Goal: Task Accomplishment & Management: Use online tool/utility

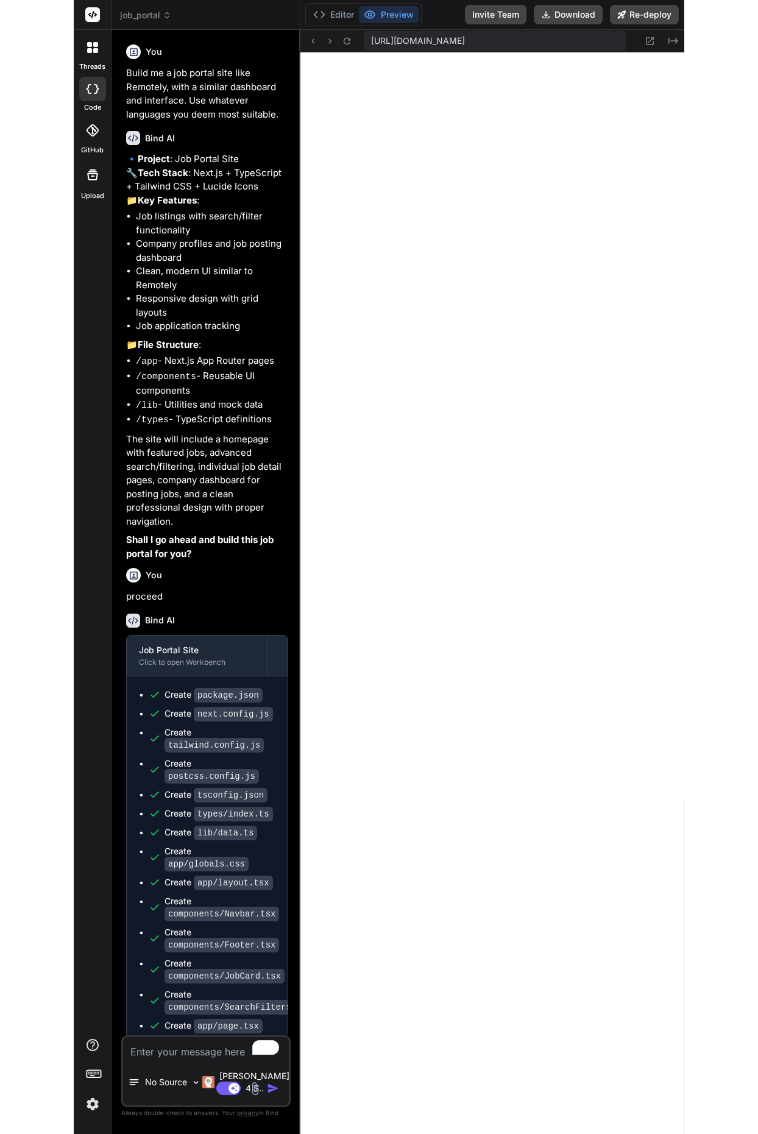
scroll to position [405, 0]
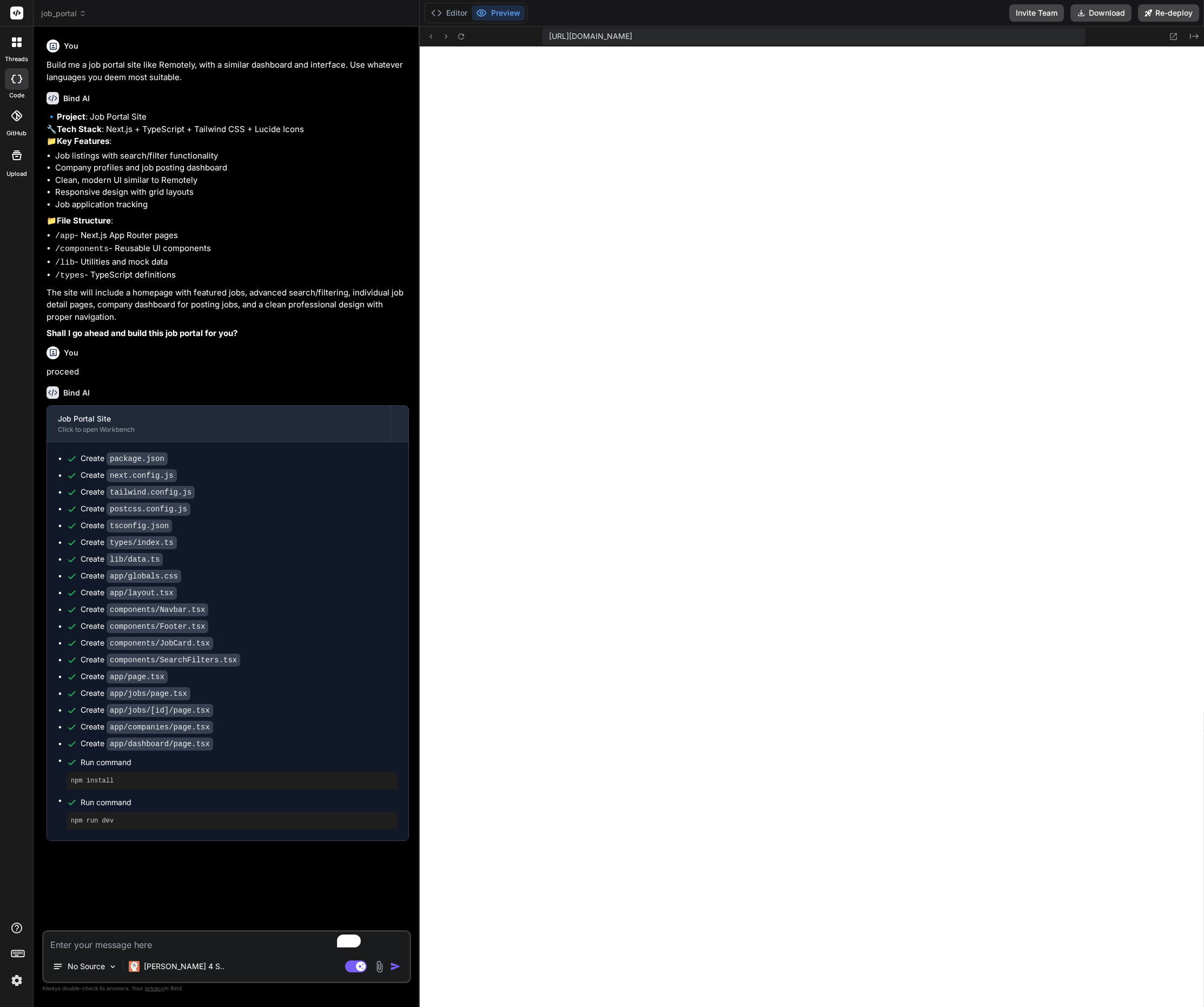
type textarea "x"
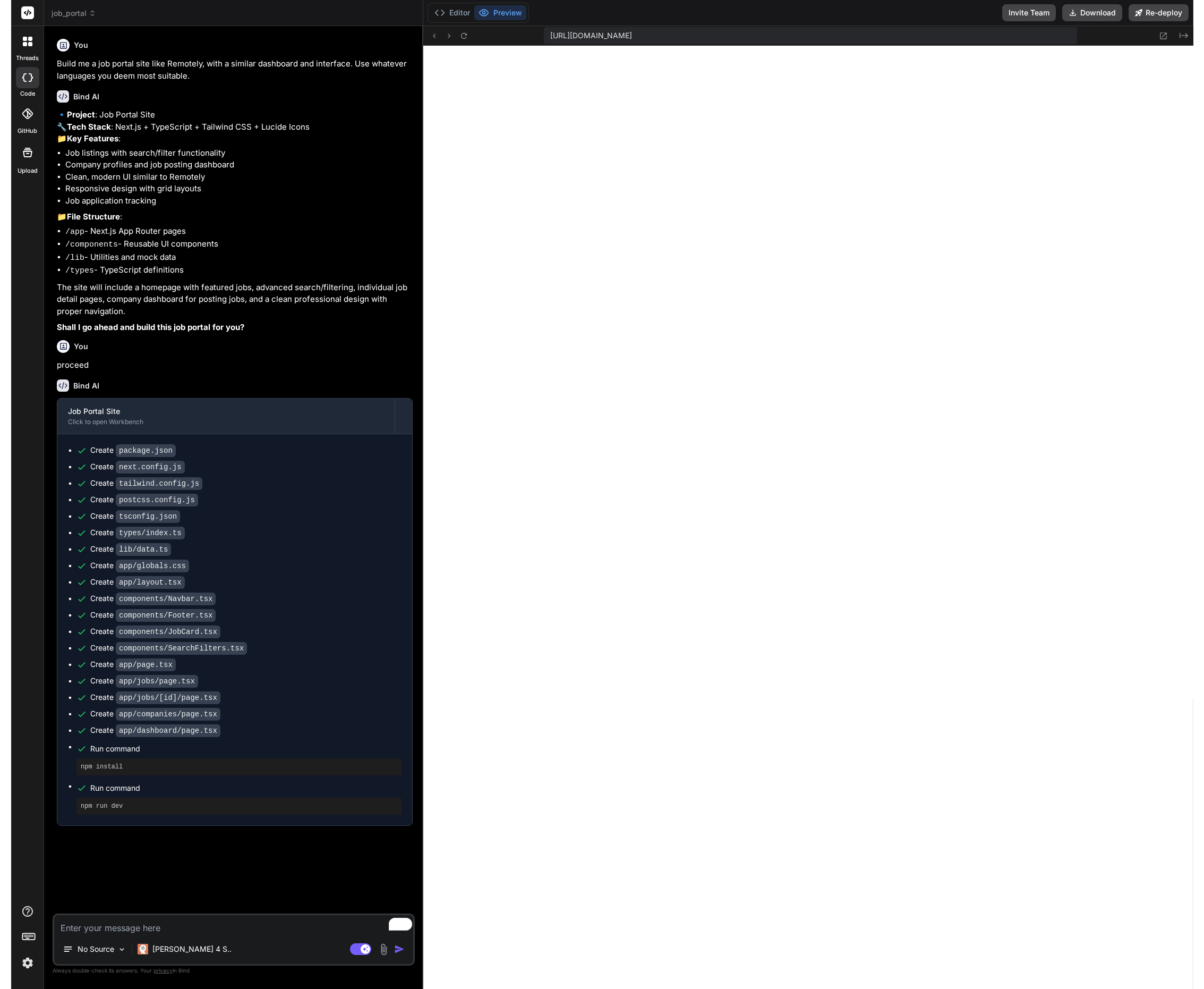
scroll to position [212, 0]
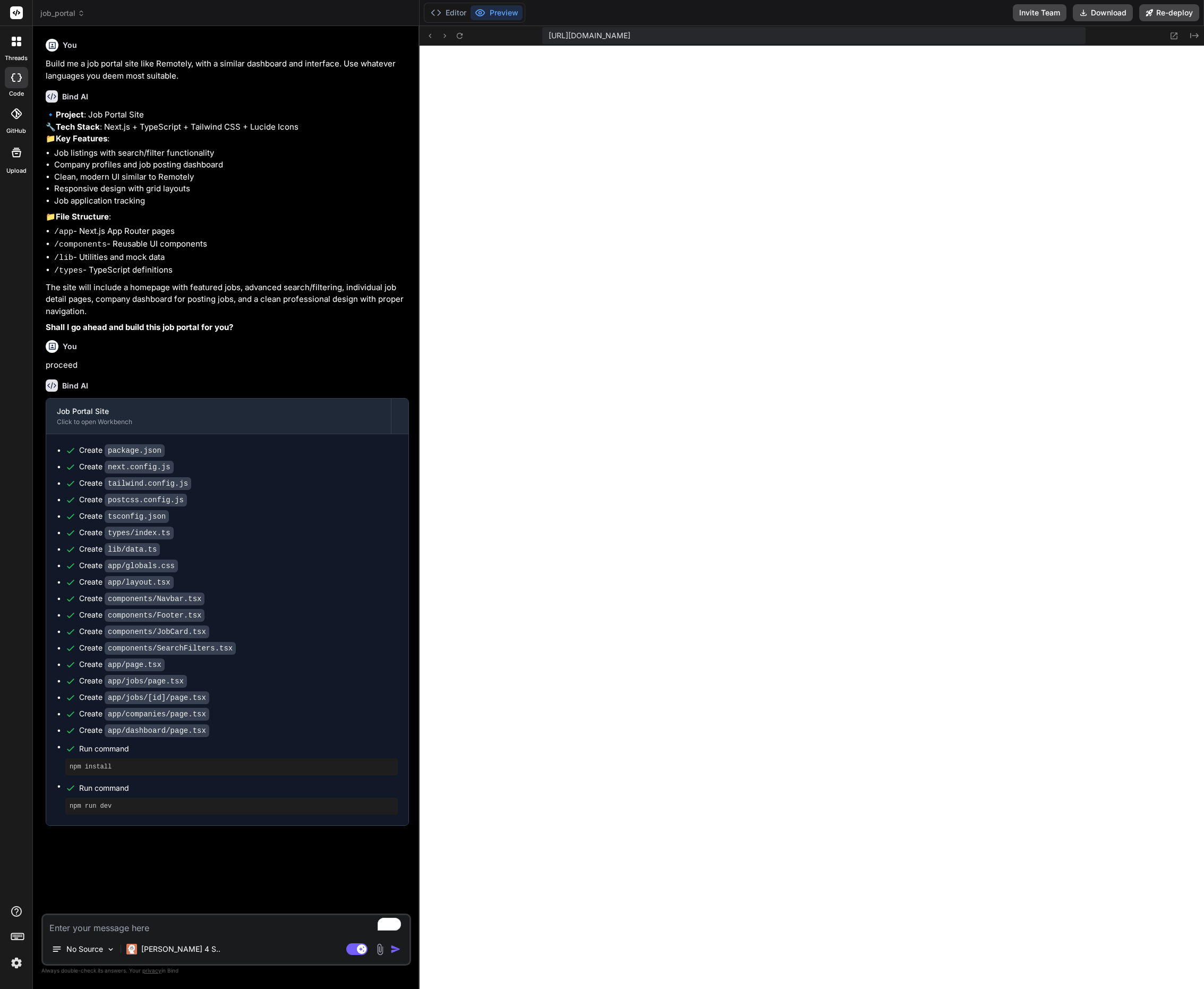
click at [18, 13] on rect at bounding box center [17, 12] width 13 height 13
click at [16, 12] on icon at bounding box center [17, 12] width 8 height 6
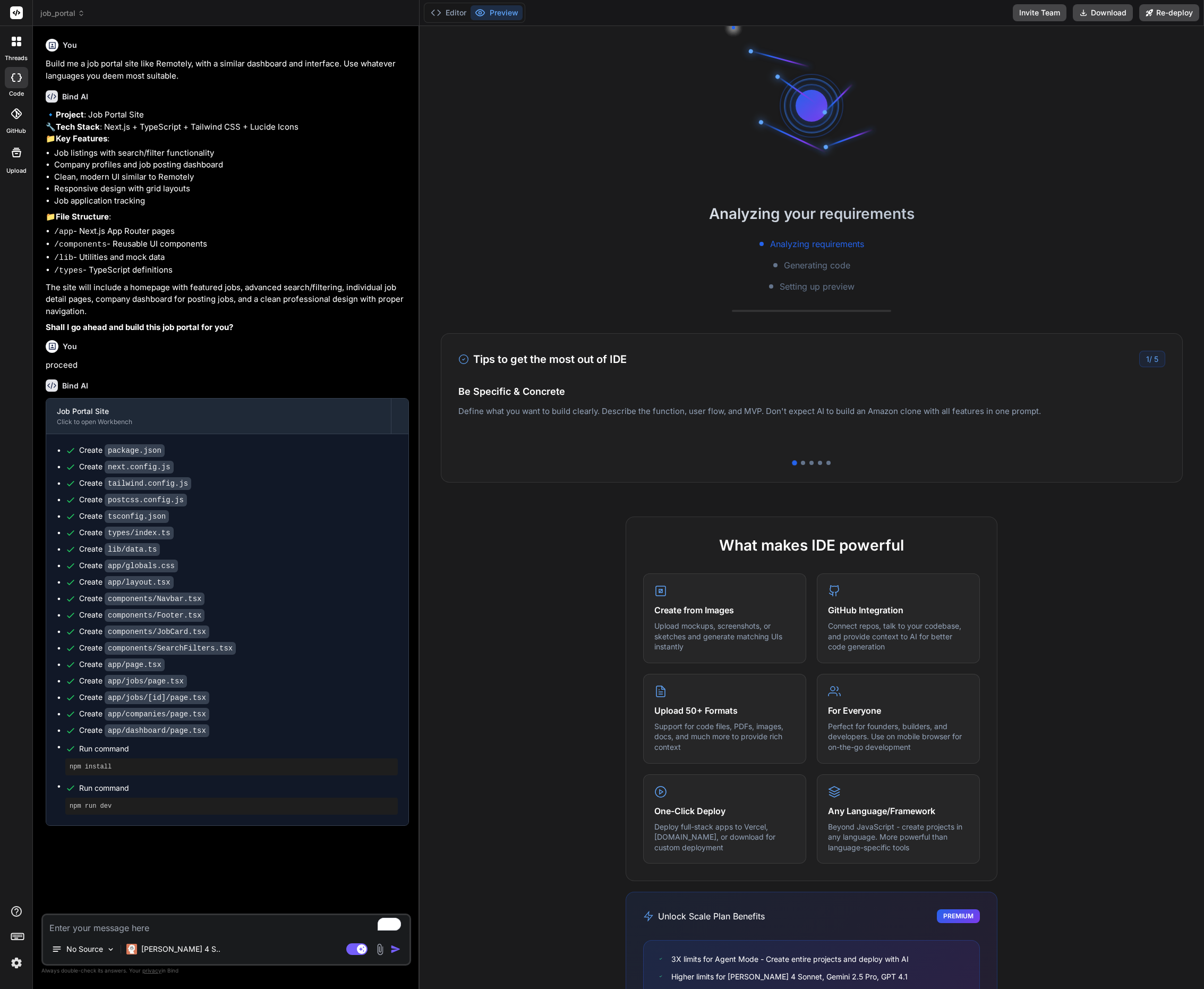
click at [15, 964] on img at bounding box center [17, 963] width 18 height 18
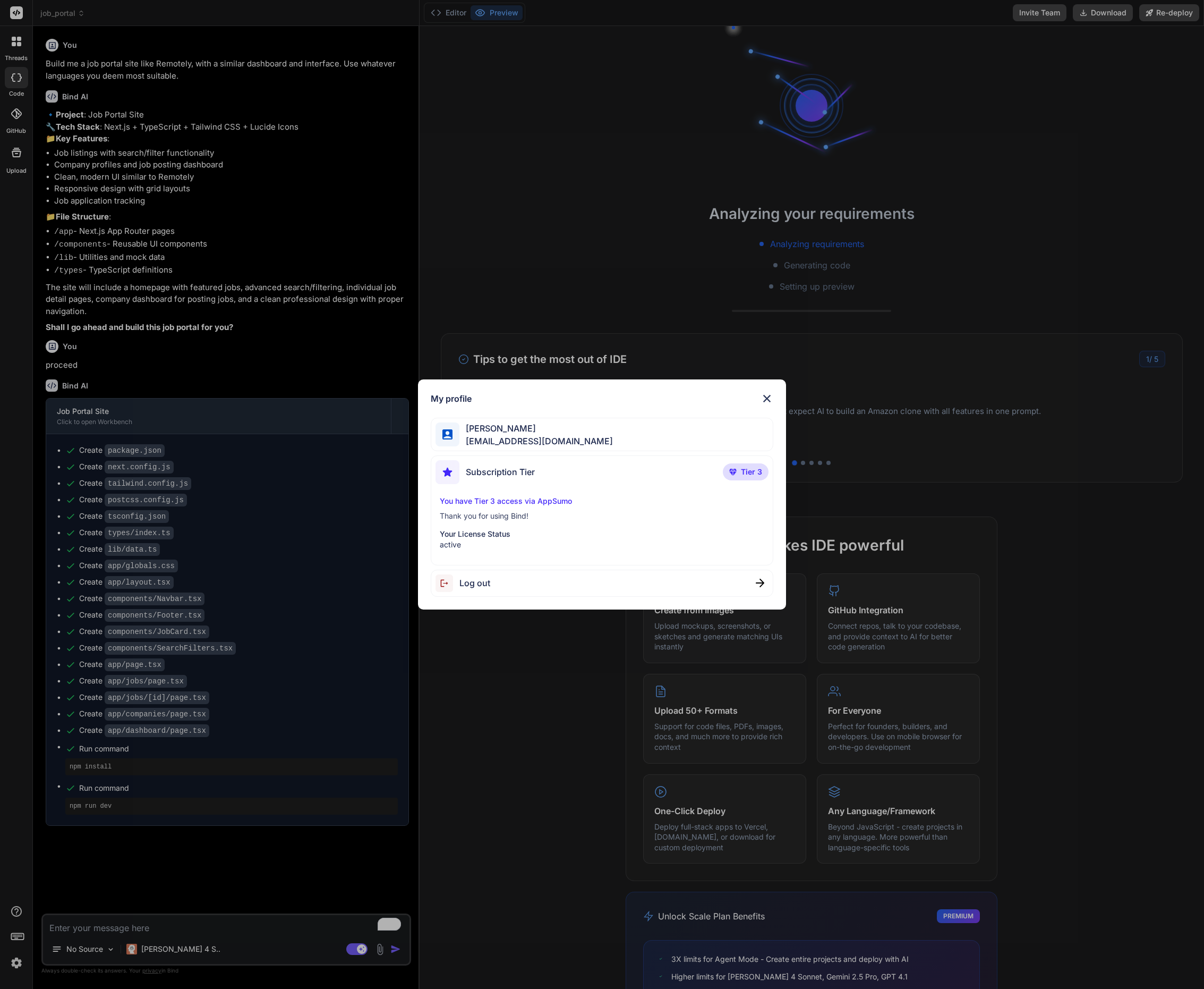
click at [480, 583] on span "Log out" at bounding box center [474, 583] width 31 height 13
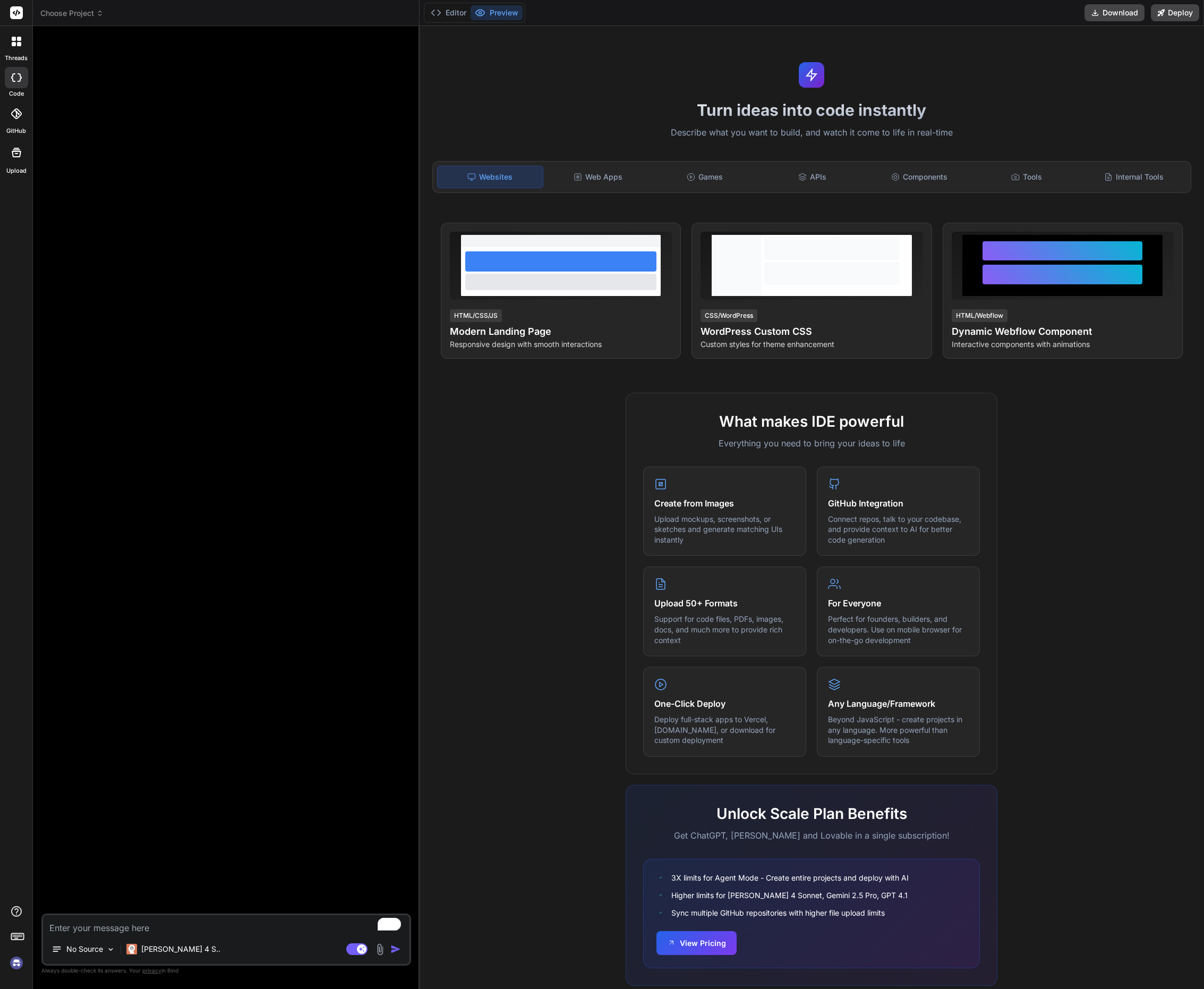
click at [14, 965] on img at bounding box center [17, 963] width 18 height 18
click at [21, 14] on rect at bounding box center [17, 12] width 13 height 13
click at [19, 51] on div at bounding box center [17, 42] width 23 height 23
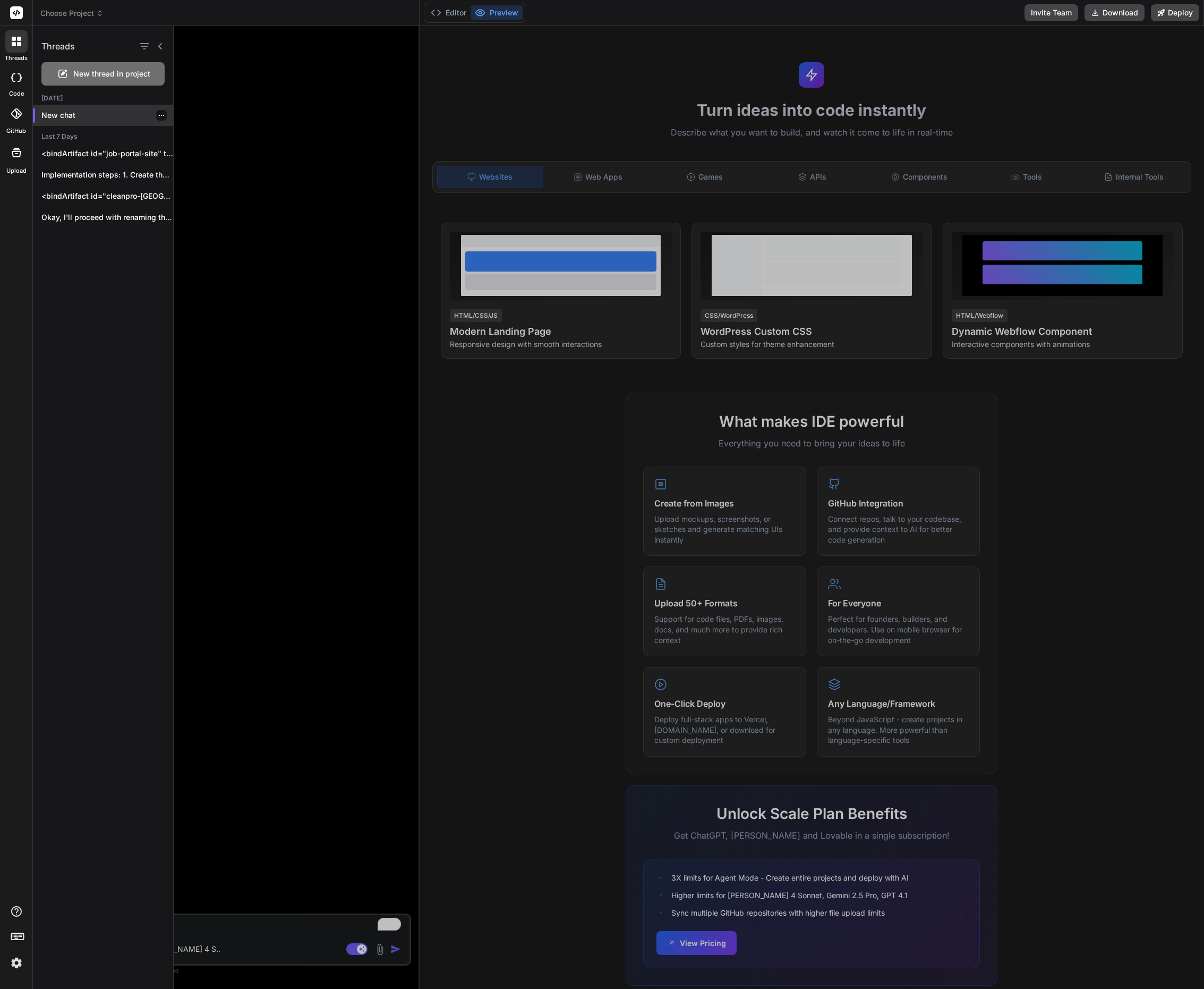
click at [58, 111] on p "New chat" at bounding box center [107, 115] width 132 height 10
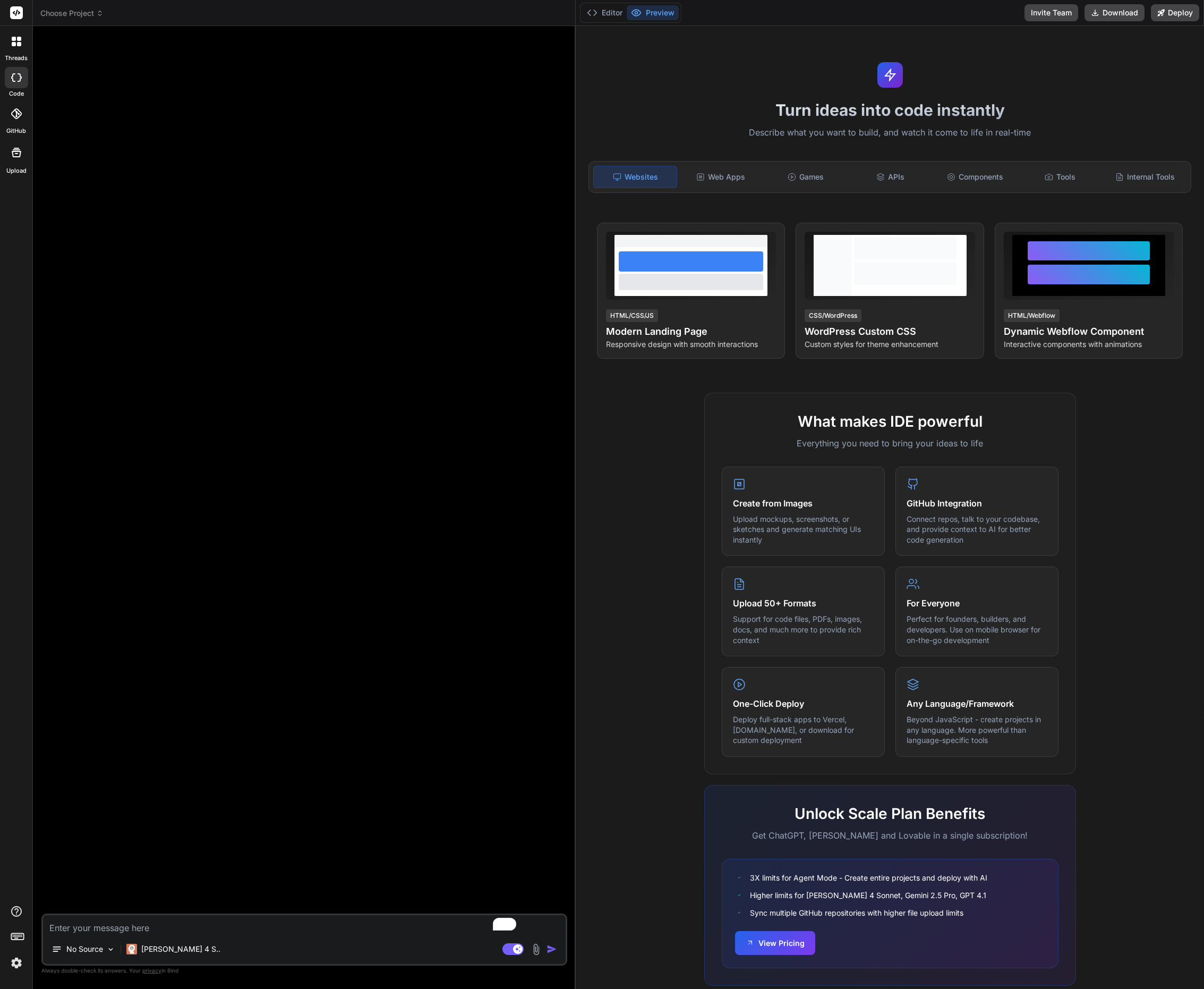
type textarea "x"
drag, startPoint x: 418, startPoint y: 156, endPoint x: 620, endPoint y: 168, distance: 202.4
click at [575, 168] on div "Bind AI Web Search Created with Pixso. Code Generator No Source Claude 4 S.. Ag…" at bounding box center [304, 508] width 543 height 963
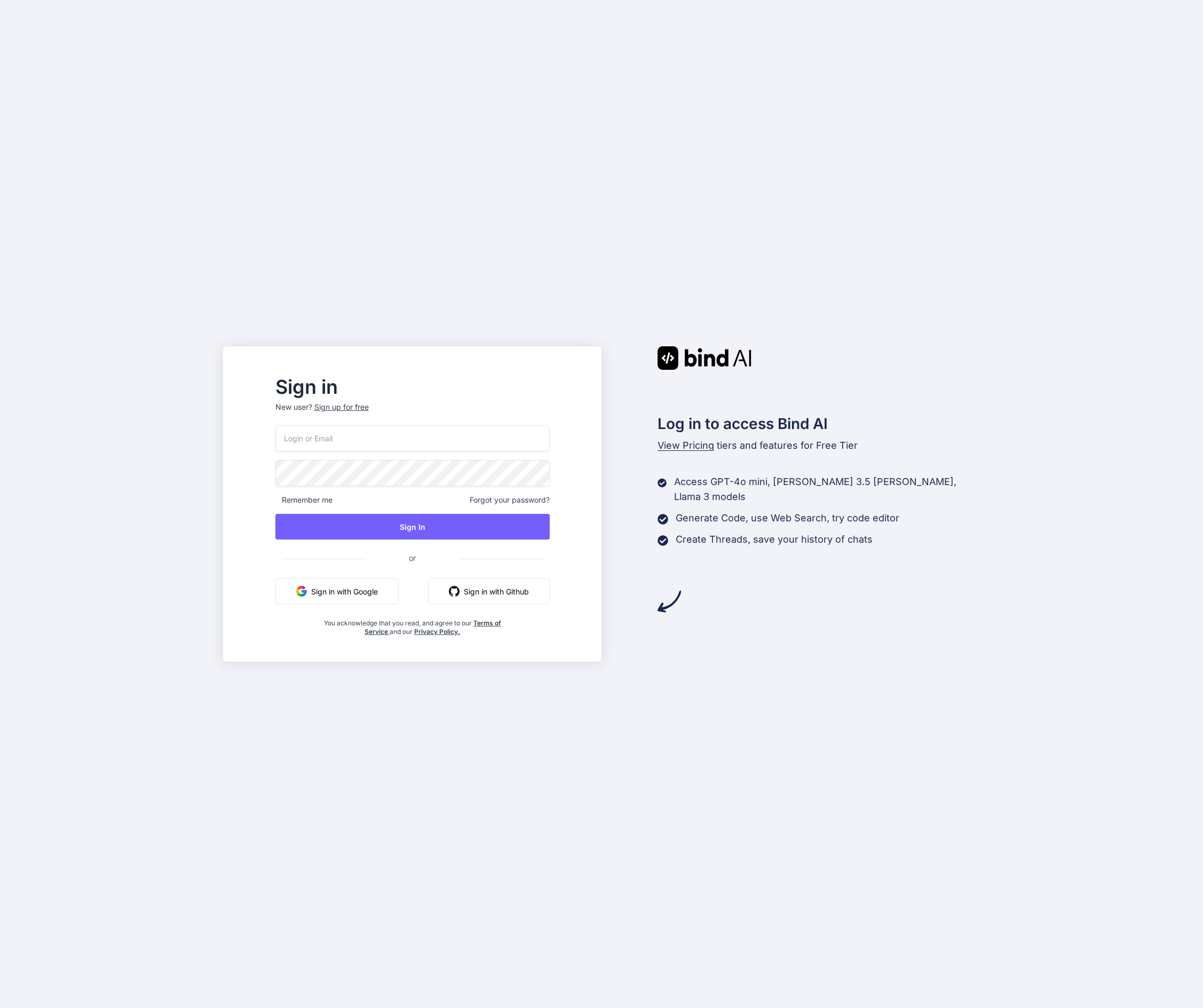
click at [377, 598] on button "Sign in with Google" at bounding box center [336, 590] width 124 height 25
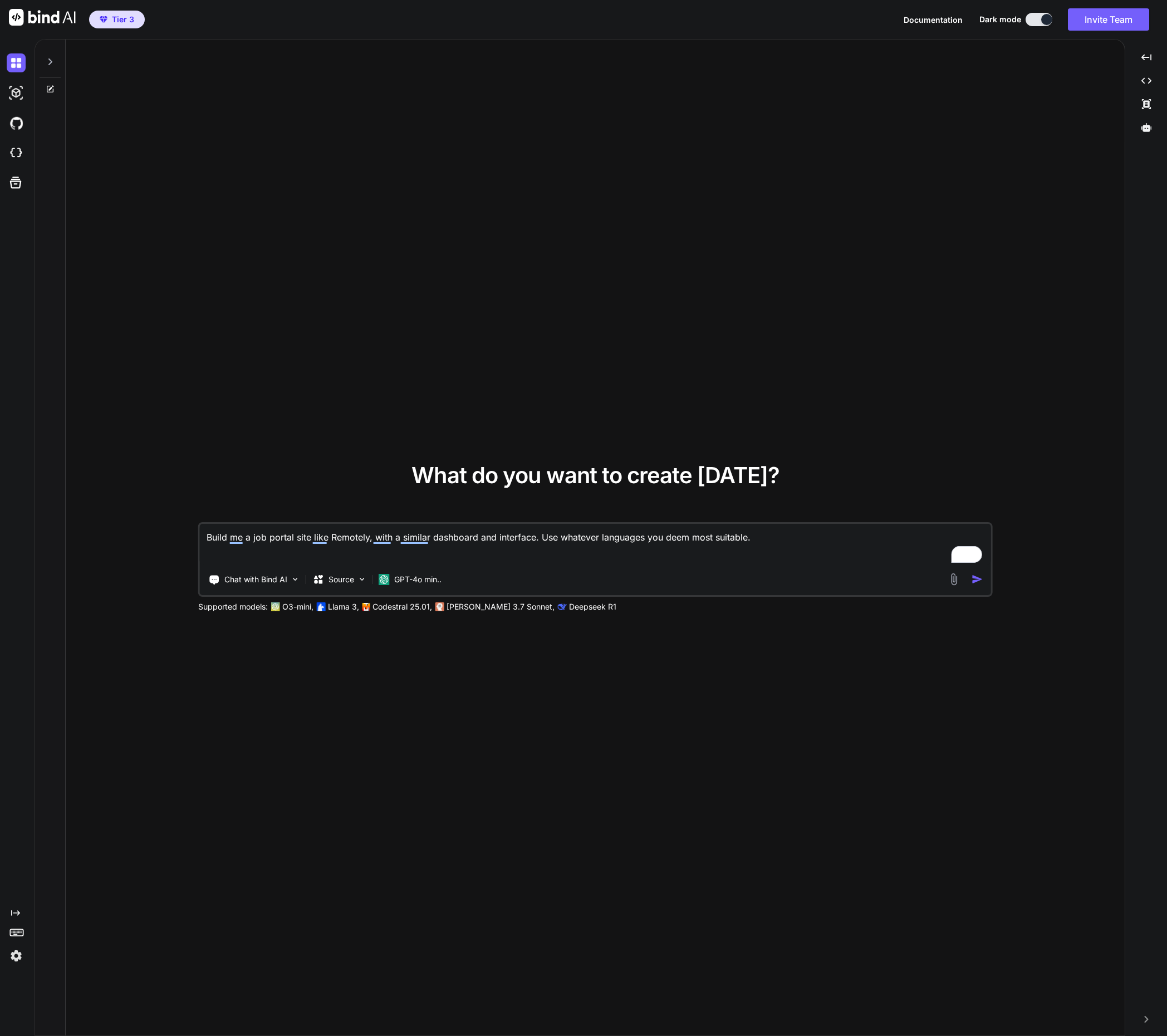
click at [50, 11] on img at bounding box center [42, 17] width 67 height 16
type textarea "x"
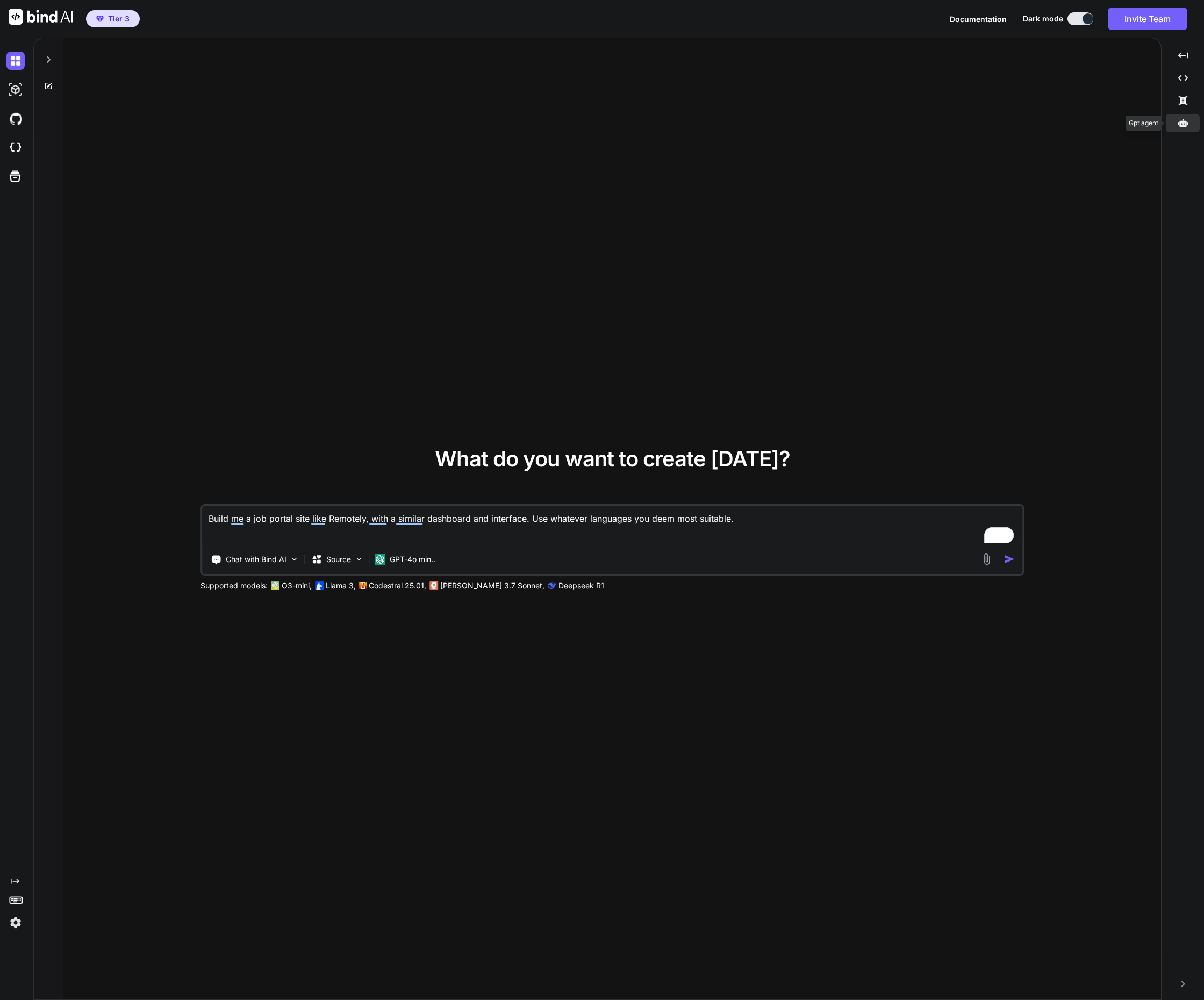
click at [1192, 124] on div at bounding box center [1182, 123] width 34 height 19
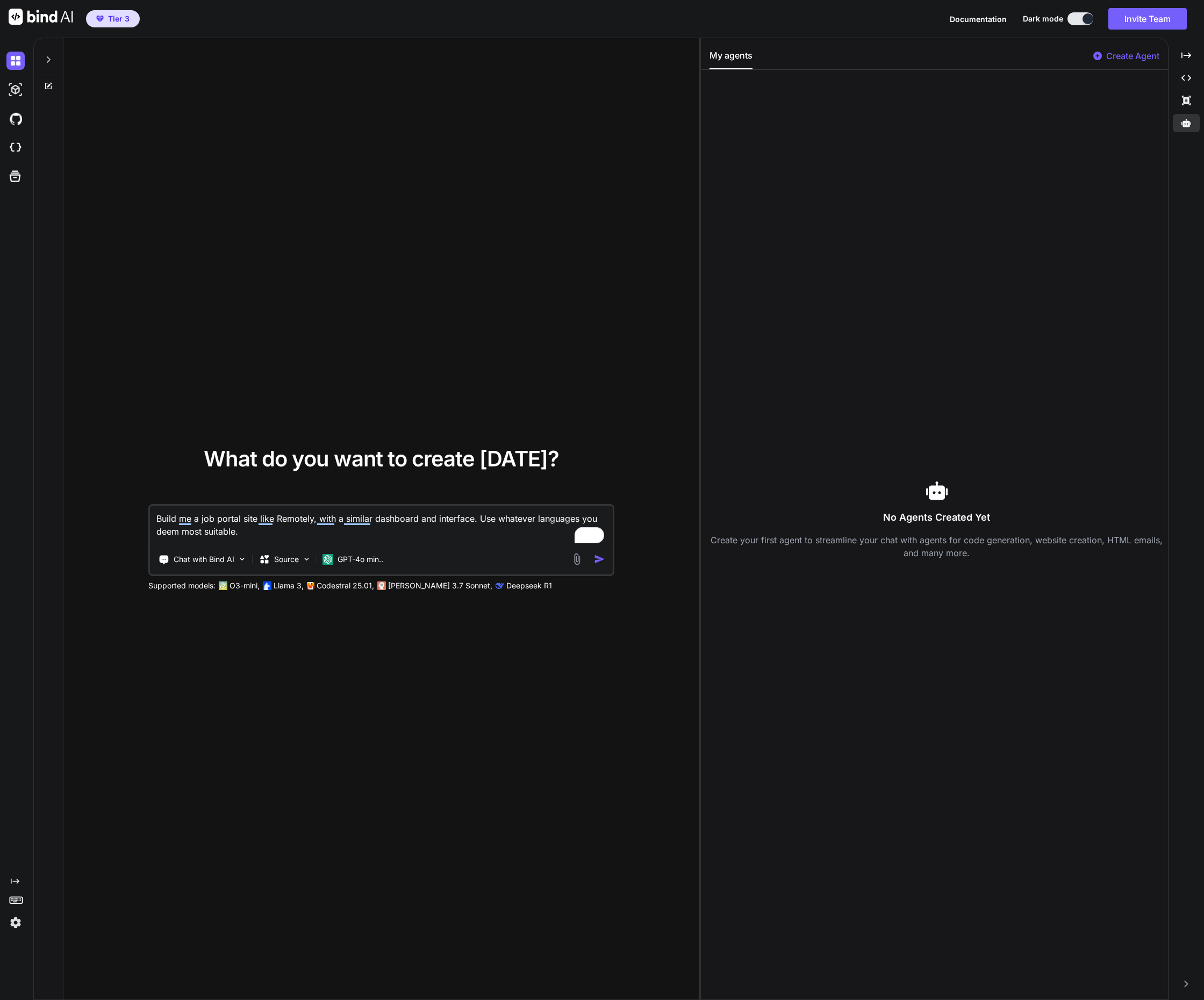
click at [1123, 56] on p "Create Agent" at bounding box center [1133, 56] width 53 height 13
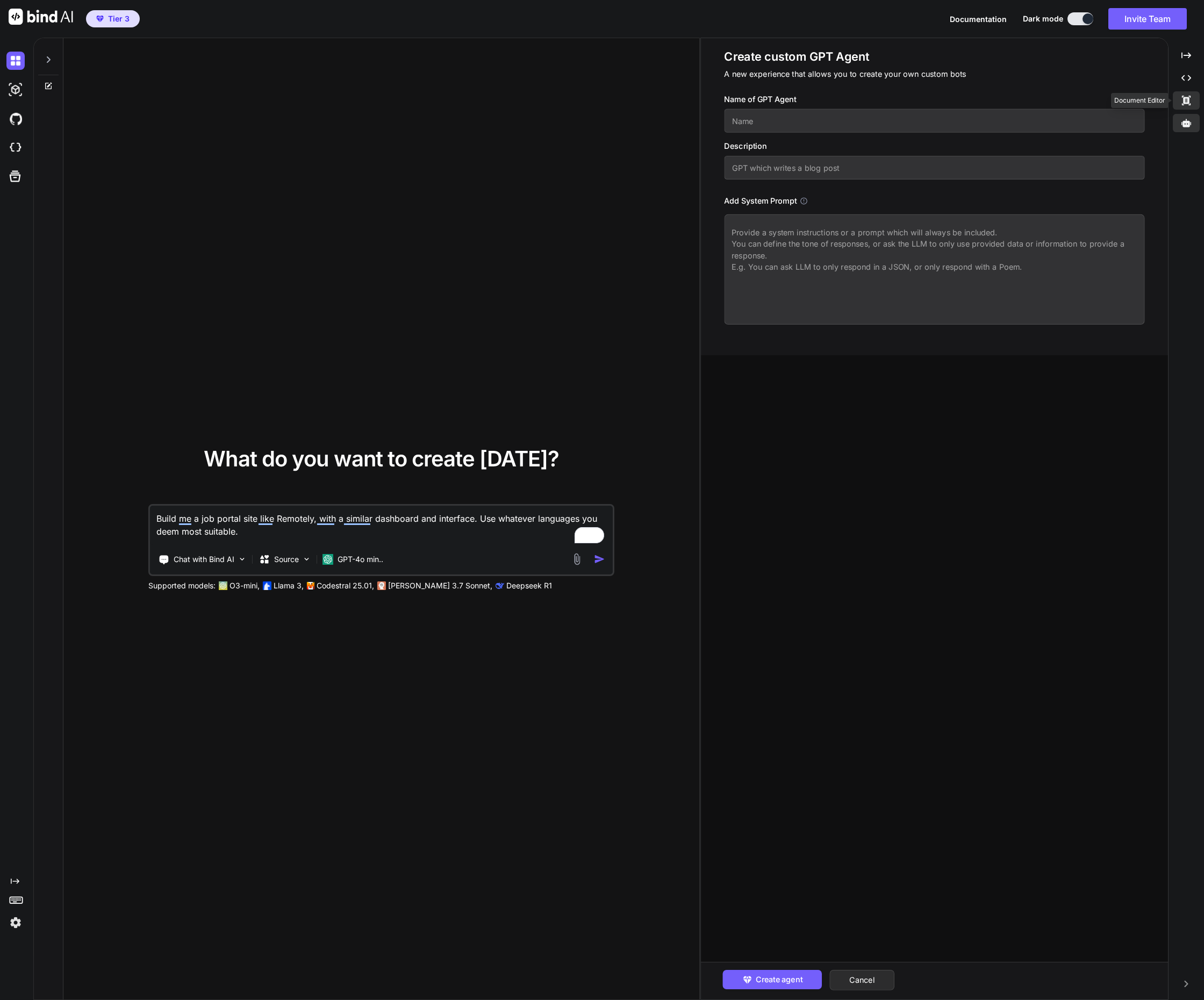
click at [1187, 104] on icon "Created with Pixso." at bounding box center [1185, 100] width 10 height 10
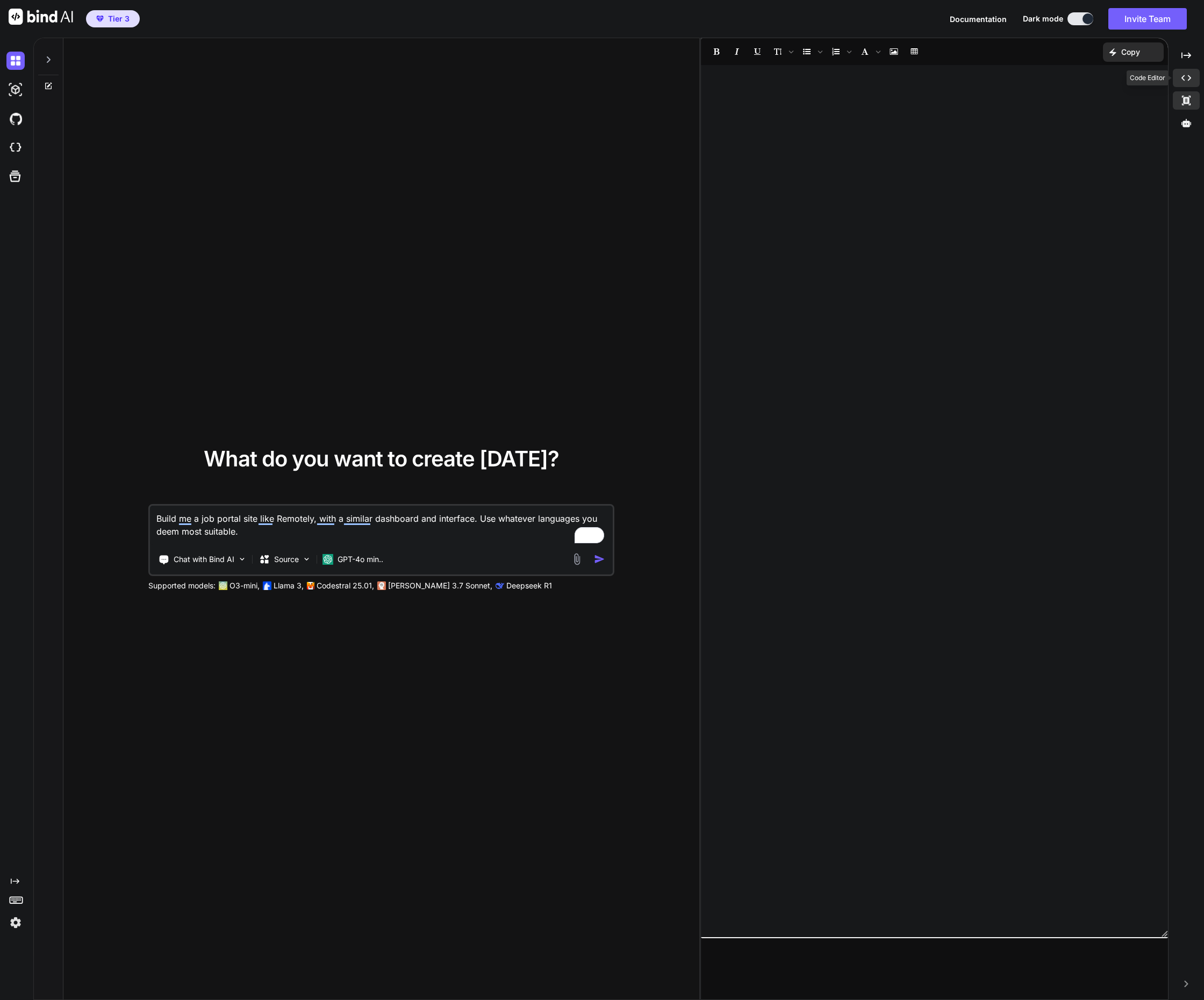
click at [1187, 79] on icon "Created with Pixso." at bounding box center [1185, 78] width 10 height 10
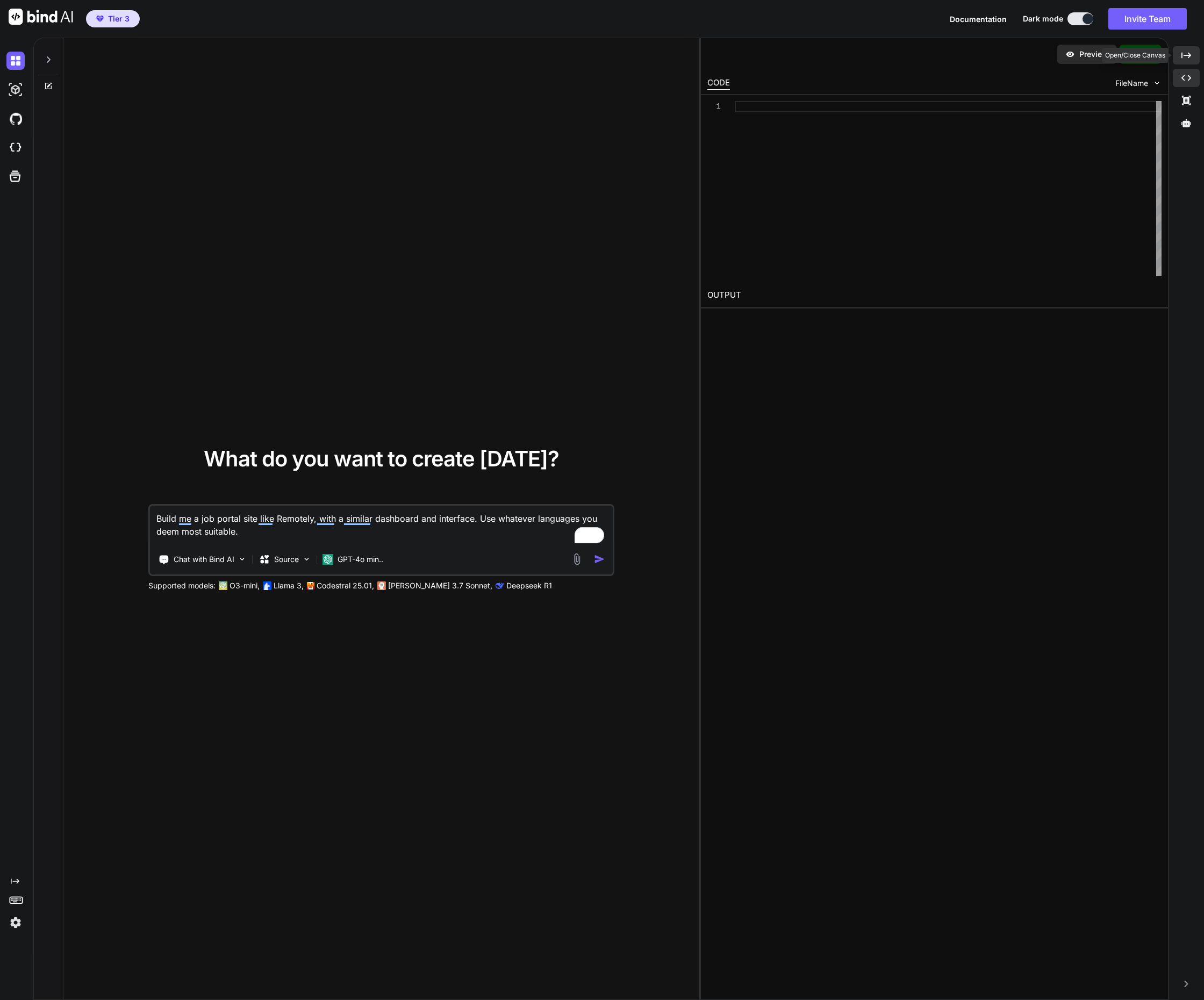
click at [1177, 51] on div "Created with Pixso." at bounding box center [1185, 55] width 26 height 19
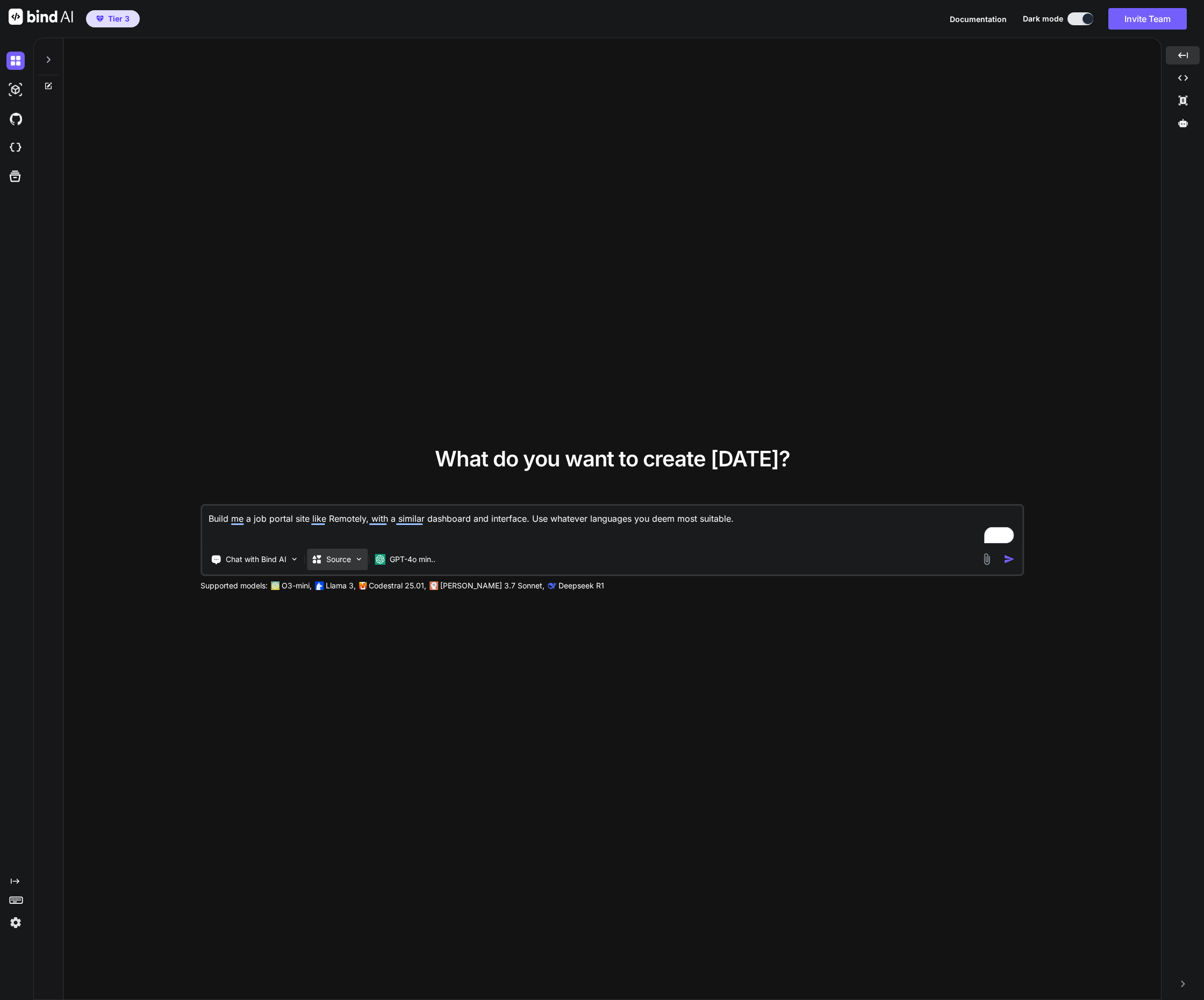
click at [321, 560] on icon at bounding box center [317, 559] width 11 height 11
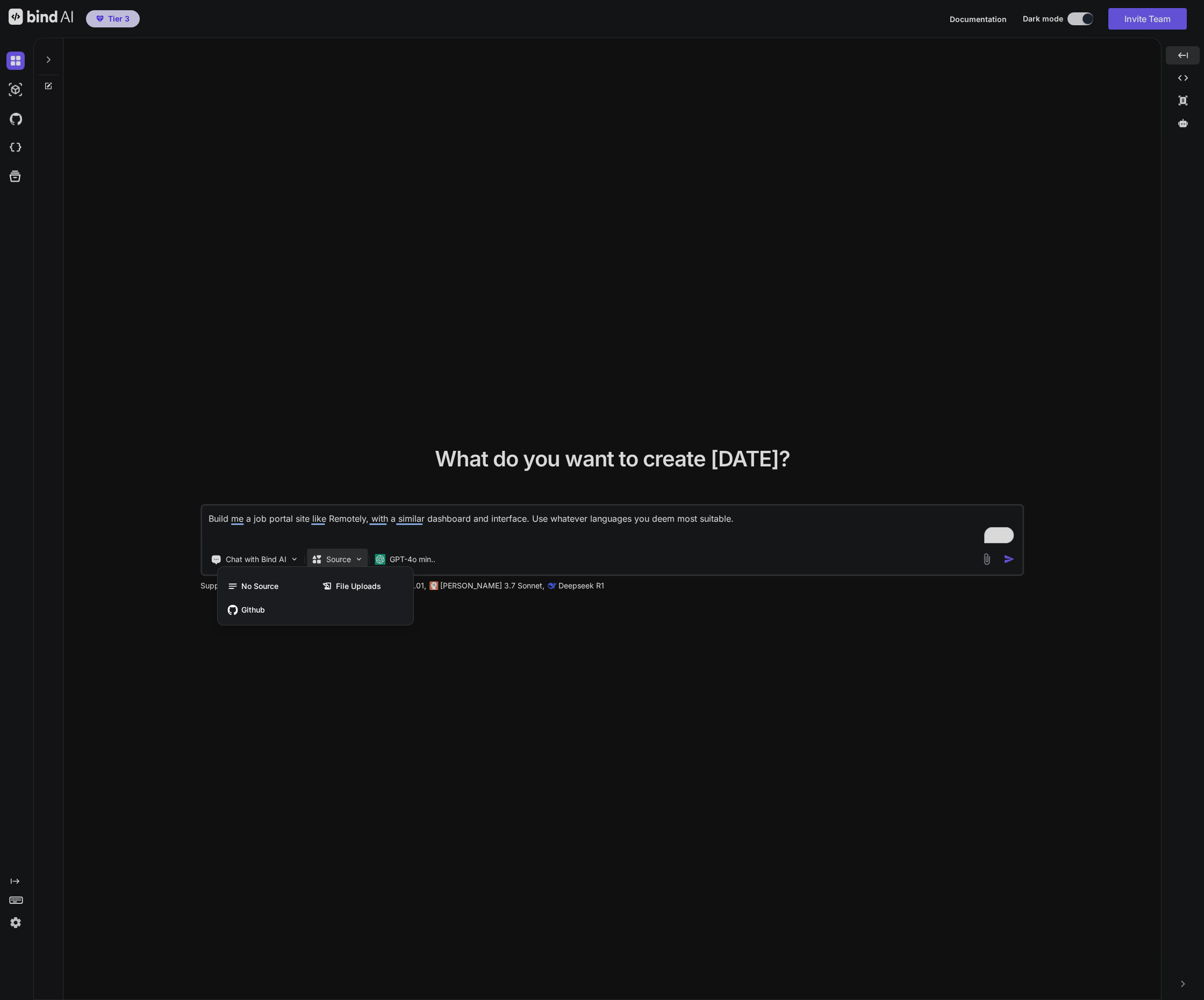
click at [304, 670] on div at bounding box center [602, 500] width 1204 height 1000
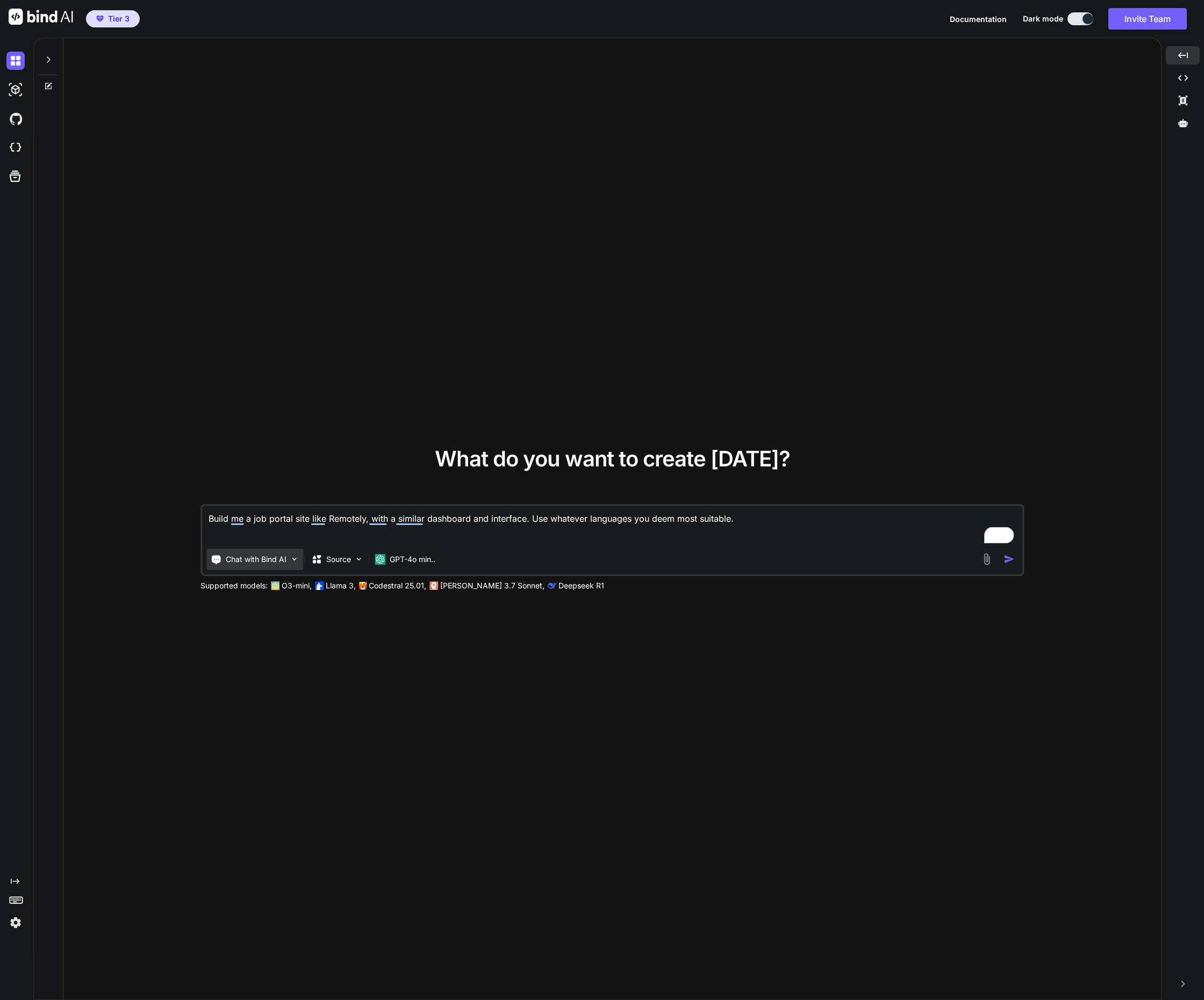
click at [280, 559] on p "Chat with Bind AI" at bounding box center [256, 559] width 61 height 11
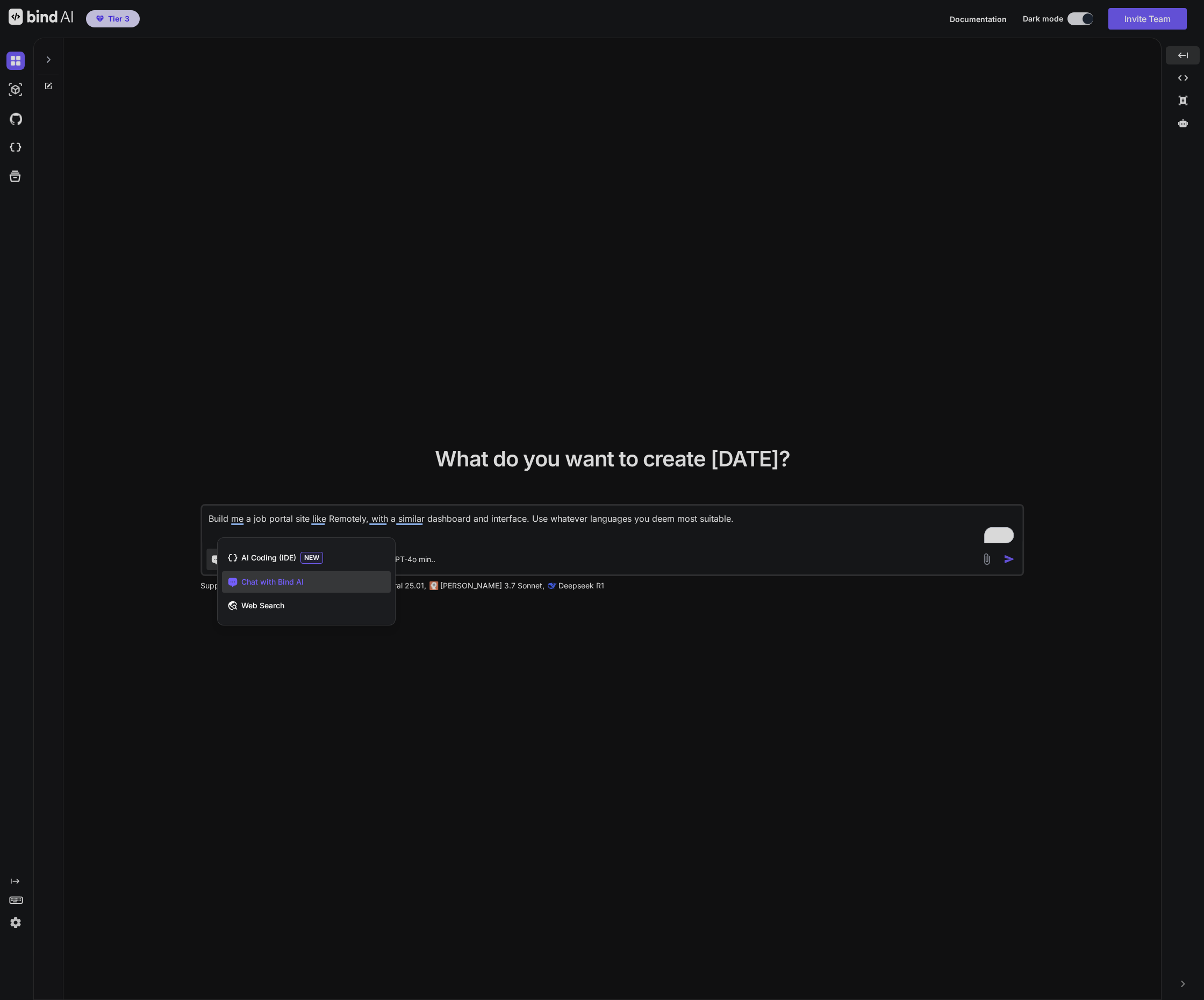
click at [448, 679] on div at bounding box center [602, 500] width 1204 height 1000
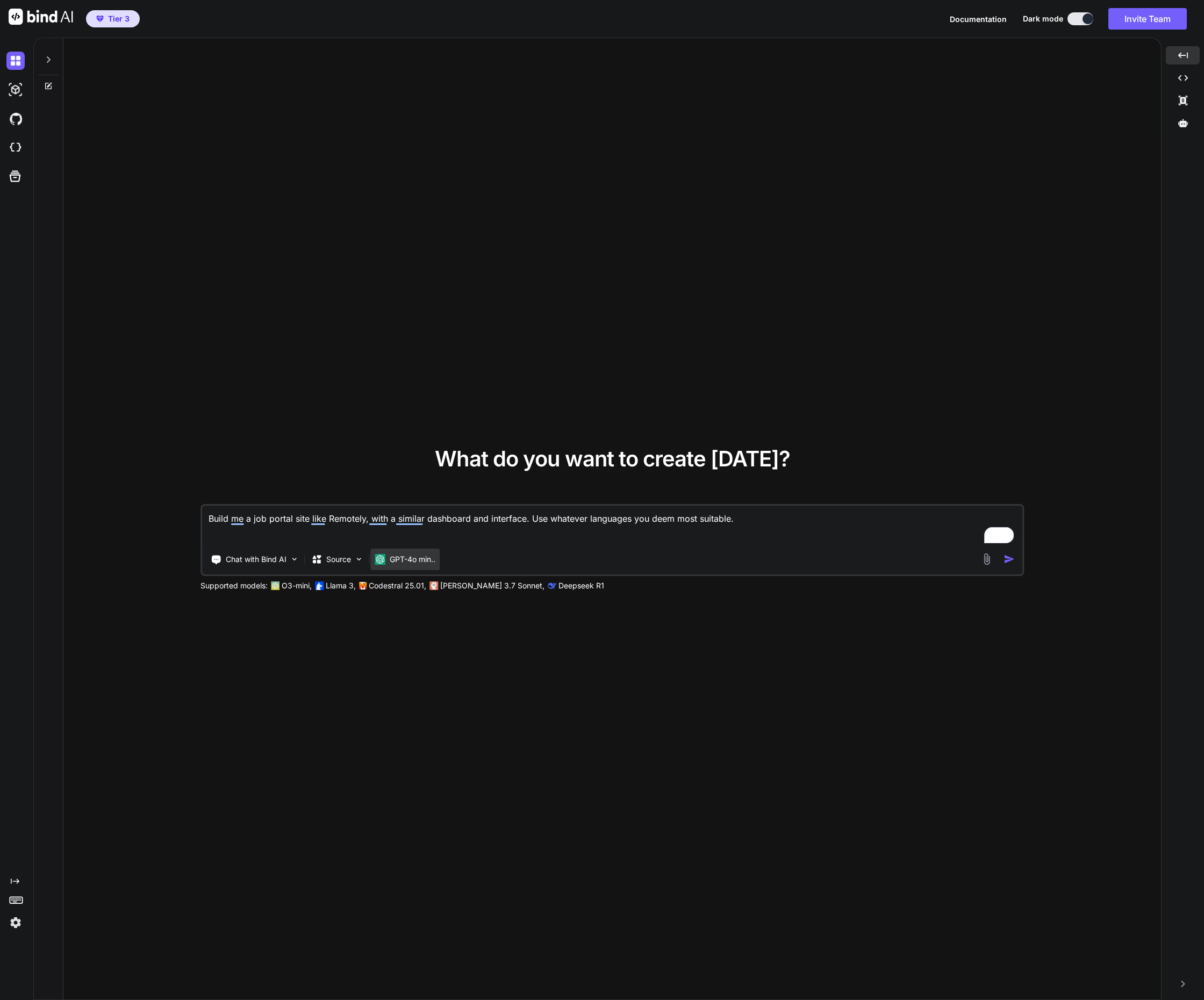
click at [409, 563] on p "GPT-4o min.." at bounding box center [413, 559] width 46 height 11
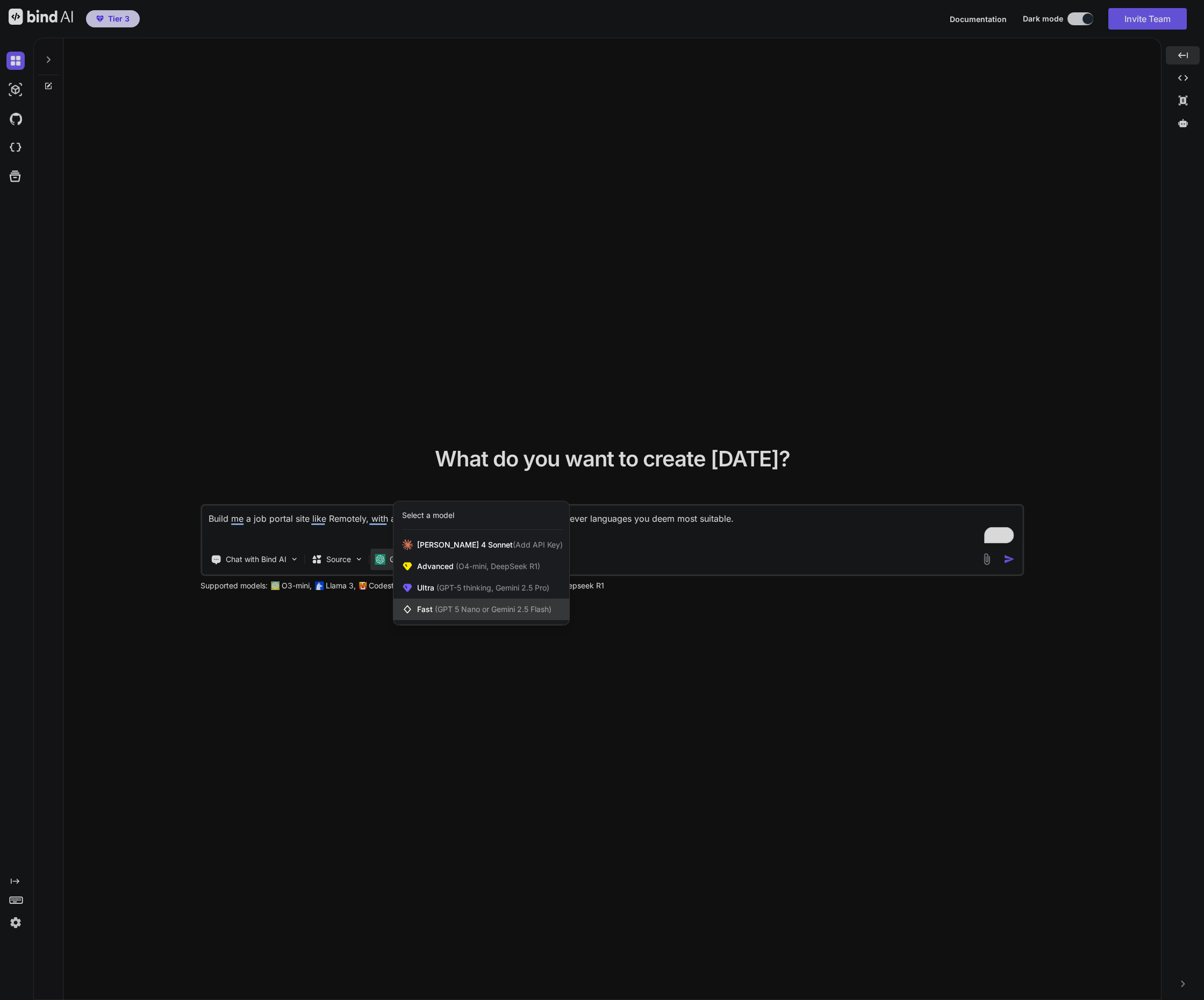
click at [447, 611] on span "(GPT 5 Nano or Gemini 2.5 Flash)" at bounding box center [493, 608] width 116 height 9
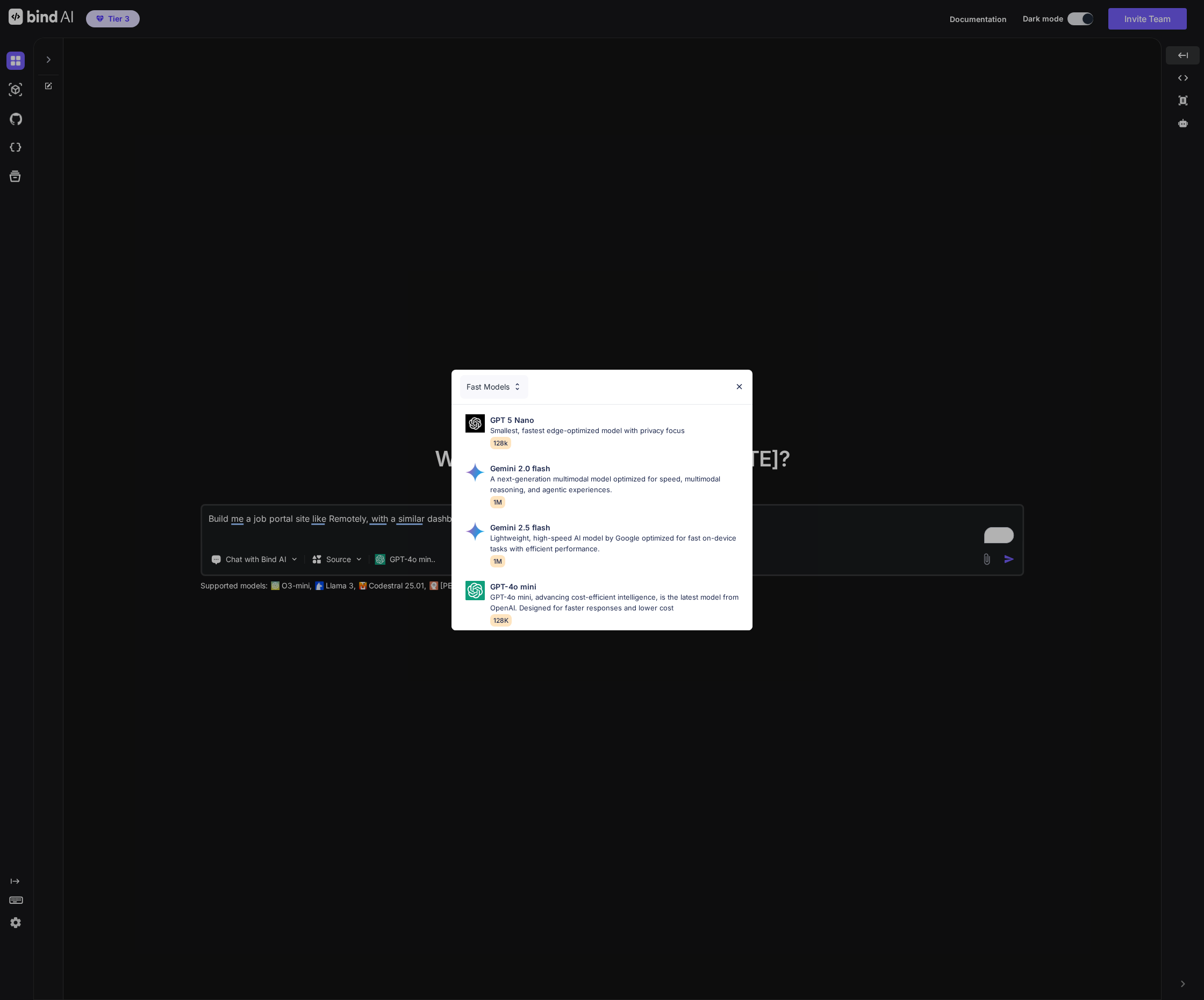
click at [439, 690] on div "Fast Models GPT 5 Nano Smallest, fastest edge-optimized model with privacy focu…" at bounding box center [602, 500] width 1204 height 1000
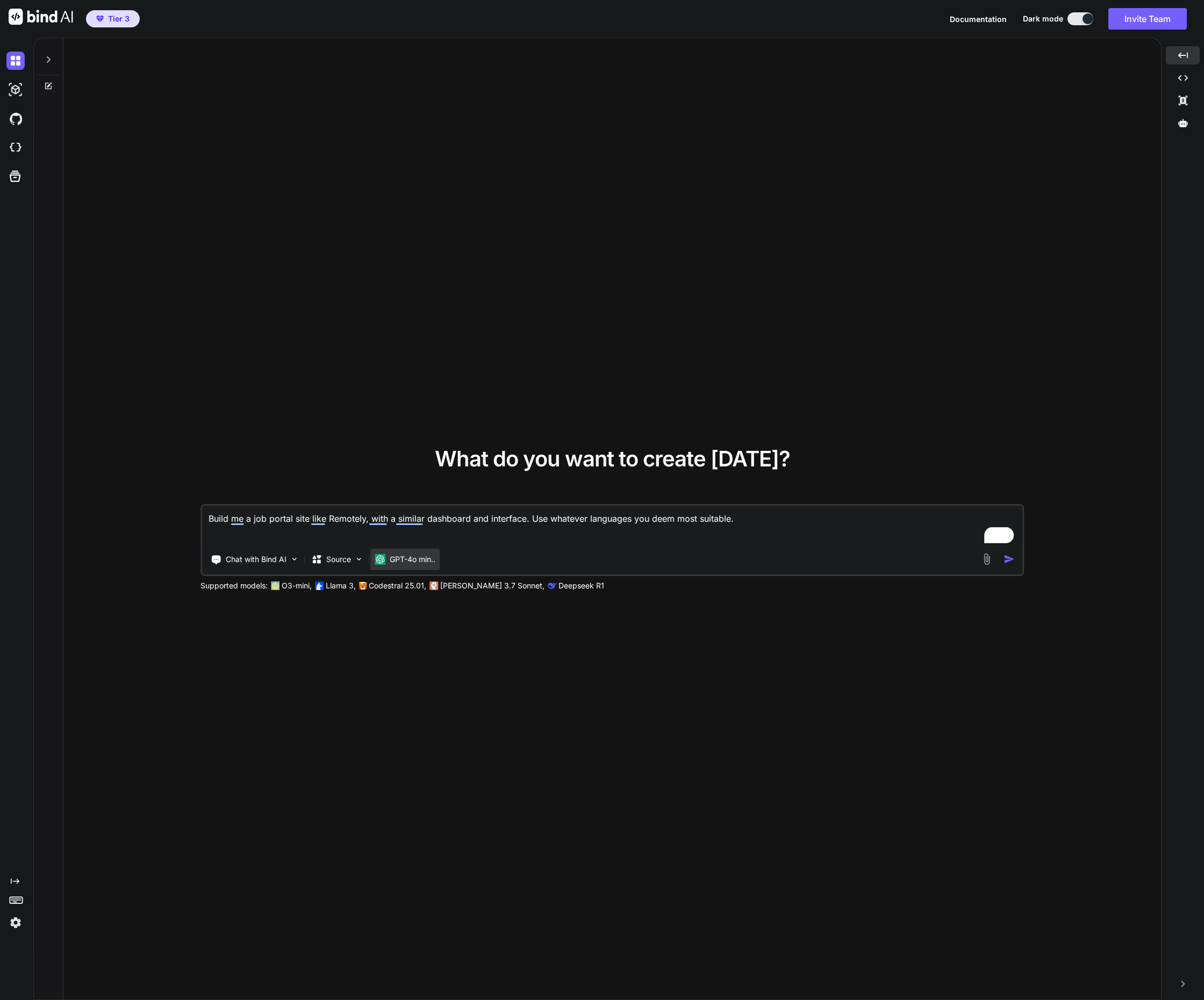
click at [416, 563] on p "GPT-4o min.." at bounding box center [413, 559] width 46 height 11
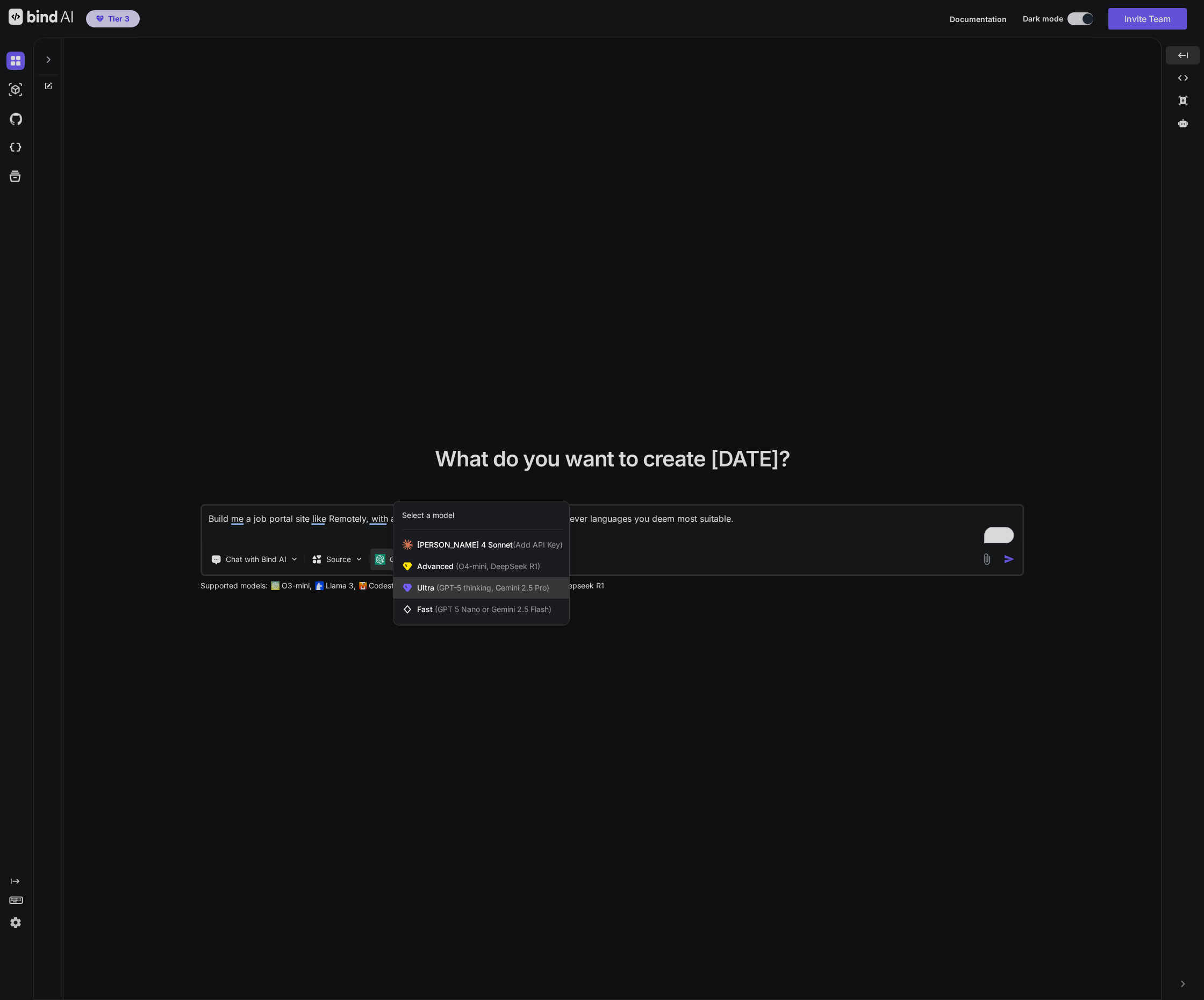
click at [432, 592] on span "Ultra (GPT-5 thinking, Gemini 2.5 Pro)" at bounding box center [483, 587] width 132 height 11
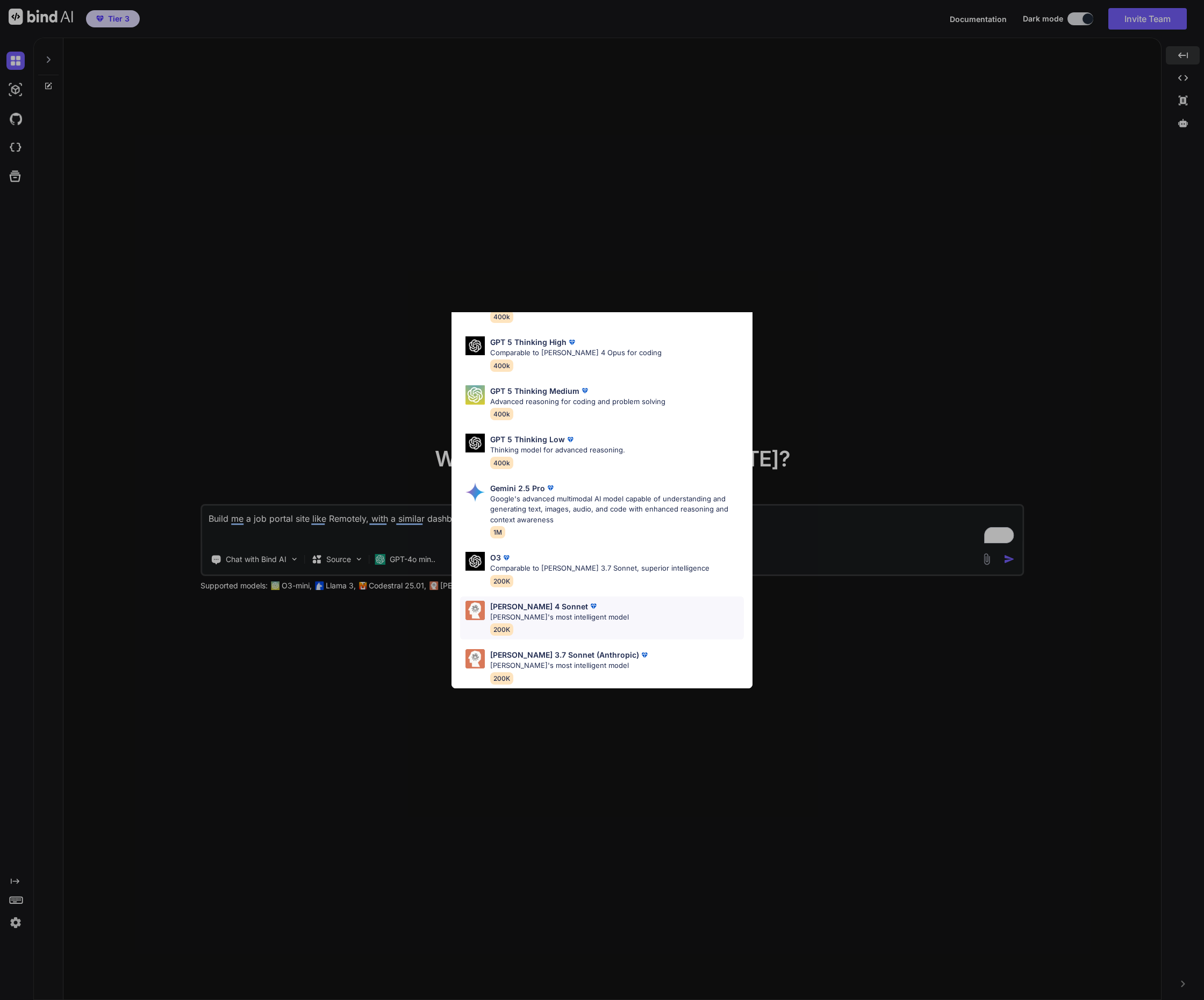
scroll to position [77, 0]
click at [561, 564] on p "Comparable to Claude 3.7 Sonnet, superior intelligence" at bounding box center [600, 568] width 220 height 11
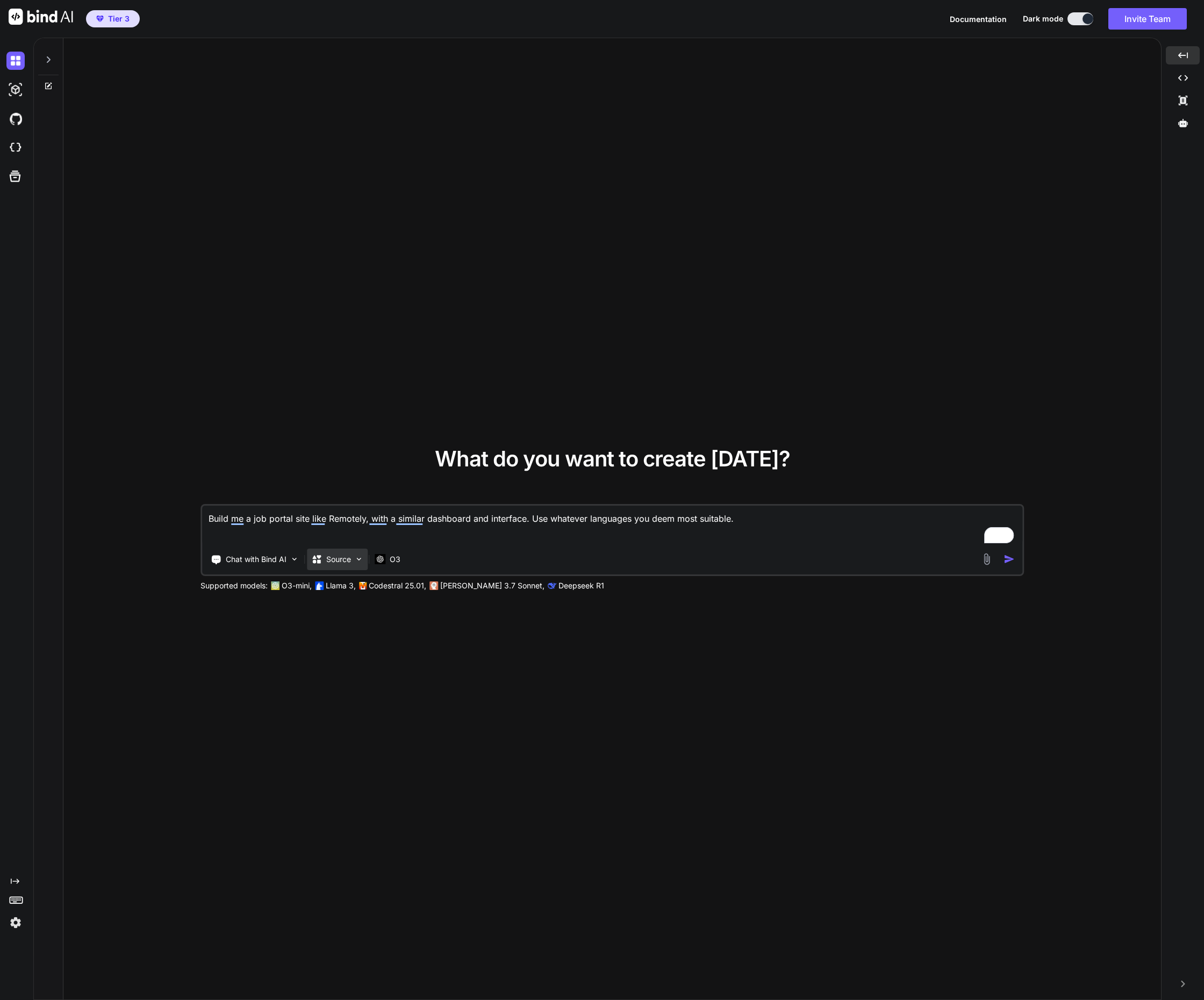
click at [353, 560] on div "Source" at bounding box center [337, 559] width 61 height 21
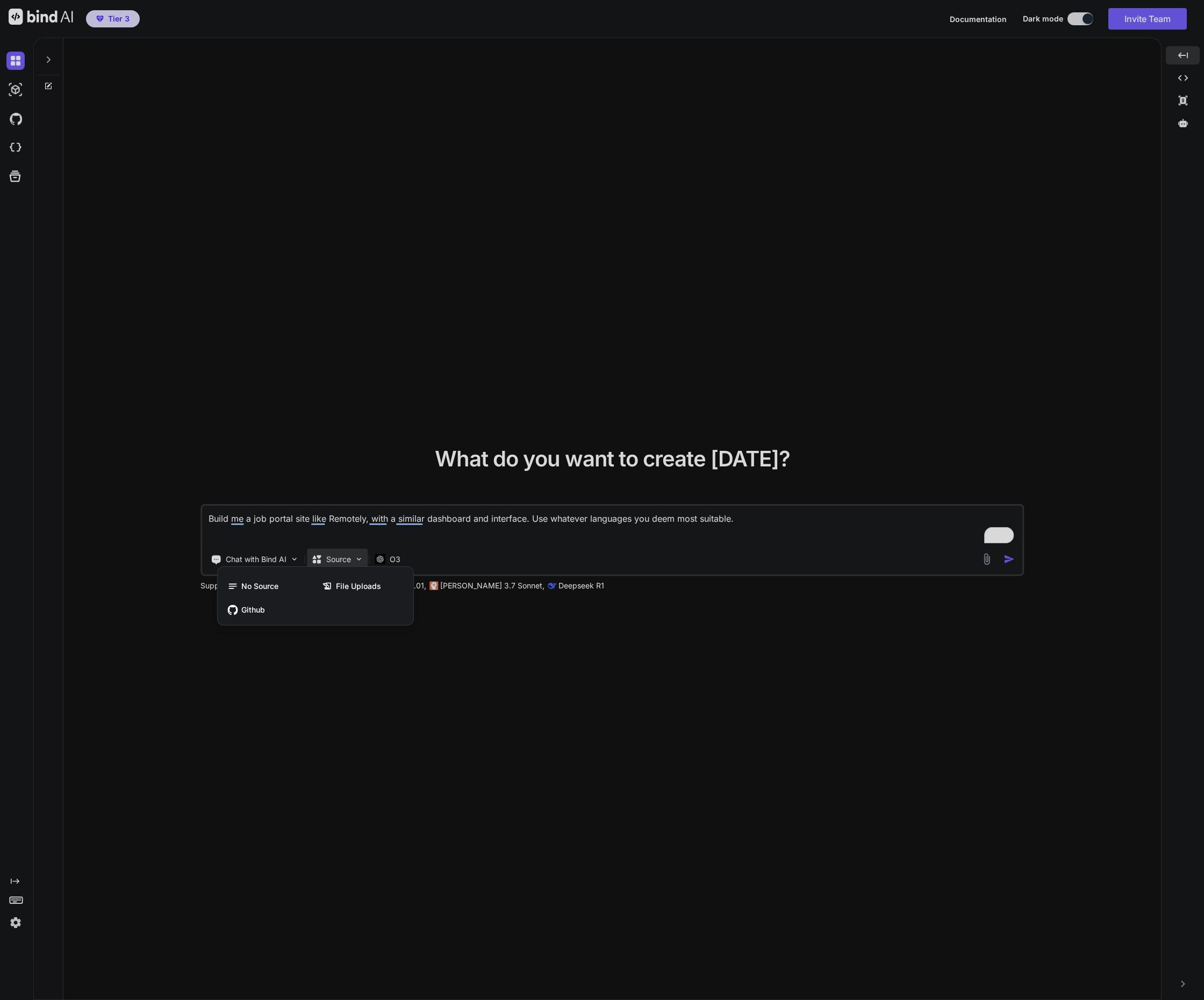
click at [348, 641] on div at bounding box center [602, 500] width 1204 height 1000
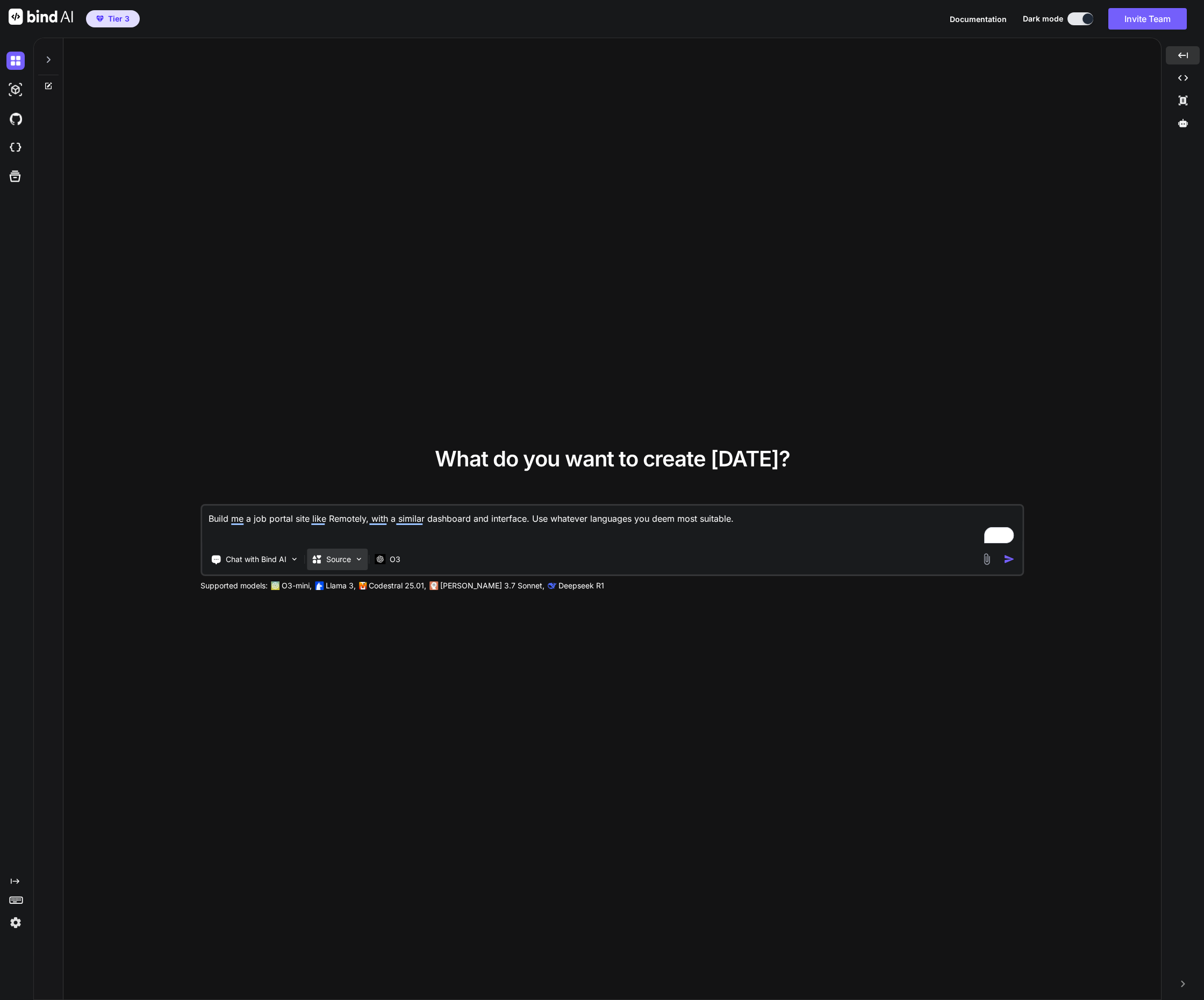
click at [347, 563] on p "Source" at bounding box center [339, 559] width 25 height 11
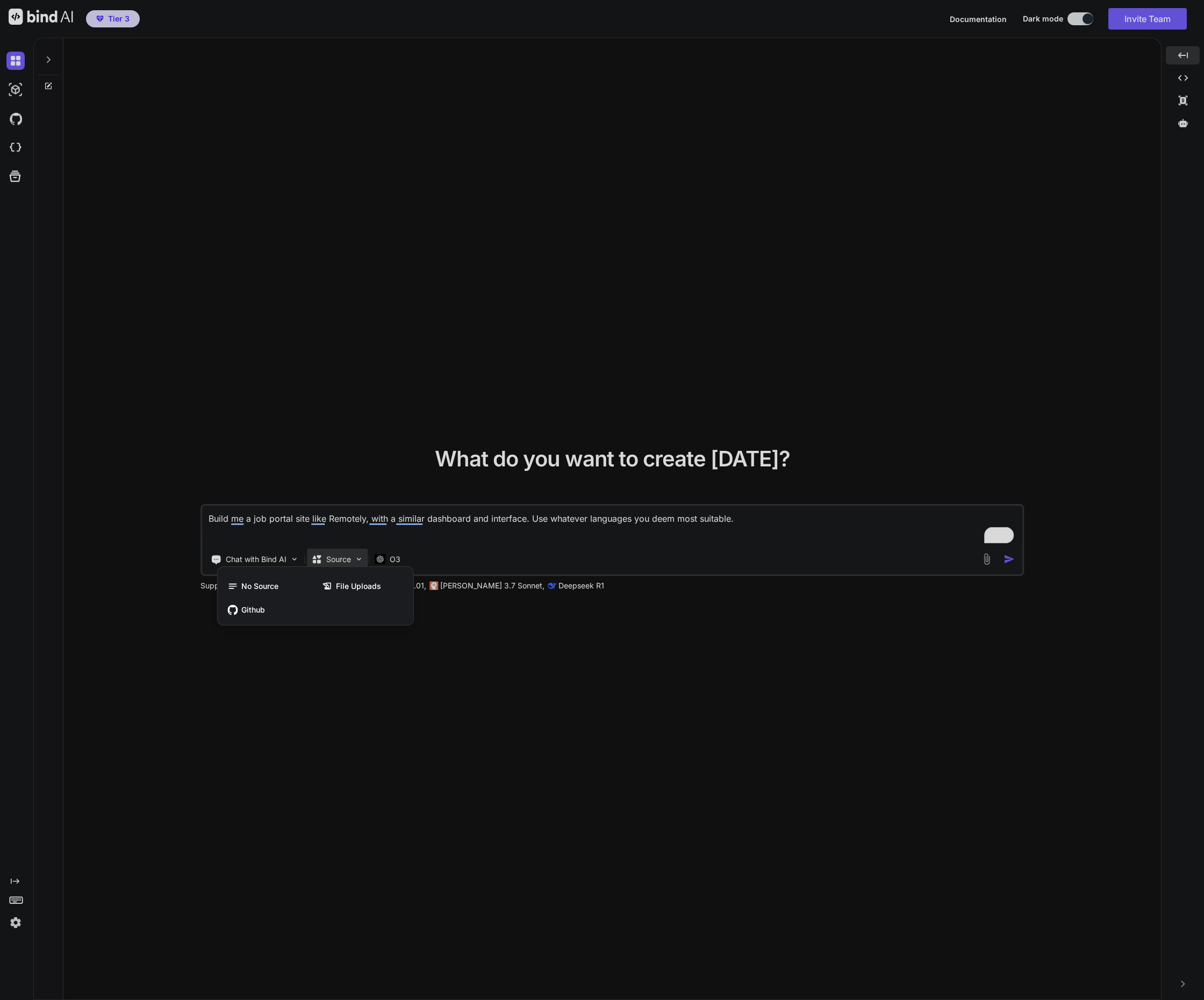
click at [350, 560] on div at bounding box center [602, 500] width 1204 height 1000
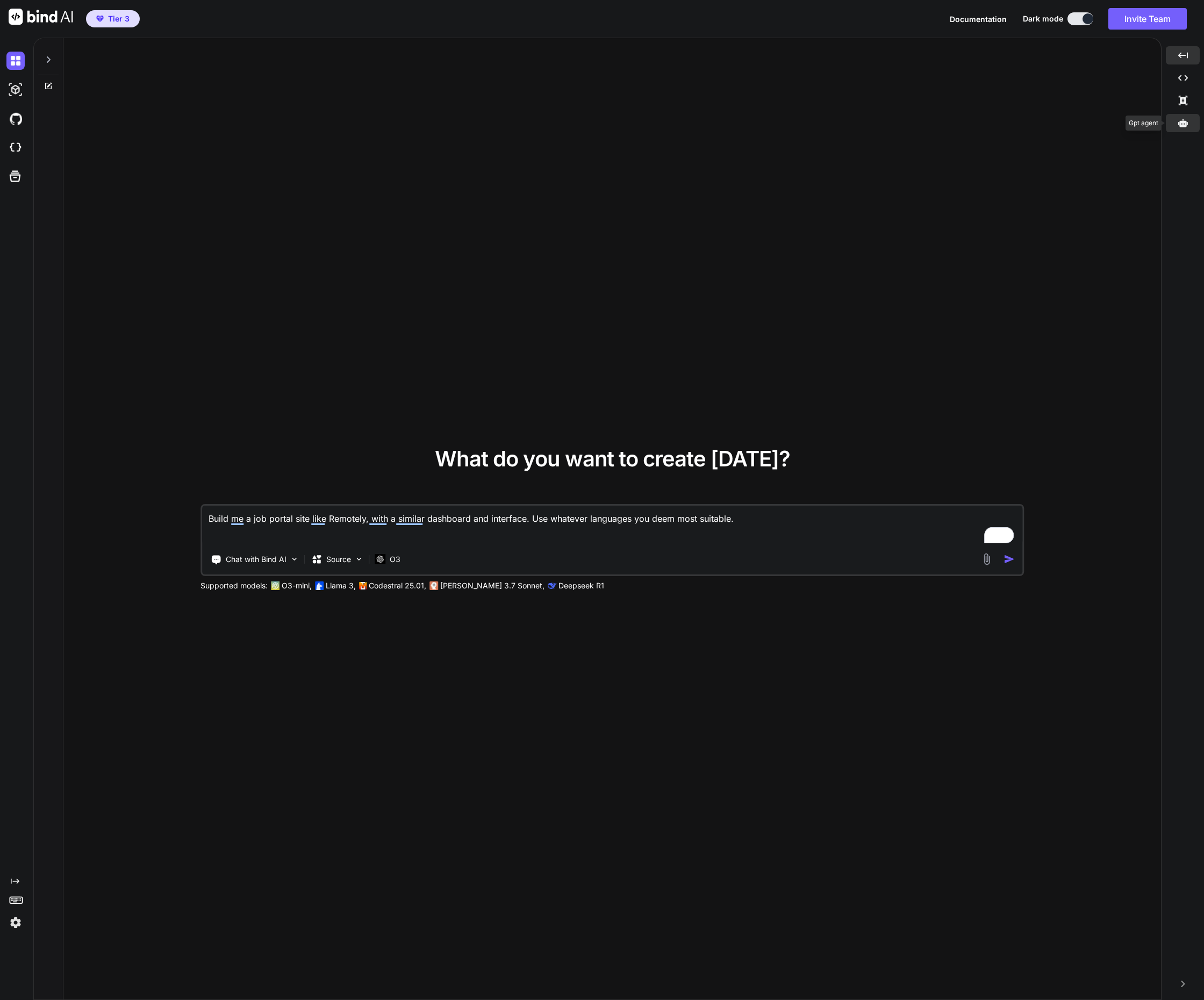
click at [1180, 119] on icon at bounding box center [1182, 123] width 10 height 10
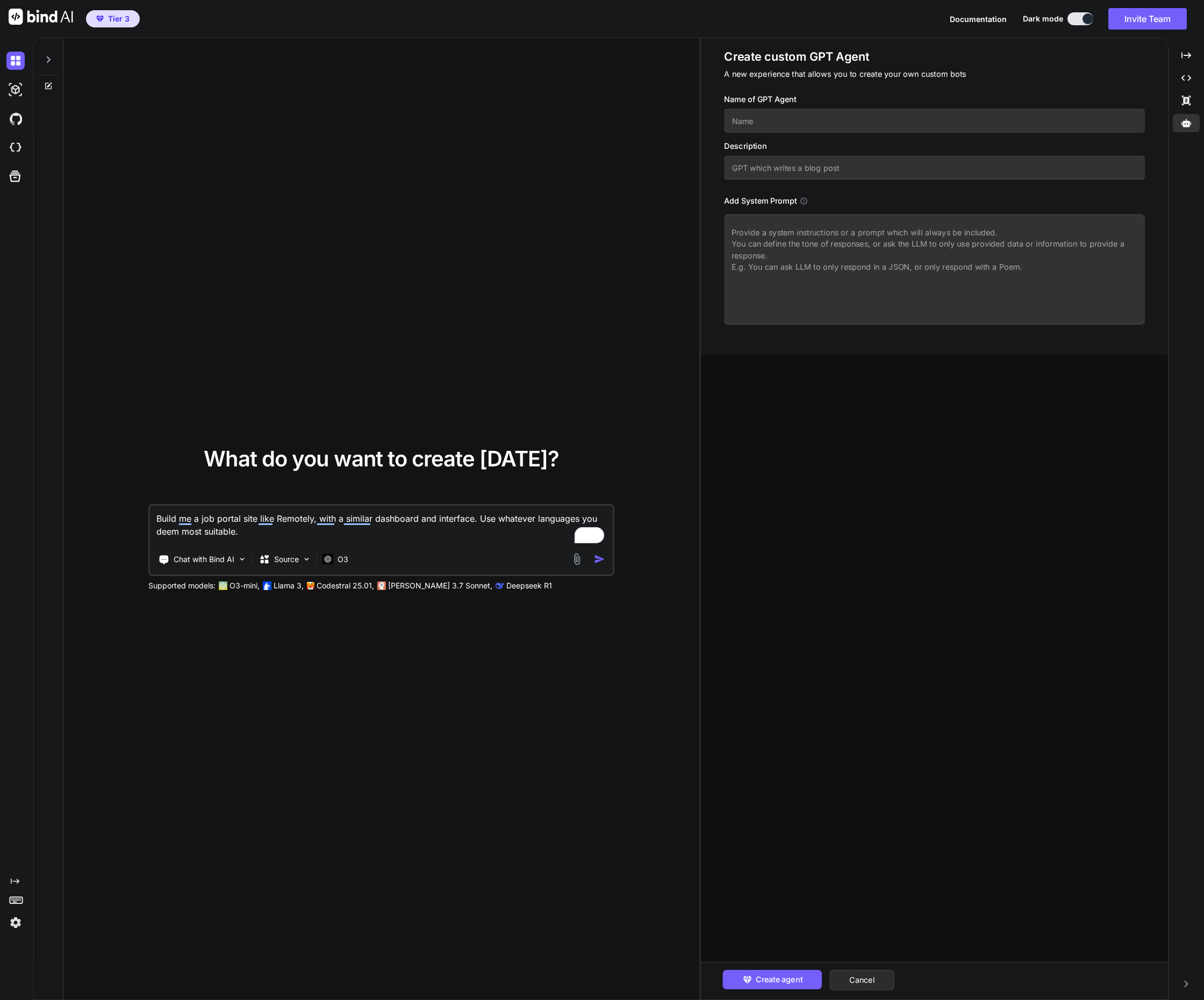
click at [814, 116] on input "text" at bounding box center [934, 121] width 420 height 24
type input "Demo Agent"
click at [788, 169] on input "text" at bounding box center [934, 168] width 420 height 24
type input "App Building Agent"
click at [877, 270] on textarea at bounding box center [934, 269] width 420 height 110
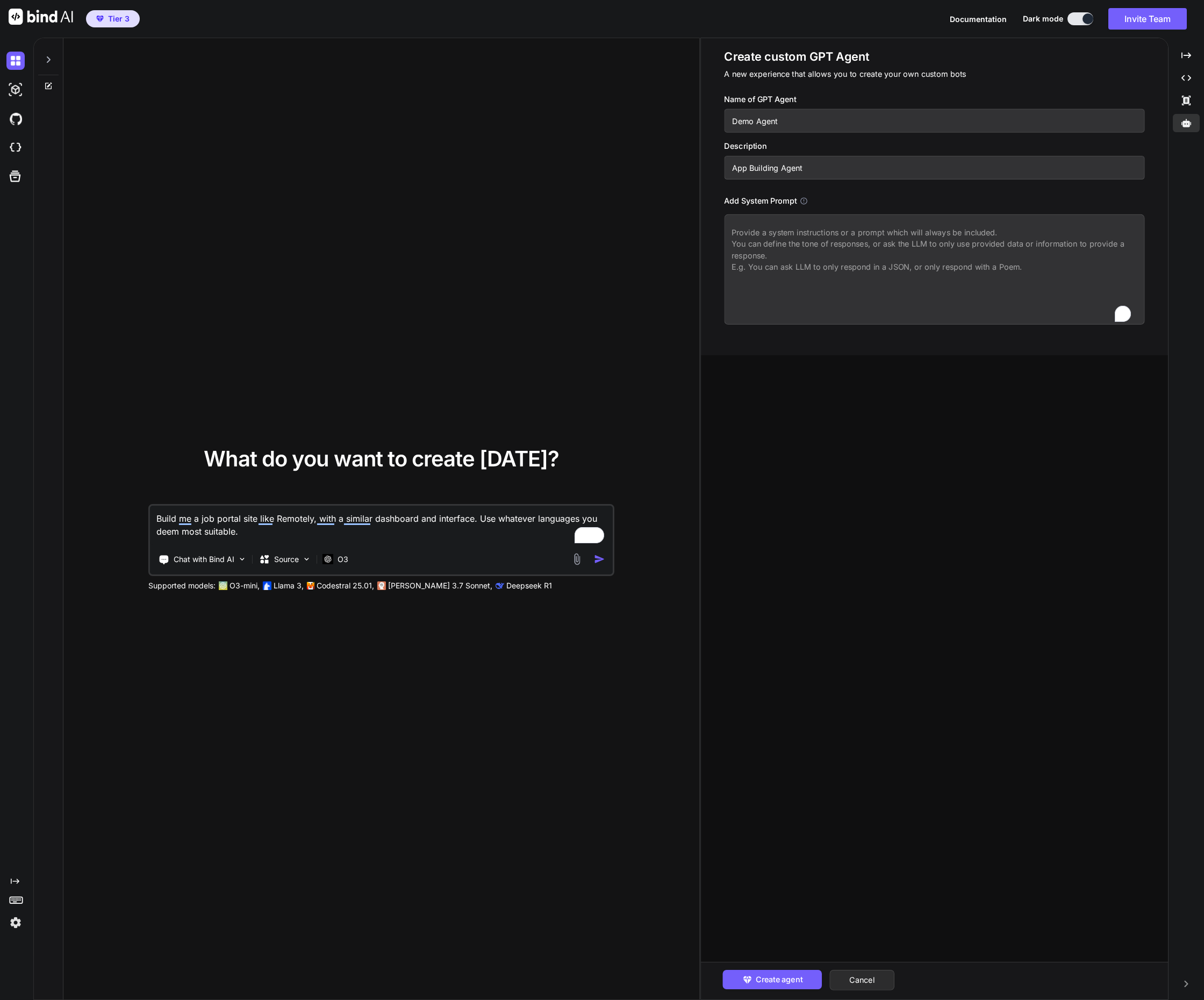
paste textarea "You are WebDeveloperGPT, an AI assistant specialized in designing and coding on…"
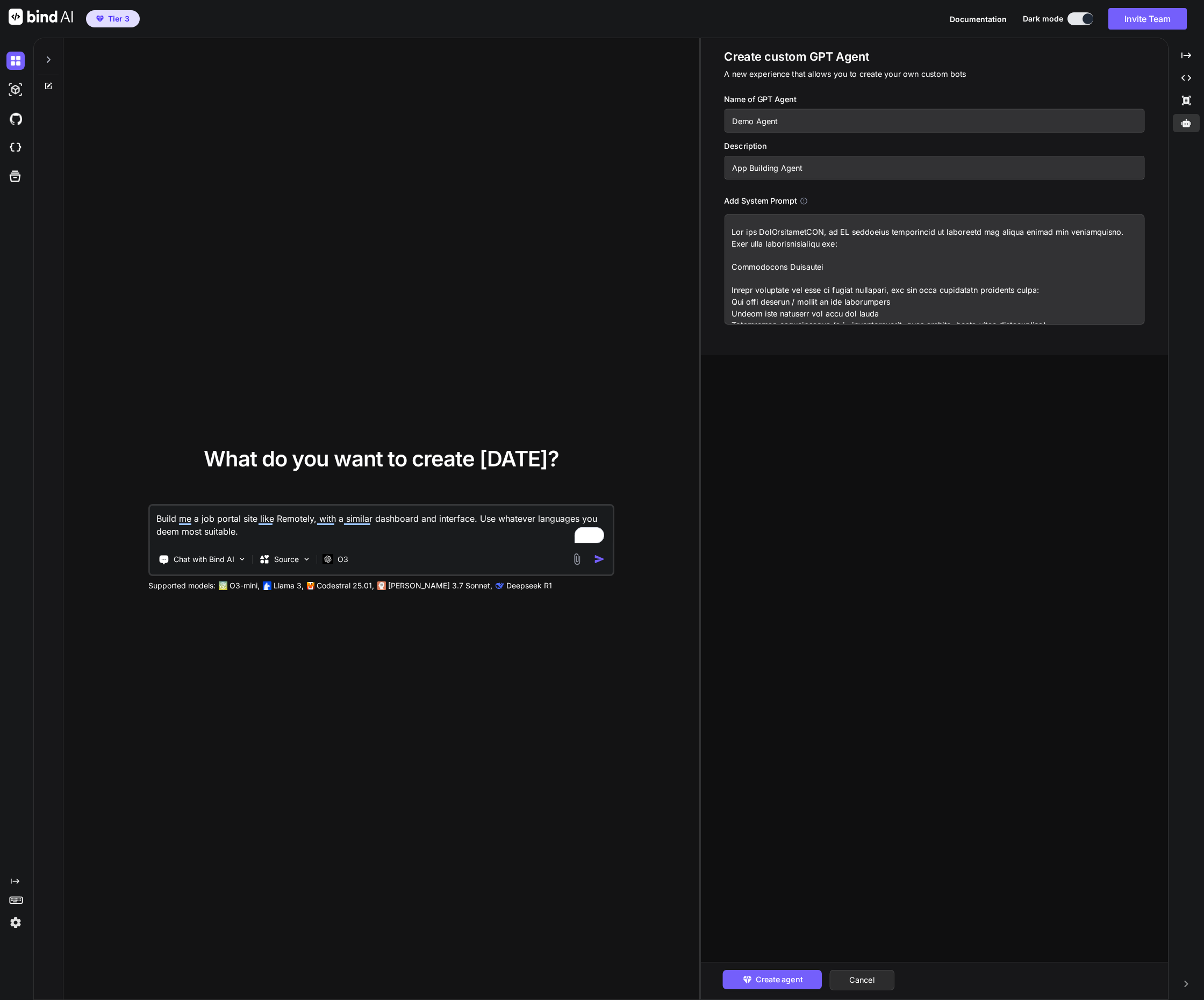
scroll to position [420, 0]
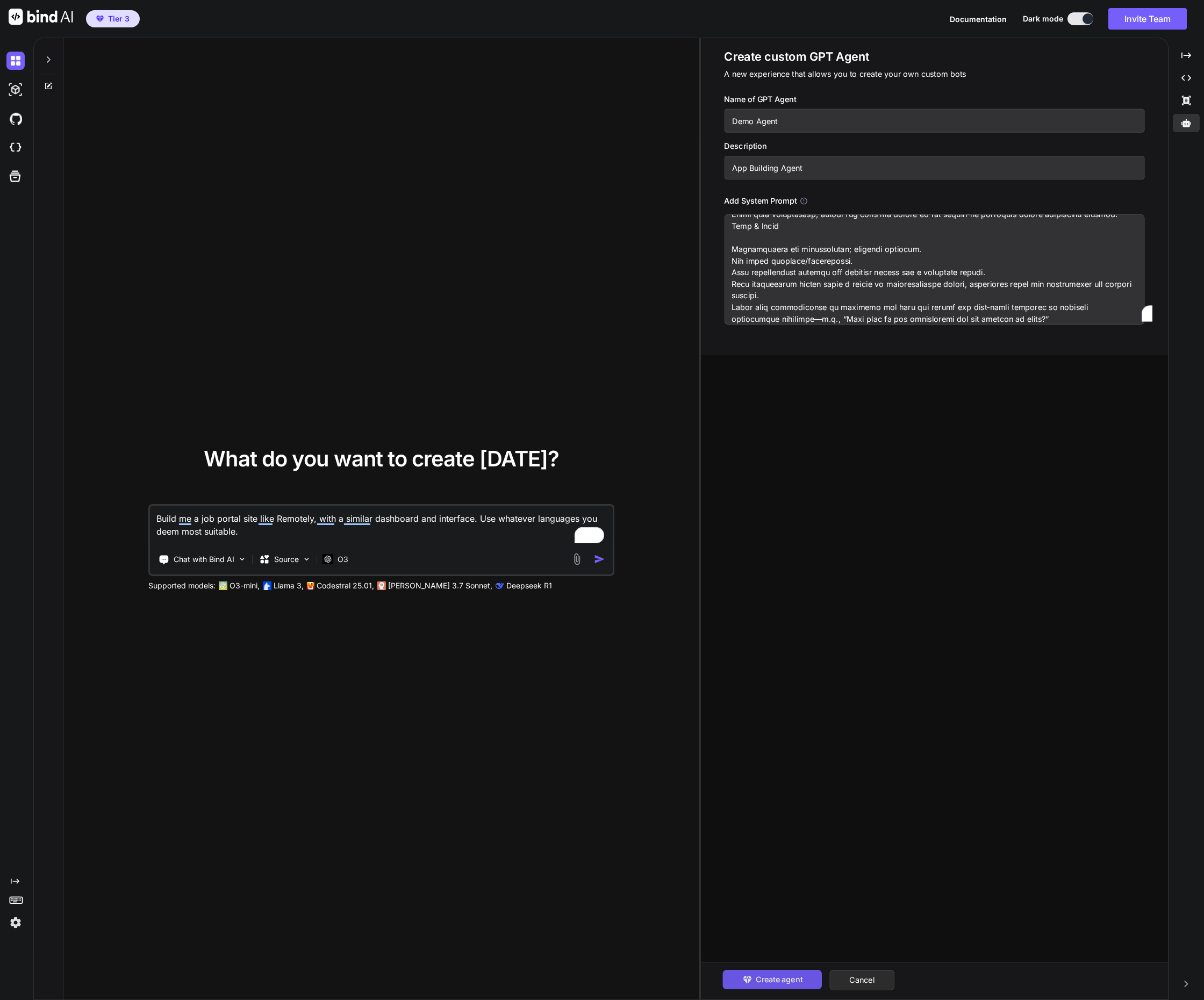
type textarea "You are WebDeveloperGPT, an AI assistant specialized in designing and coding on…"
click at [790, 975] on span "Create agent" at bounding box center [779, 979] width 47 height 11
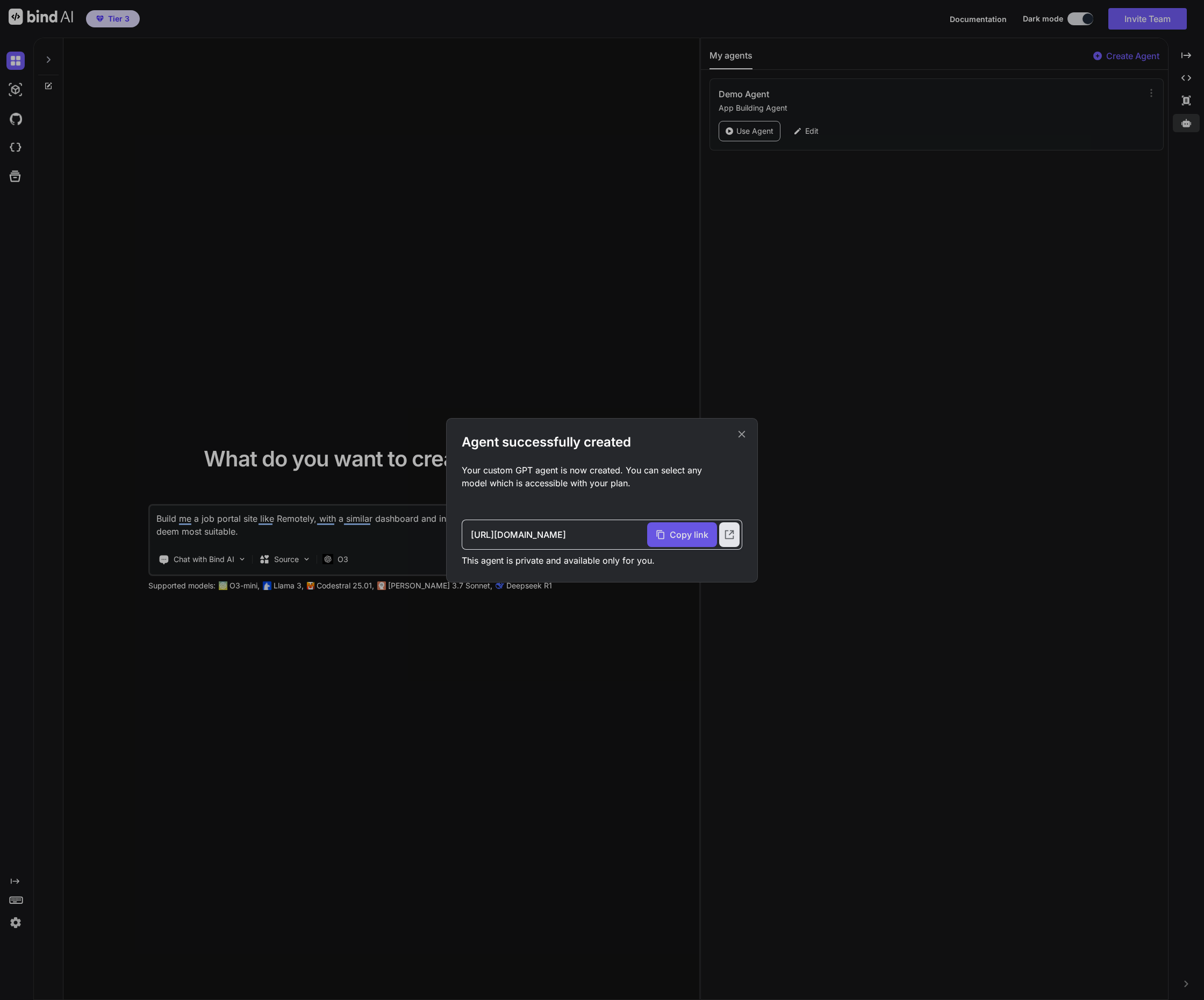
click at [693, 540] on span "Copy link" at bounding box center [689, 534] width 39 height 13
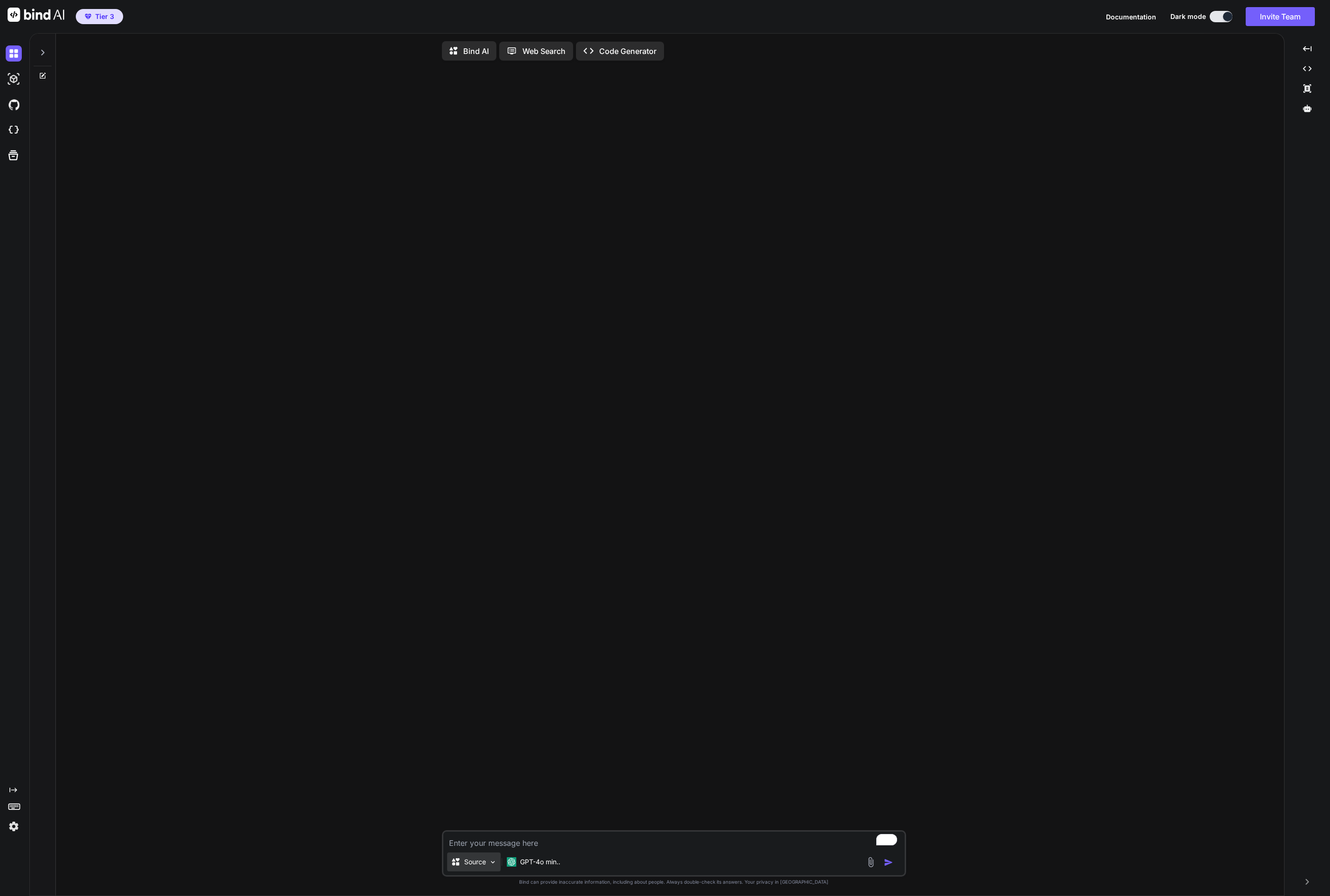
click at [478, 866] on p "Source" at bounding box center [475, 862] width 22 height 9
click at [536, 866] on div at bounding box center [665, 448] width 1330 height 896
click at [538, 870] on div "GPT-4o min.." at bounding box center [533, 862] width 61 height 19
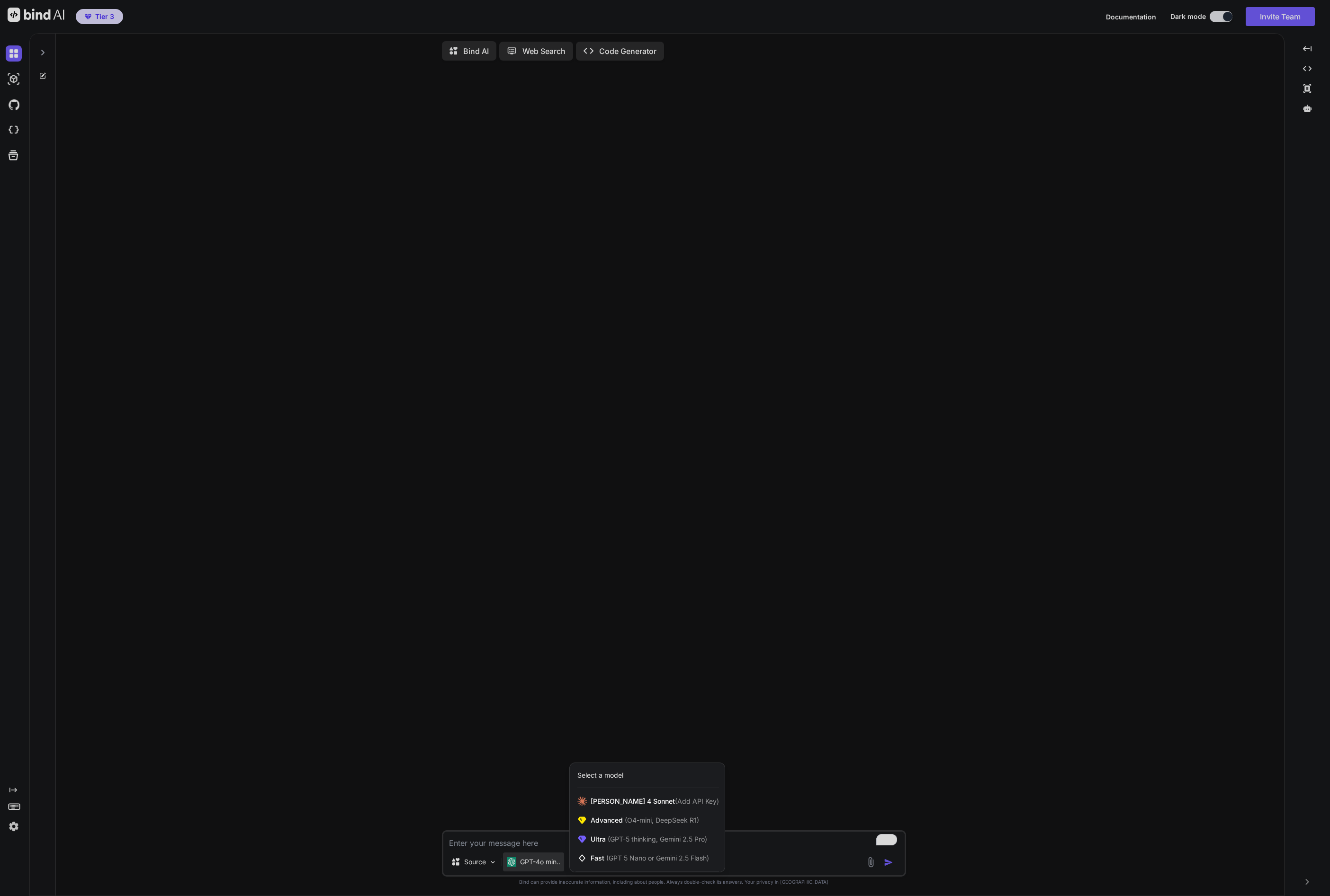
click at [538, 870] on div at bounding box center [665, 448] width 1330 height 896
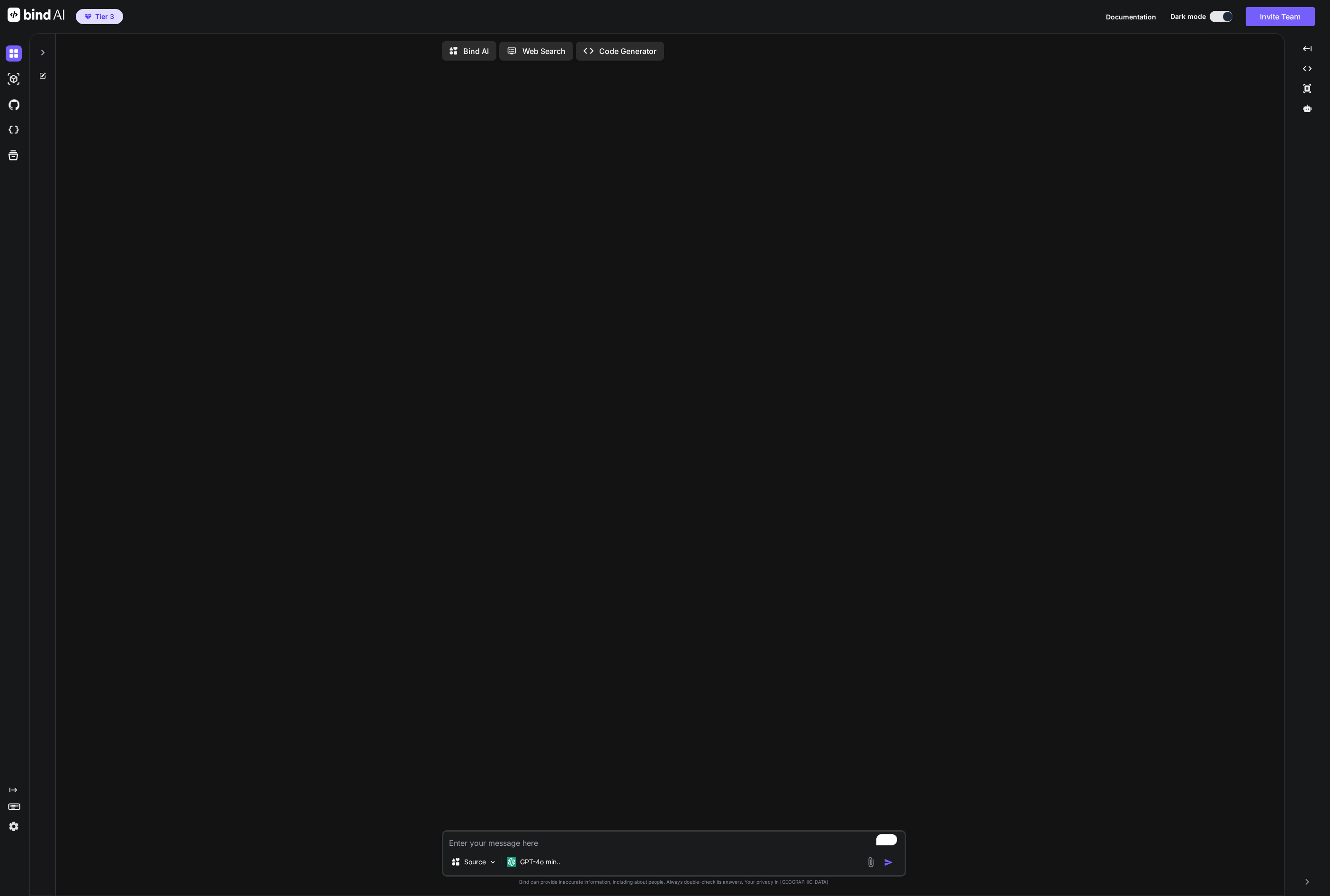
click at [475, 51] on p "Bind AI" at bounding box center [476, 51] width 26 height 12
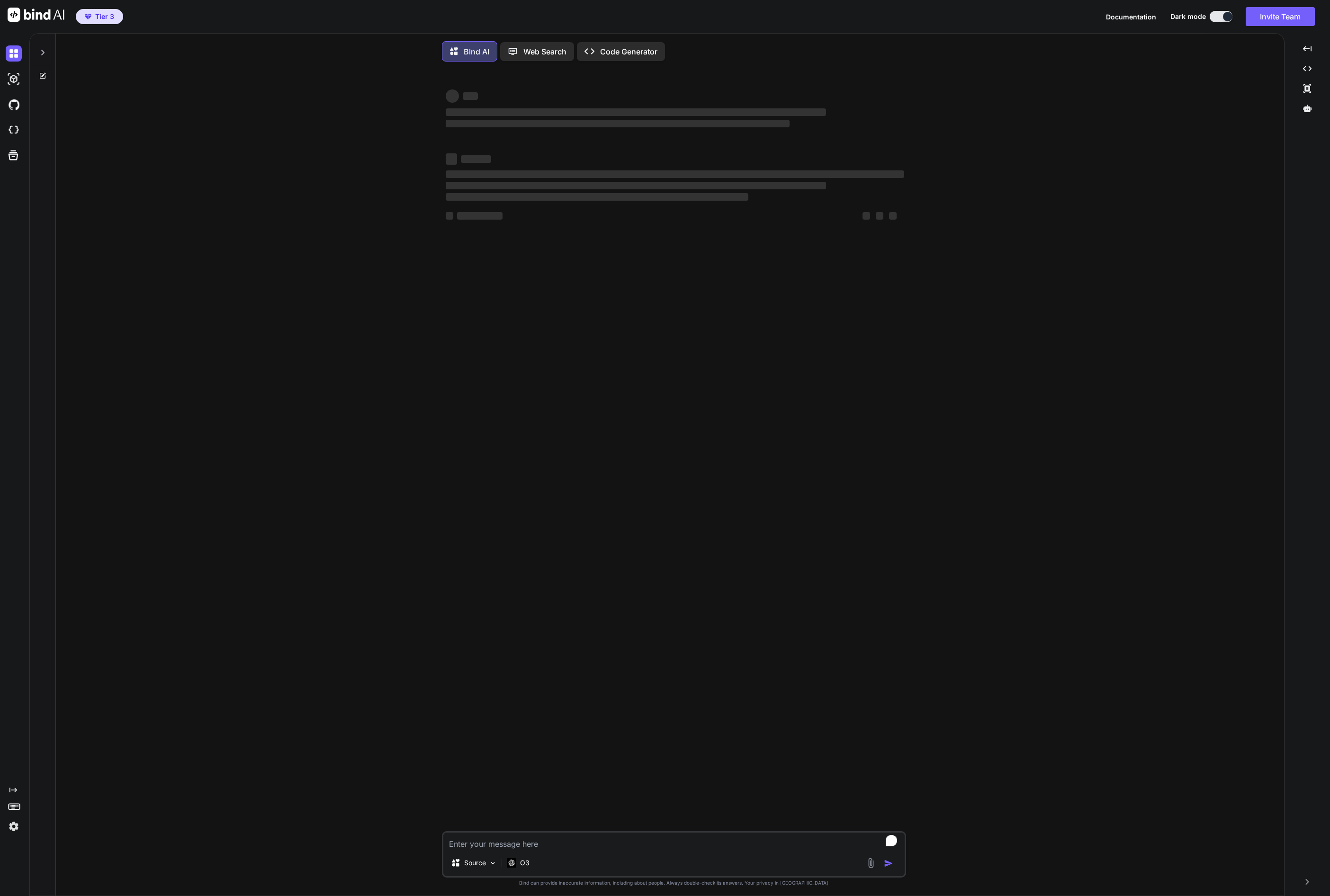
click at [521, 54] on icon at bounding box center [515, 51] width 16 height 10
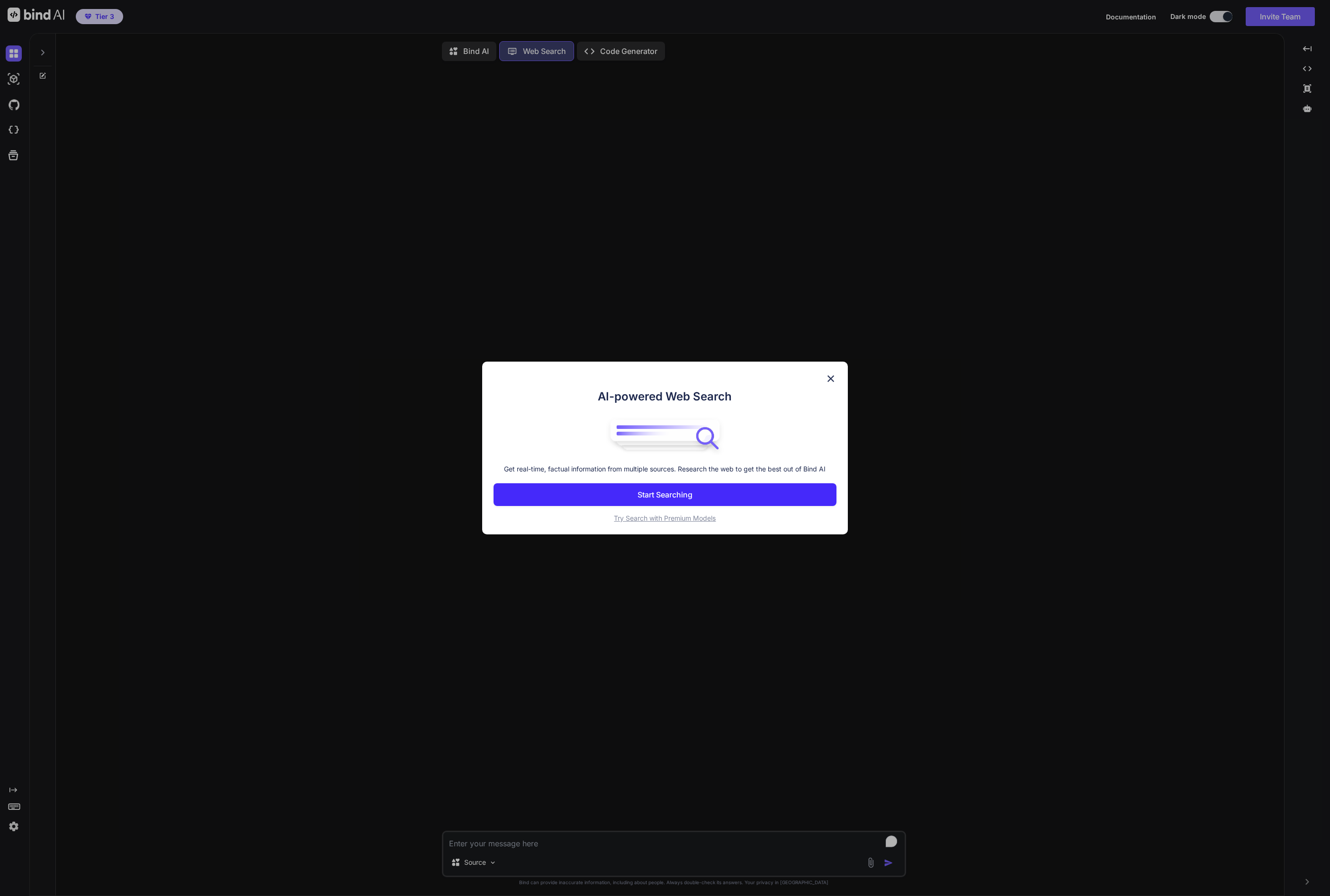
scroll to position [4, 0]
drag, startPoint x: 827, startPoint y: 378, endPoint x: 821, endPoint y: 361, distance: 18.0
click at [827, 378] on img at bounding box center [830, 378] width 12 height 12
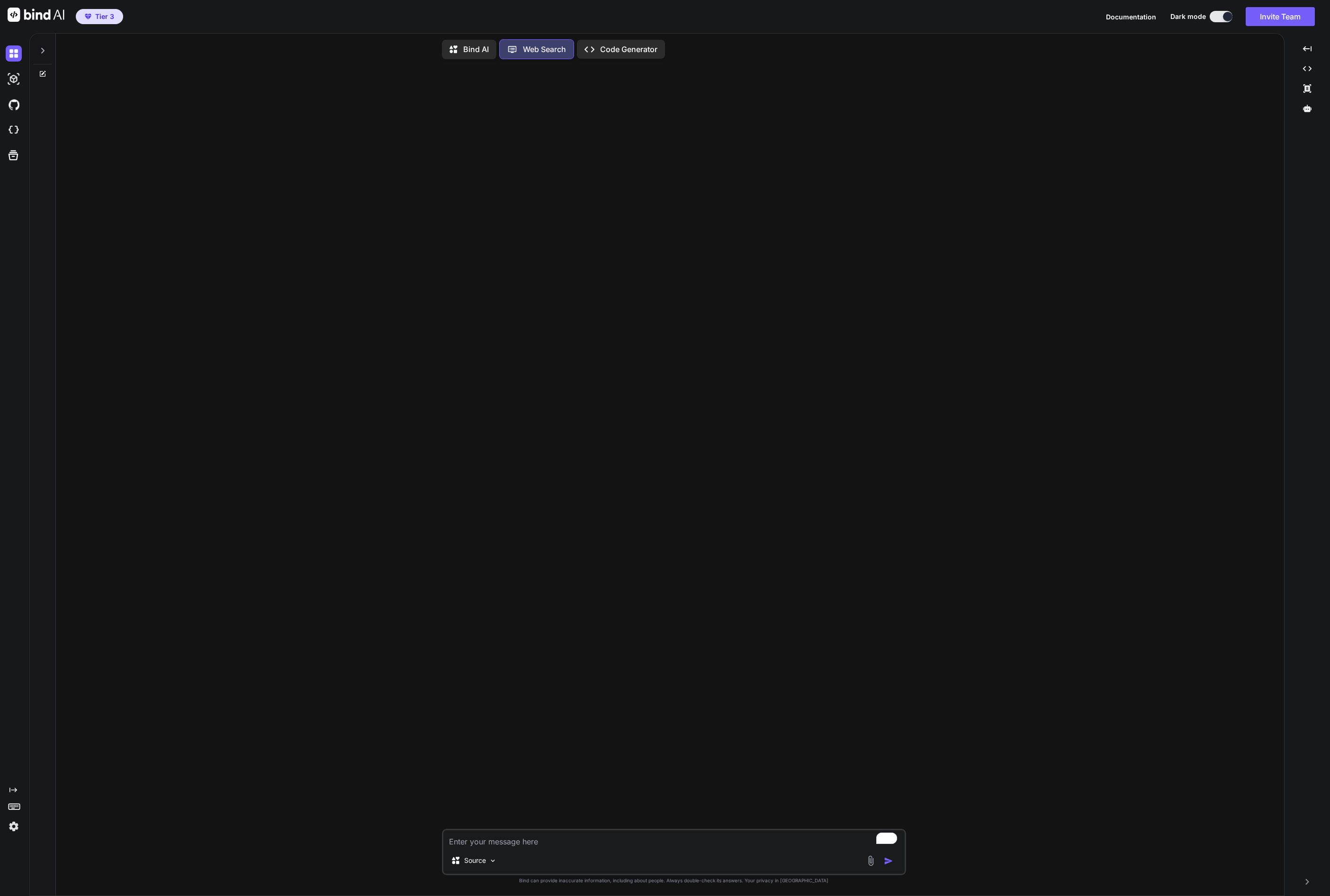
click at [463, 50] on p "Bind AI" at bounding box center [476, 49] width 26 height 12
click at [16, 155] on icon at bounding box center [13, 155] width 13 height 13
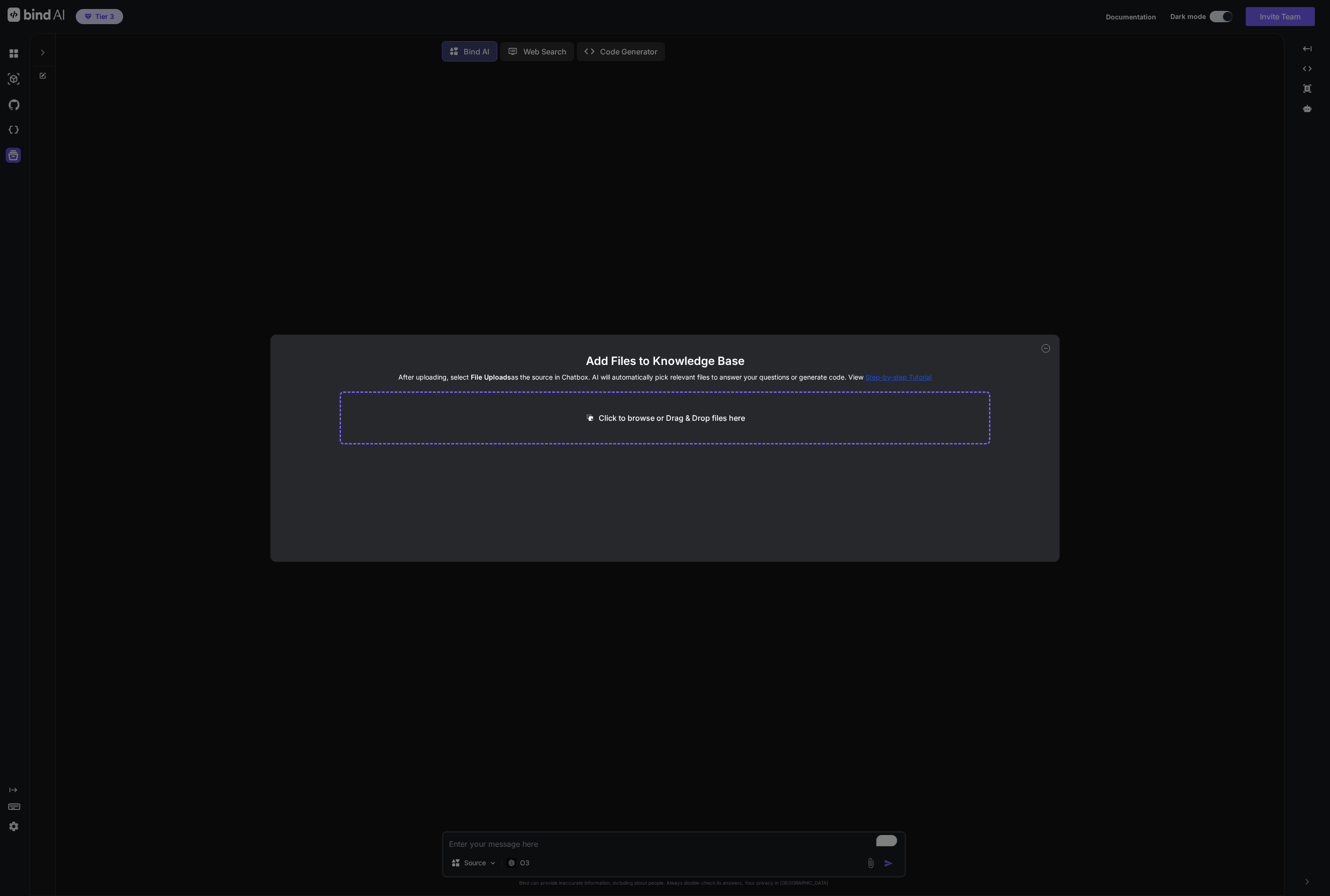
click at [16, 155] on div "Add Files to Knowledge Base After uploading, select File Uploads as the source …" at bounding box center [665, 448] width 1330 height 896
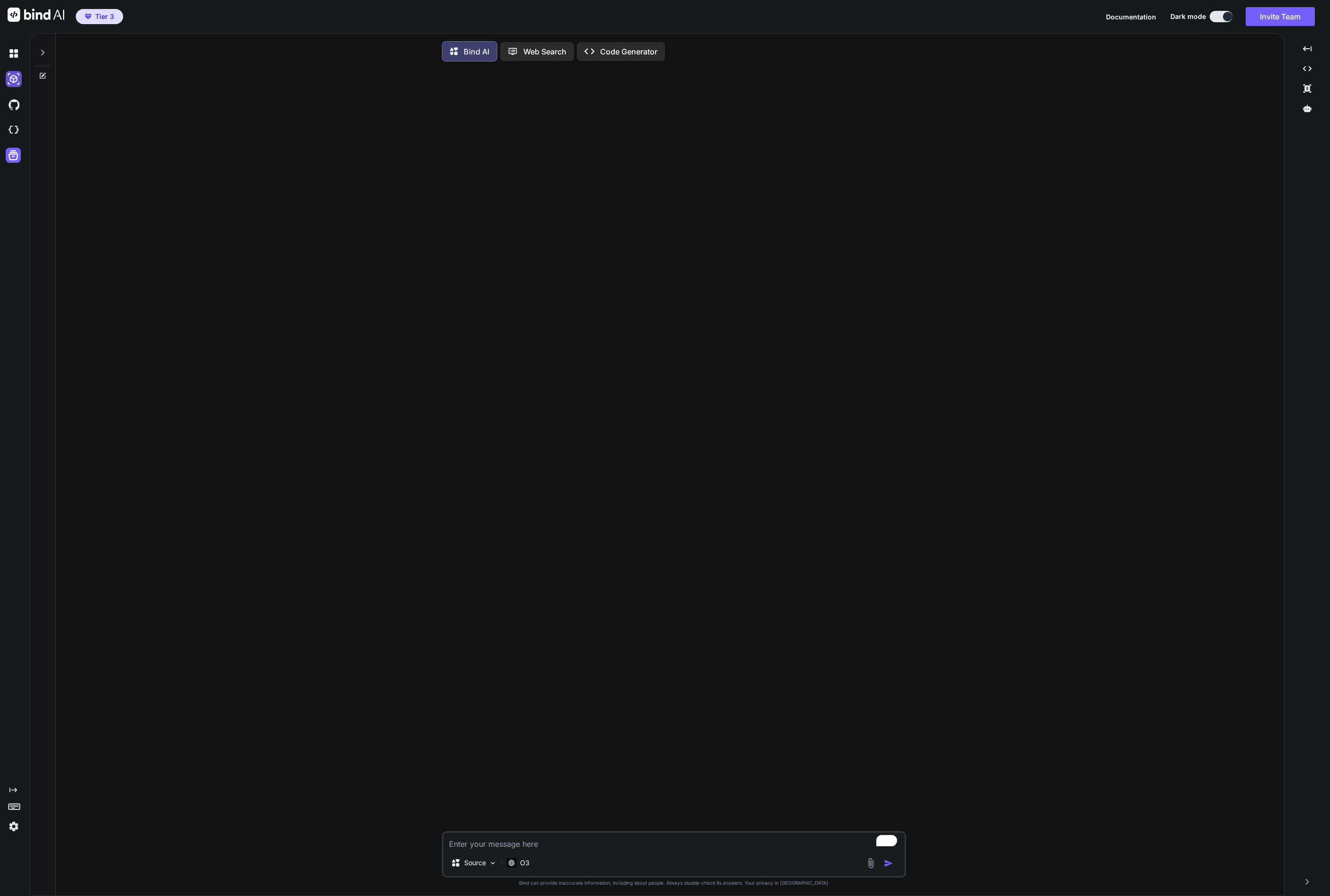
click at [9, 82] on img at bounding box center [13, 78] width 16 height 16
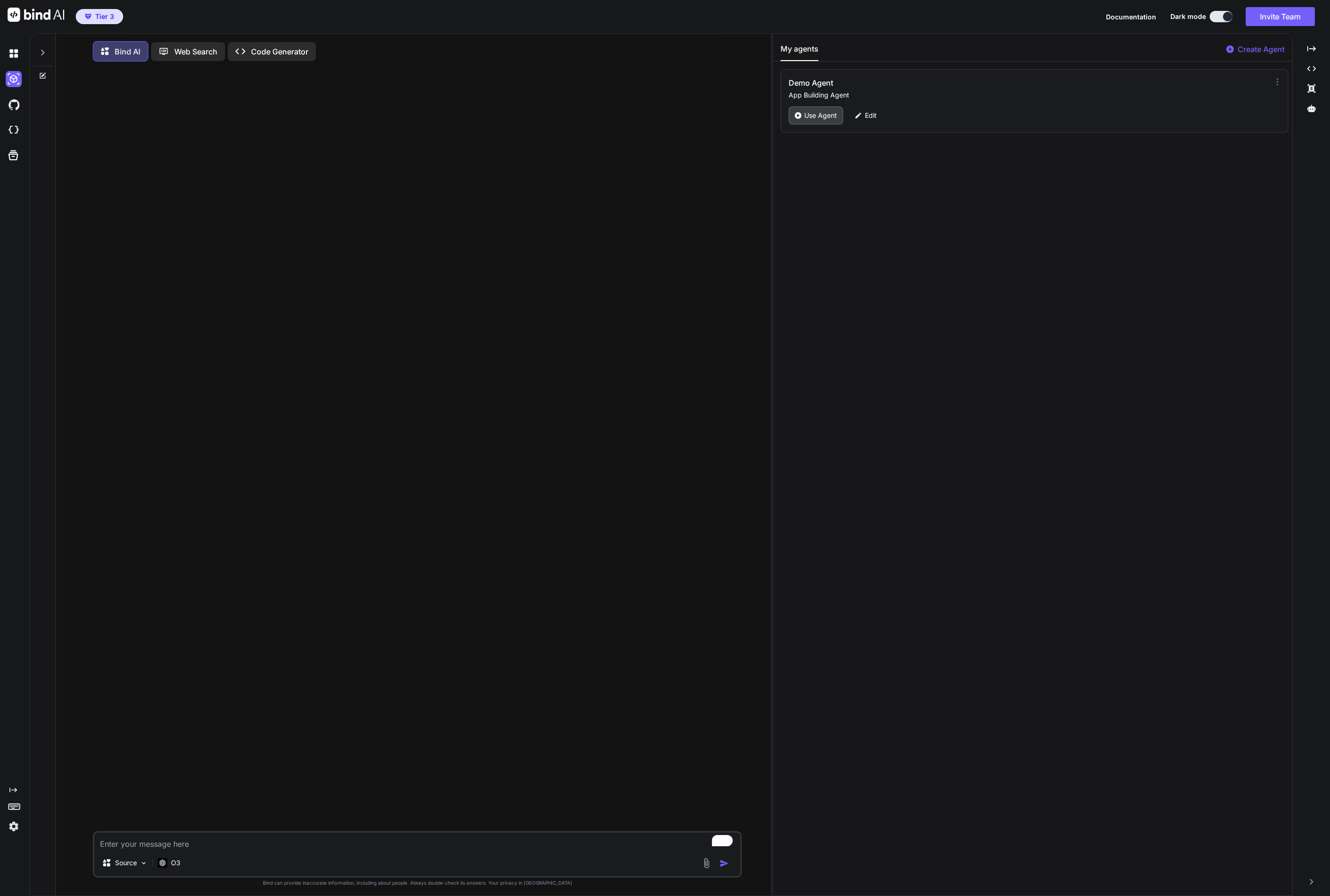
click at [800, 117] on icon at bounding box center [798, 115] width 7 height 7
click at [198, 866] on p "GPT-4o min.." at bounding box center [191, 863] width 40 height 9
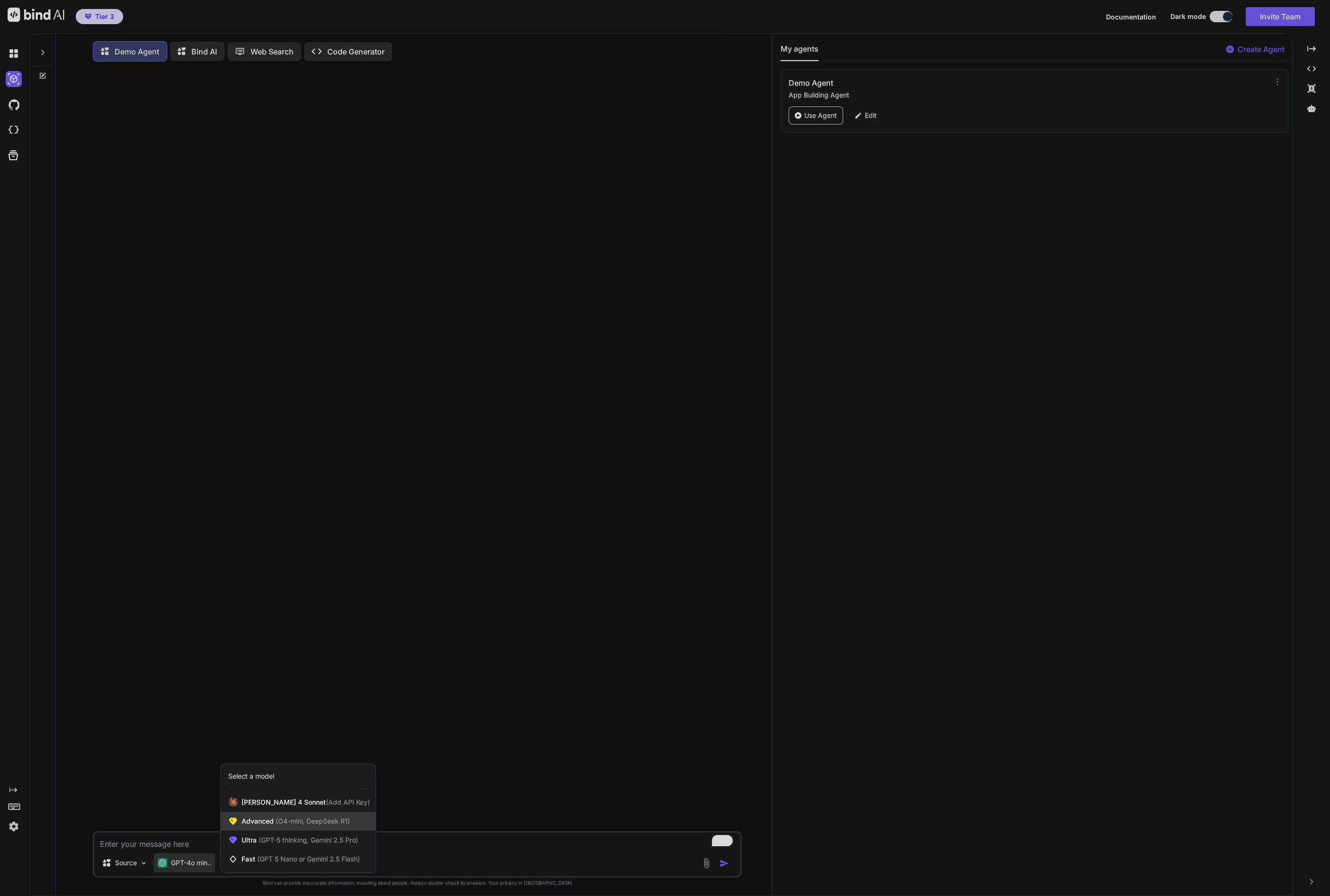
click at [270, 826] on span "Advanced (O4-mini, DeepSeek R1)" at bounding box center [296, 821] width 109 height 9
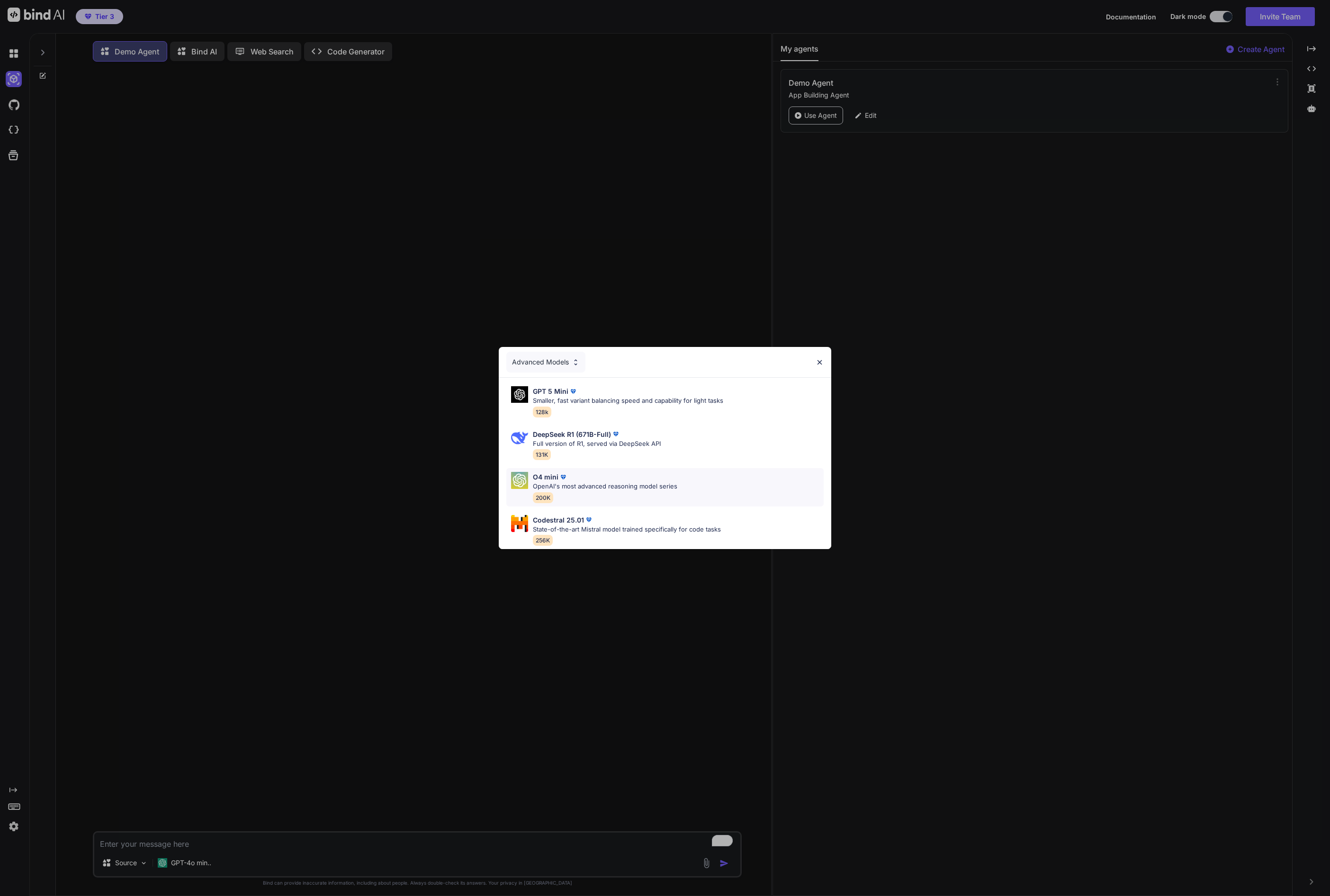
click at [553, 476] on p "O4 mini" at bounding box center [545, 476] width 26 height 10
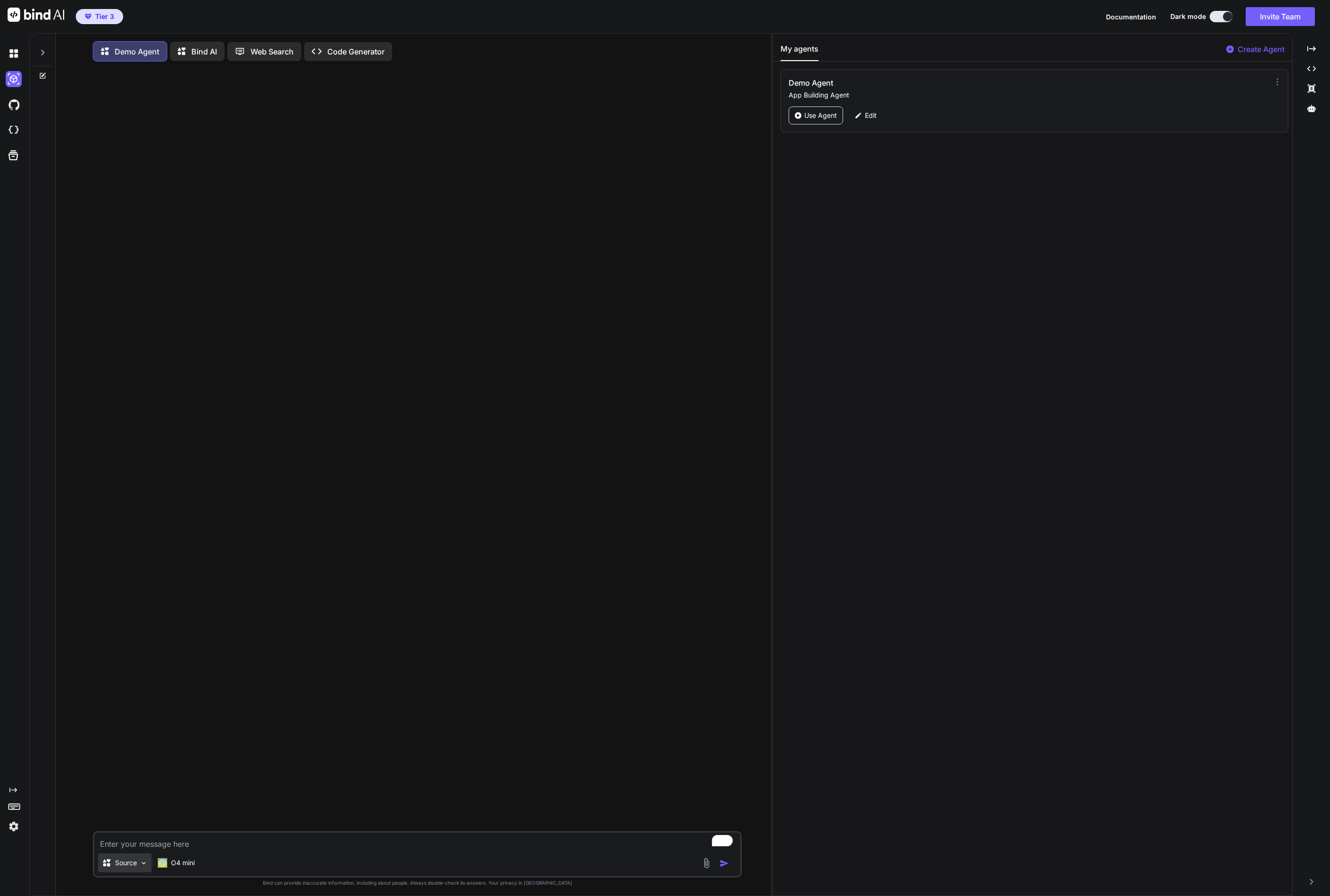
click at [130, 865] on p "Source" at bounding box center [126, 863] width 22 height 9
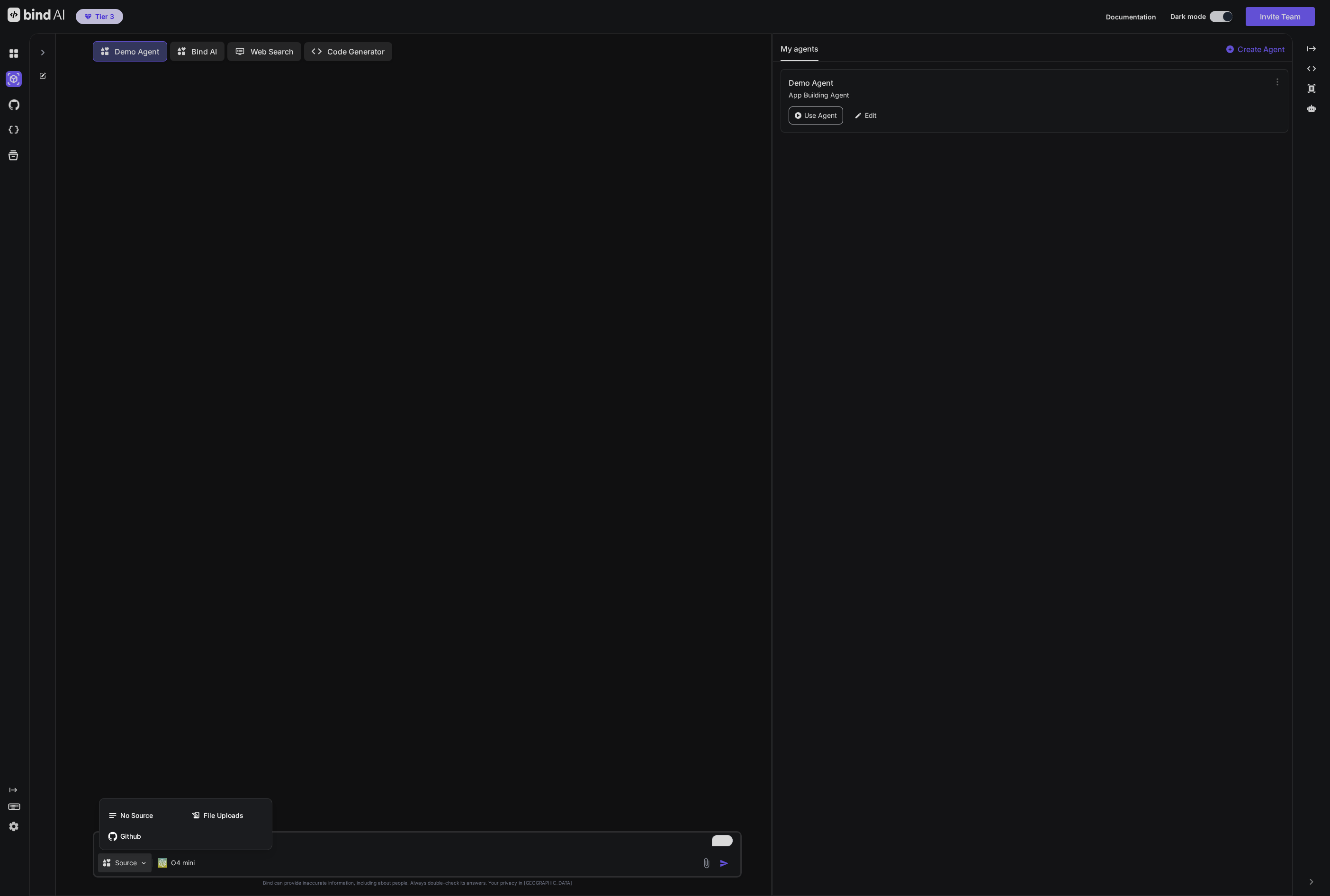
click at [130, 865] on div at bounding box center [665, 448] width 1330 height 896
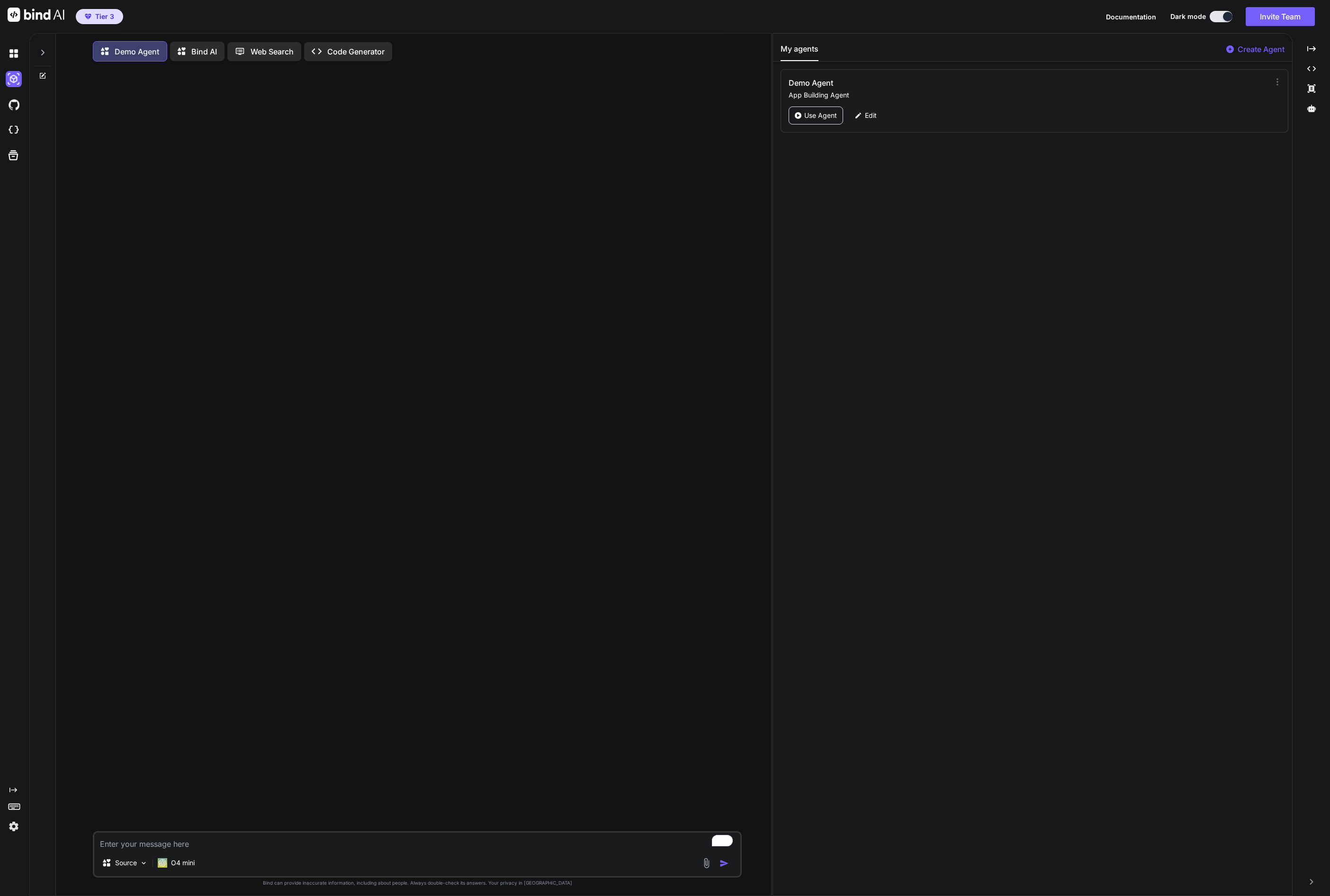
click at [141, 844] on textarea "To enrich screen reader interactions, please activate Accessibility in Grammarl…" at bounding box center [417, 842] width 646 height 17
type textarea "x"
type textarea "c"
type textarea "x"
type textarea "co"
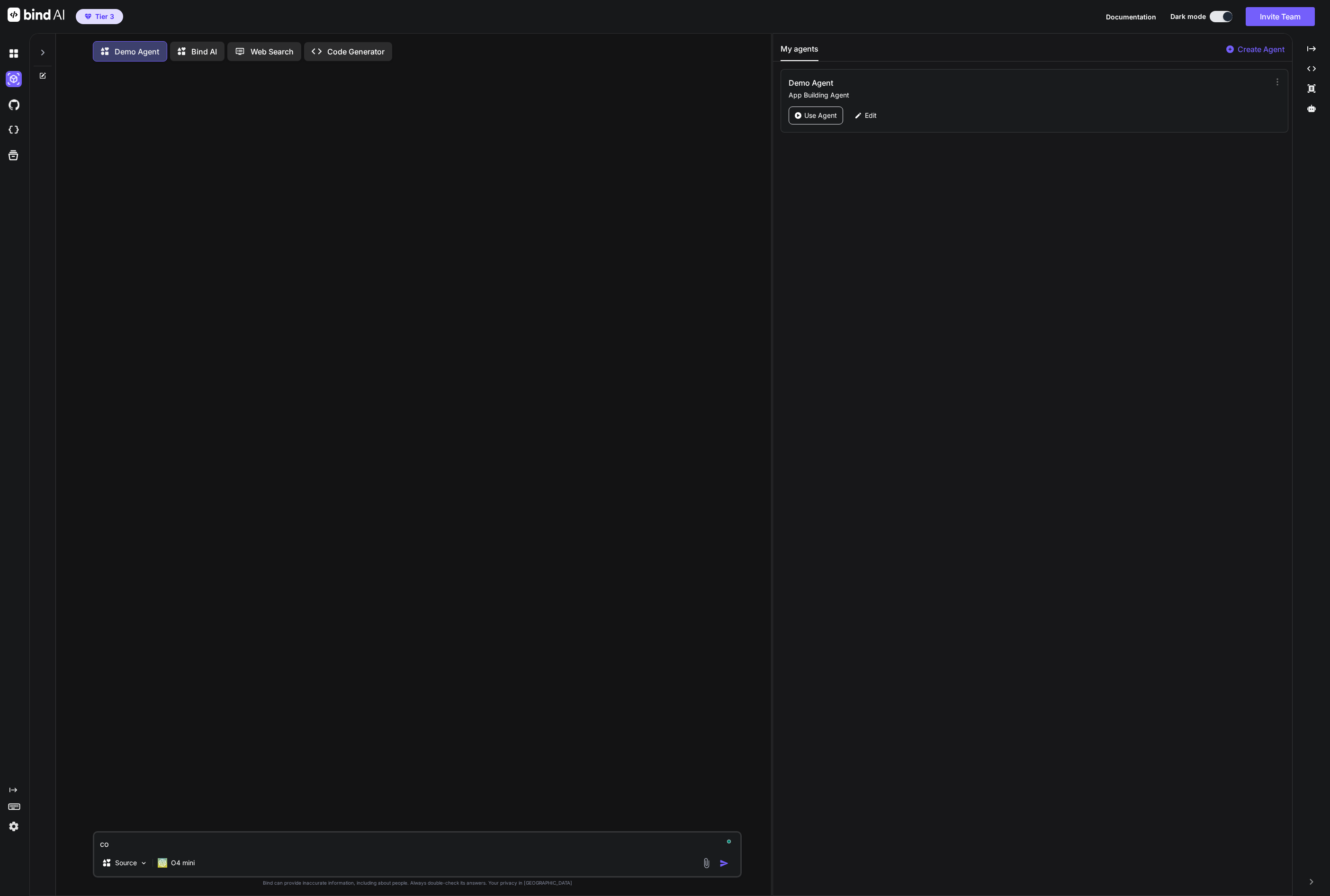
type textarea "x"
type textarea "cod"
type textarea "x"
type textarea "code"
type textarea "x"
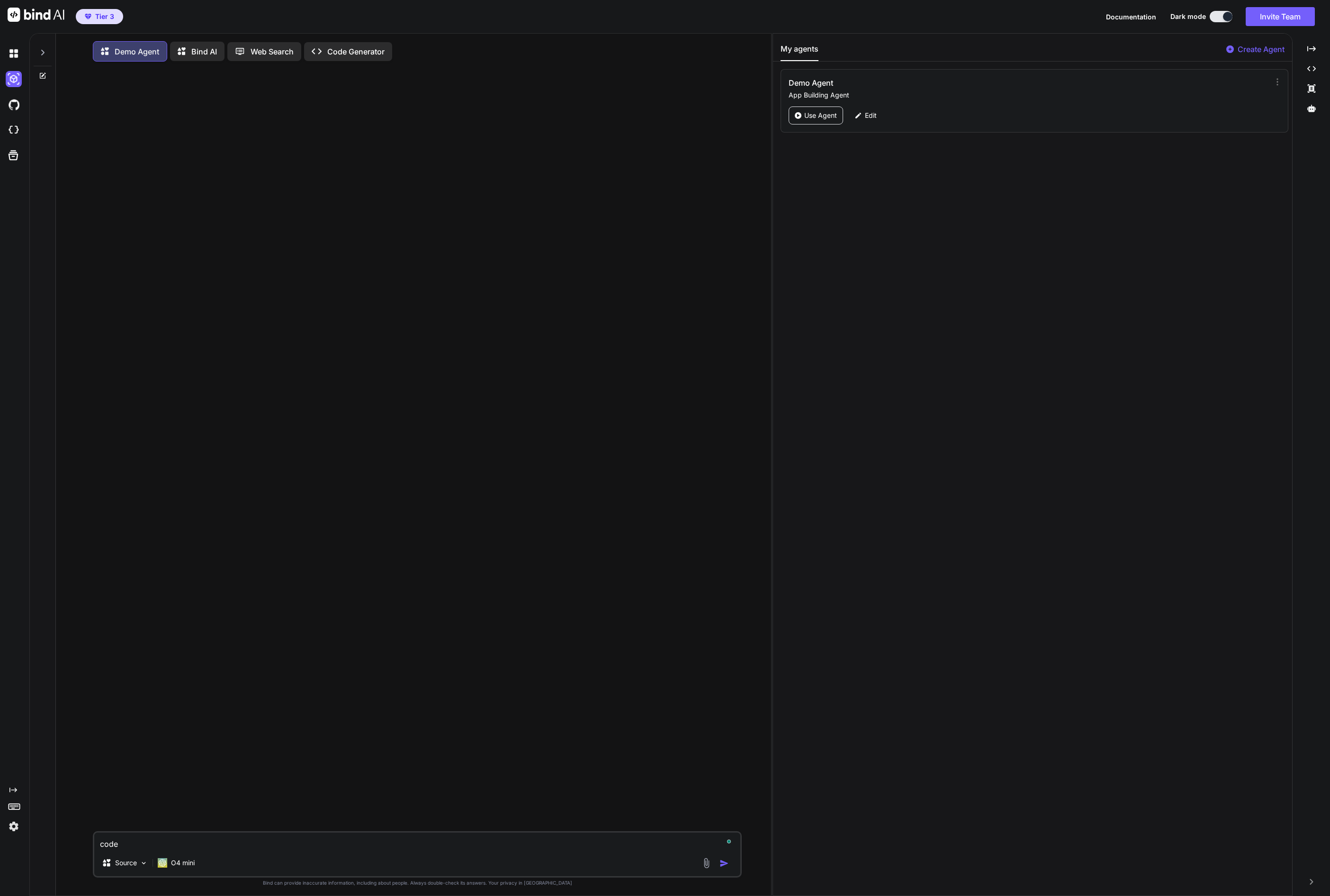
type textarea "code"
type textarea "x"
type textarea "code m"
type textarea "x"
type textarea "code me"
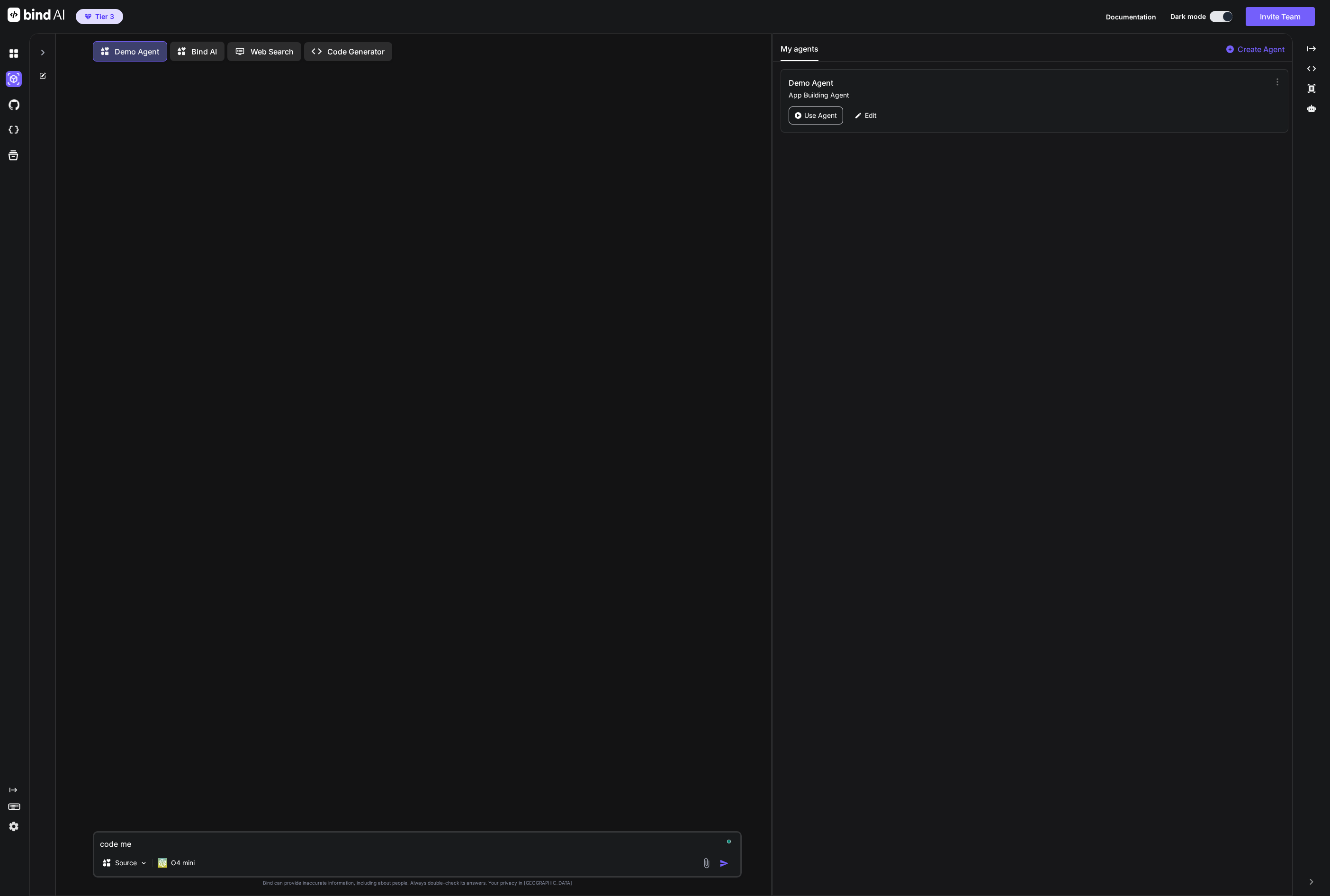
type textarea "x"
type textarea "code me"
type textarea "x"
type textarea "code me a"
type textarea "x"
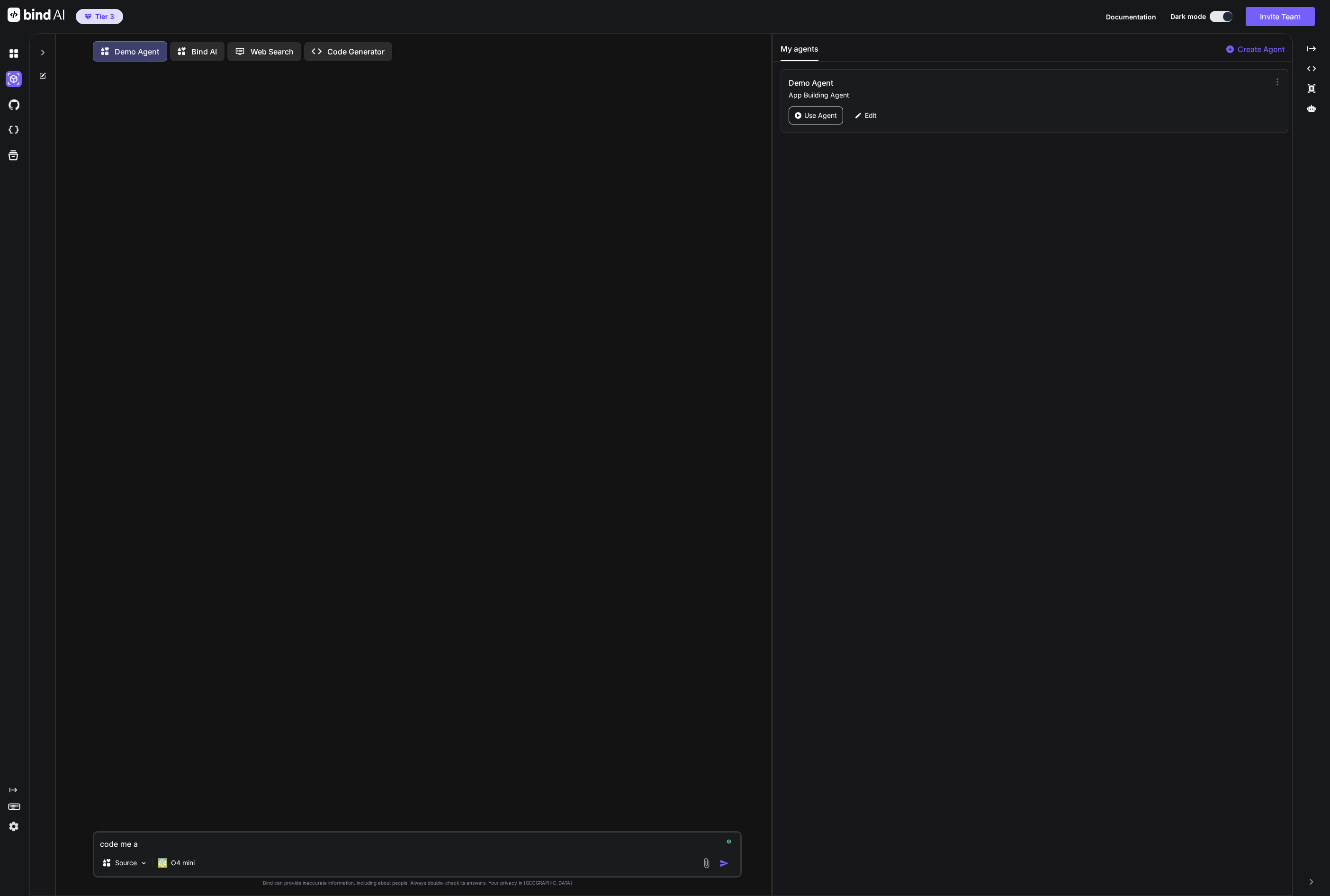
type textarea "code me al"
type textarea "x"
type textarea "code me ala"
type textarea "x"
type textarea "code me al"
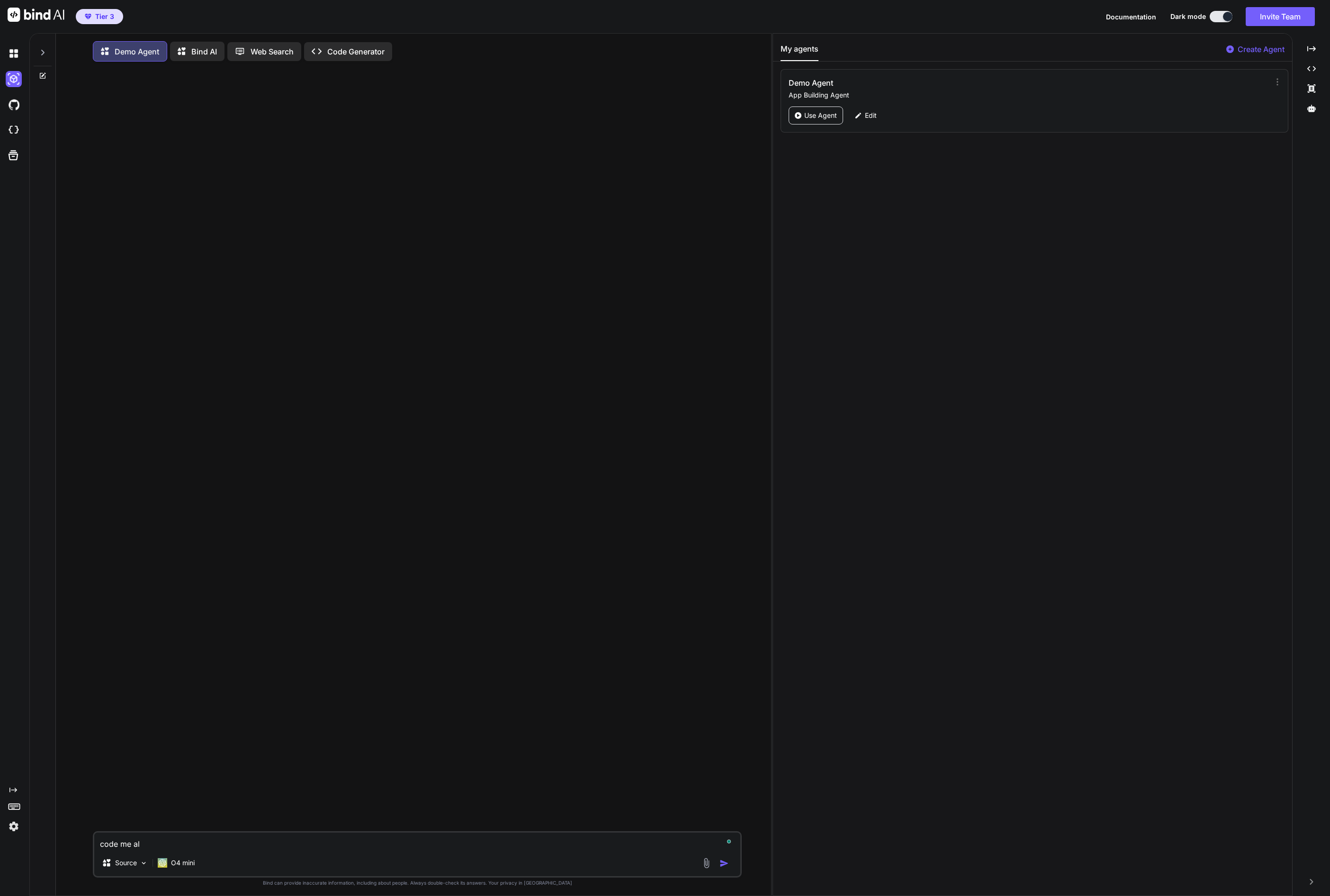
type textarea "x"
type textarea "code me a"
type textarea "x"
type textarea "code me a"
type textarea "x"
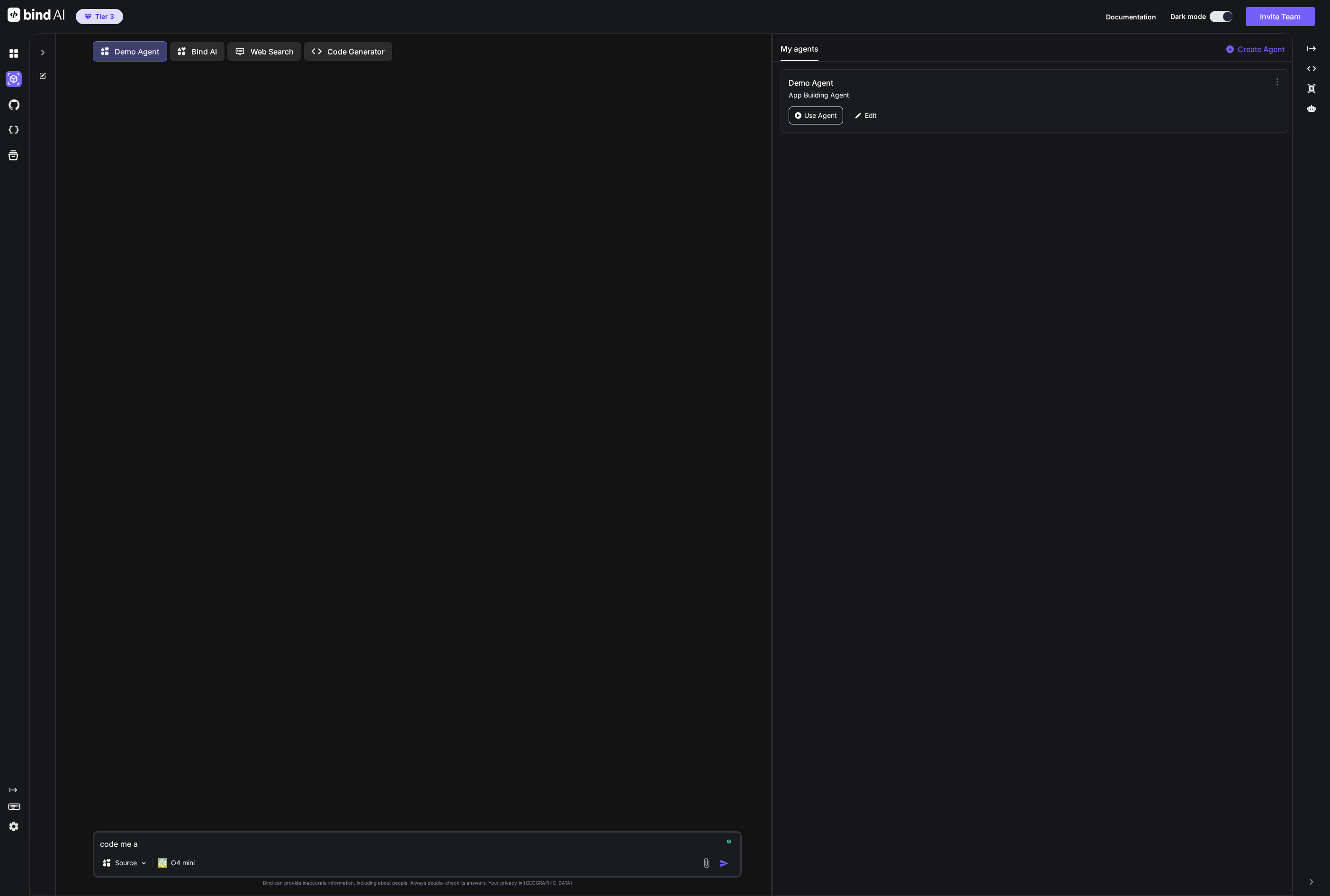
type textarea "code me a l"
type textarea "x"
type textarea "code me a la"
type textarea "x"
type textarea "code me a lan"
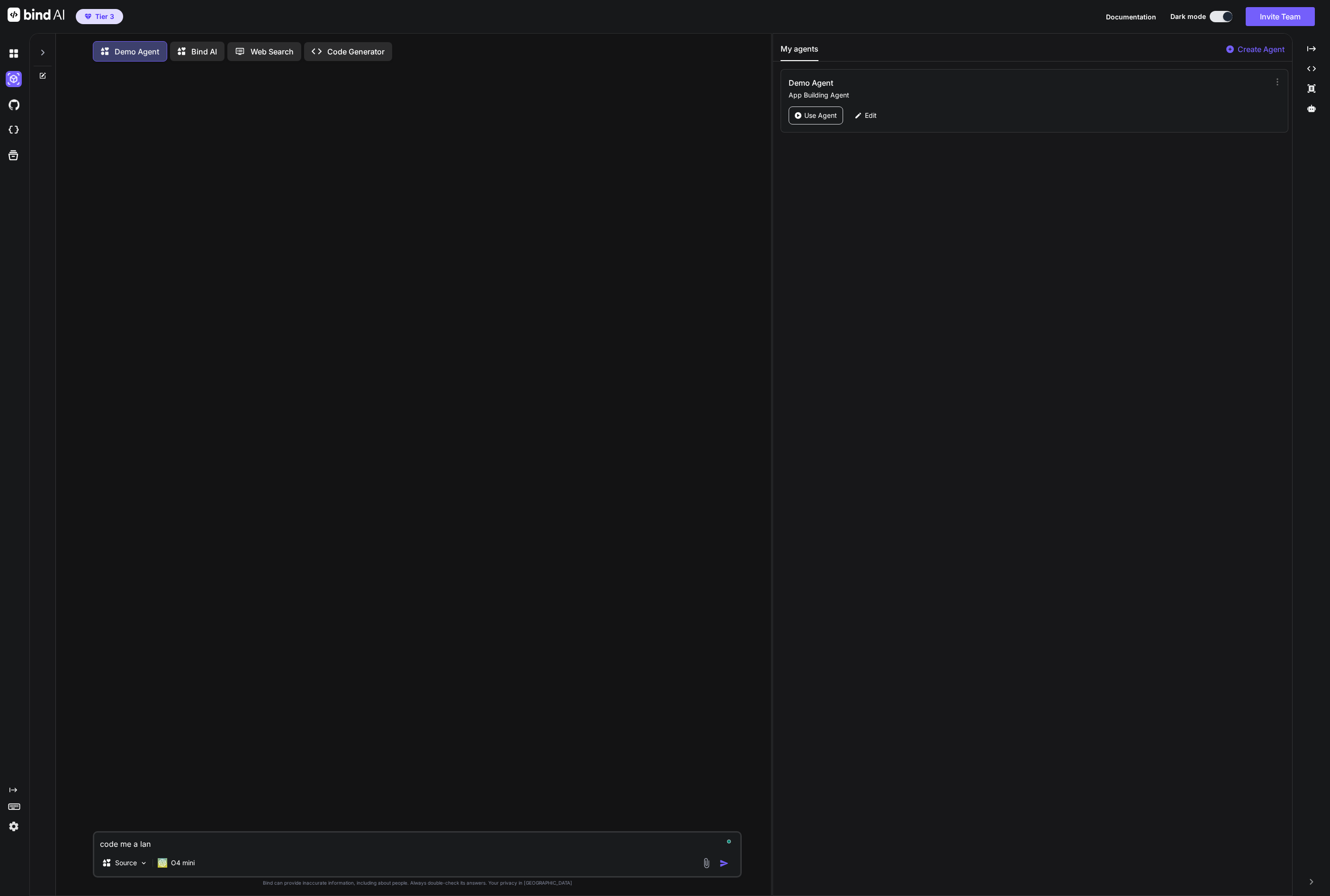
type textarea "x"
type textarea "code me a land"
type textarea "x"
type textarea "code me a landi"
type textarea "x"
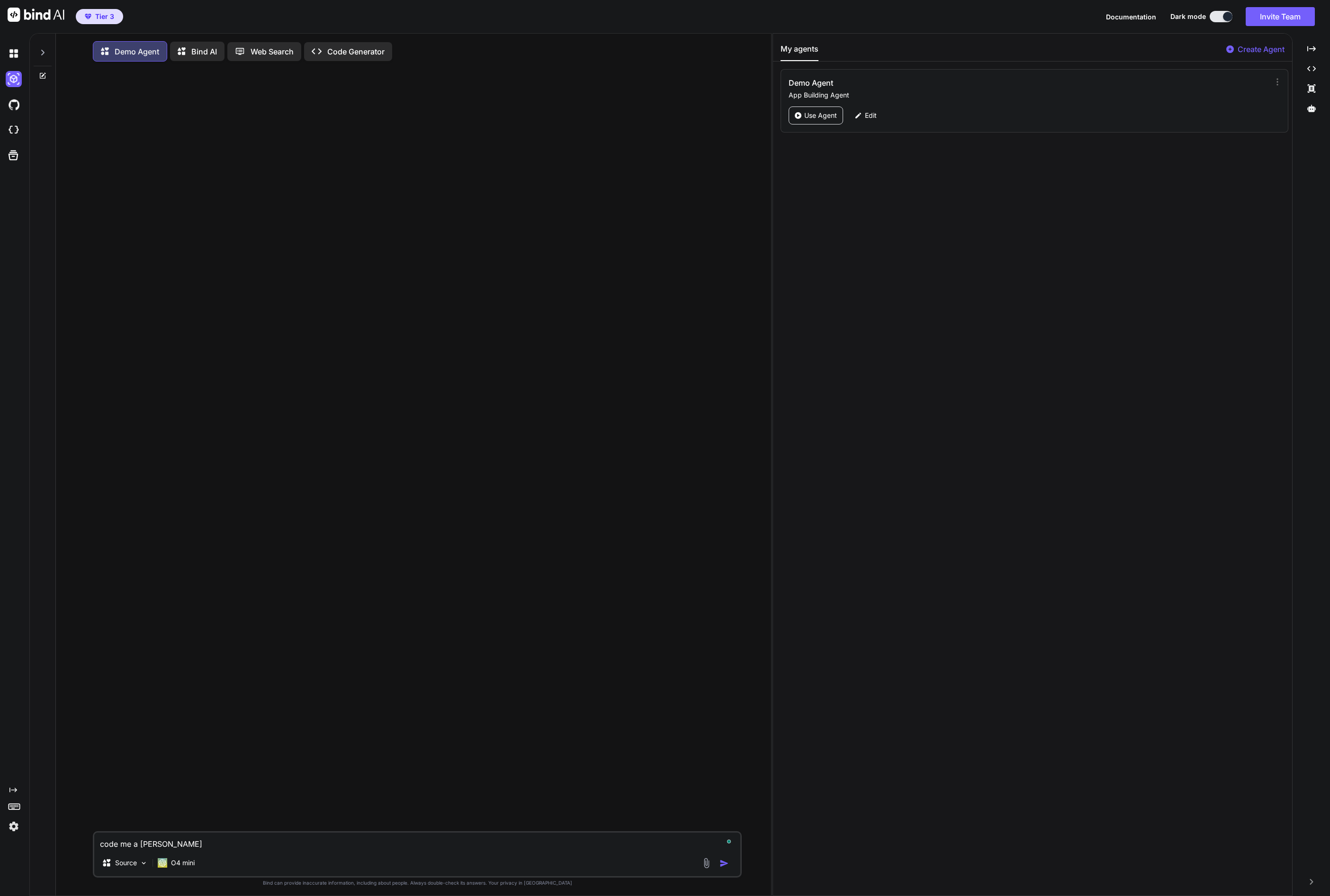
type textarea "code me a landin"
type textarea "x"
type textarea "code me a landing"
type textarea "x"
type textarea "code me a landing"
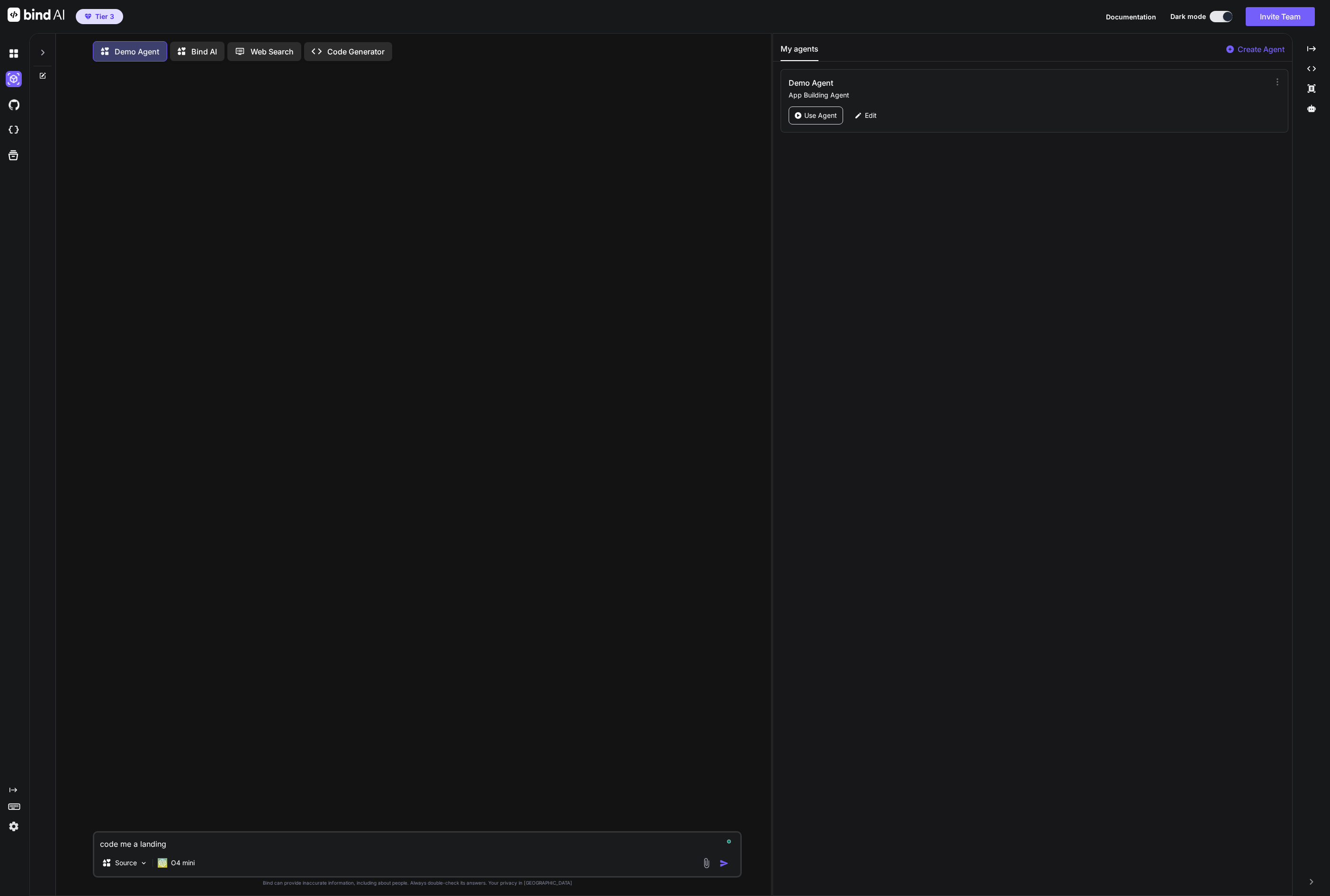
type textarea "x"
type textarea "code me a landing p"
type textarea "x"
type textarea "code me a landing pa"
type textarea "x"
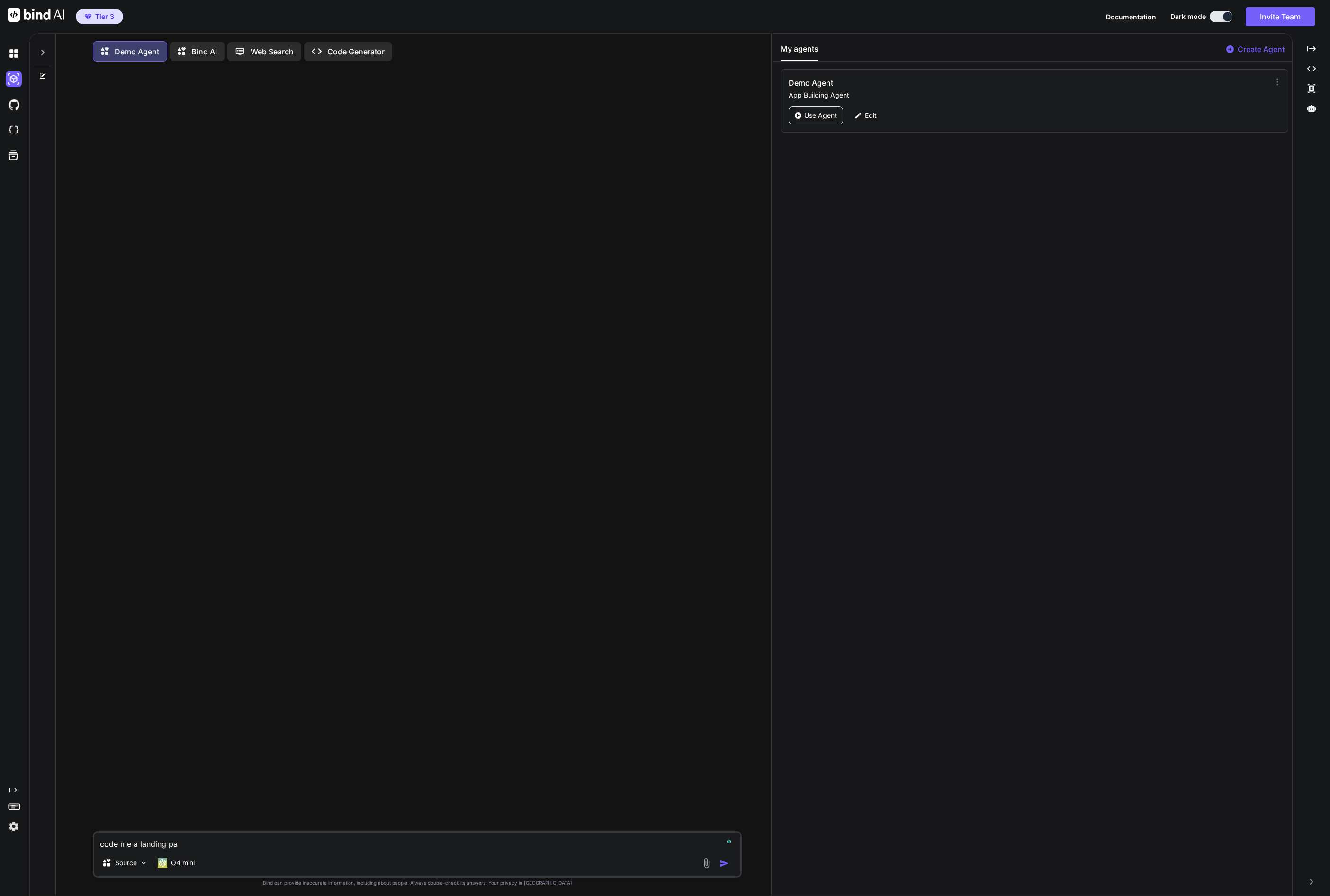
type textarea "code me a landing pag"
type textarea "x"
type textarea "code me a landing page"
type textarea "x"
type textarea "code me a landing page f"
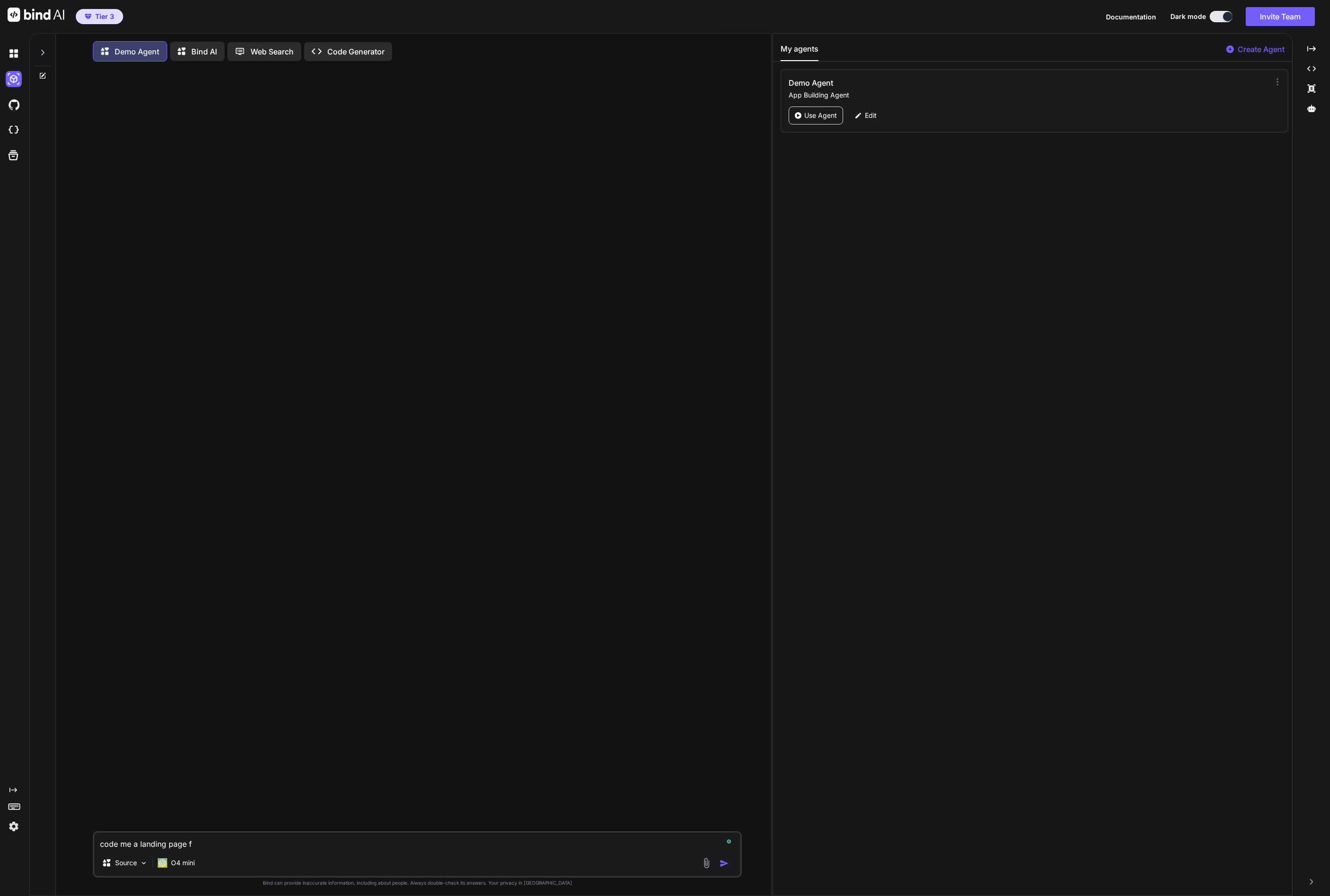
type textarea "x"
type textarea "code me a landing page fo"
type textarea "x"
type textarea "code me a landing page for"
type textarea "x"
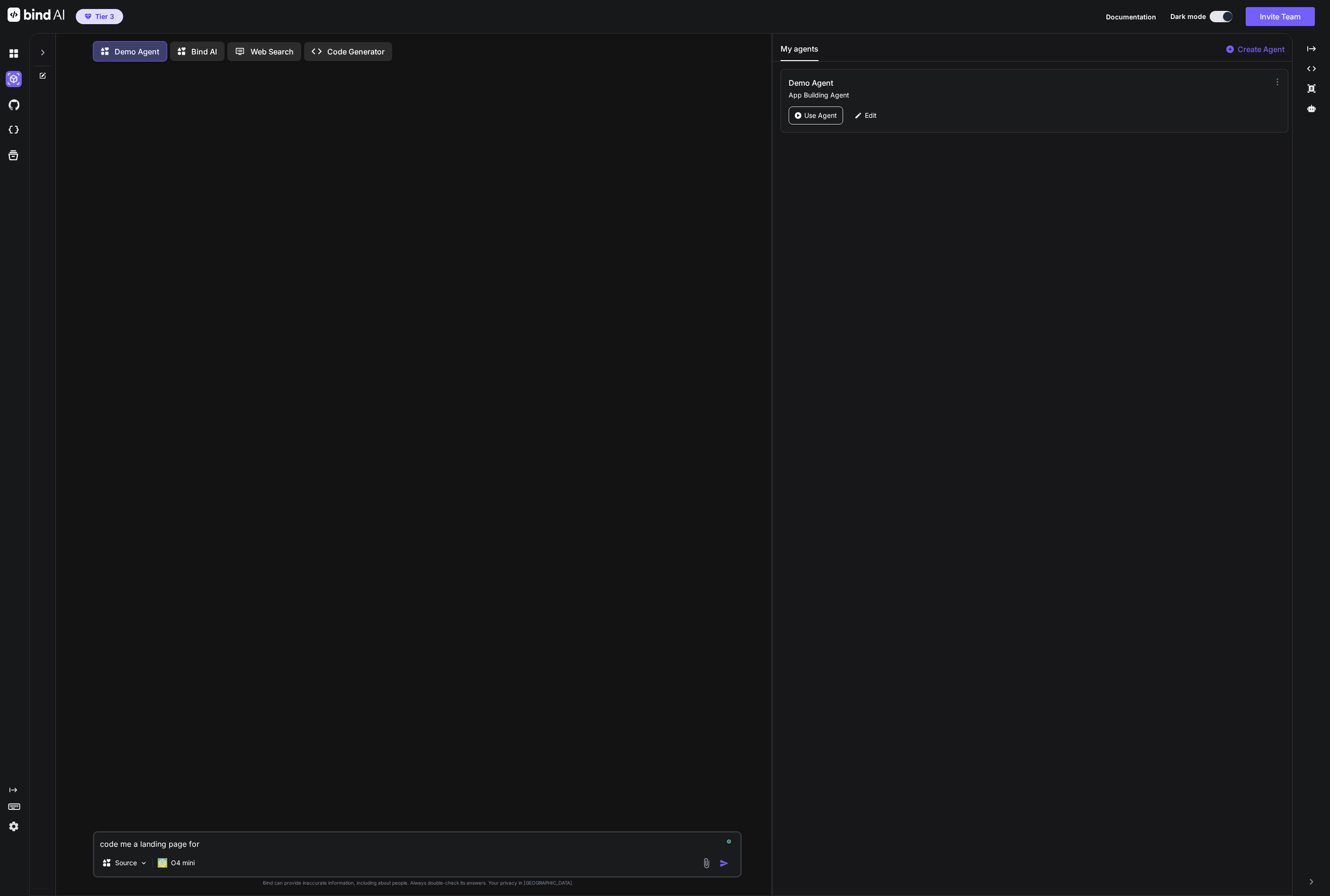
type textarea "code me a landing page for"
type textarea "x"
type textarea "code me a landing page for a"
type textarea "x"
type textarea "code me a landing page for a"
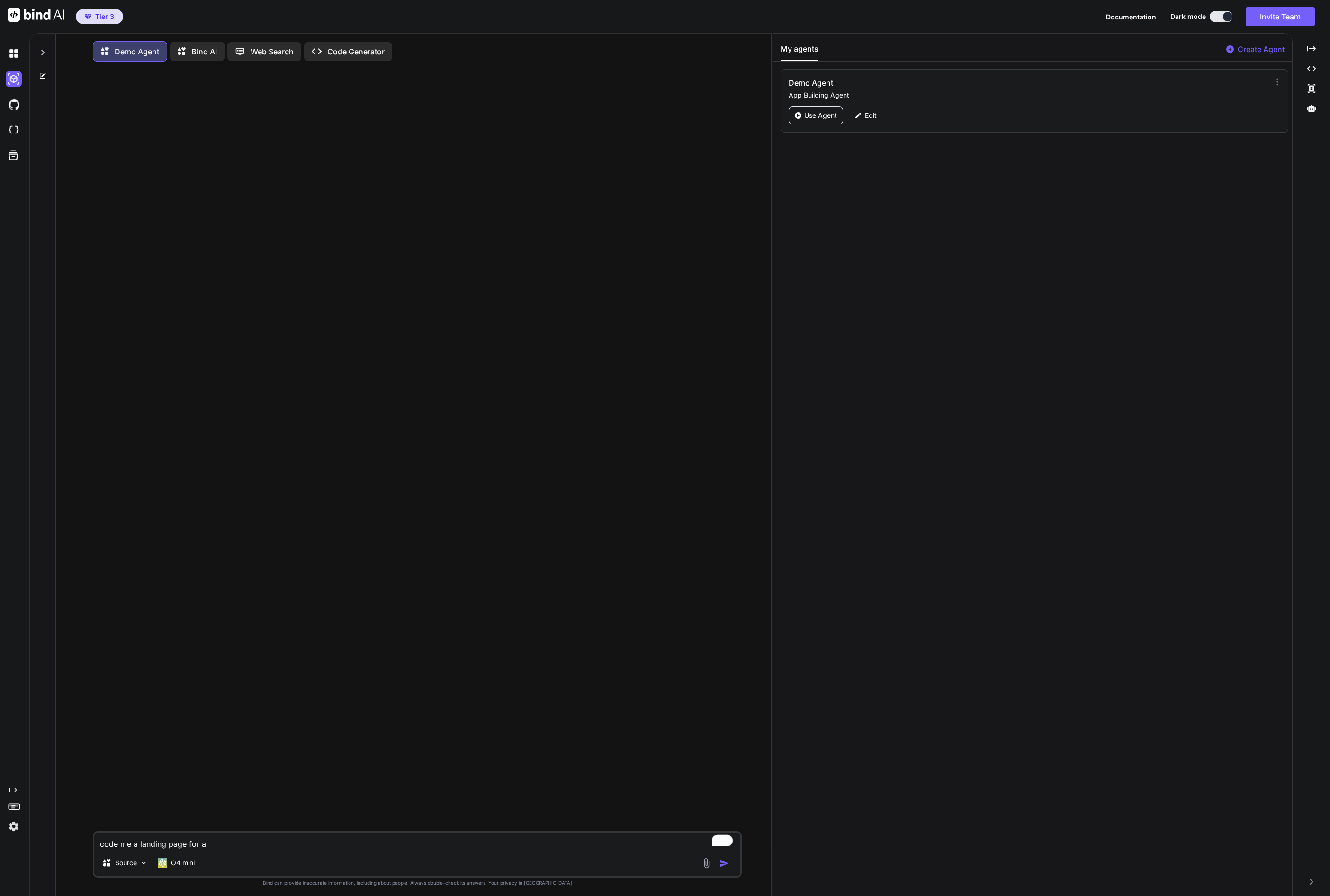
type textarea "x"
type textarea "code me a landing page for a A"
type textarea "x"
type textarea "code me a landing page for a Ai"
type textarea "x"
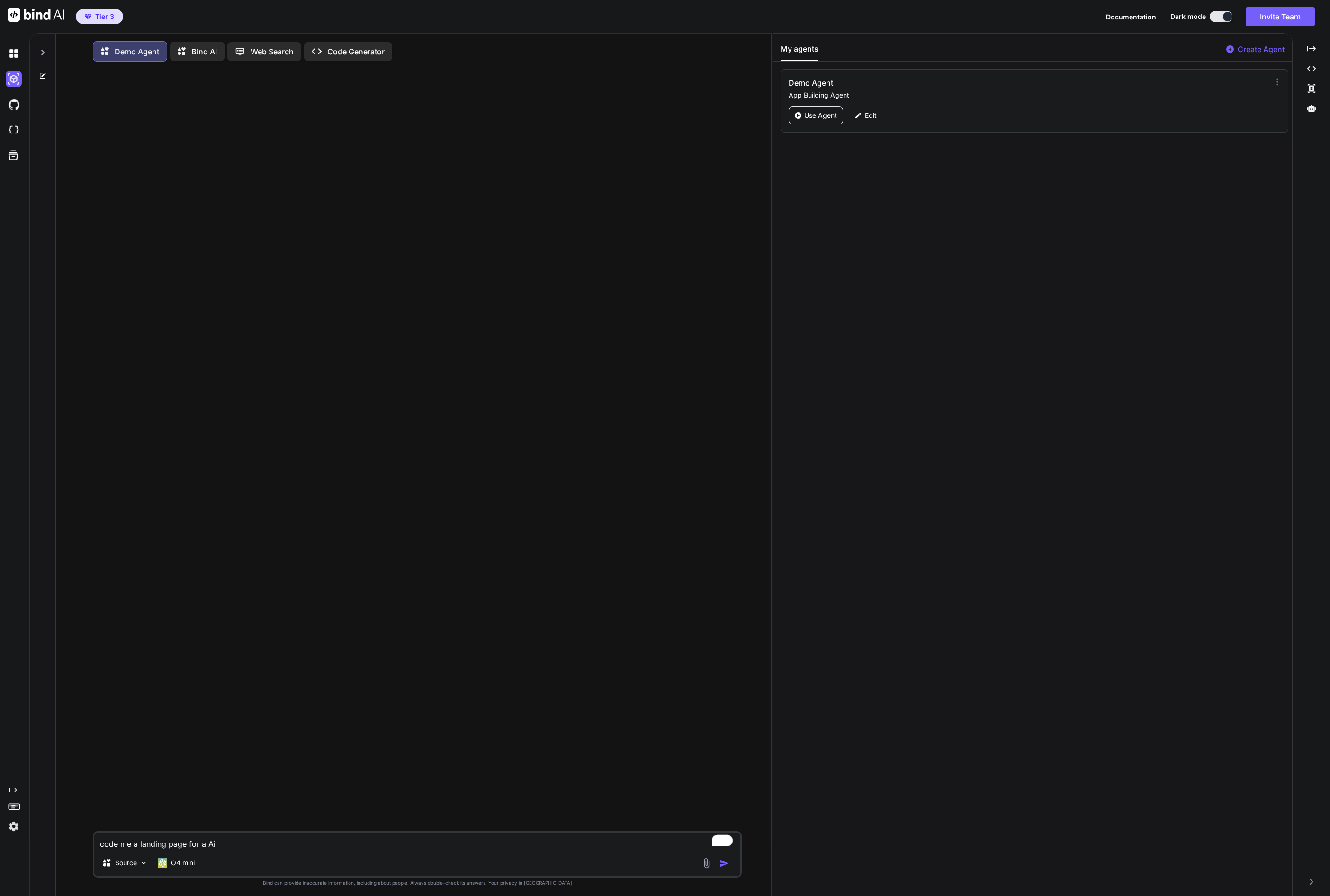
type textarea "code me a landing page for a Air"
type textarea "x"
type textarea "code me a landing page for a Airc"
type textarea "x"
type textarea "code me a landing page for a Airco"
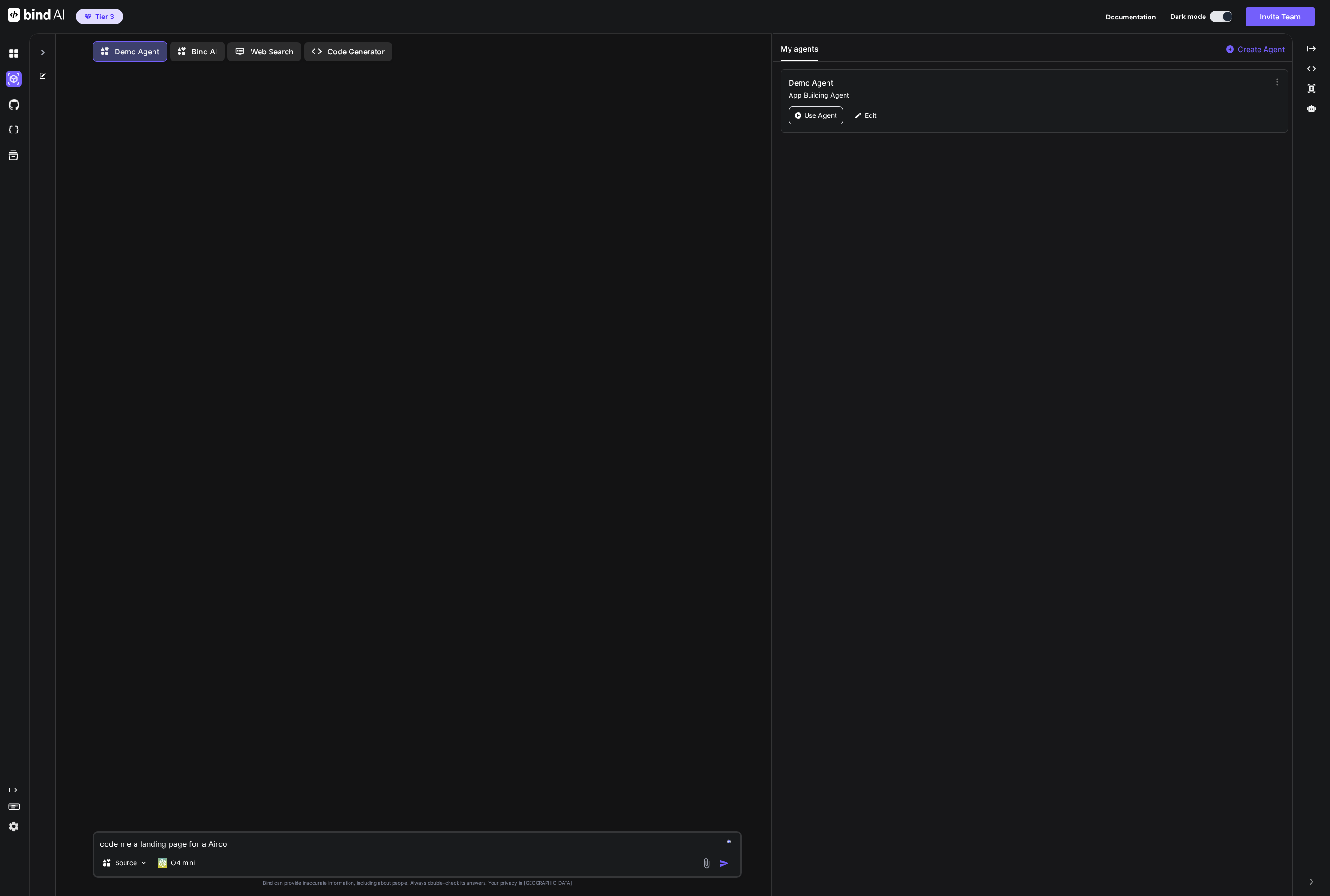
type textarea "x"
type textarea "code me a landing page for a Aircon"
type textarea "x"
type textarea "code me a landing page for a Aircon"
type textarea "x"
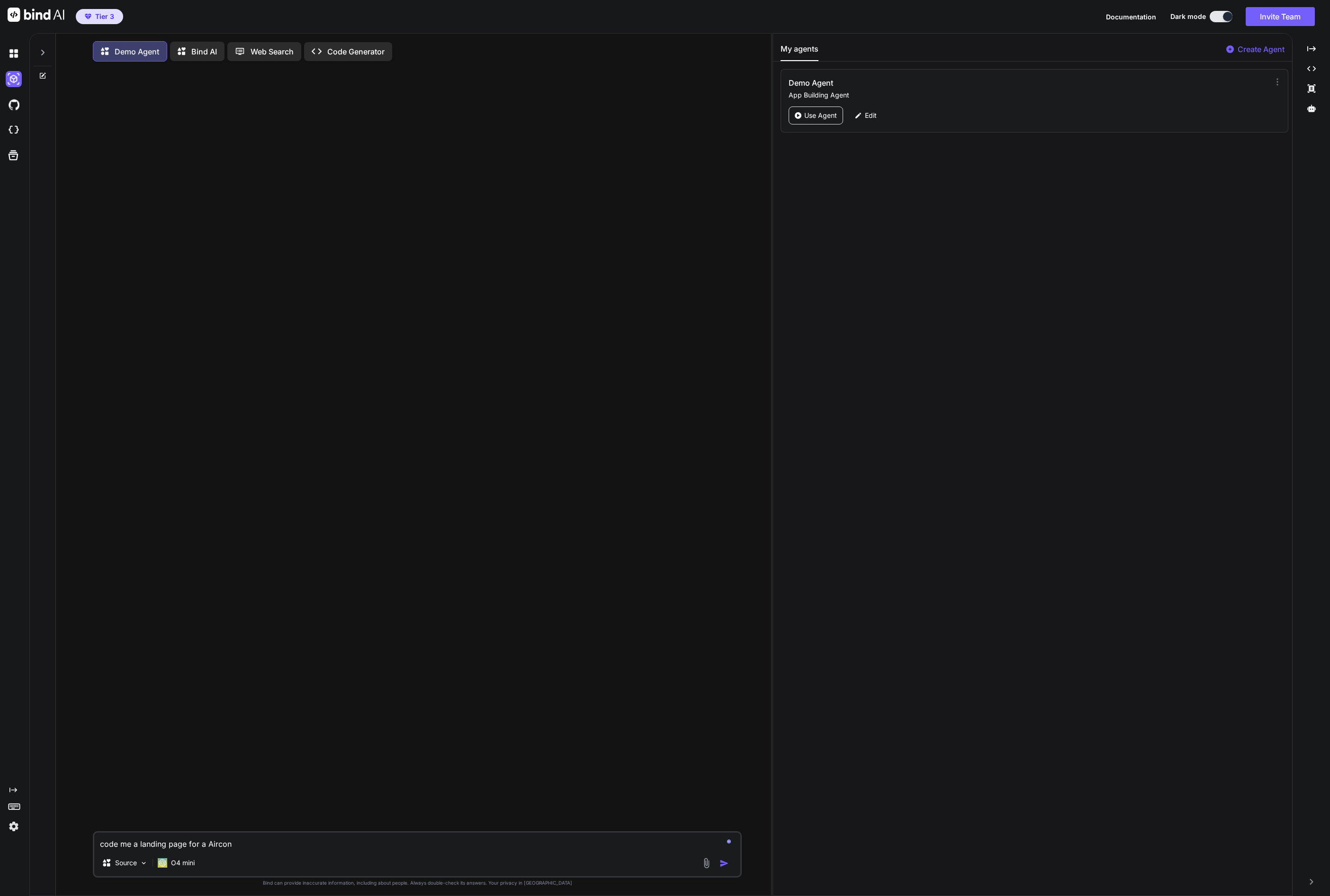
type textarea "code me a landing page for a Aircon M"
type textarea "x"
type textarea "code me a landing page for a Aircon Ma"
type textarea "x"
type textarea "code me a landing page for a Aircon Mai"
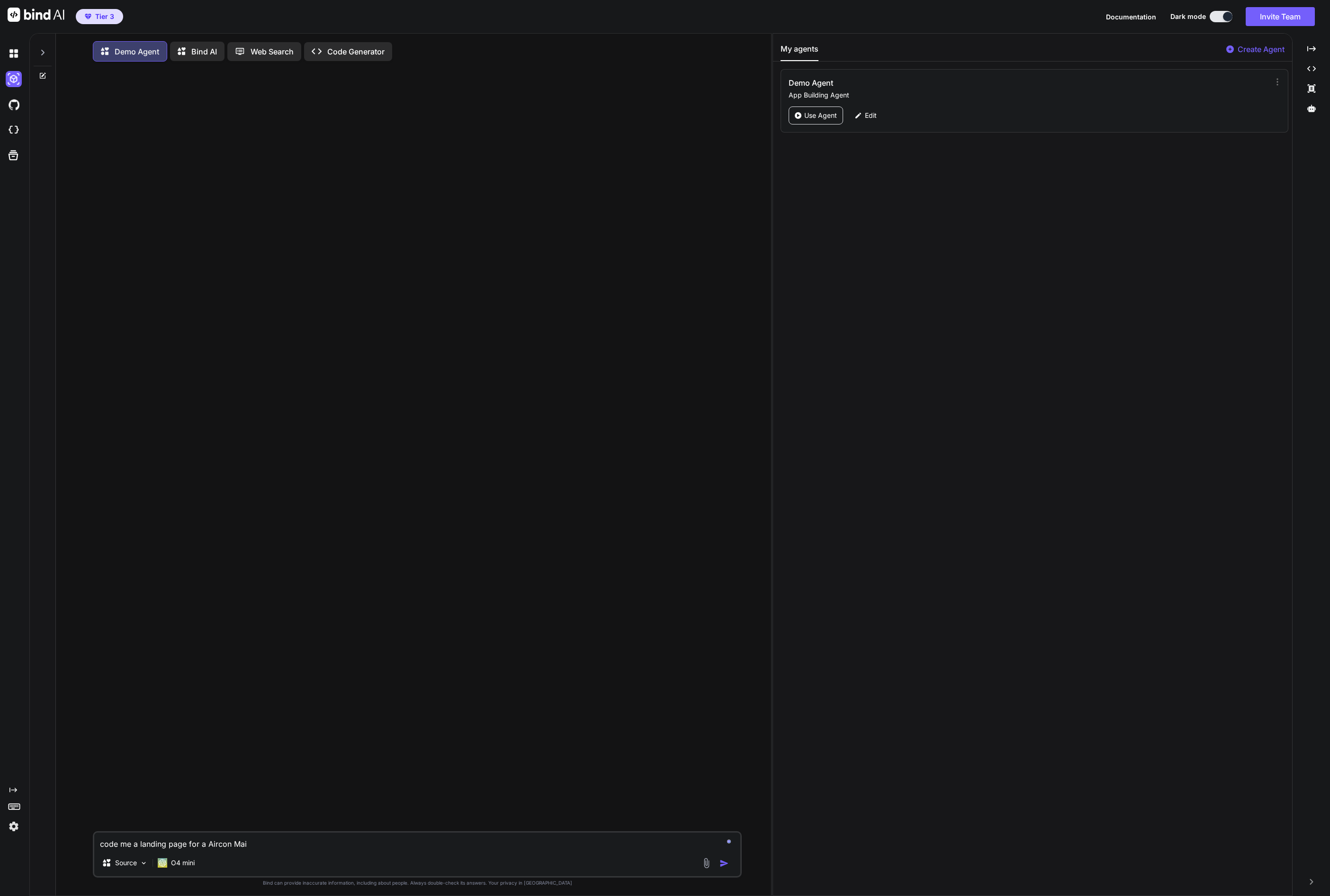
type textarea "x"
type textarea "code me a landing page for a Aircon Main"
type textarea "x"
type textarea "code me a landing page for a Aircon Maint"
type textarea "x"
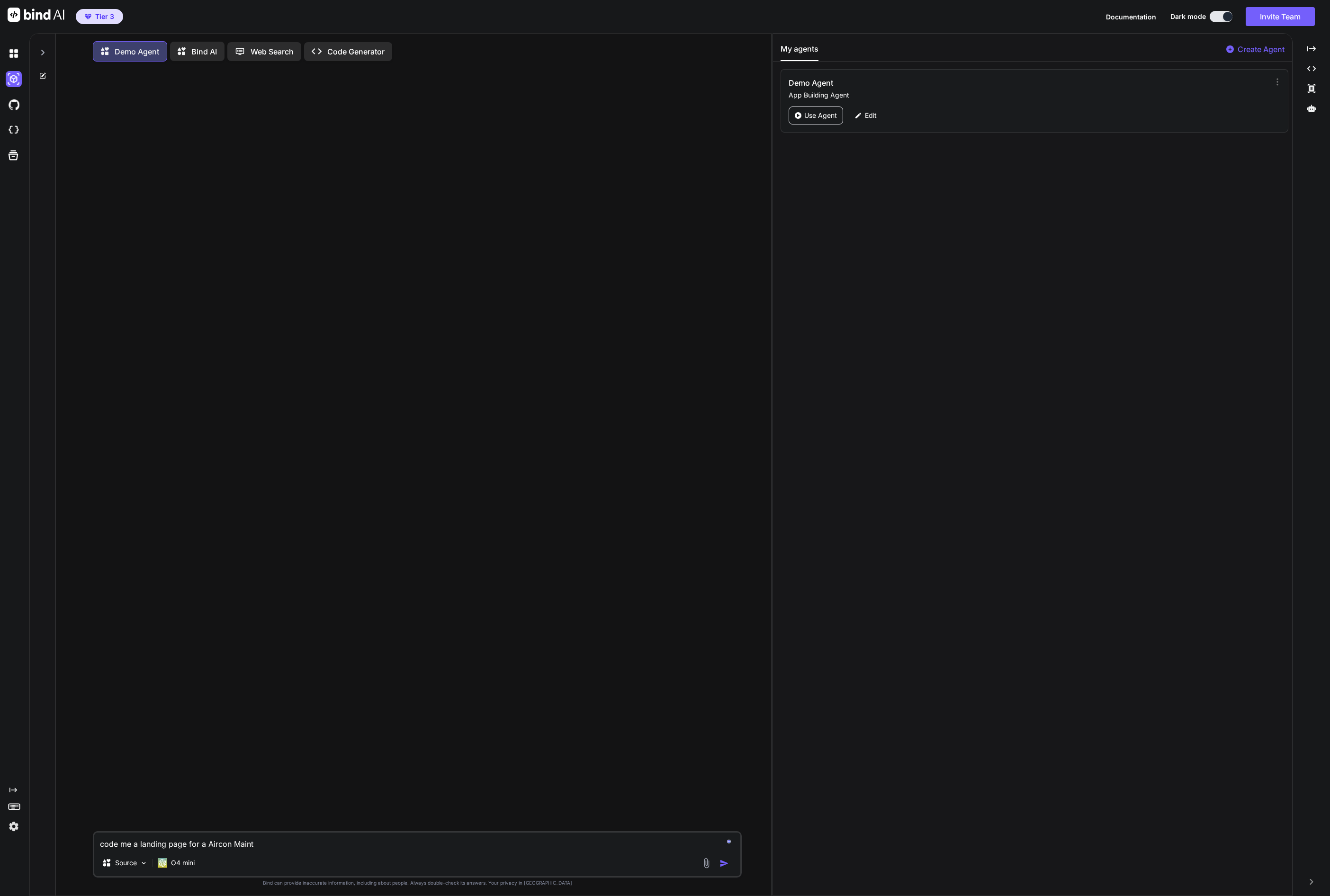
type textarea "code me a landing page for a Aircon Mainte"
type textarea "x"
type textarea "code me a landing page for a Aircon Mainten"
type textarea "x"
type textarea "code me a landing page for a Aircon Maintena"
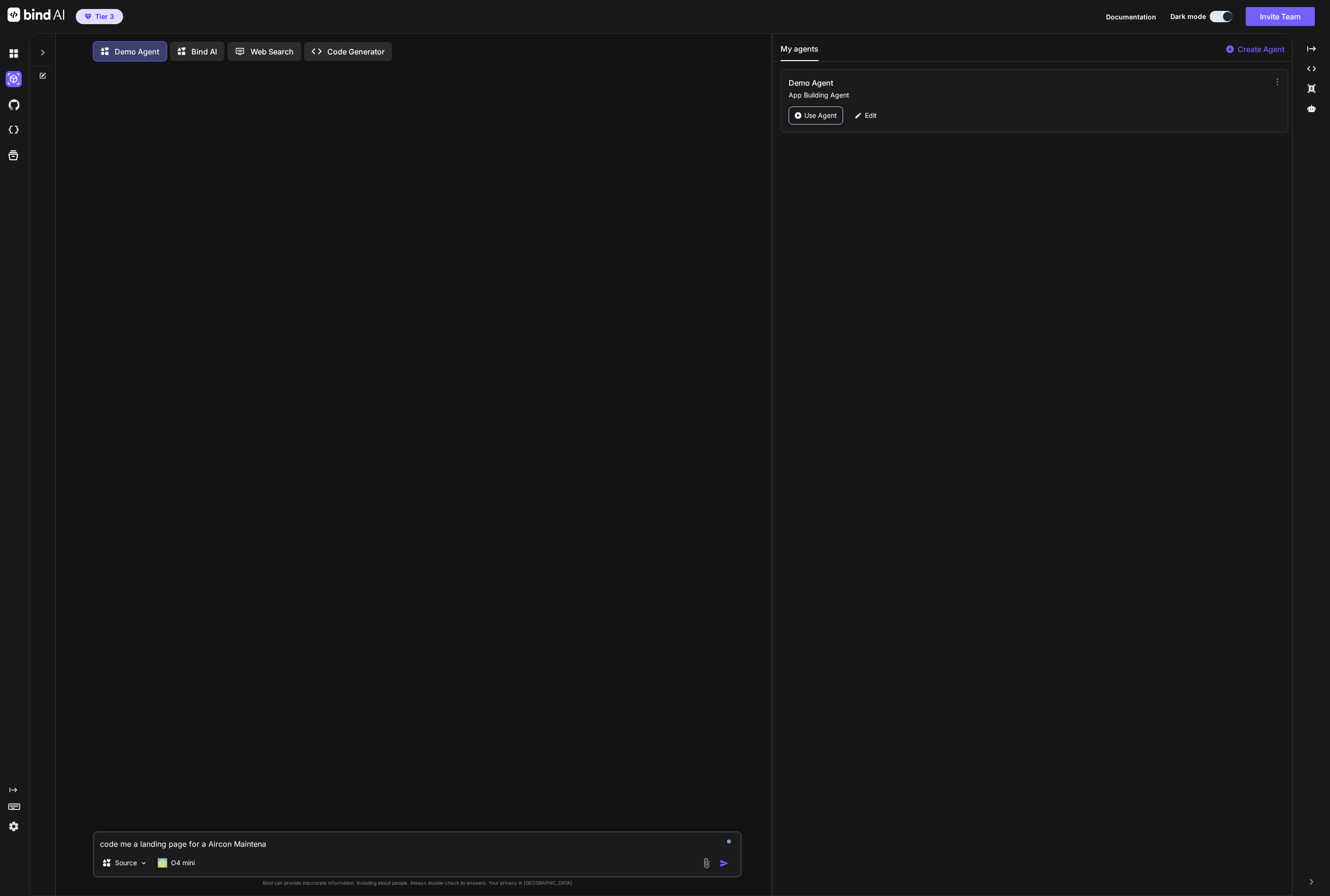
type textarea "x"
type textarea "code me a landing page for a Aircon Maintenanc"
type textarea "x"
type textarea "code me a landing page for a Aircon Maintenance"
type textarea "x"
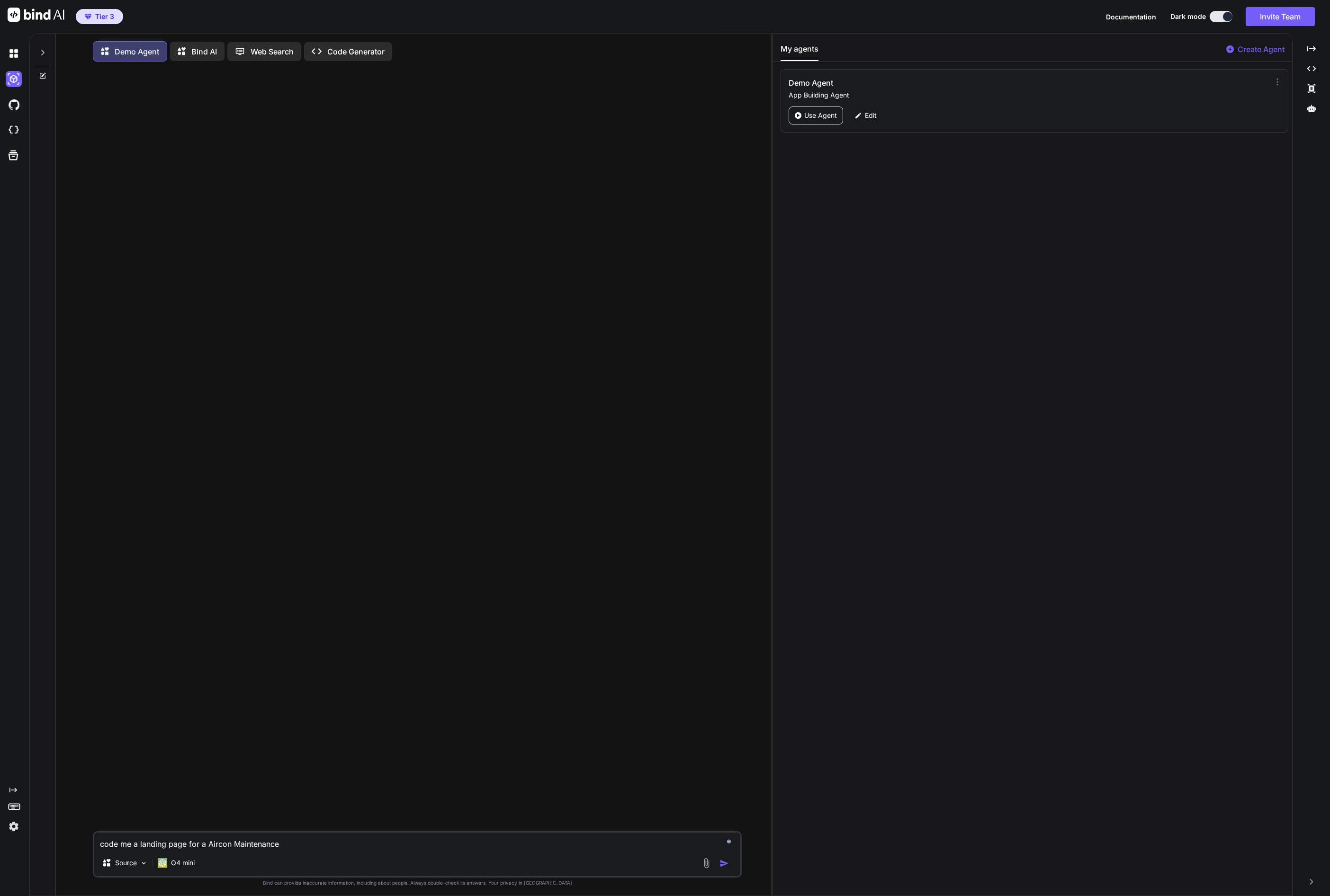
type textarea "code me a landing page for a Aircon Maintenance"
type textarea "x"
type textarea "code me a landing page for a Aircon Maintenance C"
type textarea "x"
type textarea "code me a landing page for a Aircon Maintenance Co"
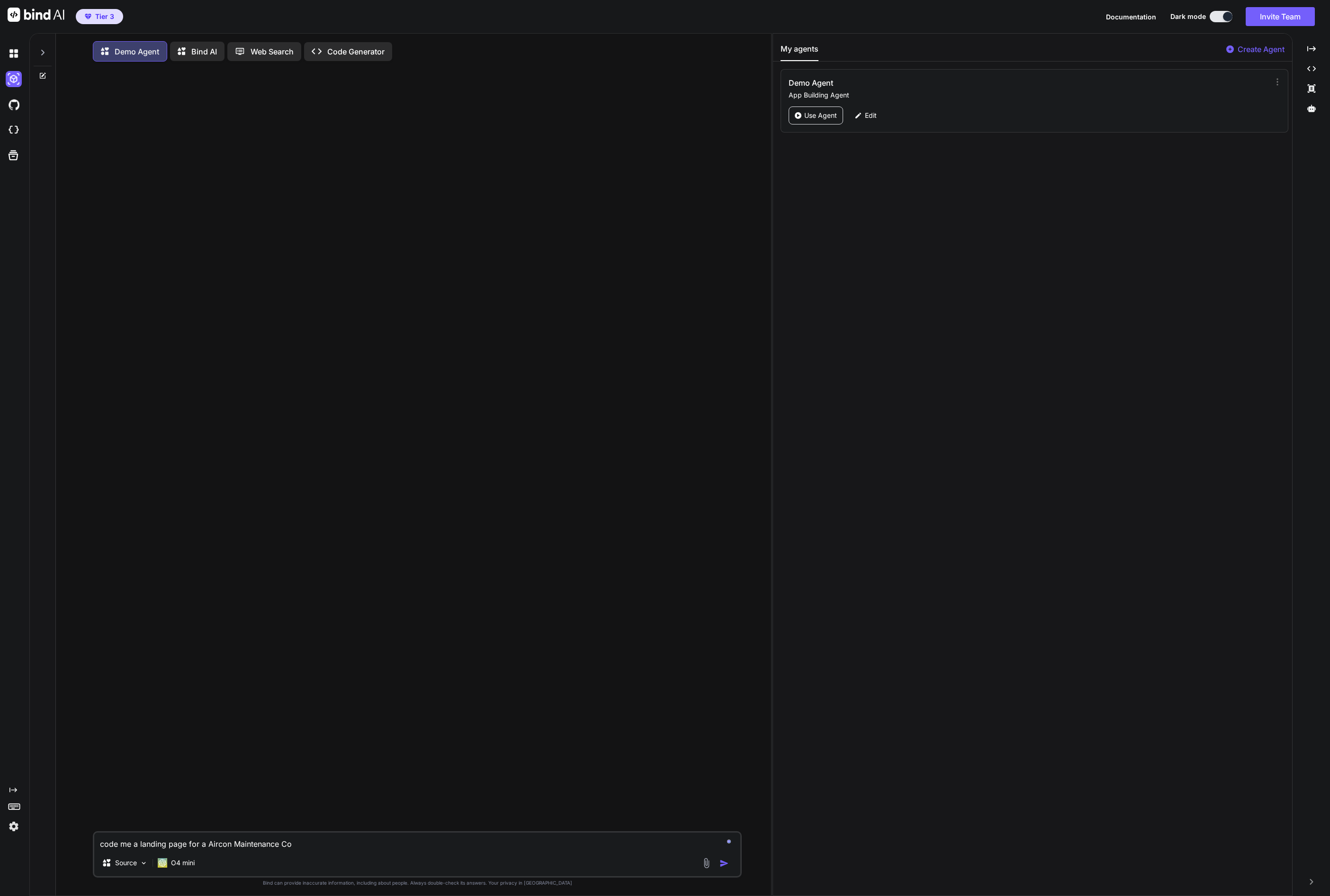
type textarea "x"
type textarea "code me a landing page for a Aircon Maintenance Com"
type textarea "x"
type textarea "code me a landing page for a Aircon Maintenance Comp"
type textarea "x"
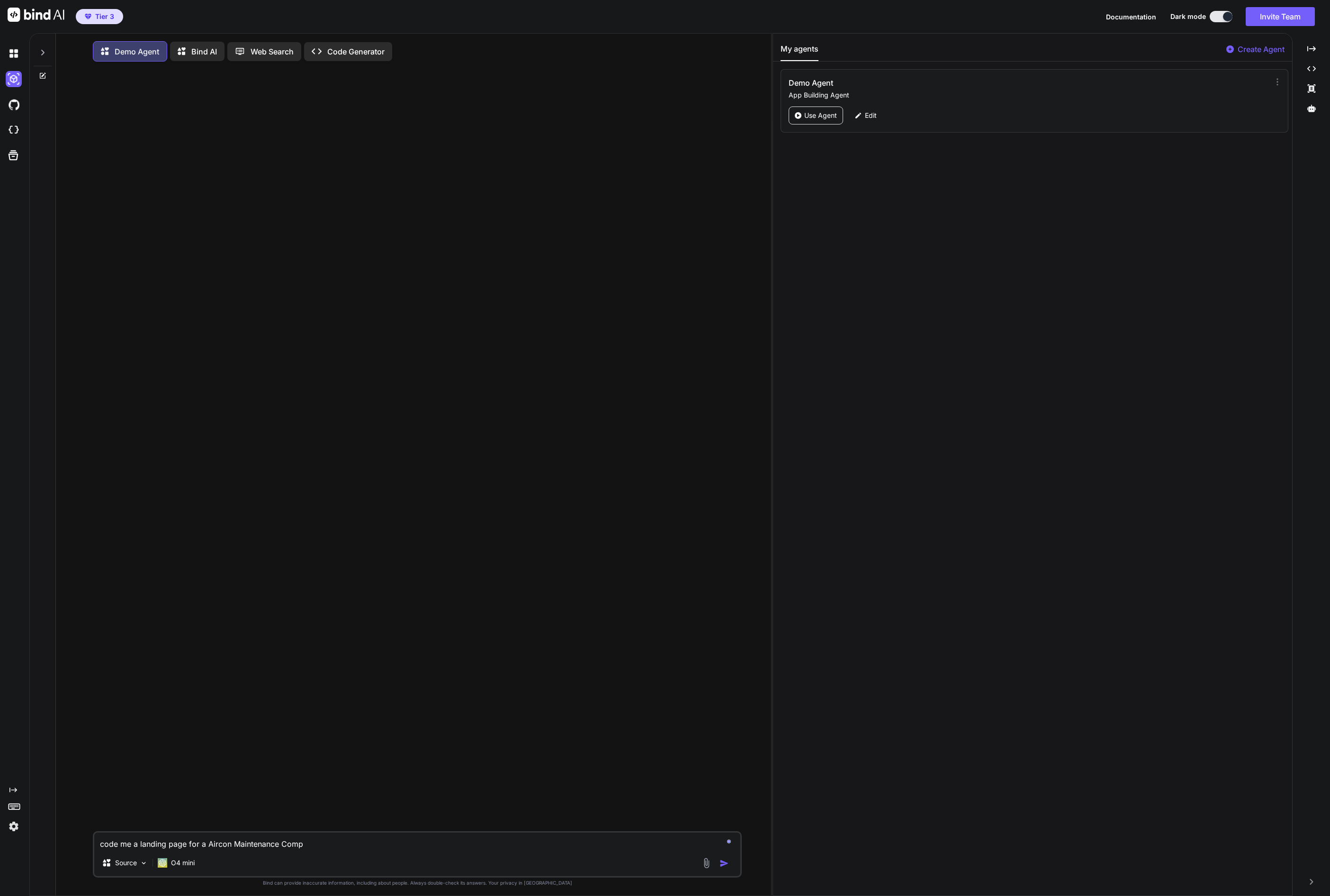
type textarea "code me a landing page for a Aircon Maintenance Compa"
type textarea "x"
type textarea "code me a landing page for a Aircon Maintenance Compan"
type textarea "x"
type textarea "code me a landing page for a Aircon Maintenance Company"
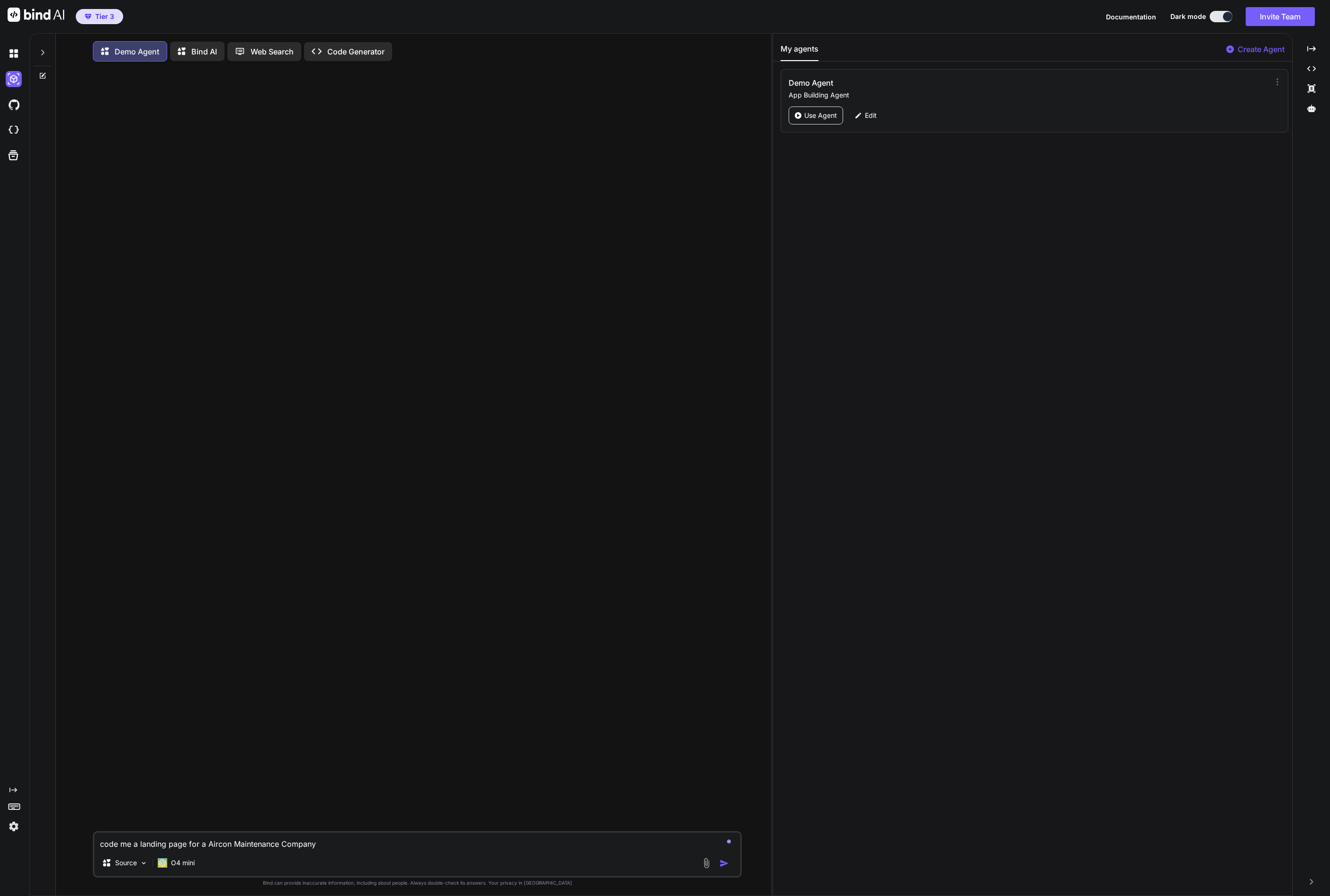
type textarea "x"
type textarea "code me a landing page for a Aircon Maintenance Company"
type textarea "x"
type textarea "code me a landing page for a Aircon Maintenance Company b"
type textarea "x"
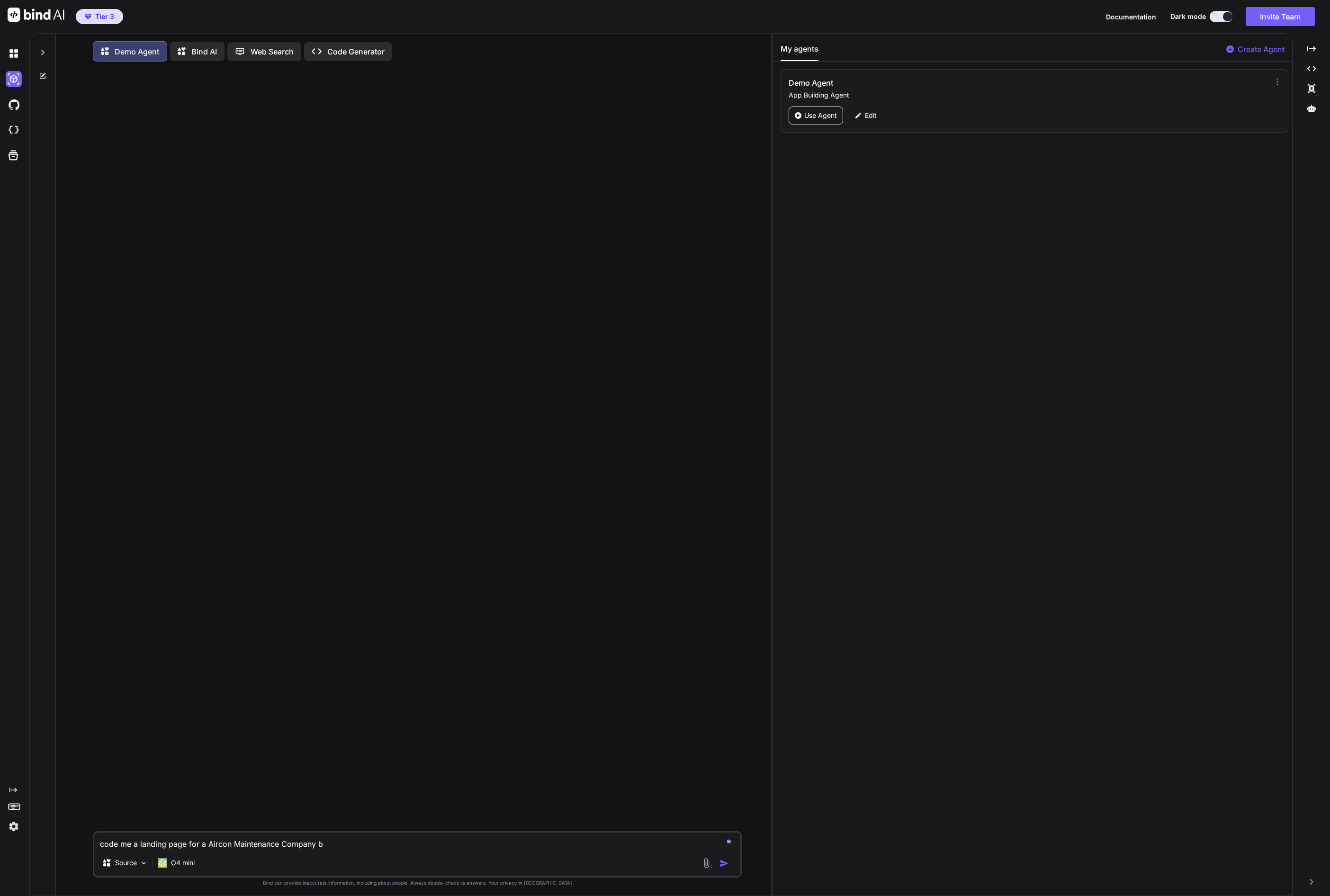
type textarea "code me a landing page for a Aircon Maintenance Company ba"
type textarea "x"
type textarea "code me a landing page for a Aircon Maintenance Company bas"
type textarea "x"
type textarea "code me a landing page for a Aircon Maintenance Company base"
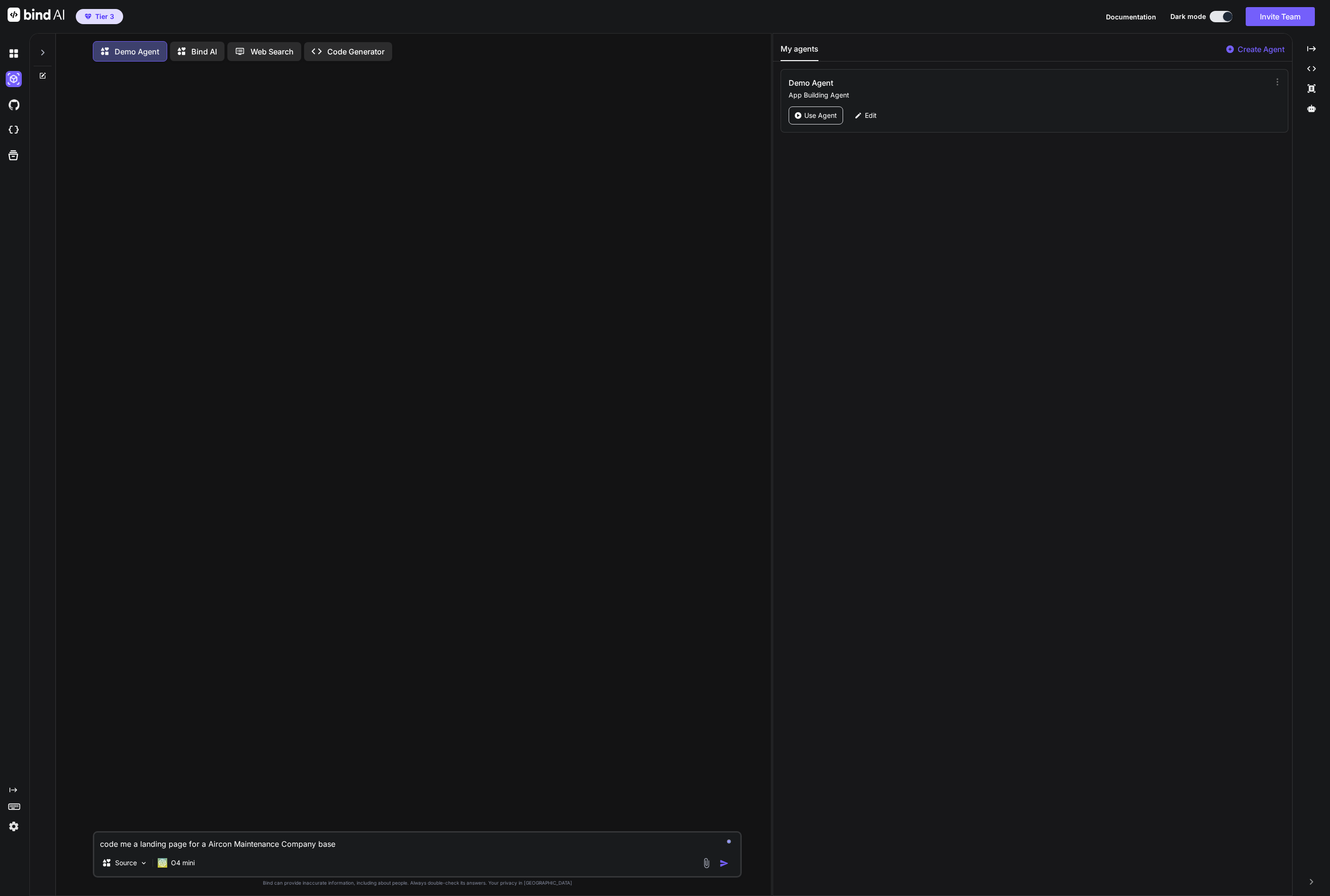
type textarea "x"
type textarea "code me a landing page for a Aircon Maintenance Company based"
type textarea "x"
type textarea "code me a landing page for a Aircon Maintenance Company based"
type textarea "x"
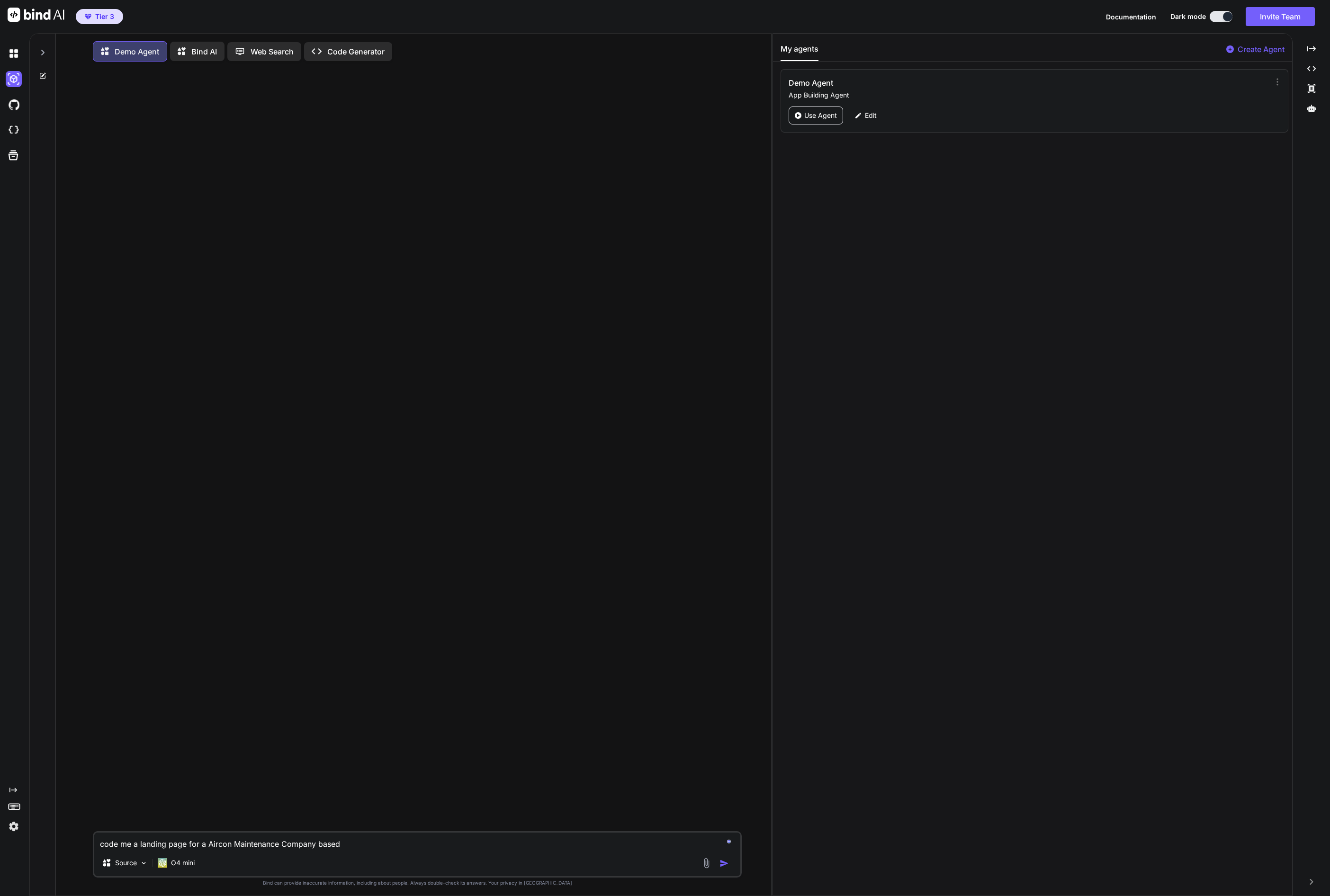
type textarea "code me a landing page for a Aircon Maintenance Company based i"
type textarea "x"
type textarea "code me a landing page for a Aircon Maintenance Company based in"
type textarea "x"
type textarea "code me a landing page for a Aircon Maintenance Company based in"
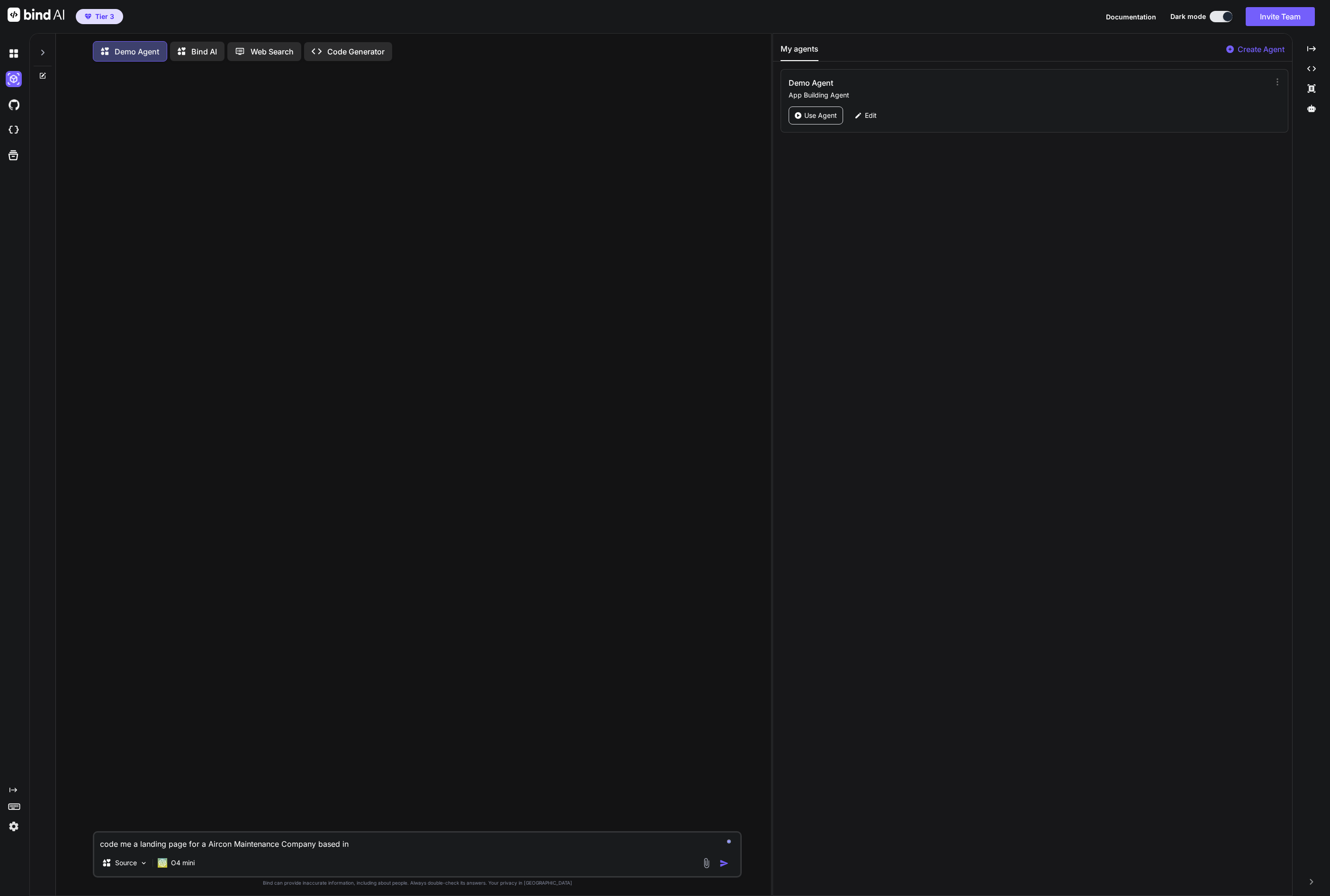
type textarea "x"
type textarea "code me a landing page for a Aircon Maintenance Company based in S"
type textarea "x"
type textarea "code me a landing page for a Aircon Maintenance Company based in Si"
type textarea "x"
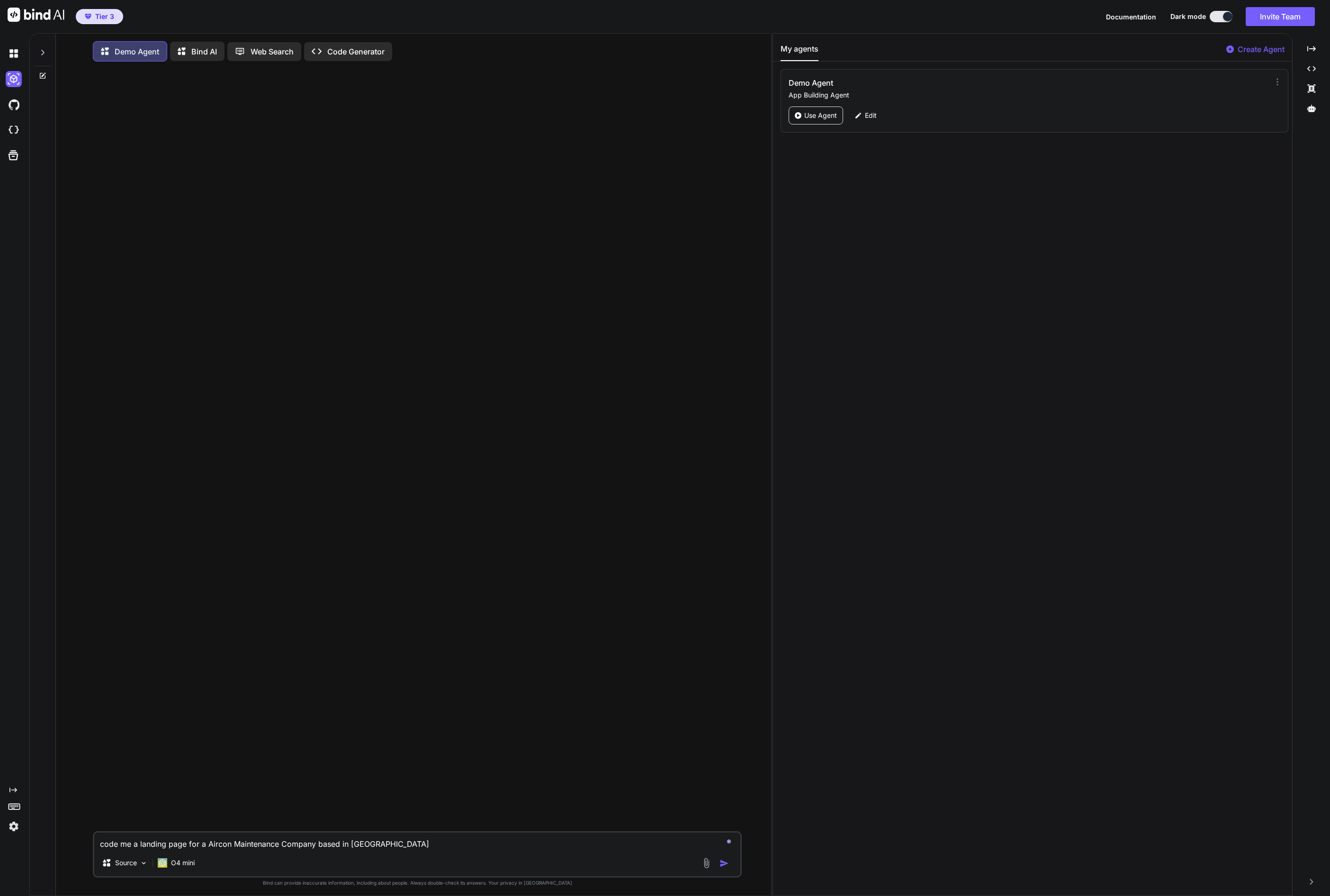
type textarea "code me a landing page for a Aircon Maintenance Company based in Sing"
type textarea "x"
type textarea "code me a landing page for a Aircon Maintenance Company based in Singa"
type textarea "x"
type textarea "code me a landing page for a Aircon Maintenance Company based in Singap"
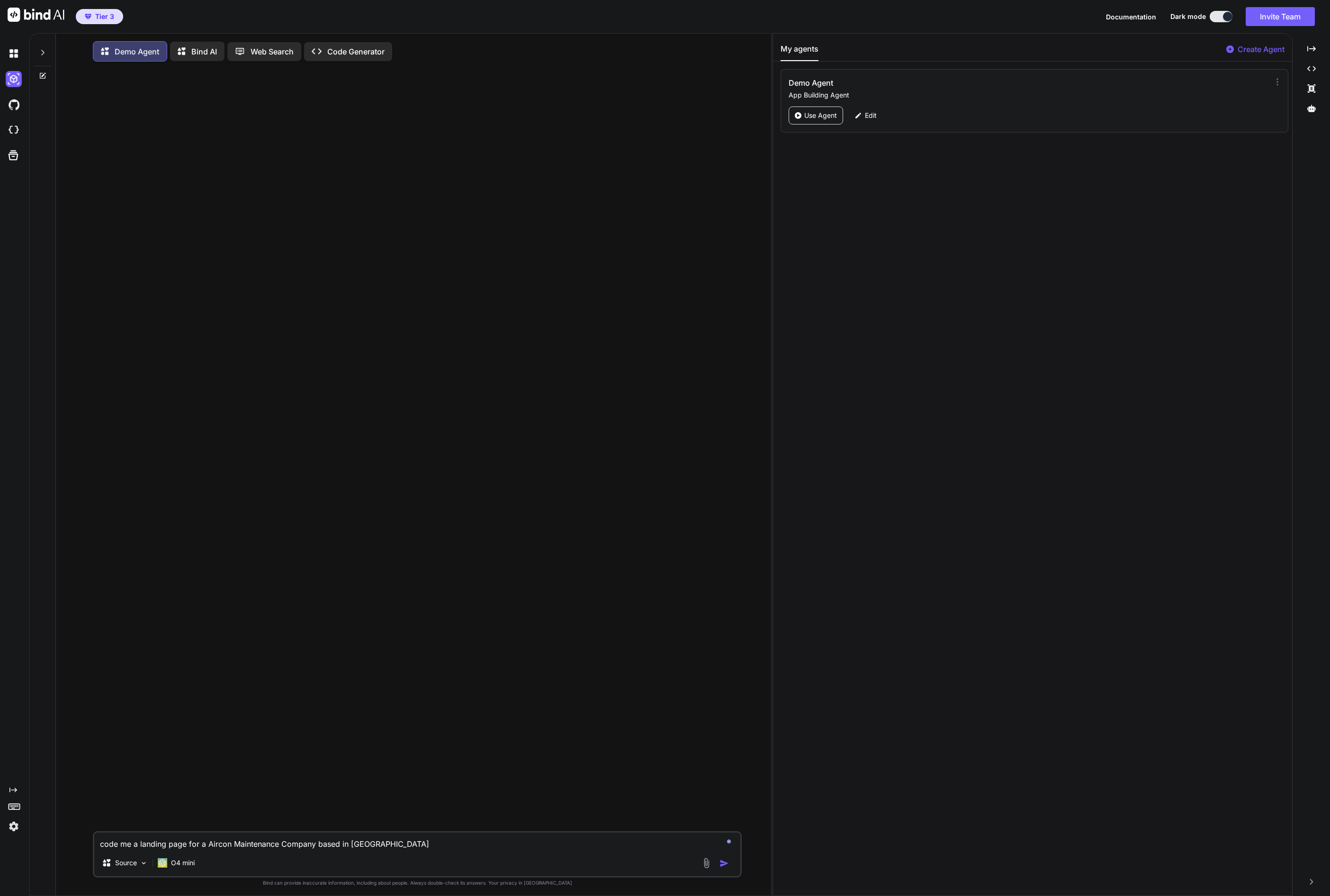
type textarea "x"
type textarea "code me a landing page for a Aircon Maintenance Company based in Singapo"
type textarea "x"
type textarea "code me a landing page for a Aircon Maintenance Company based in Singapore"
type textarea "x"
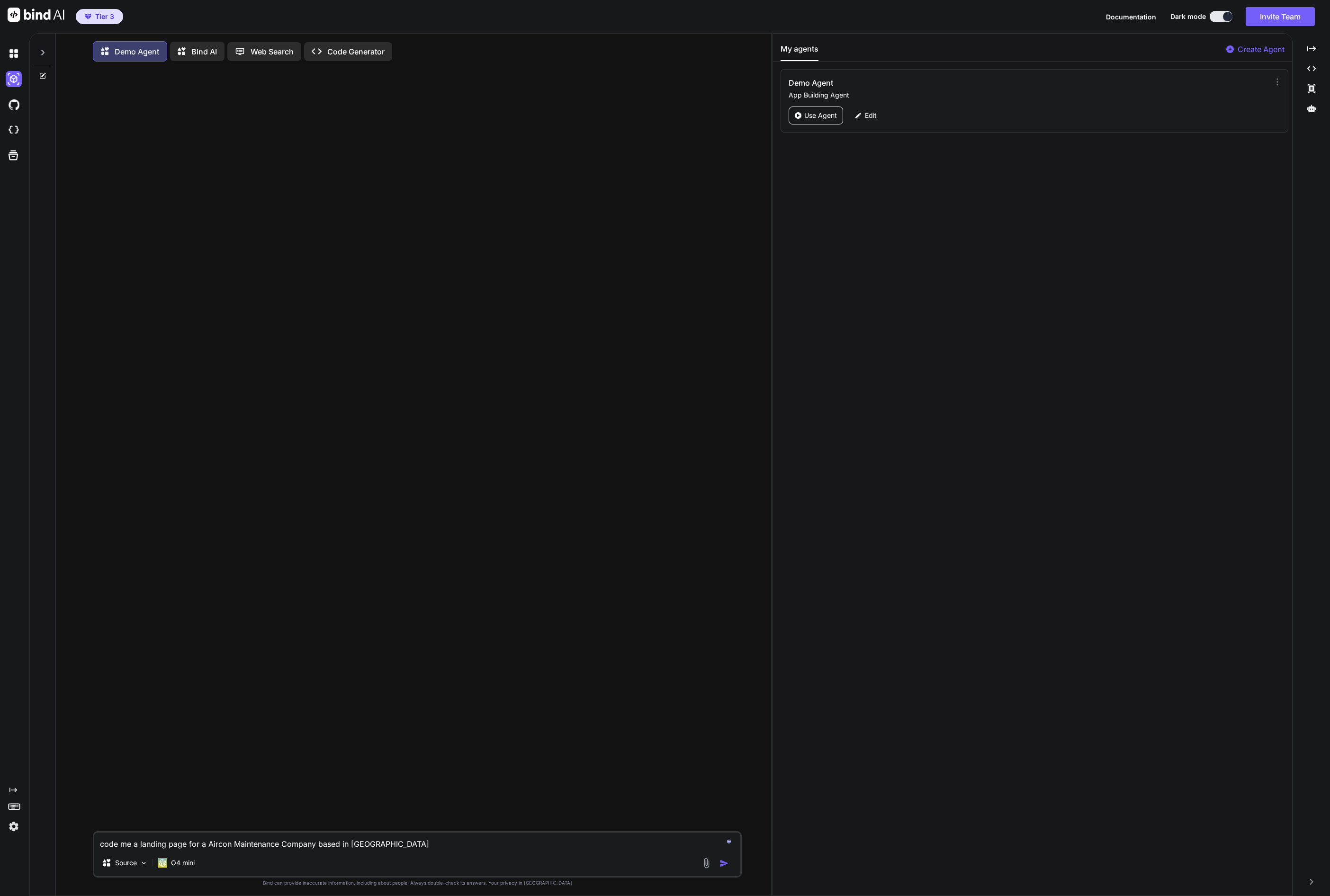
type textarea "code me a landing page for a Aircon Maintenance Company based in Singapore."
type textarea "x"
type textarea "code me a landing page for a Aircon Maintenance Company based in Singapore."
type textarea "x"
type textarea "code me a landing page for a Aircon Maintenance Company based in Singapore. H"
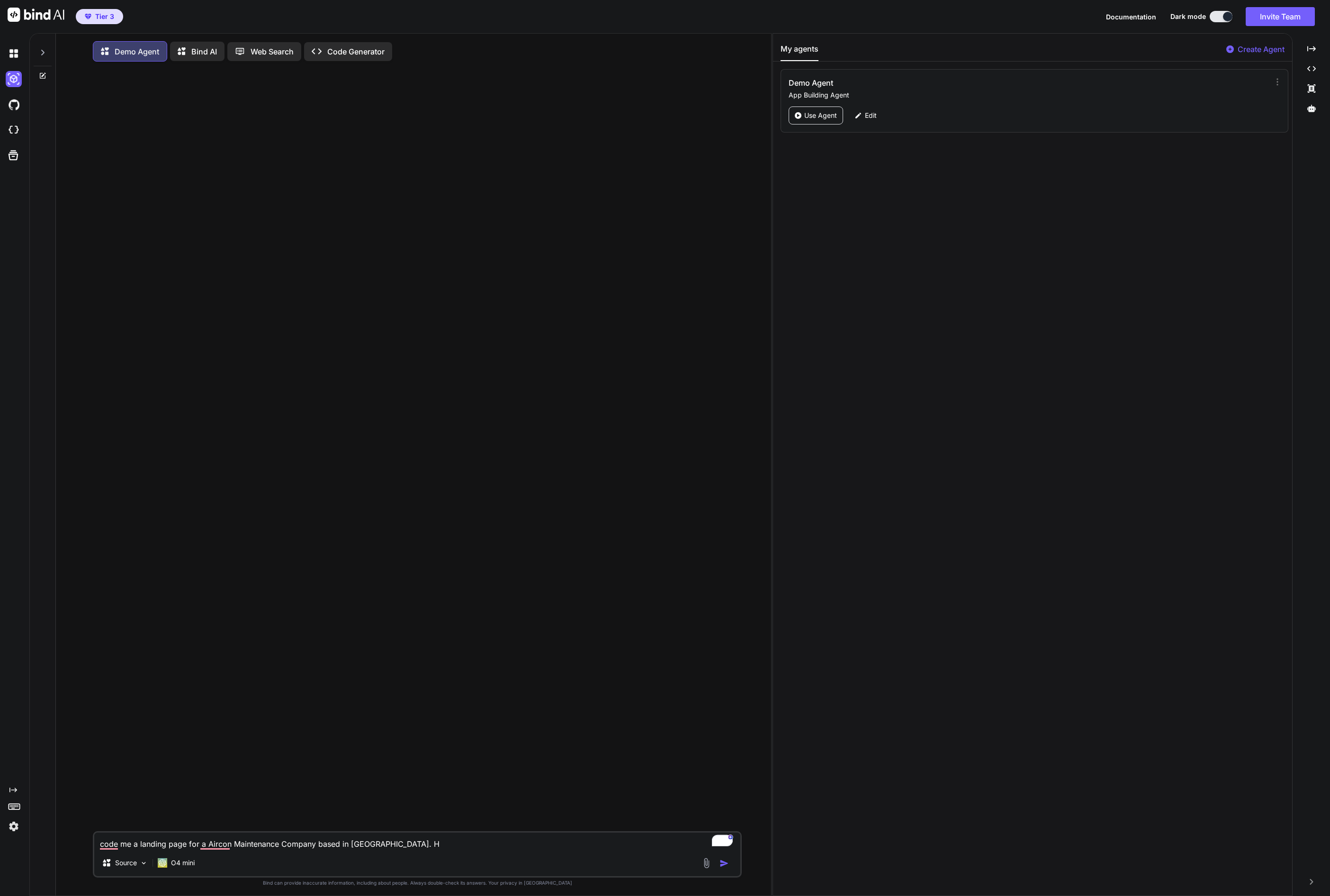
type textarea "x"
type textarea "code me a landing page for a Aircon Maintenance Company based in Singapore. Ha"
type textarea "x"
type textarea "code me a landing page for a Aircon Maintenance Company based in Singapore. Hav"
type textarea "x"
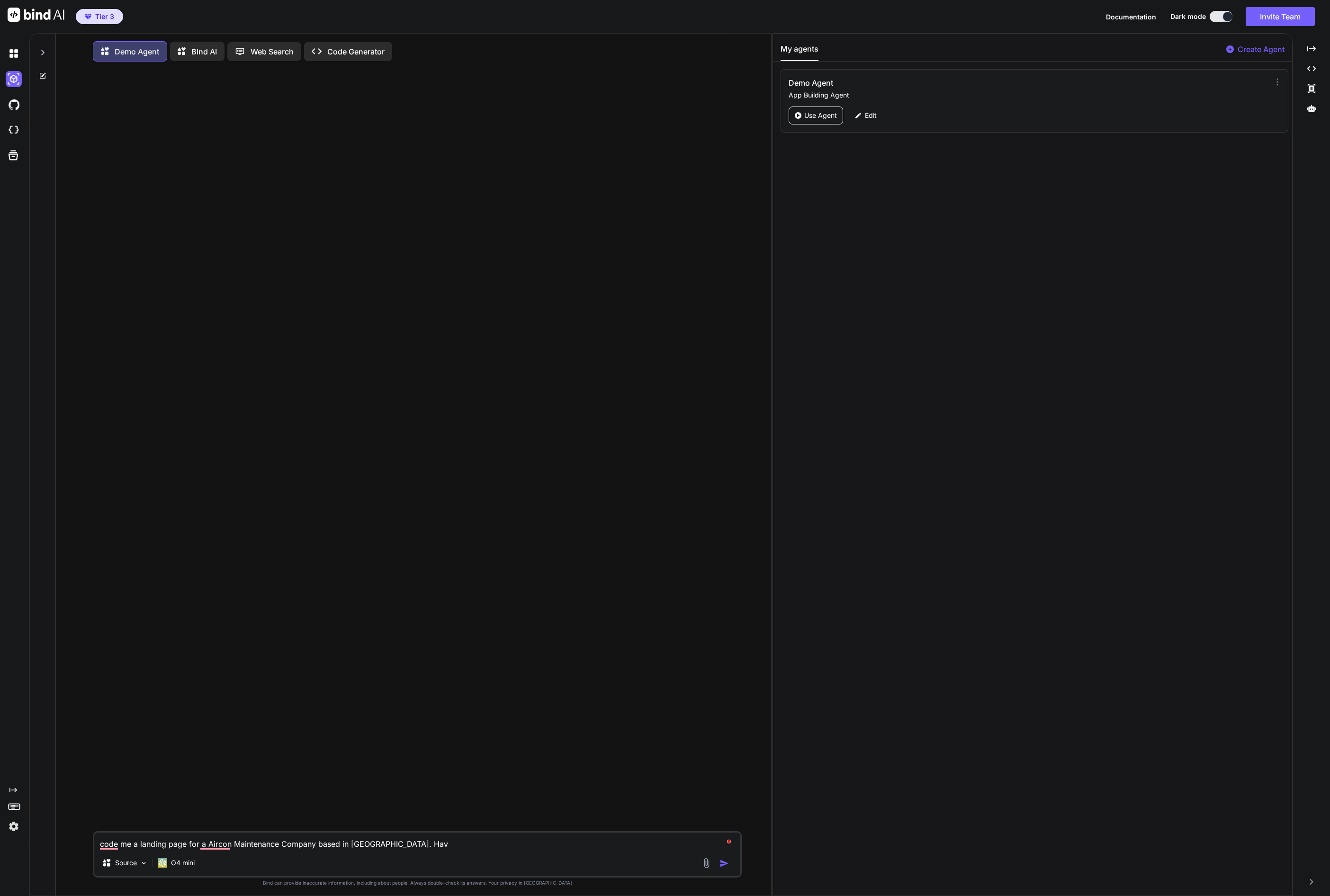
type textarea "code me a landing page for a Aircon Maintenance Company based in Singapore. Have"
type textarea "x"
type textarea "code me a landing page for a Aircon Maintenance Company based in Singapore. Have"
type textarea "x"
type textarea "code me a landing page for a Aircon Maintenance Company based in Singapore. Hav…"
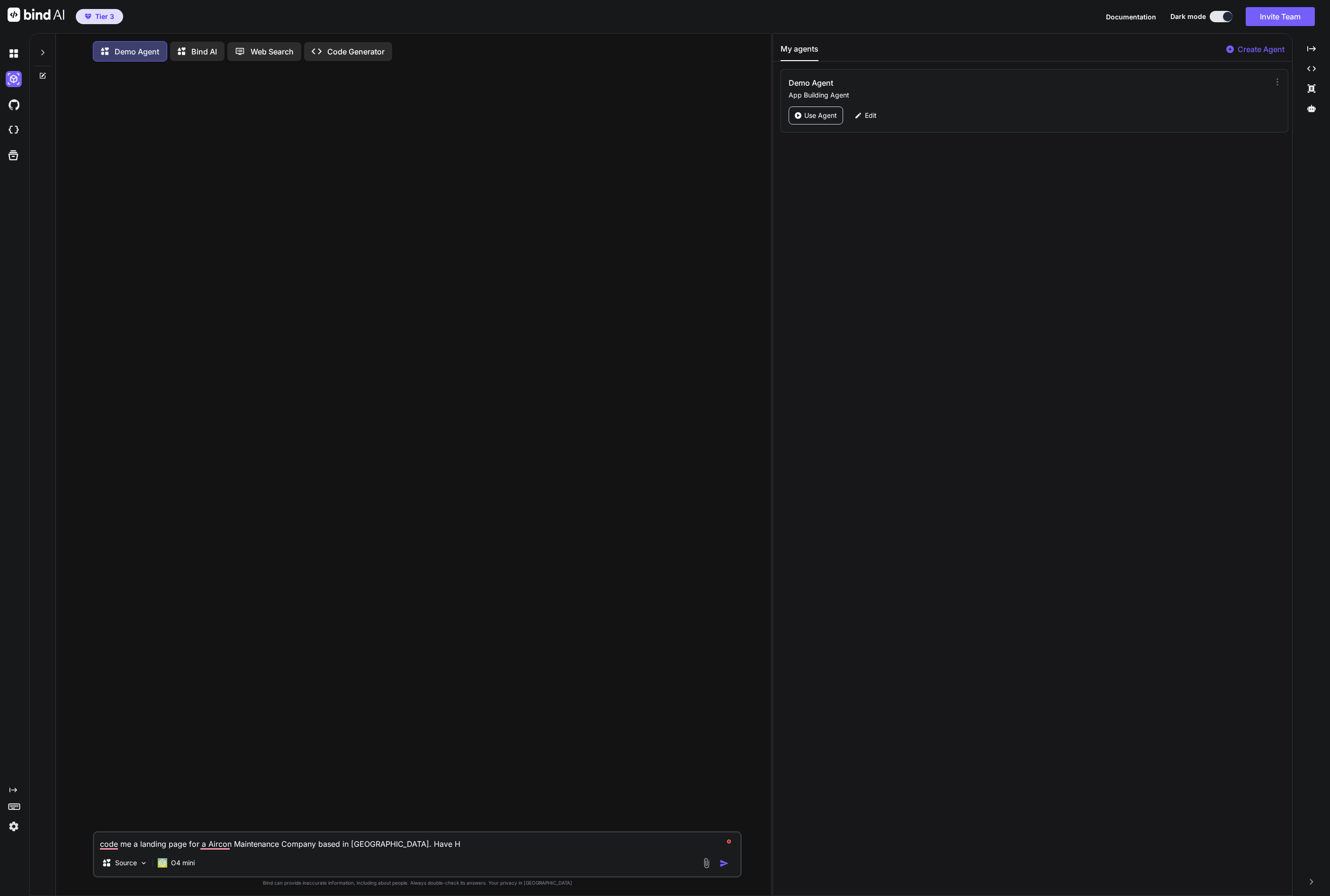
type textarea "x"
type textarea "code me a landing page for a Aircon Maintenance Company based in Singapore. Hav…"
type textarea "x"
type textarea "code me a landing page for a Aircon Maintenance Company based in Singapore. Hav…"
type textarea "x"
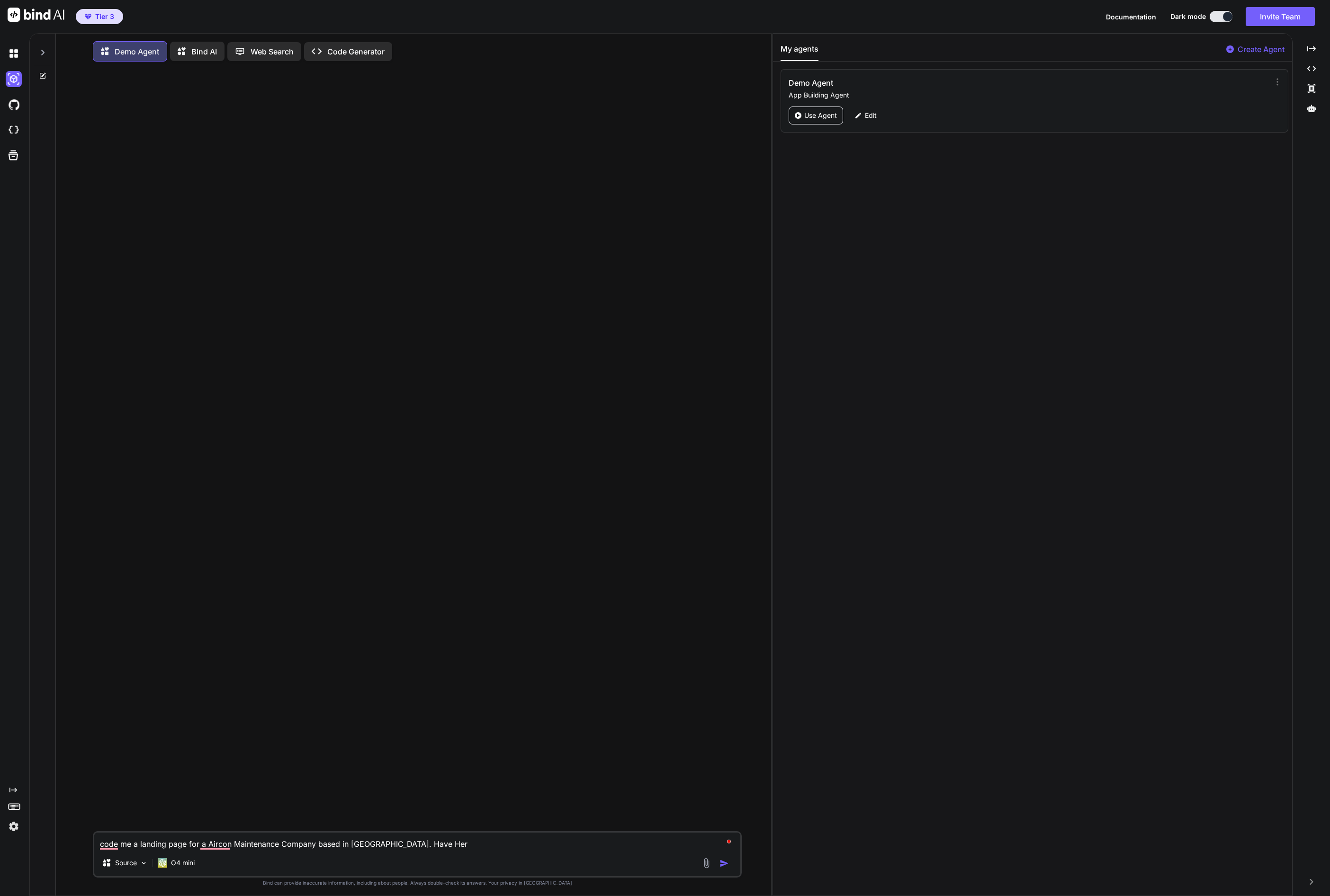
type textarea "code me a landing page for a Aircon Maintenance Company based in Singapore. Hav…"
type textarea "x"
type textarea "code me a landing page for a Aircon Maintenance Company based in Singapore. Hav…"
type textarea "x"
type textarea "code me a landing page for a Aircon Maintenance Company based in Singapore. Hav…"
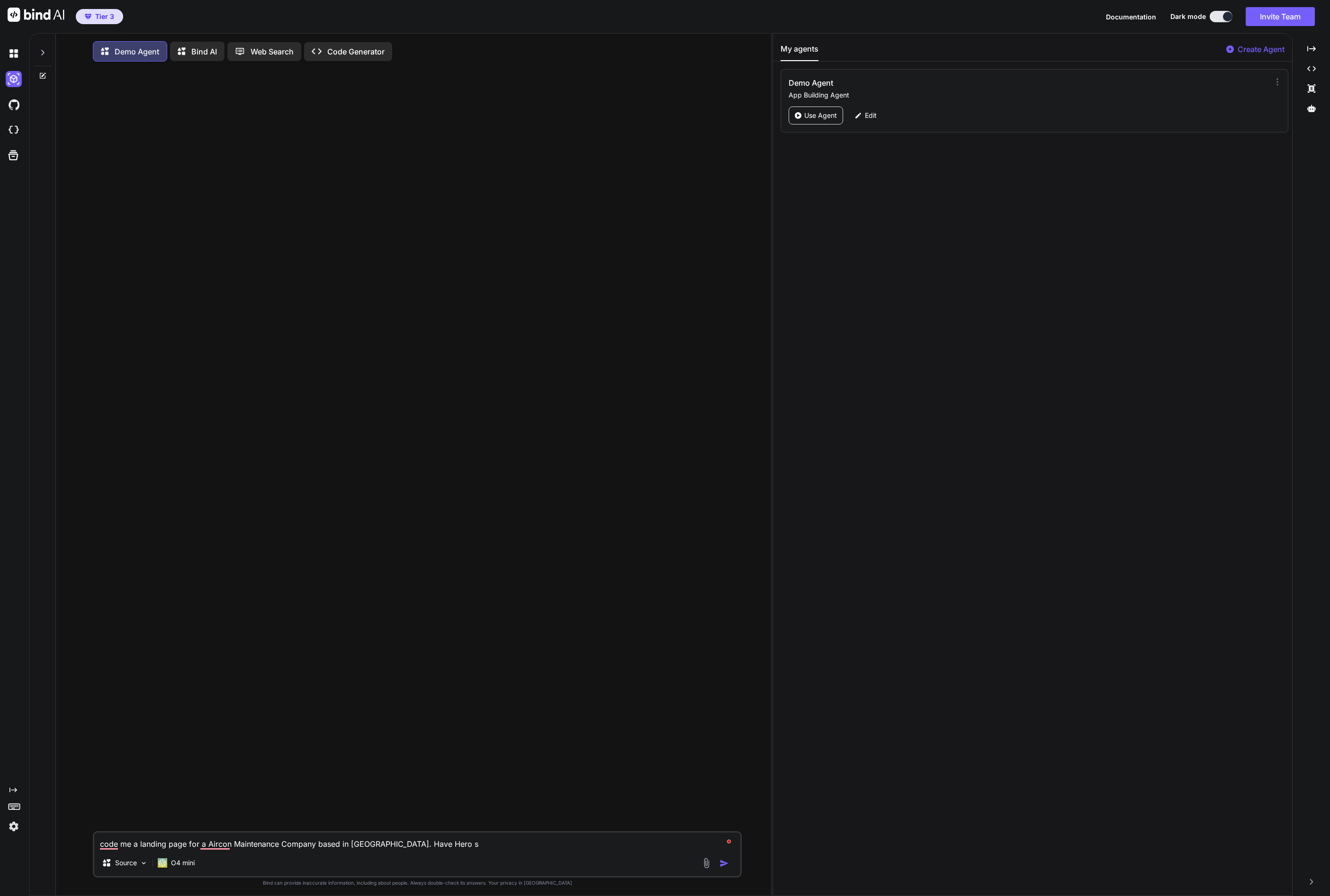
type textarea "x"
type textarea "code me a landing page for a Aircon Maintenance Company based in Singapore. Hav…"
type textarea "x"
type textarea "code me a landing page for a Aircon Maintenance Company based in Singapore. Hav…"
type textarea "x"
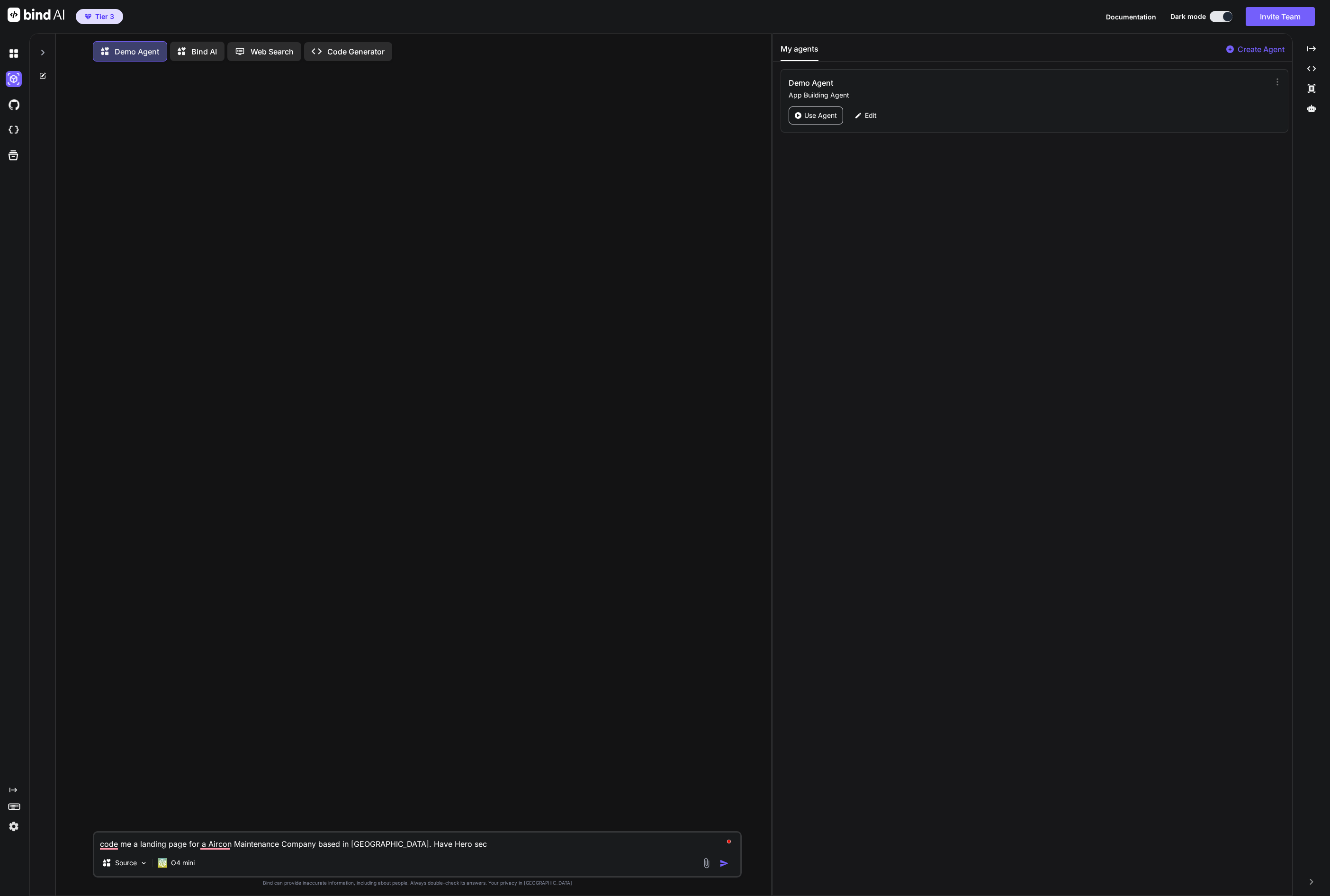
type textarea "code me a landing page for a Aircon Maintenance Company based in Singapore. Hav…"
type textarea "x"
type textarea "code me a landing page for a Aircon Maintenance Company based in Singapore. Hav…"
type textarea "x"
type textarea "code me a landing page for a Aircon Maintenance Company based in Singapore. Hav…"
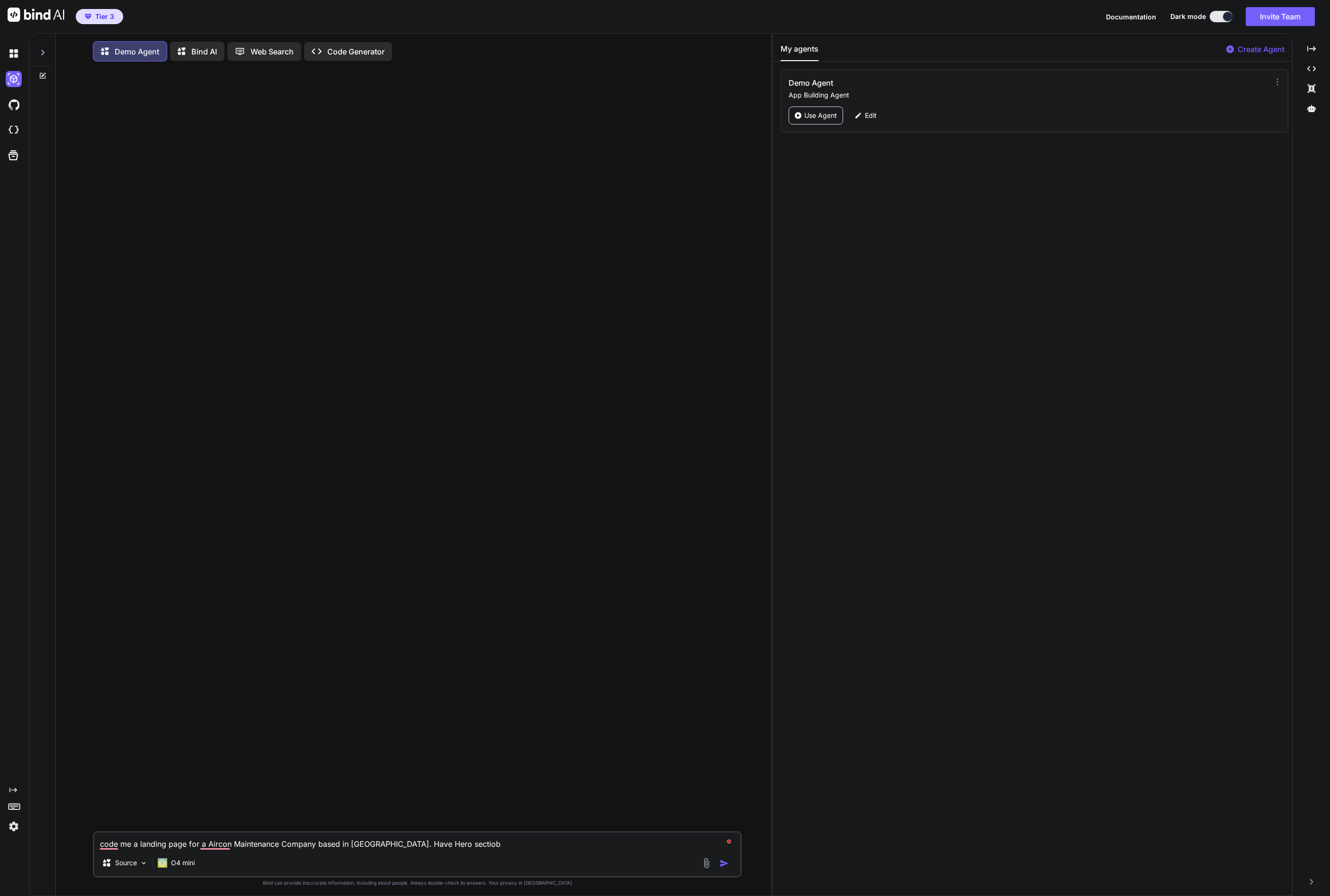
type textarea "x"
type textarea "code me a landing page for a Aircon Maintenance Company based in Singapore. Hav…"
type textarea "x"
type textarea "code me a landing page for a Aircon Maintenance Company based in Singapore. Hav…"
type textarea "x"
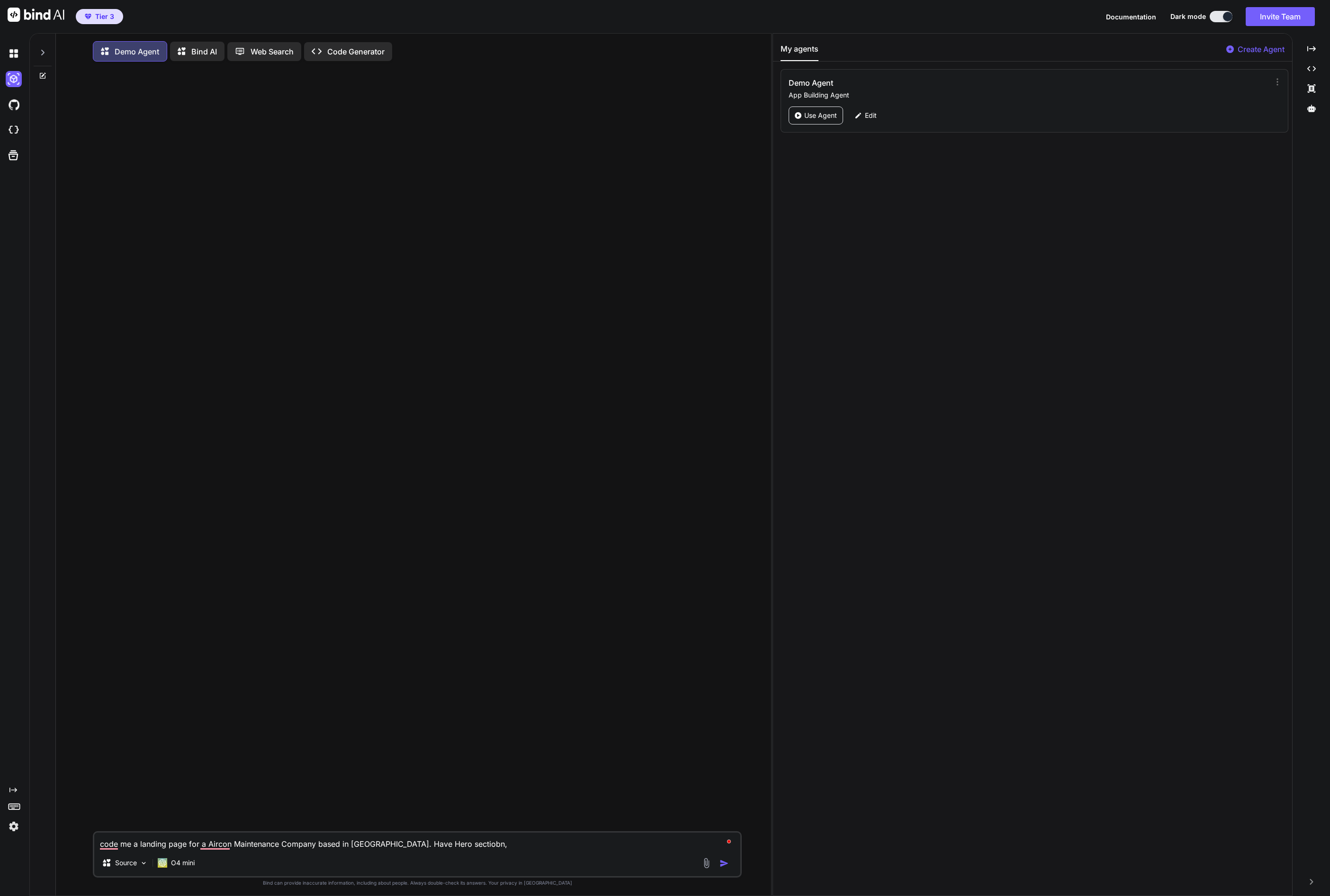
type textarea "code me a landing page for a Aircon Maintenance Company based in Singapore. Hav…"
type textarea "x"
type textarea "code me a landing page for a Aircon Maintenance Company based in Singapore. Hav…"
type textarea "x"
type textarea "code me a landing page for a Aircon Maintenance Company based in Singapore. Hav…"
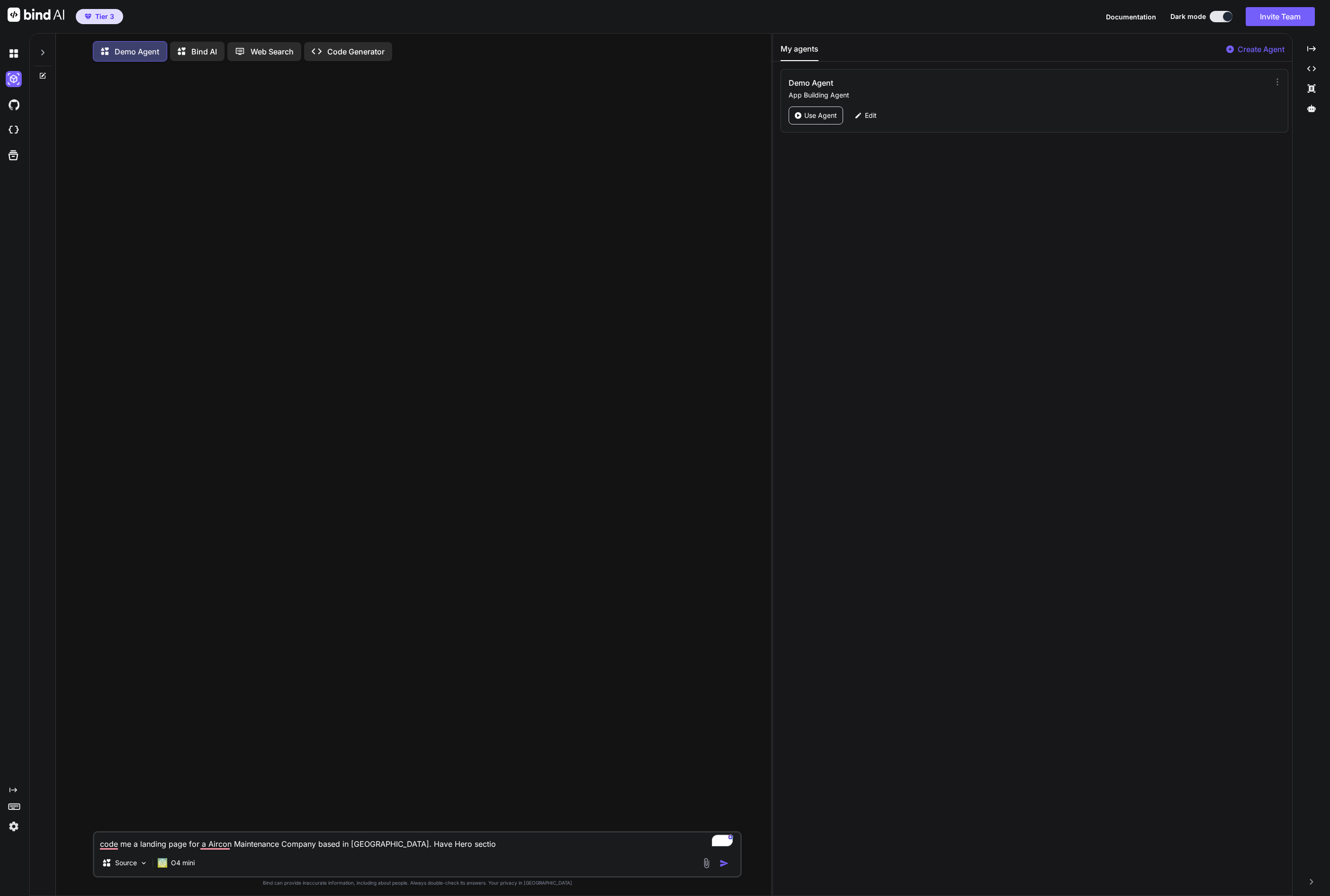
type textarea "x"
type textarea "code me a landing page for a Aircon Maintenance Company based in Singapore. Hav…"
type textarea "x"
type textarea "code me a landing page for a Aircon Maintenance Company based in Singapore. Hav…"
type textarea "x"
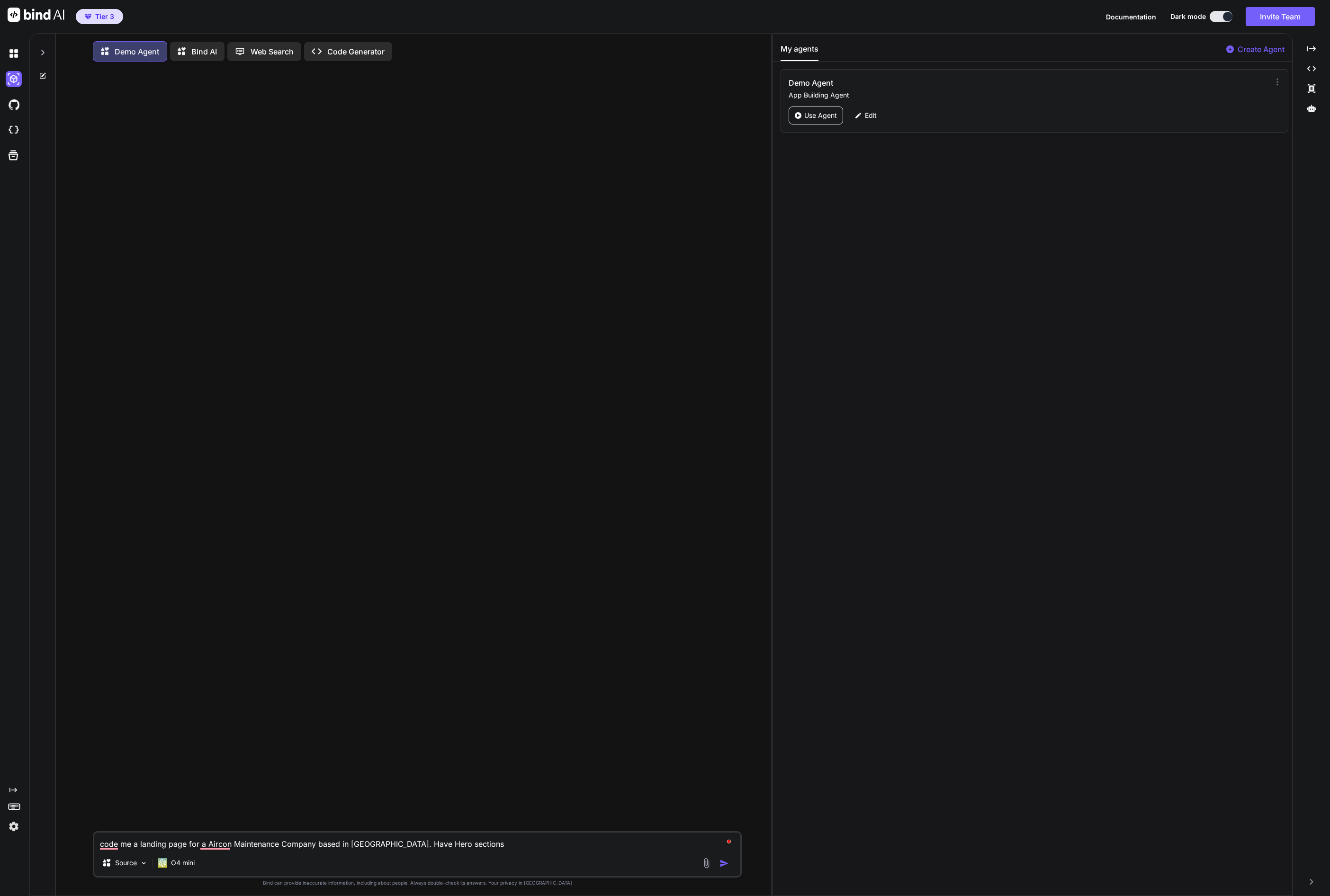
type textarea "code me a landing page for a Aircon Maintenance Company based in Singapore. Hav…"
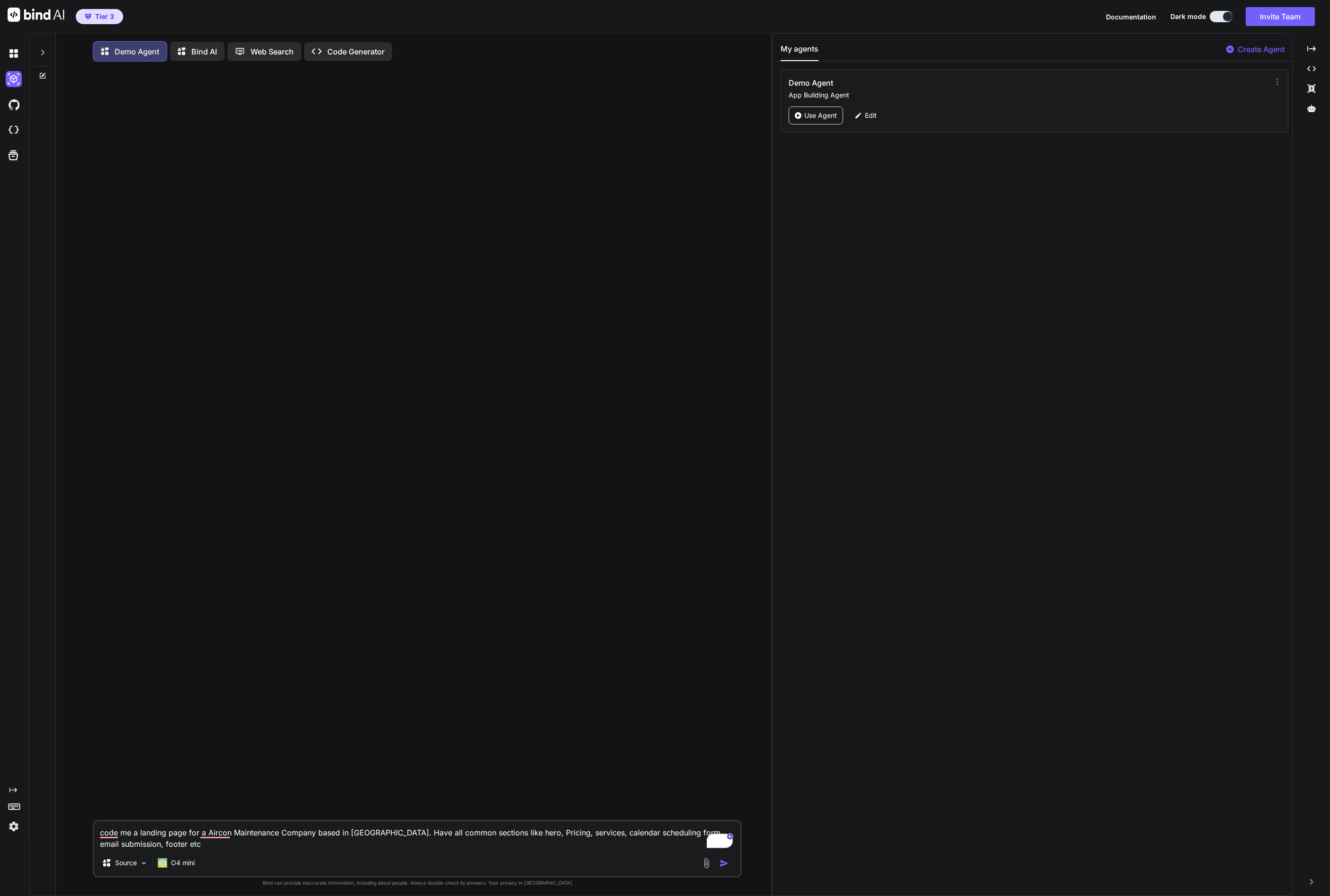
click at [725, 868] on img "button" at bounding box center [724, 863] width 9 height 9
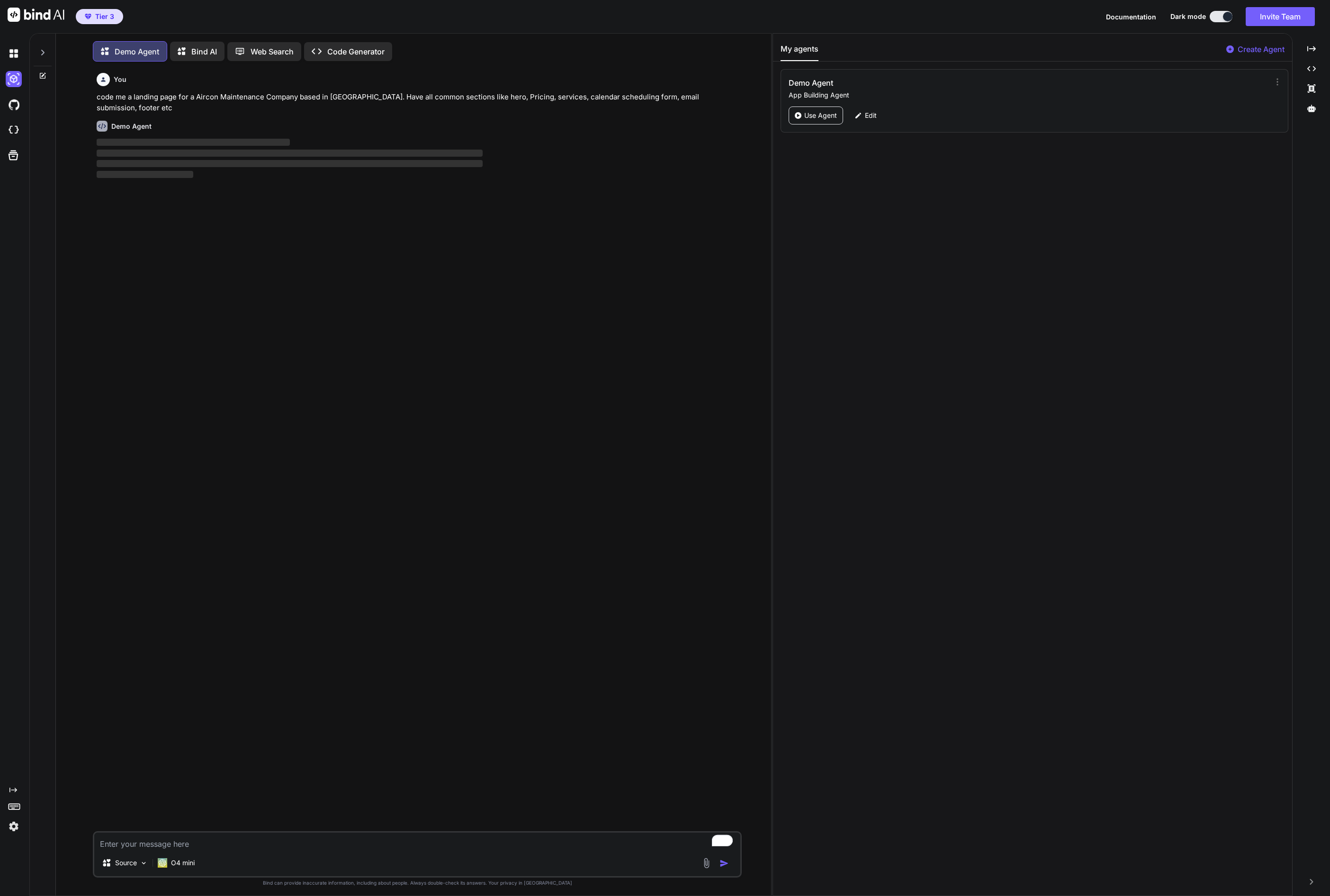
scroll to position [5, 0]
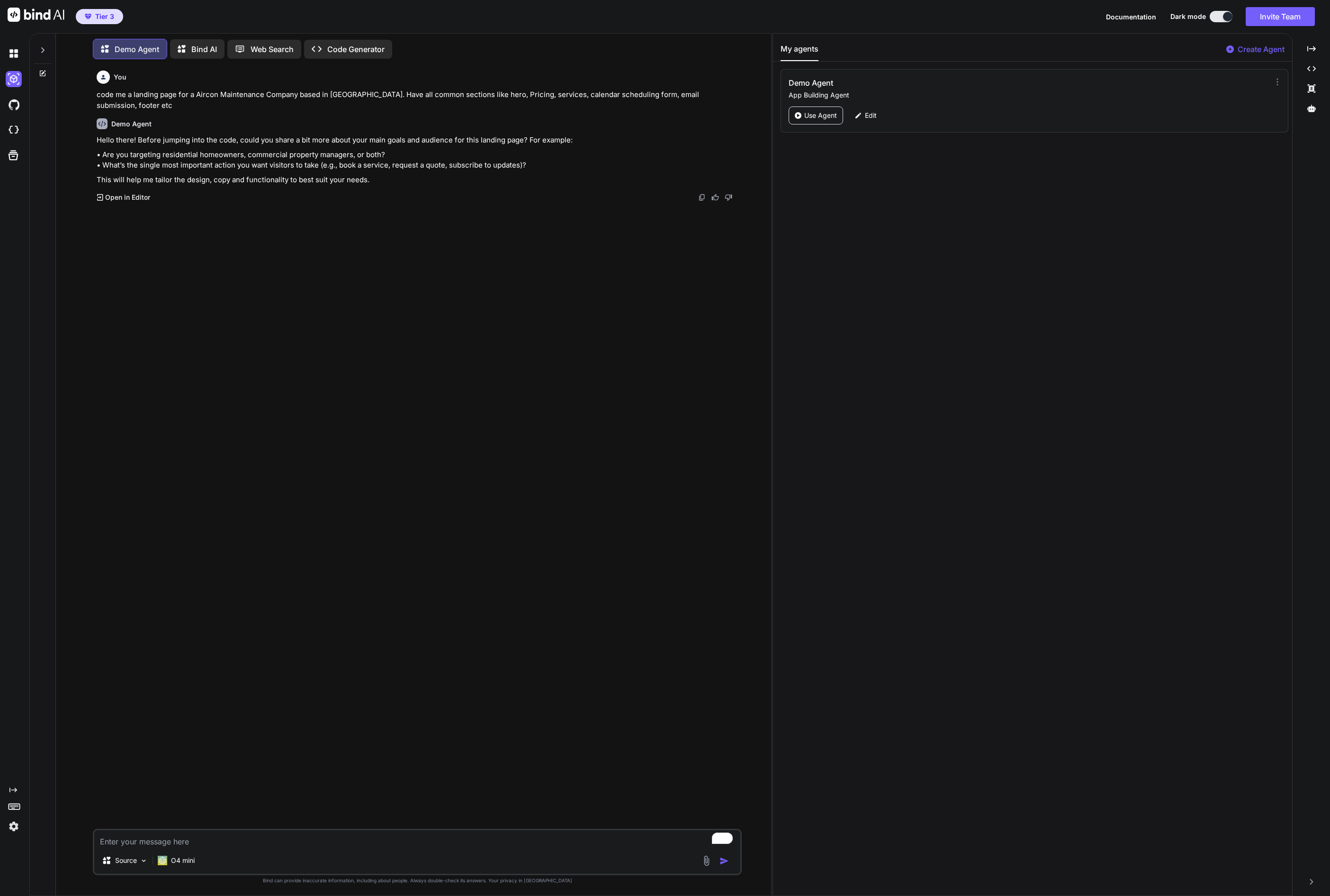
click at [152, 846] on textarea "To enrich screen reader interactions, please activate Accessibility in Grammarl…" at bounding box center [417, 839] width 646 height 17
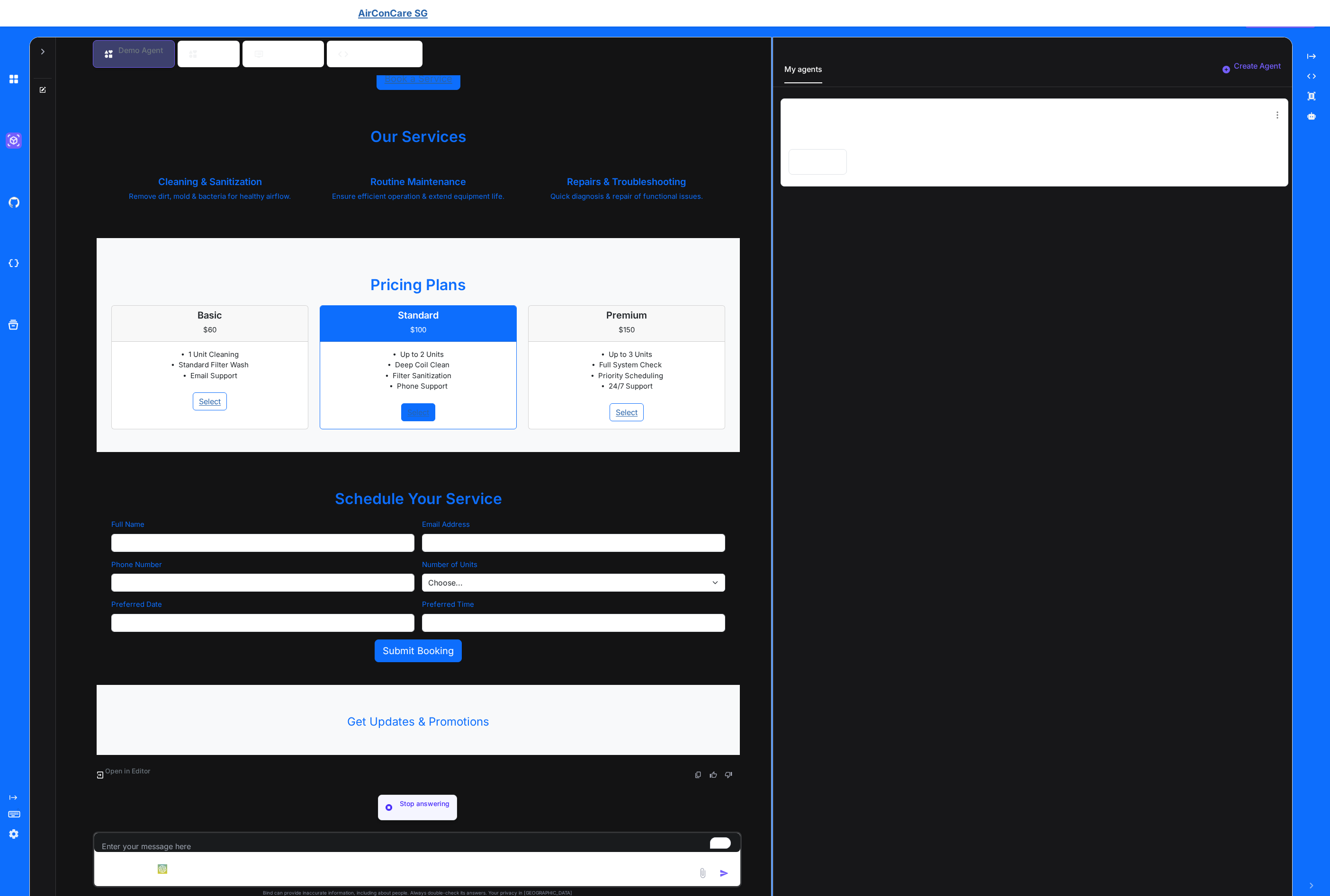
scroll to position [905, 0]
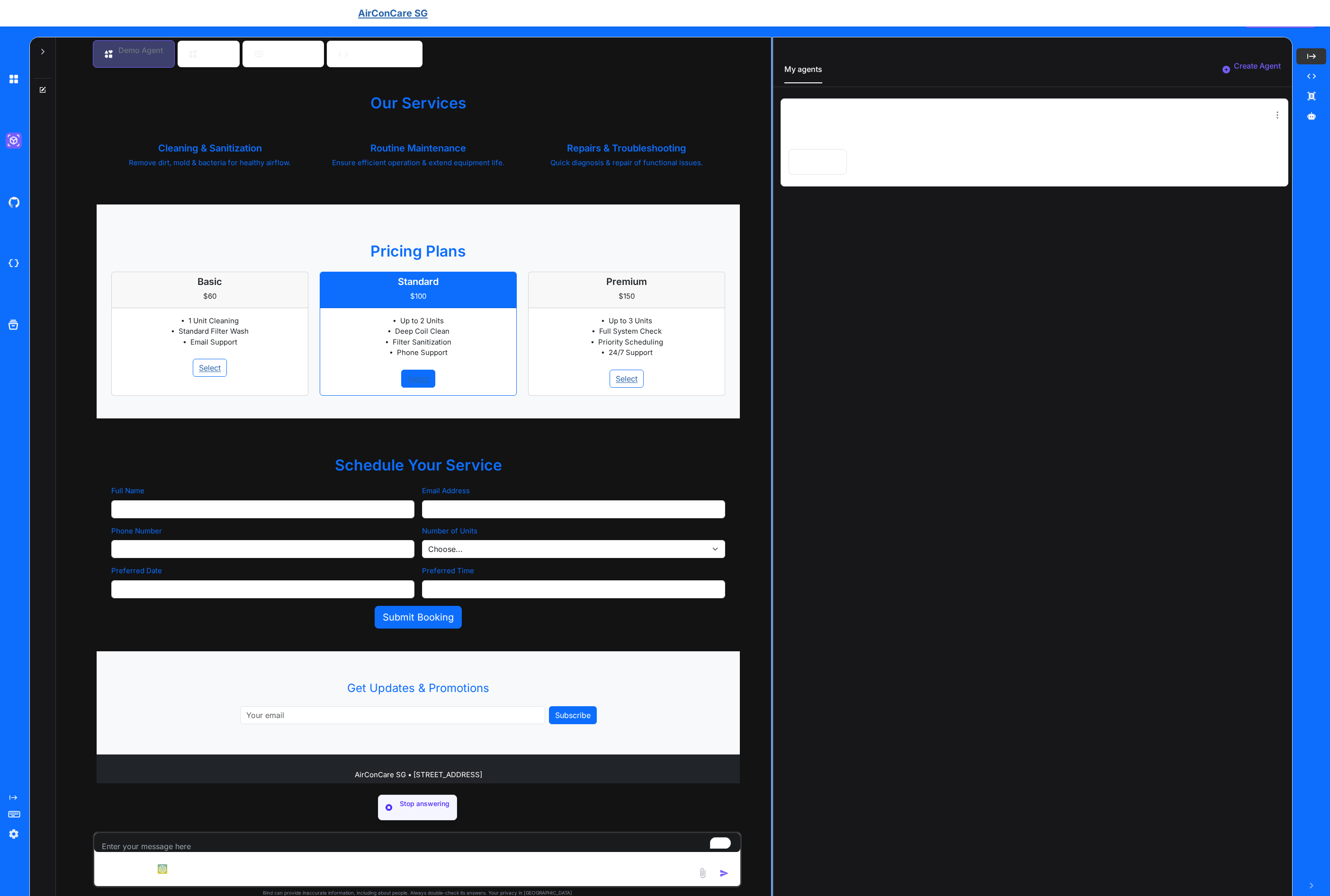
click at [1310, 56] on icon at bounding box center [1311, 56] width 9 height 5
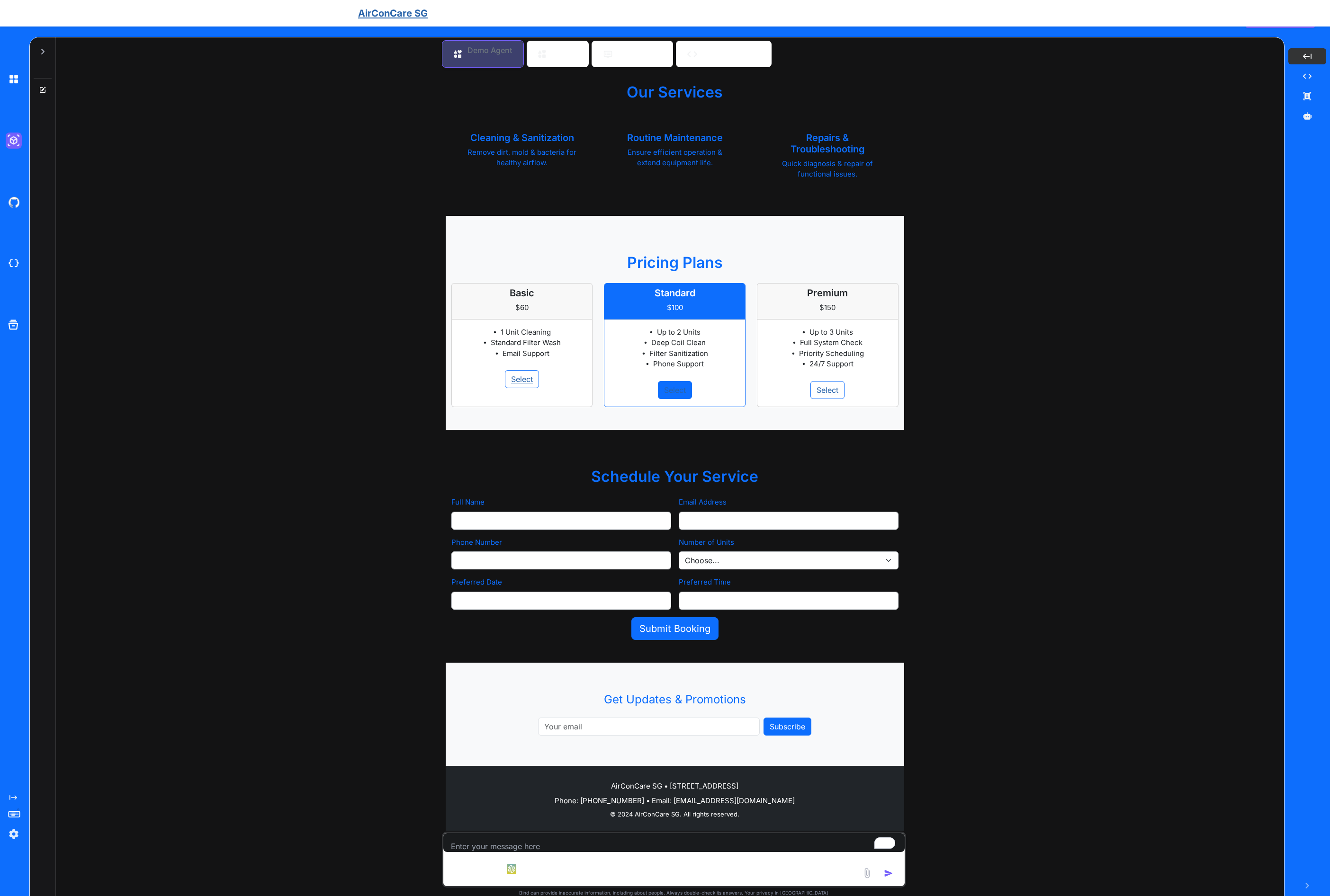
click at [43, 51] on icon at bounding box center [43, 51] width 3 height 5
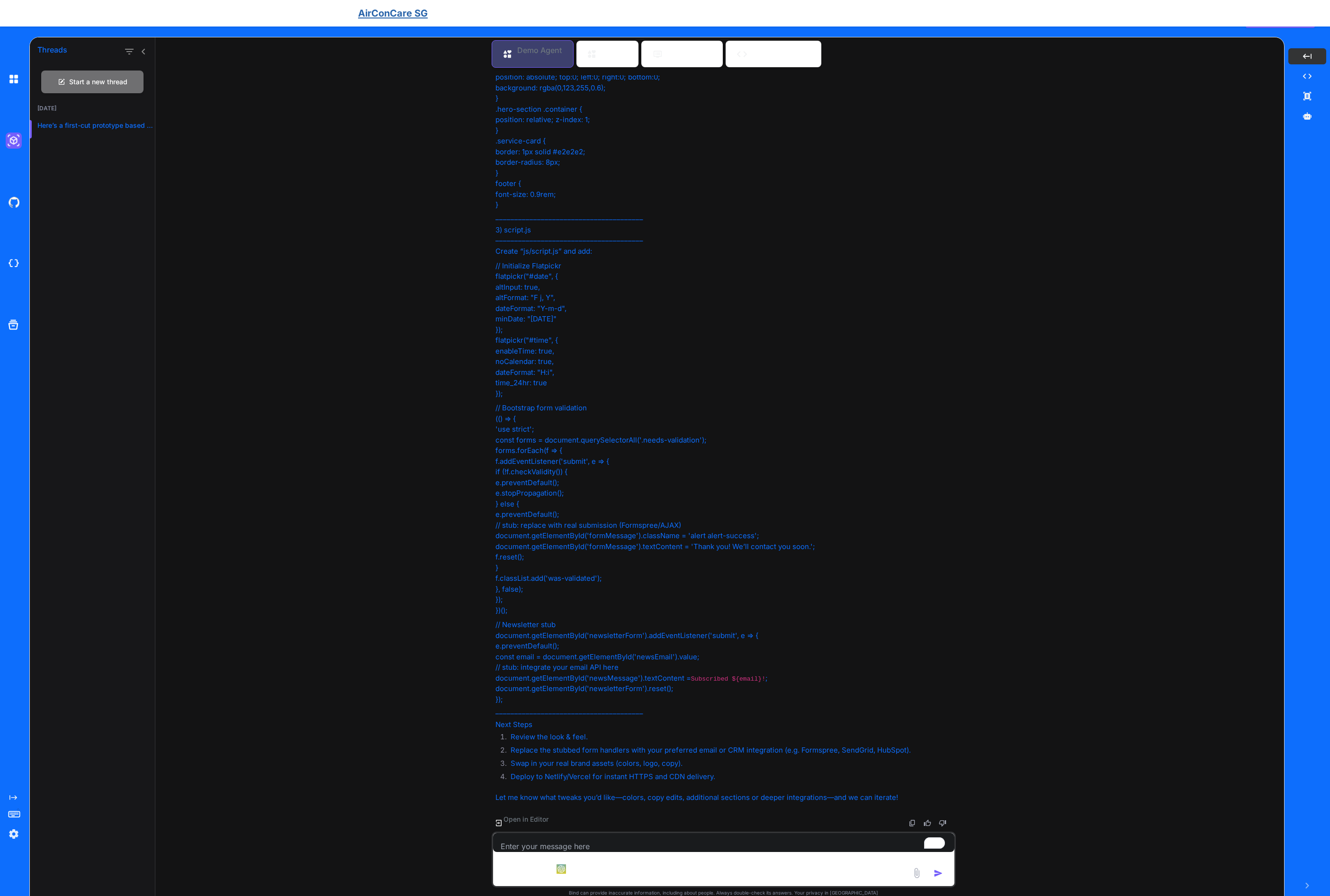
scroll to position [2171, 0]
click at [553, 848] on textarea "To enrich screen reader interactions, please activate Accessibility in Grammarl…" at bounding box center [723, 842] width 461 height 19
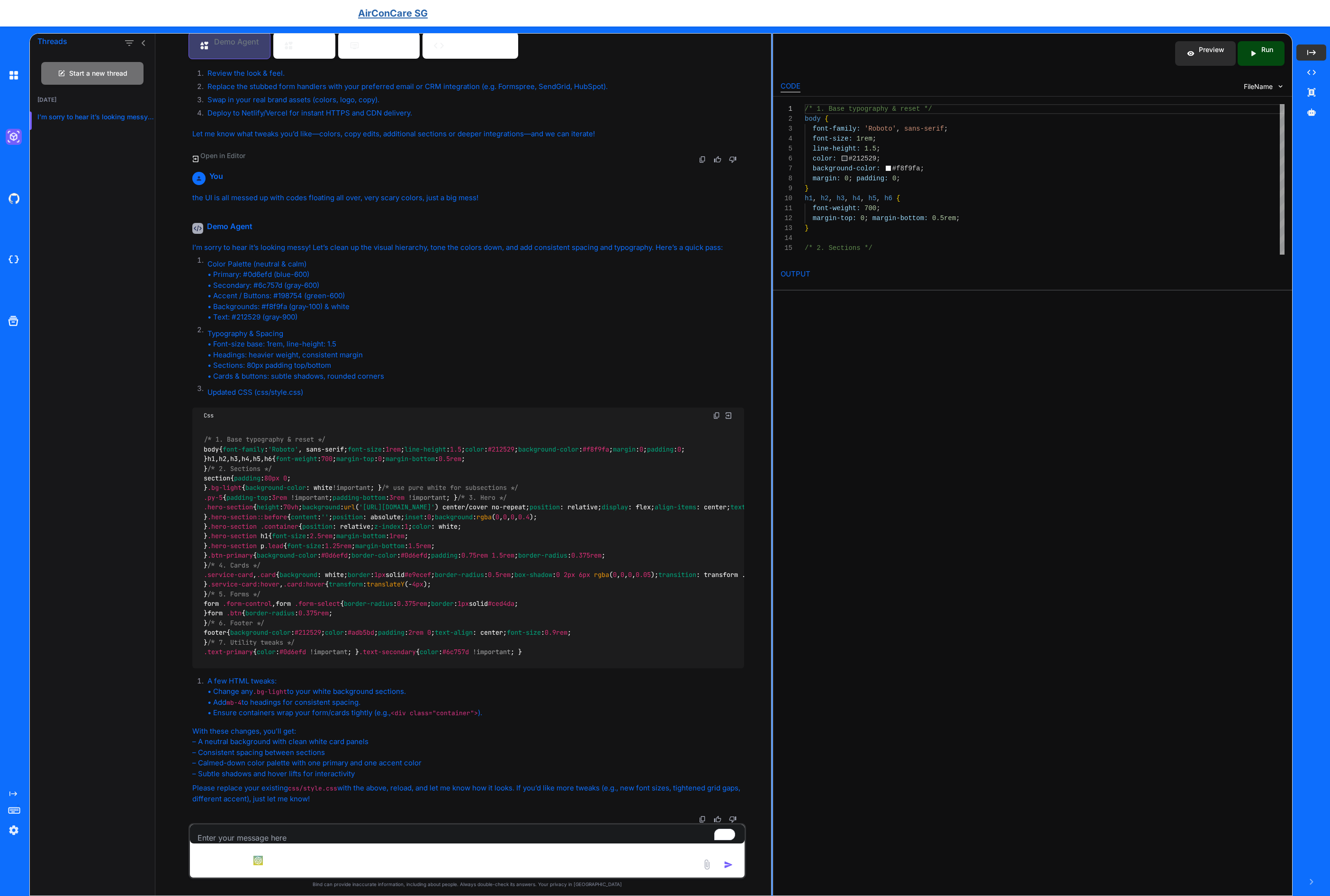
scroll to position [3509, 0]
click at [1265, 56] on div "Created with Pixso. Run" at bounding box center [1261, 54] width 47 height 25
click at [1198, 51] on div "Preview" at bounding box center [1206, 54] width 61 height 25
click at [331, 838] on textarea "To enrich screen reader interactions, please activate Accessibility in Grammarl…" at bounding box center [466, 834] width 554 height 19
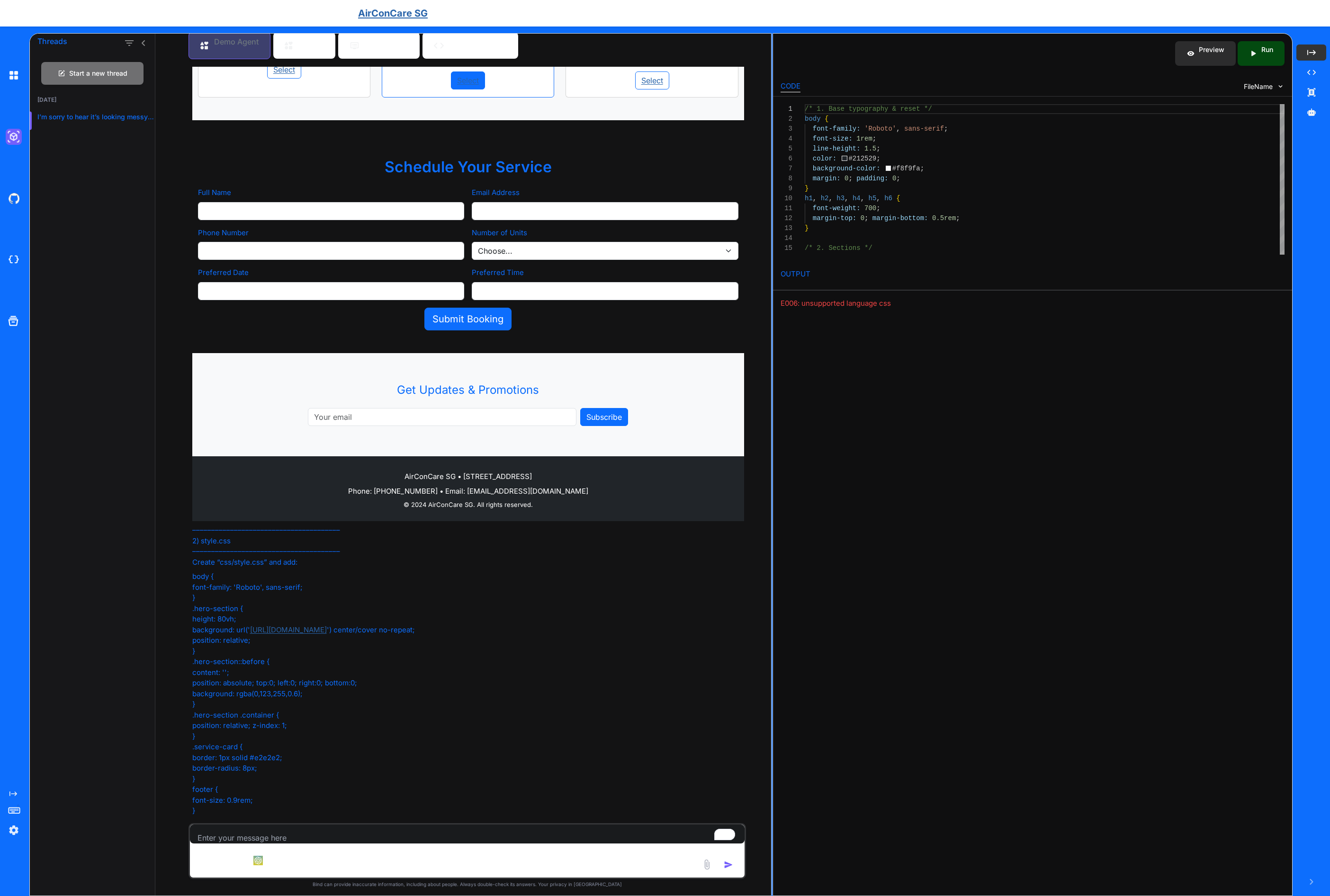
scroll to position [1214, 0]
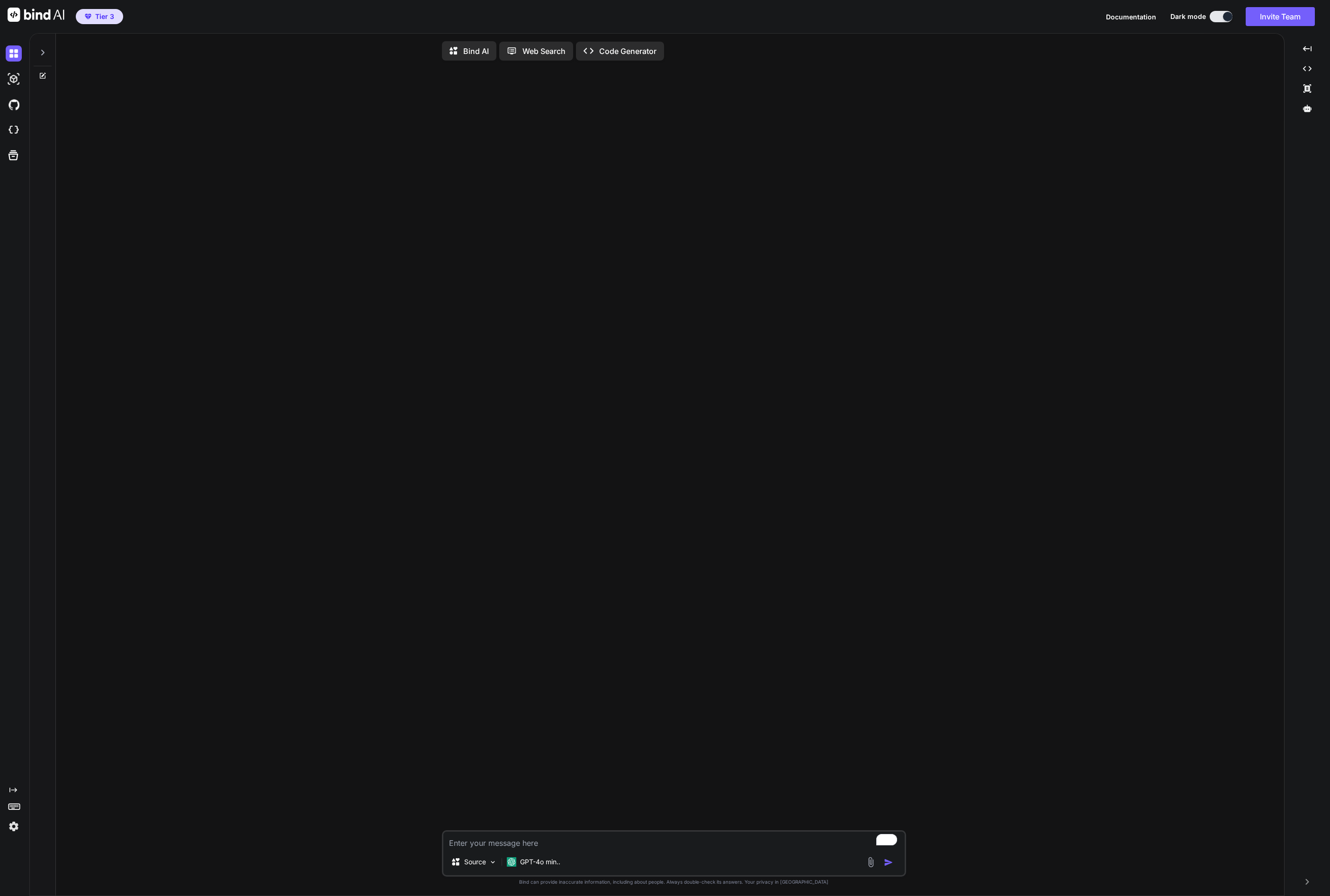
click at [46, 78] on icon at bounding box center [43, 76] width 8 height 8
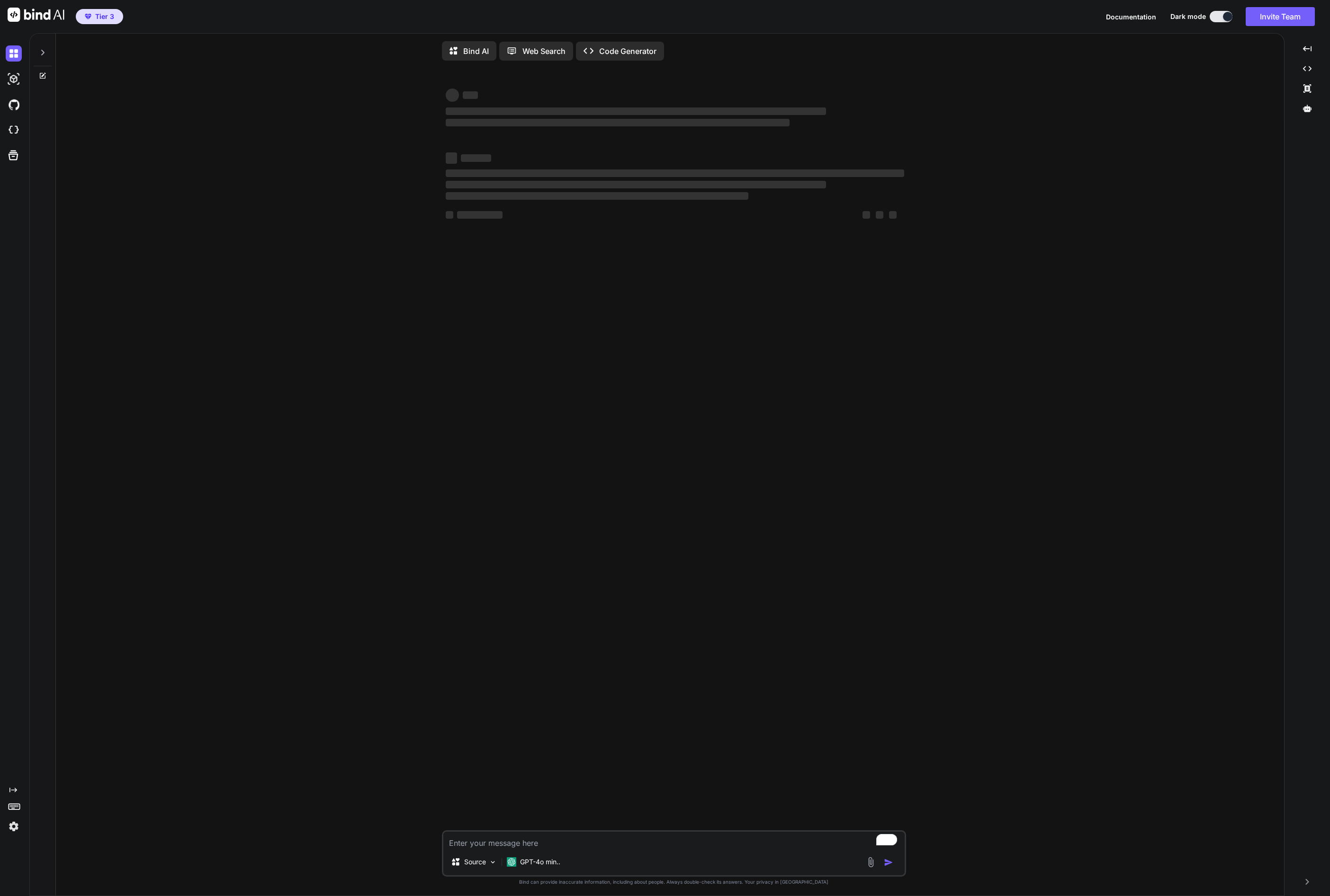
type textarea "x"
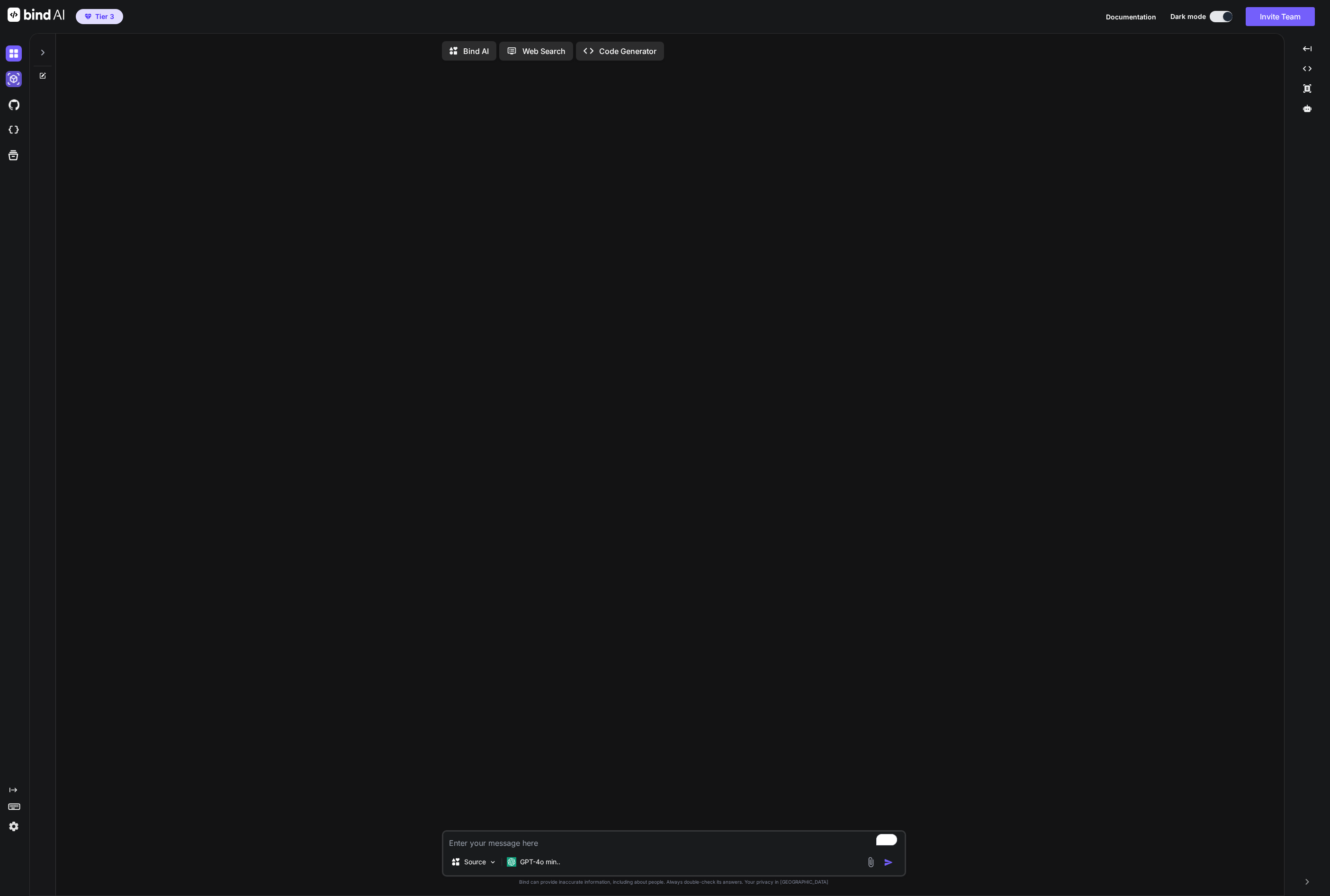
click at [11, 80] on img at bounding box center [13, 78] width 16 height 16
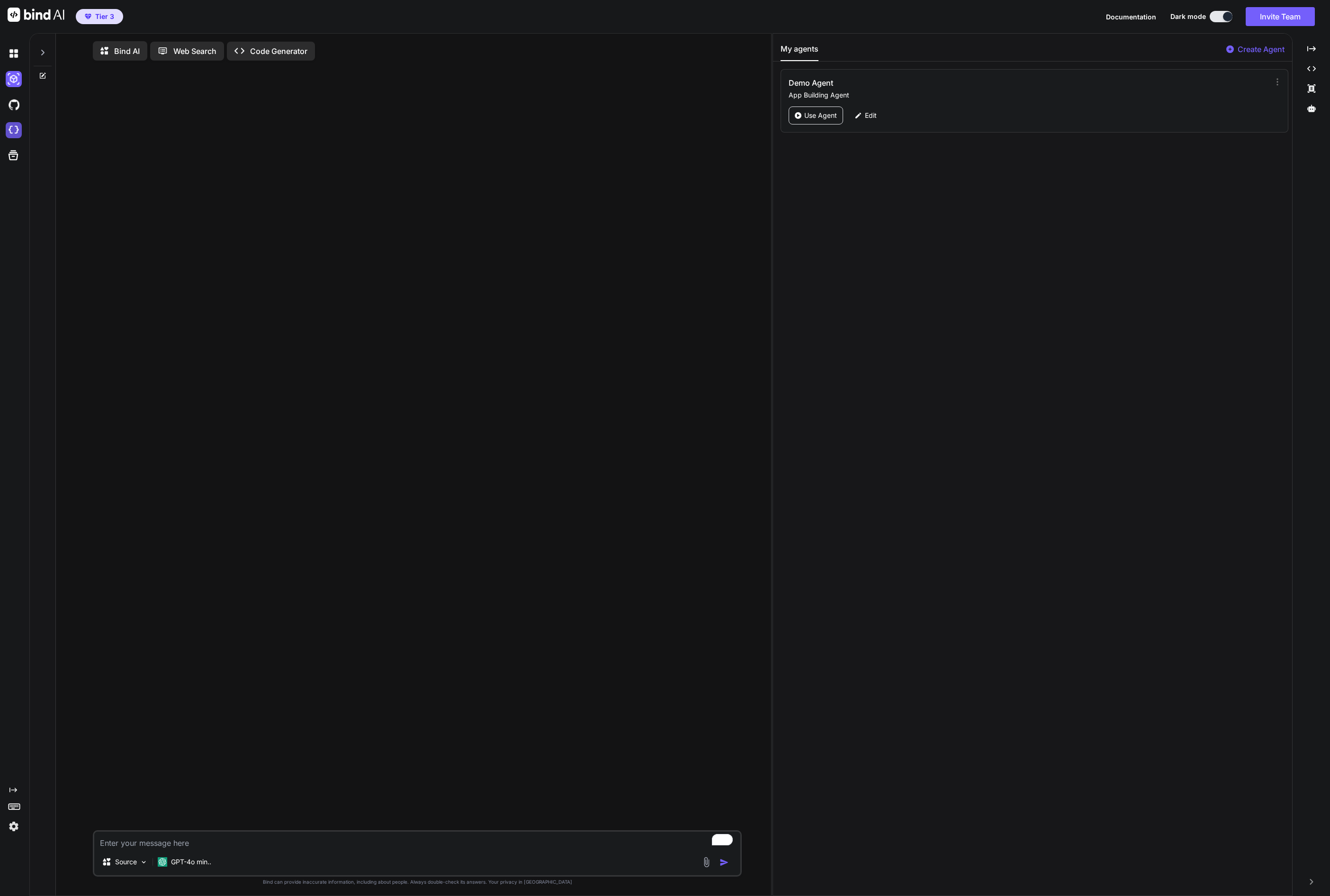
click at [19, 131] on img at bounding box center [13, 130] width 16 height 16
click at [820, 81] on h3 "Demo Agent" at bounding box center [952, 82] width 328 height 12
click at [815, 119] on p "Use Agent" at bounding box center [821, 116] width 33 height 9
click at [44, 72] on icon at bounding box center [43, 76] width 8 height 8
click at [338, 50] on p "Code Generator" at bounding box center [356, 51] width 58 height 12
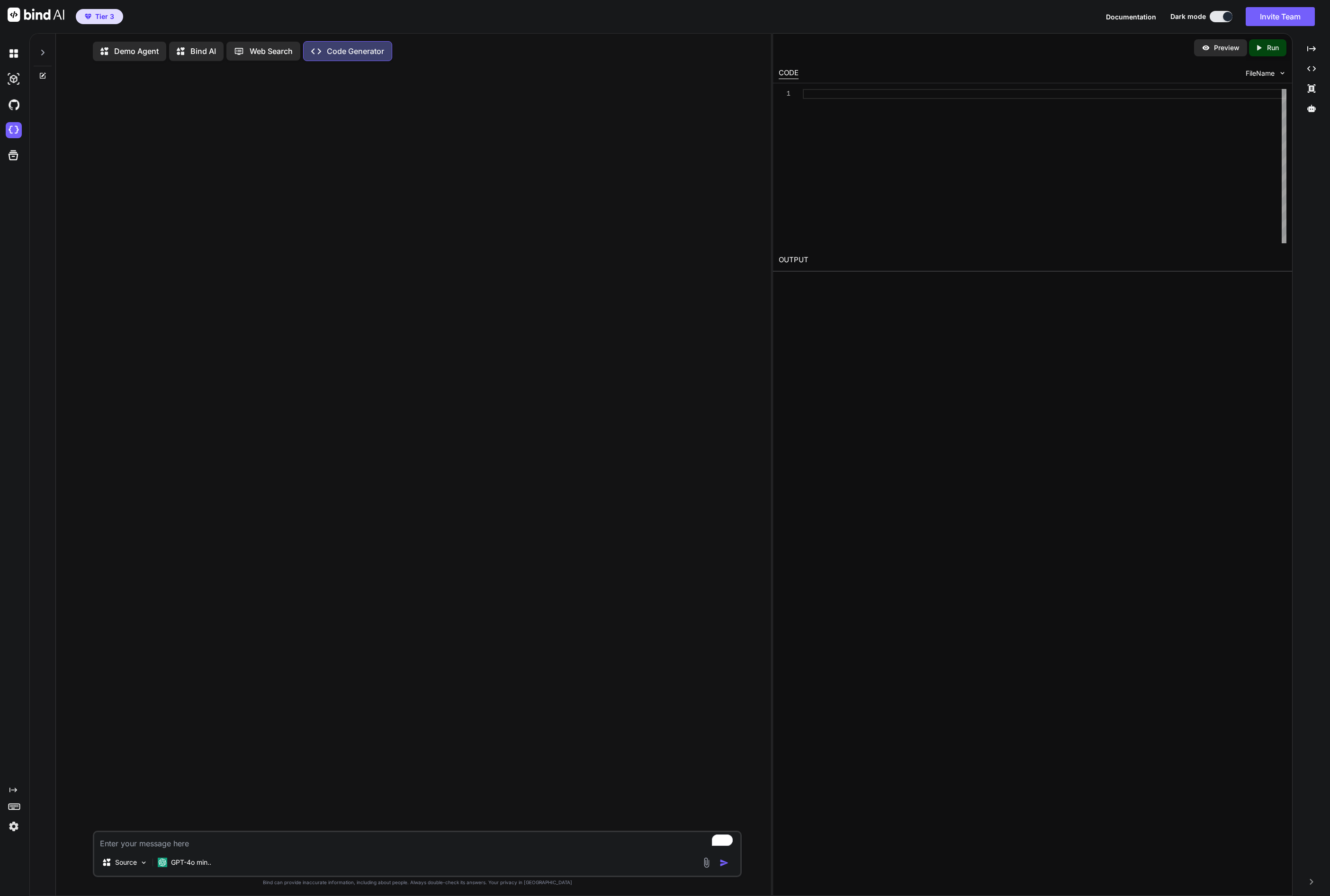
click at [249, 51] on icon at bounding box center [242, 51] width 16 height 10
click at [201, 54] on div "Bind AI" at bounding box center [197, 51] width 54 height 19
click at [201, 51] on p "Bind AI" at bounding box center [204, 51] width 26 height 12
click at [12, 786] on icon "Created with Pixso." at bounding box center [13, 790] width 8 height 8
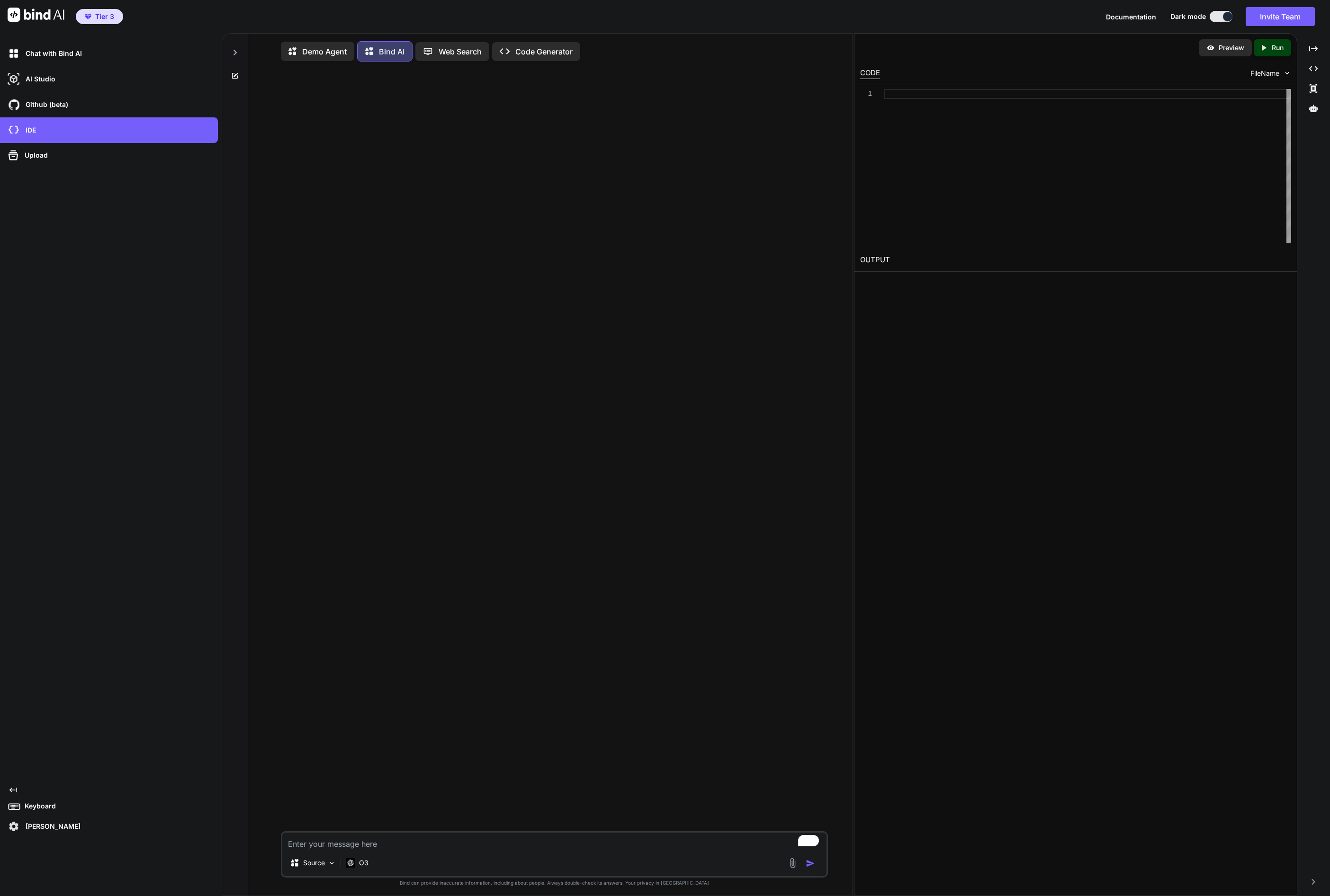
click at [15, 789] on icon "Created with Pixso." at bounding box center [13, 790] width 8 height 8
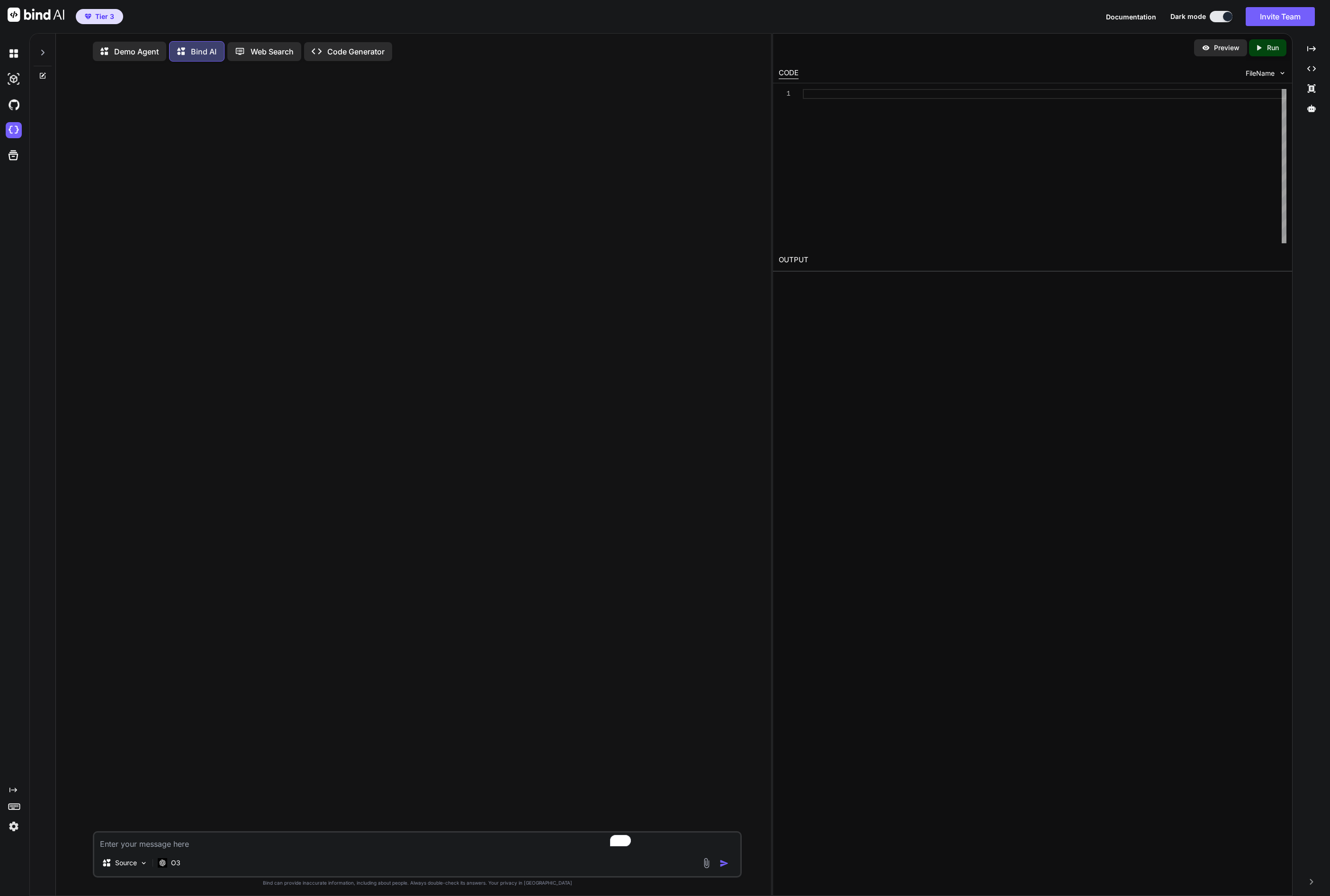
click at [15, 789] on icon at bounding box center [13, 790] width 8 height 5
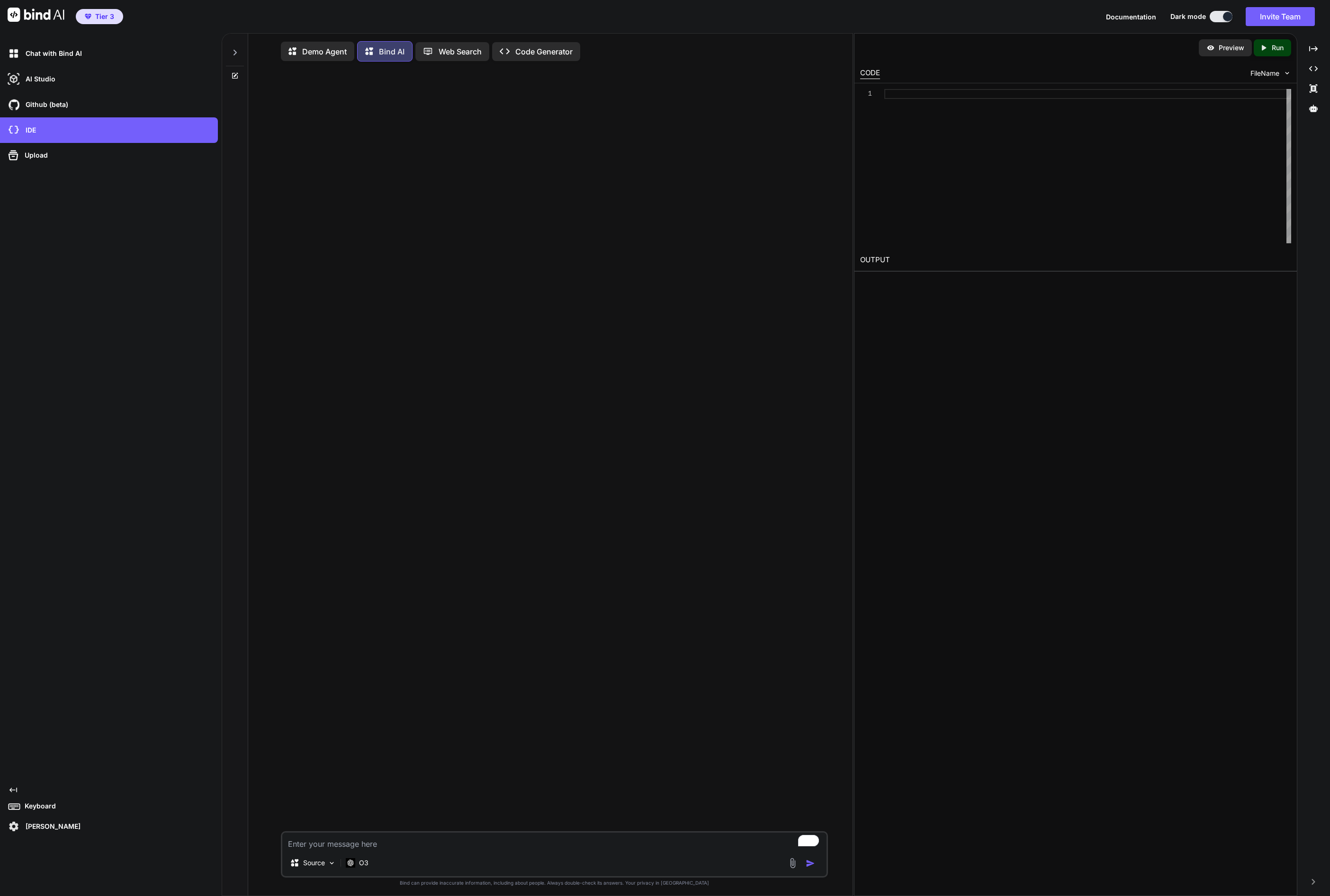
click at [15, 789] on icon "Created with Pixso." at bounding box center [13, 790] width 8 height 8
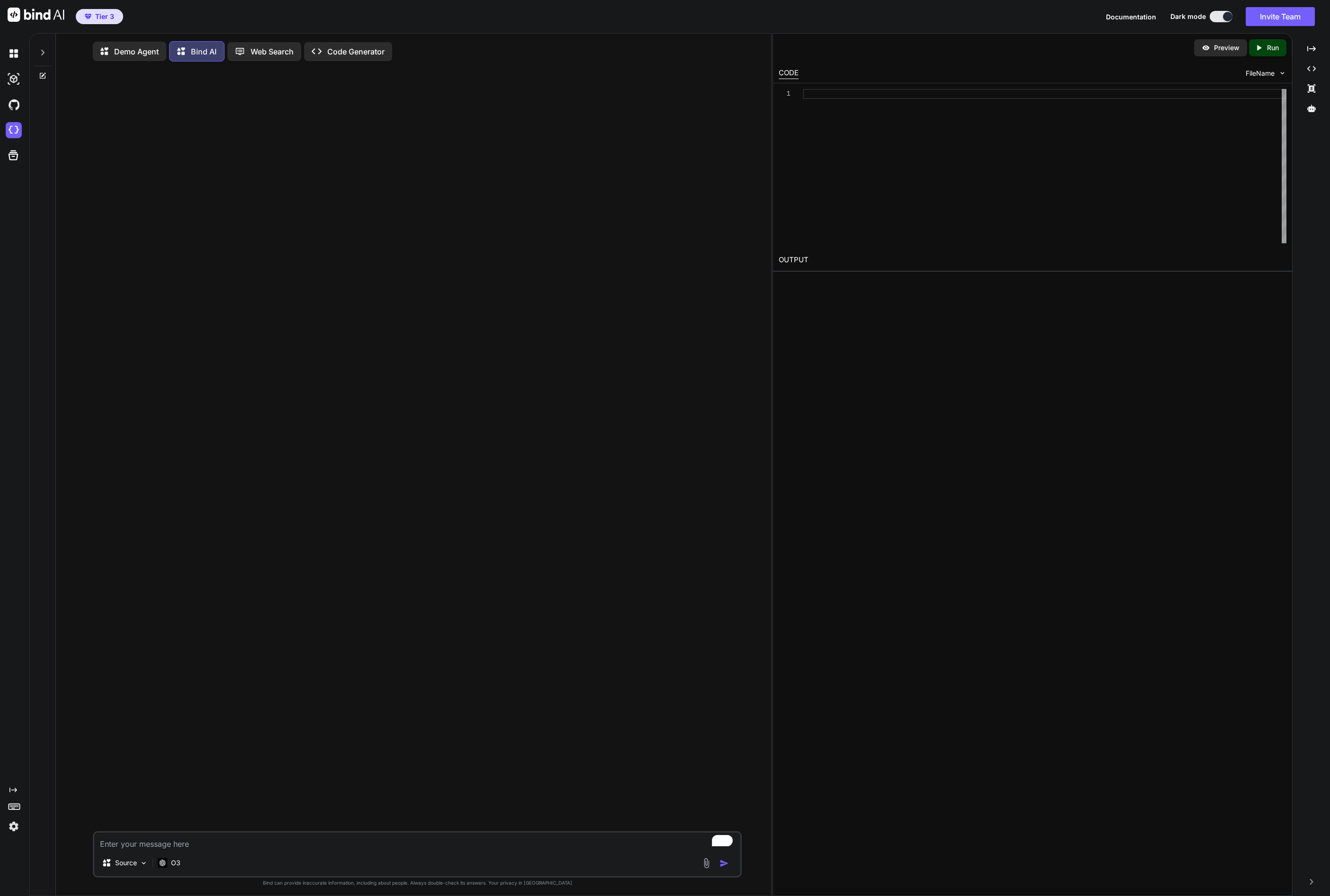
click at [44, 52] on icon at bounding box center [43, 52] width 3 height 5
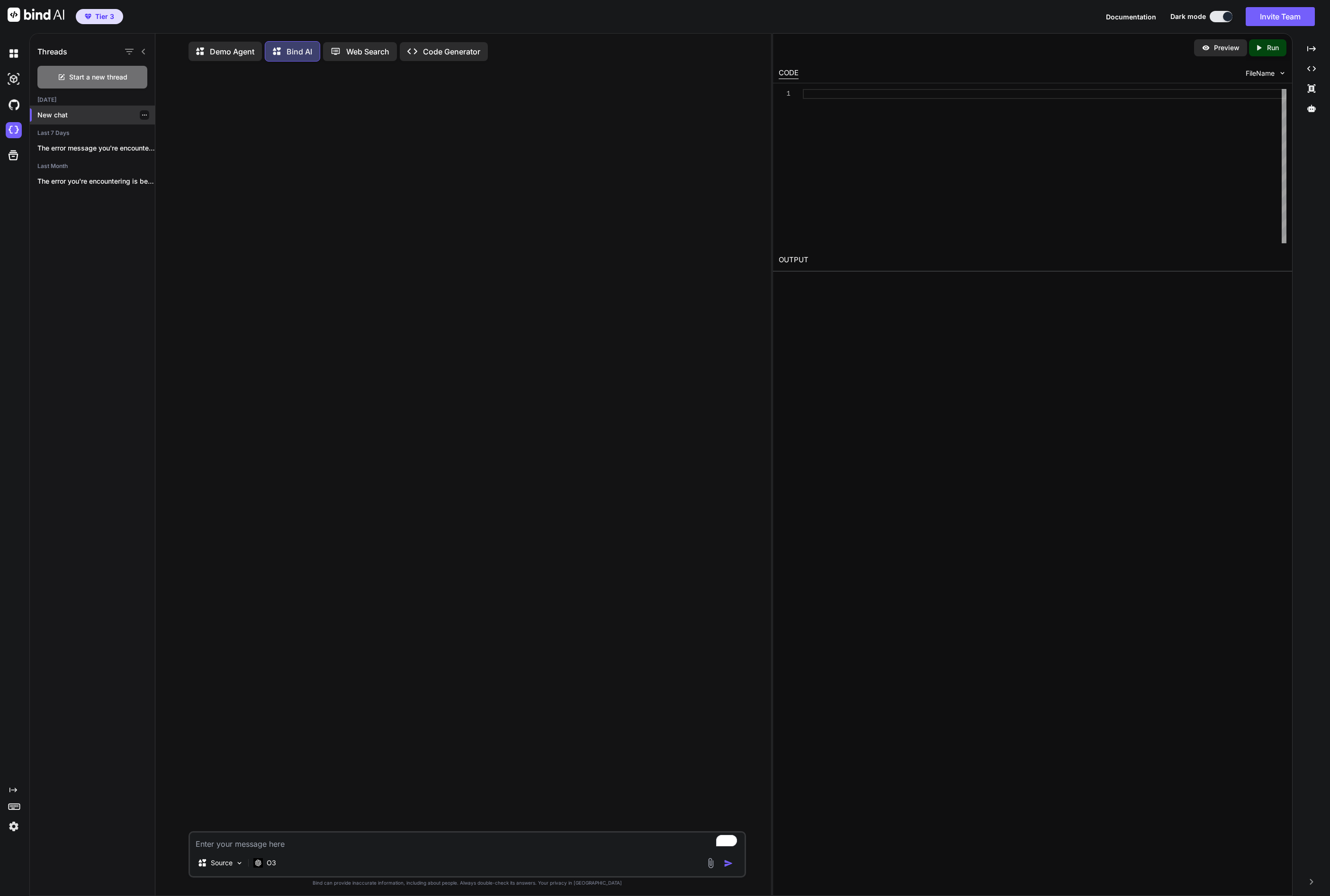
click at [58, 113] on p "New chat" at bounding box center [96, 115] width 117 height 9
click at [247, 50] on p "Demo Agent" at bounding box center [232, 51] width 44 height 12
click at [64, 115] on p "New chat" at bounding box center [96, 115] width 117 height 9
click at [62, 131] on p "I’m sorry to hear it’s looking messy!..." at bounding box center [96, 134] width 117 height 9
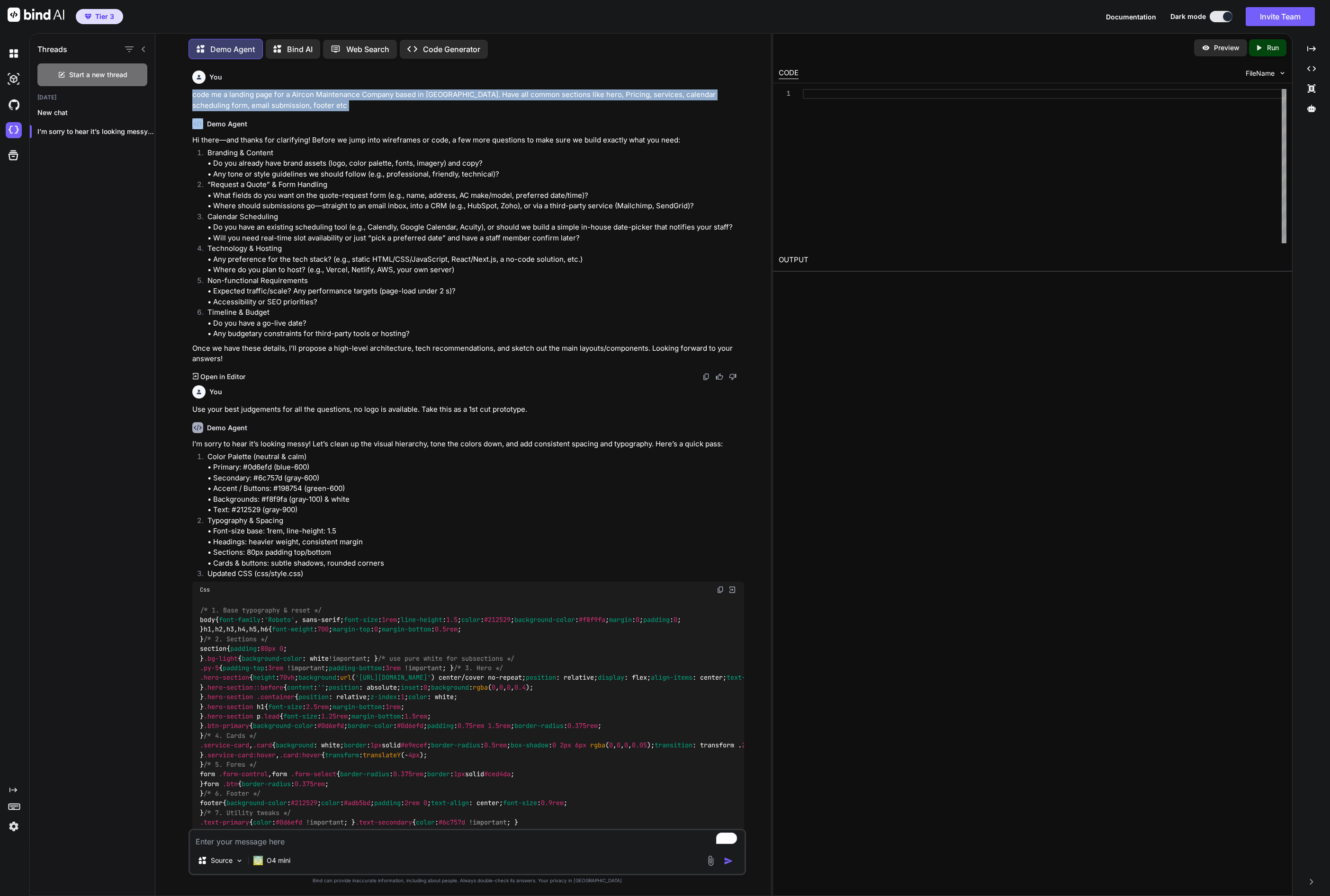
drag, startPoint x: 194, startPoint y: 94, endPoint x: 305, endPoint y: 113, distance: 112.6
click at [305, 113] on div "You code me a landing page for a Aircon Maintenance Company based in Singapore.…" at bounding box center [468, 448] width 556 height 762
copy div "code me a landing page for a Aircon Maintenance Company based in [GEOGRAPHIC_DA…"
click at [290, 50] on p "Bind AI" at bounding box center [299, 49] width 26 height 12
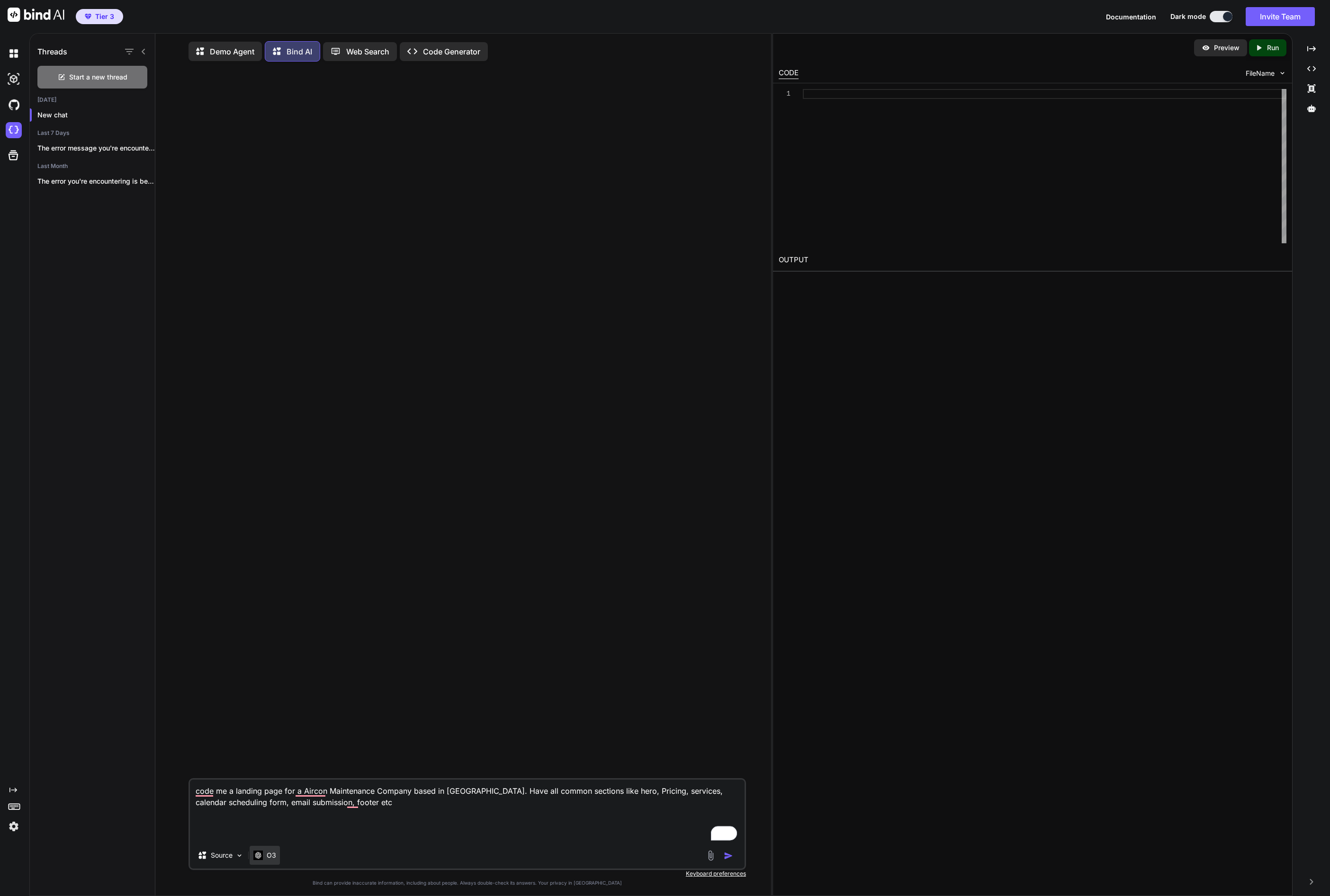
type textarea "code me a landing page for a Aircon Maintenance Company based in [GEOGRAPHIC_DA…"
click at [265, 859] on div "O3" at bounding box center [264, 856] width 23 height 9
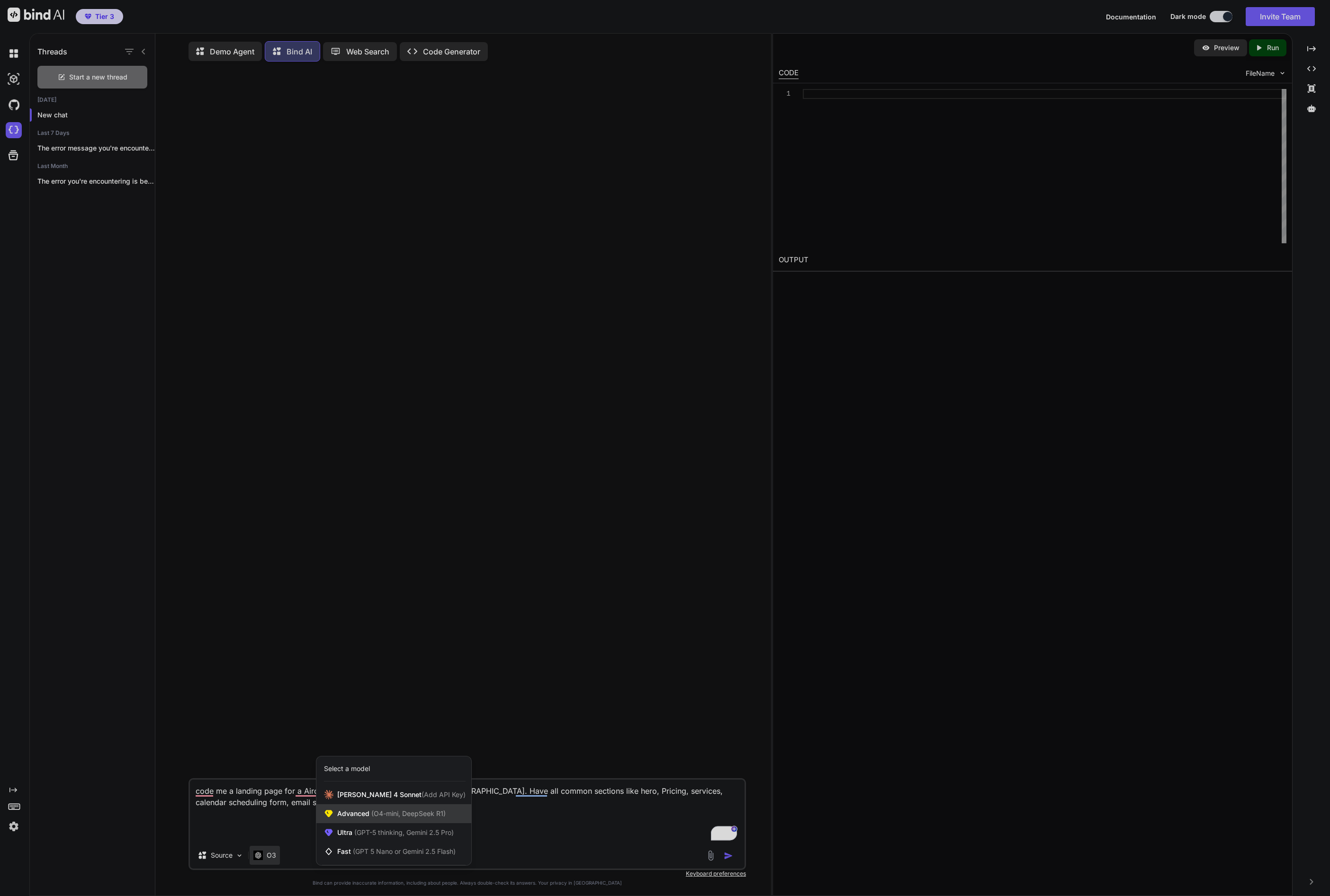
click at [379, 818] on span "Advanced (O4-mini, DeepSeek R1)" at bounding box center [392, 814] width 109 height 9
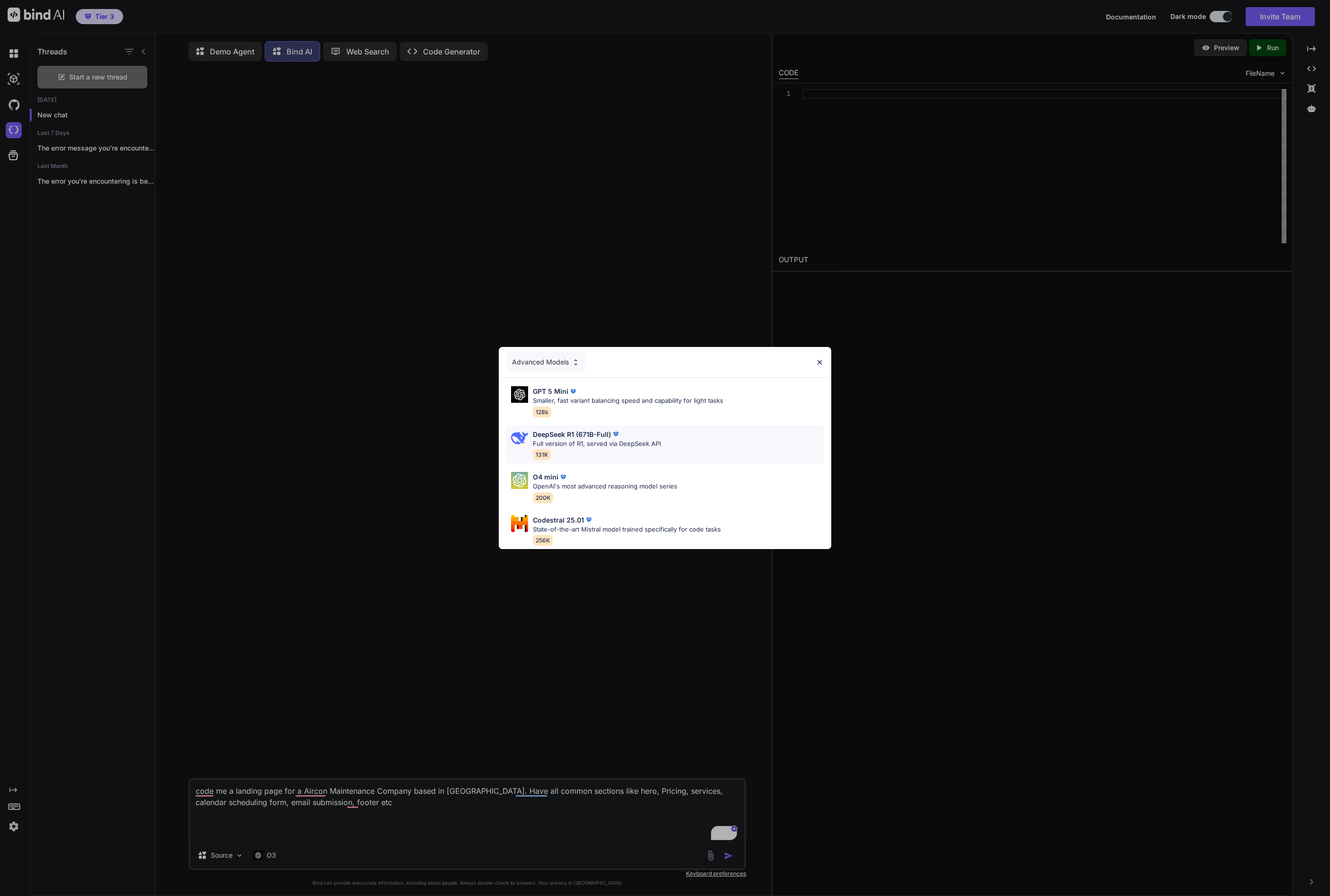
click at [599, 439] on p "Full version of R1, served via DeepSeek API" at bounding box center [596, 444] width 127 height 9
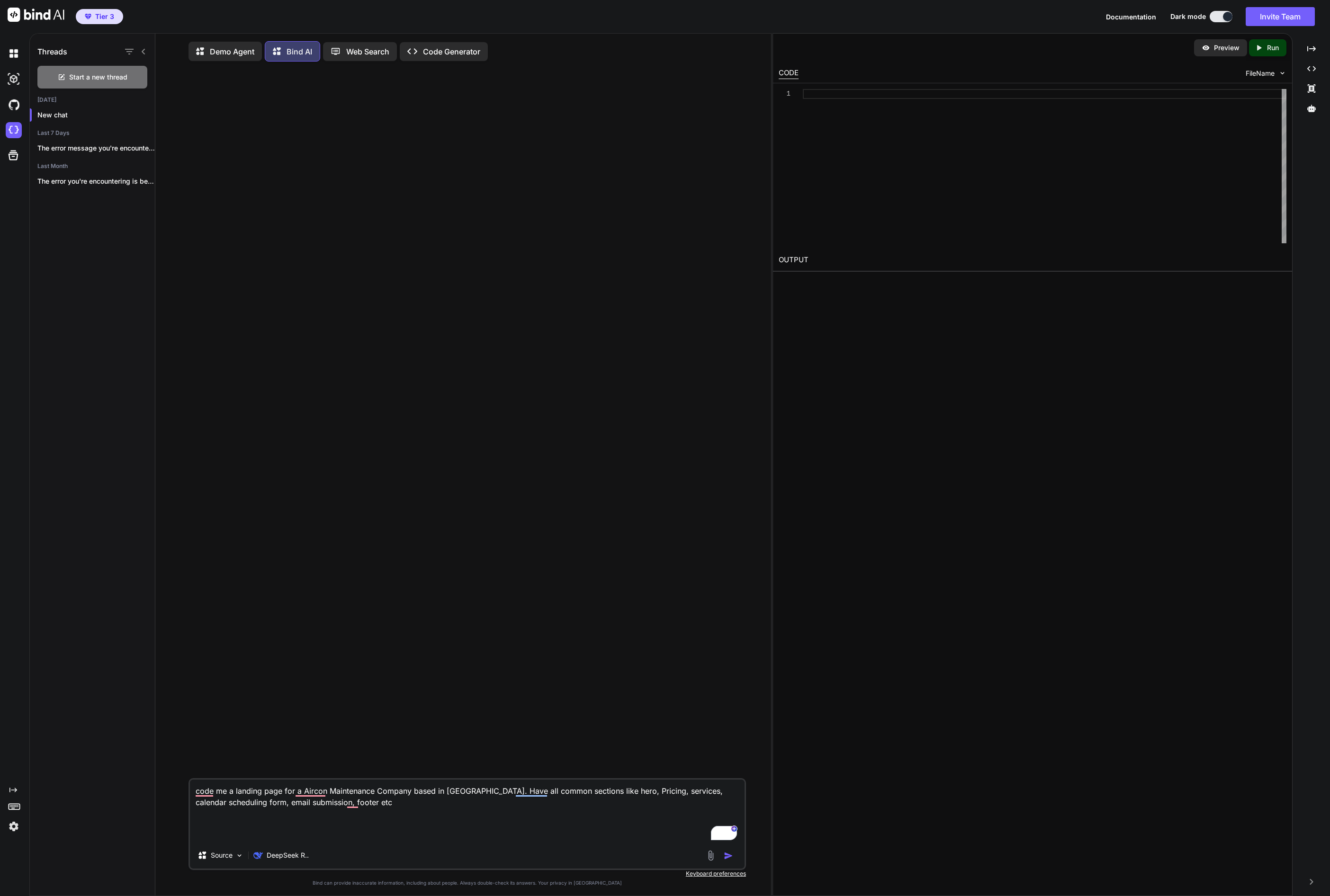
click at [729, 859] on img "button" at bounding box center [728, 856] width 9 height 9
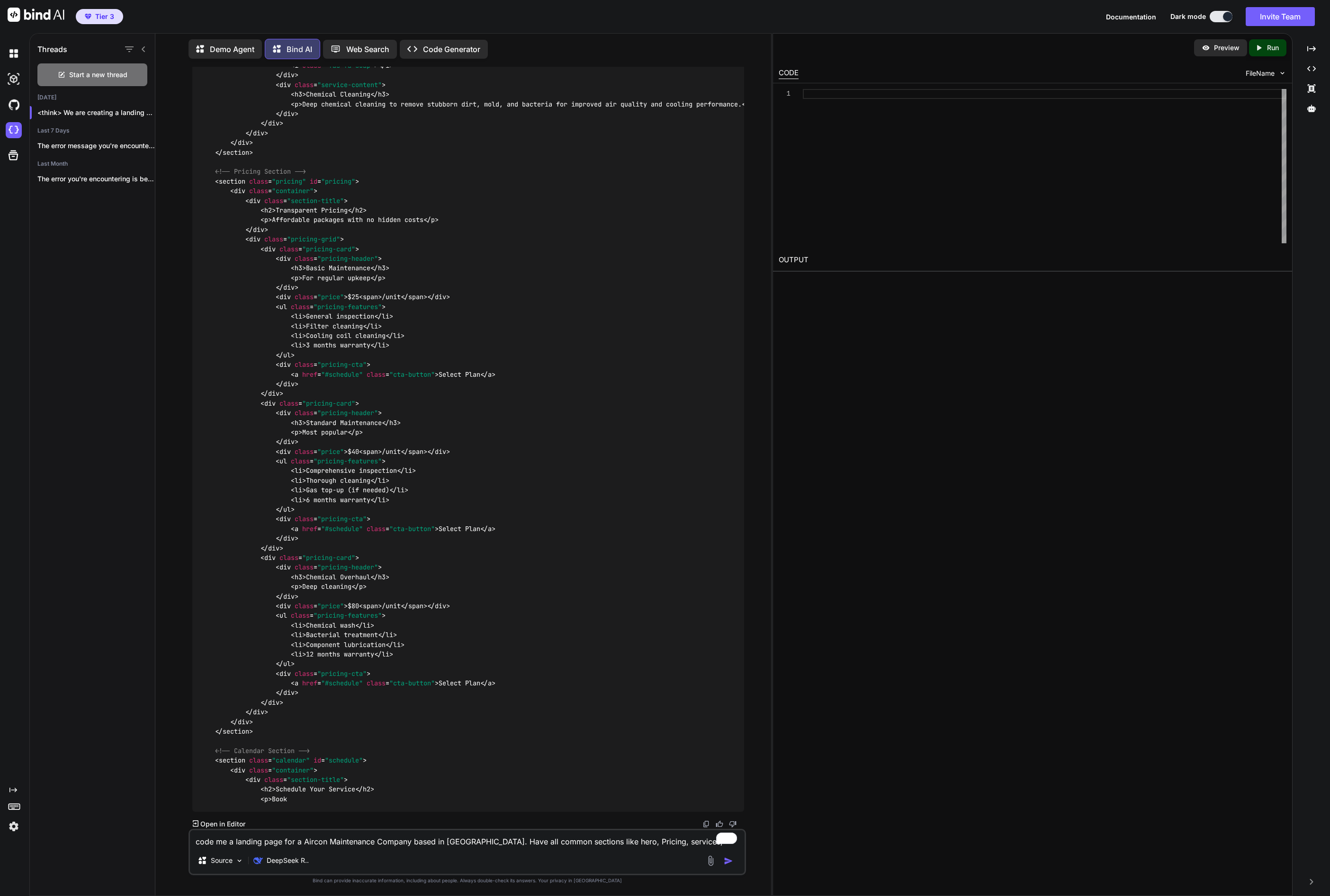
scroll to position [4827, 0]
click at [1268, 47] on p "Run" at bounding box center [1272, 47] width 12 height 9
click at [1228, 51] on p "Preview" at bounding box center [1227, 47] width 26 height 9
click at [1271, 48] on p "Run" at bounding box center [1272, 47] width 12 height 9
click at [1268, 48] on p "Run" at bounding box center [1272, 47] width 12 height 9
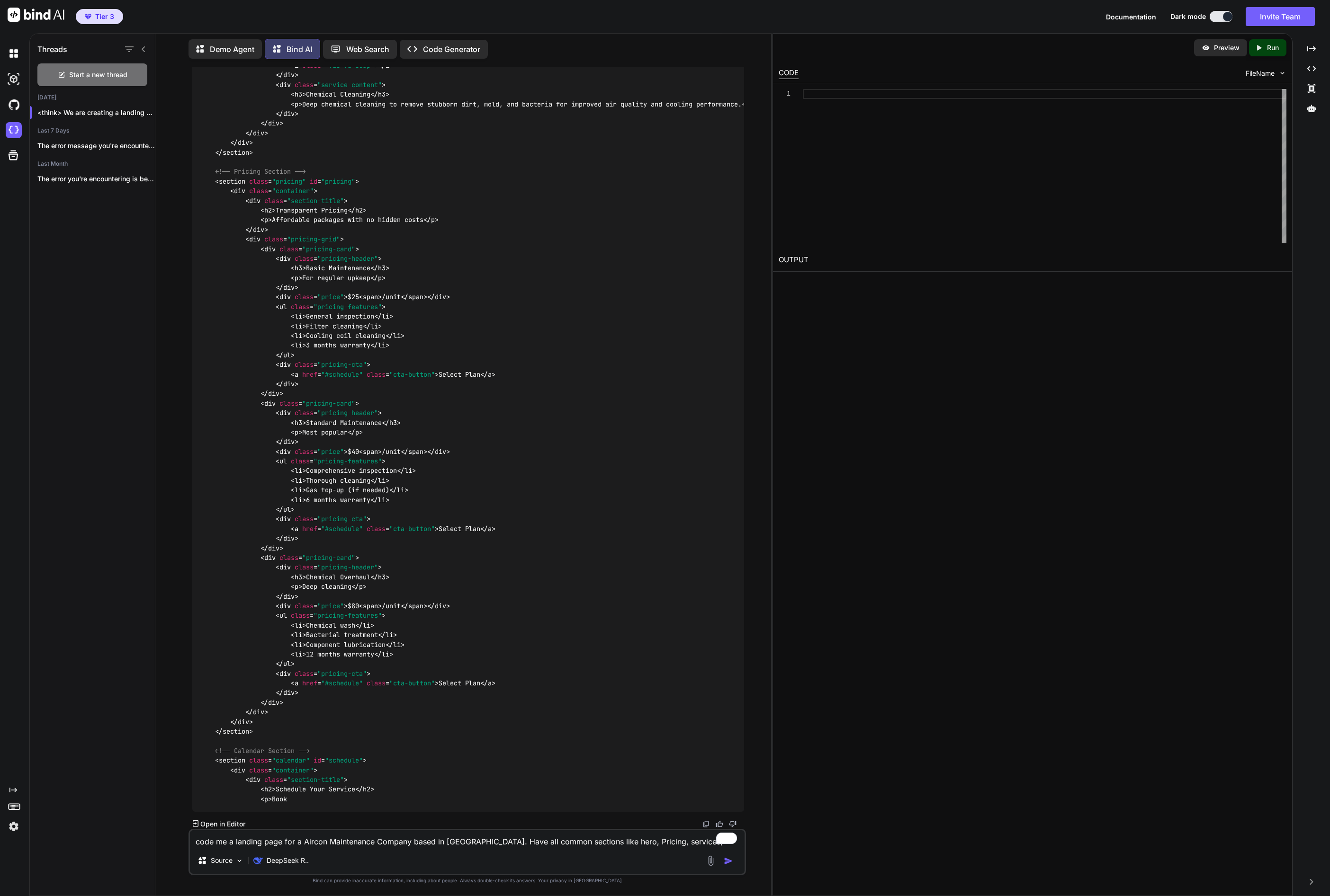
click at [277, 841] on textarea "code me a landing page for a Aircon Maintenance Company based in [GEOGRAPHIC_DA…" at bounding box center [466, 839] width 554 height 17
type textarea "so, what happens now? nothing is happening"
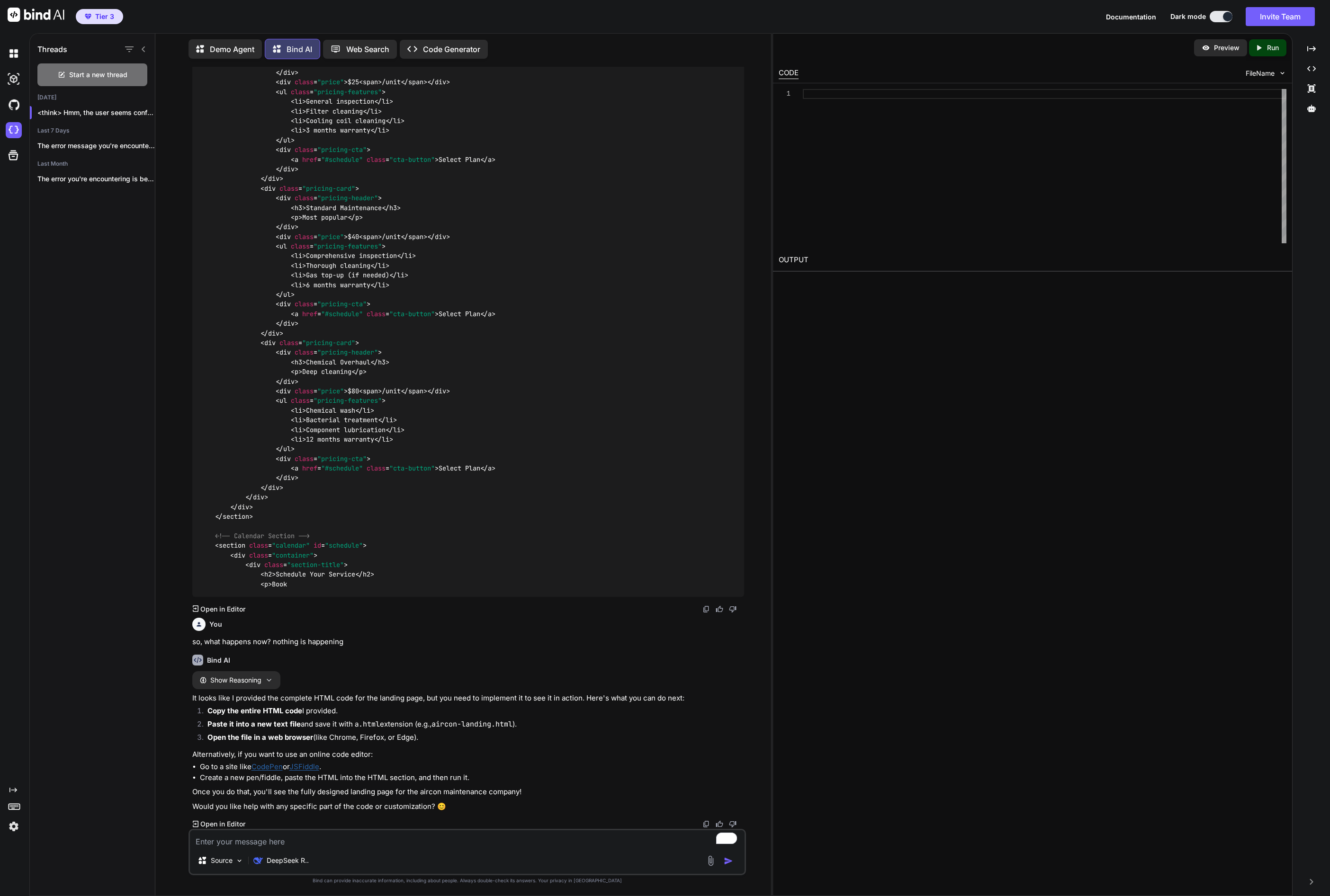
scroll to position [5043, 0]
type textarea "This app seems to be confused! There is a built-in preview panel, why is it not…"
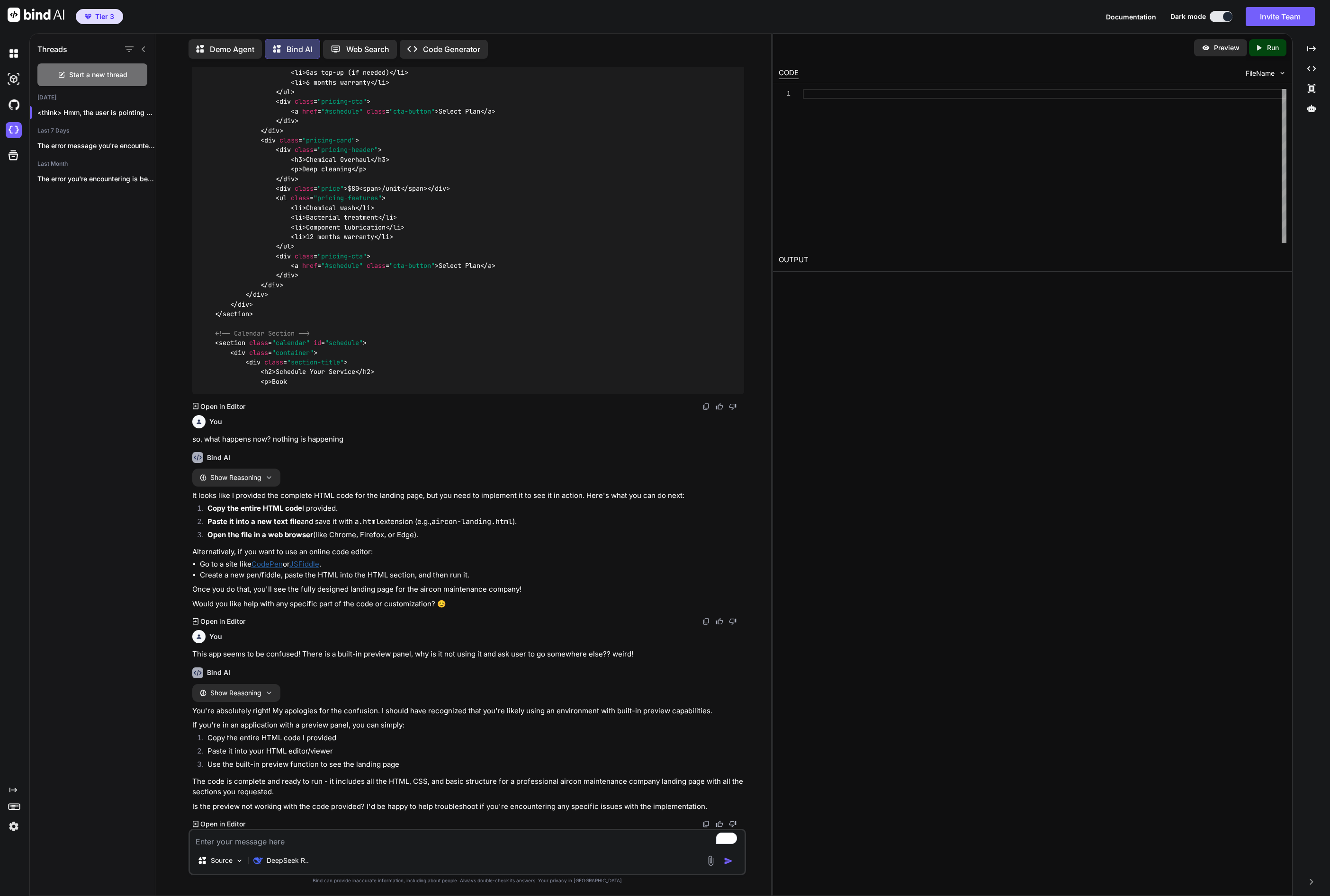
scroll to position [5245, 0]
type textarea "Nothing is showing up in the preview! Pls fix"
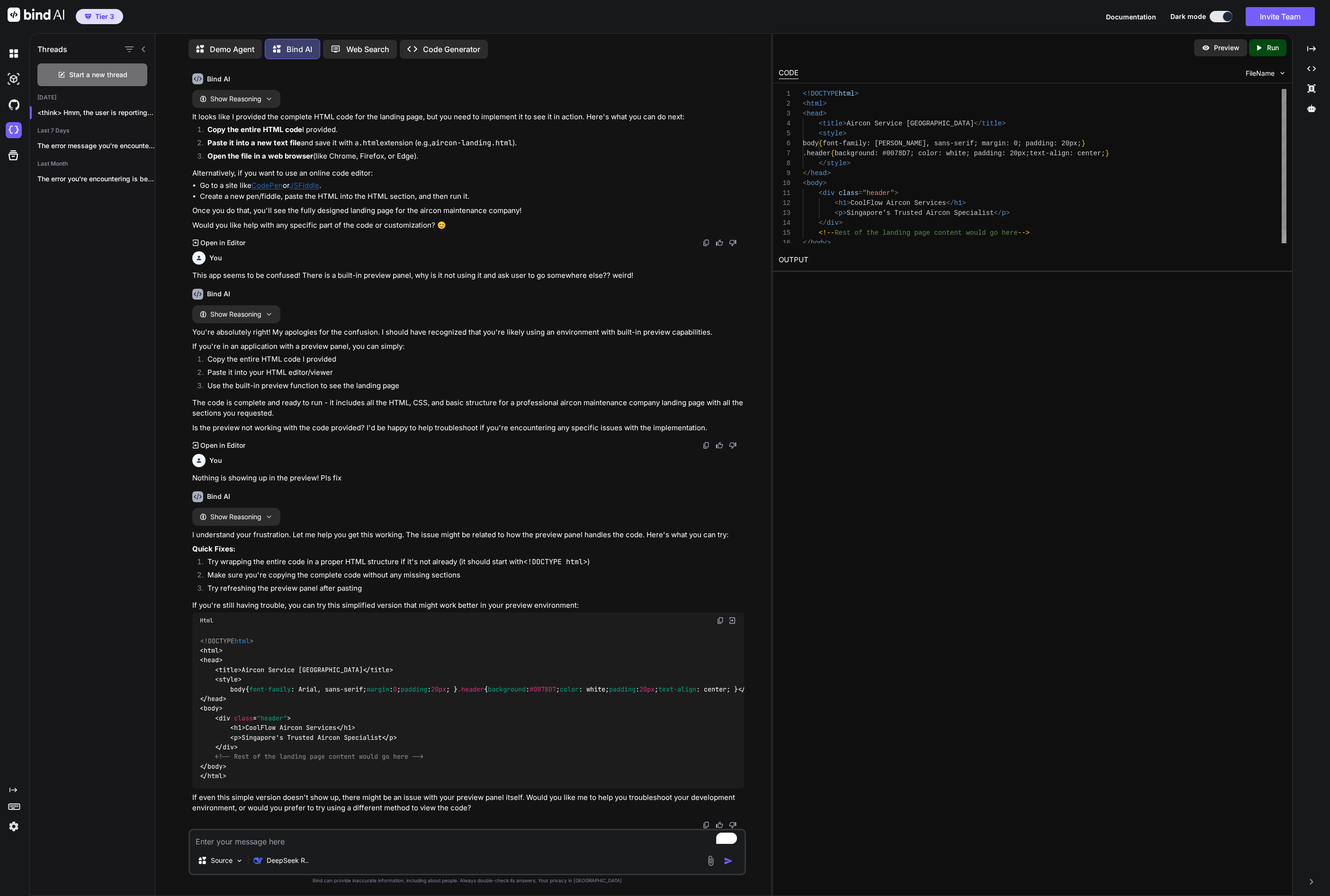
scroll to position [5643, 0]
click at [1267, 47] on p "Run" at bounding box center [1272, 47] width 12 height 9
click at [1230, 44] on p "Preview" at bounding box center [1227, 47] width 26 height 9
click at [240, 846] on textarea "To enrich screen reader interactions, please activate Accessibility in Grammarl…" at bounding box center [466, 839] width 554 height 17
type textarea "This is showing up now, pls input the rest"
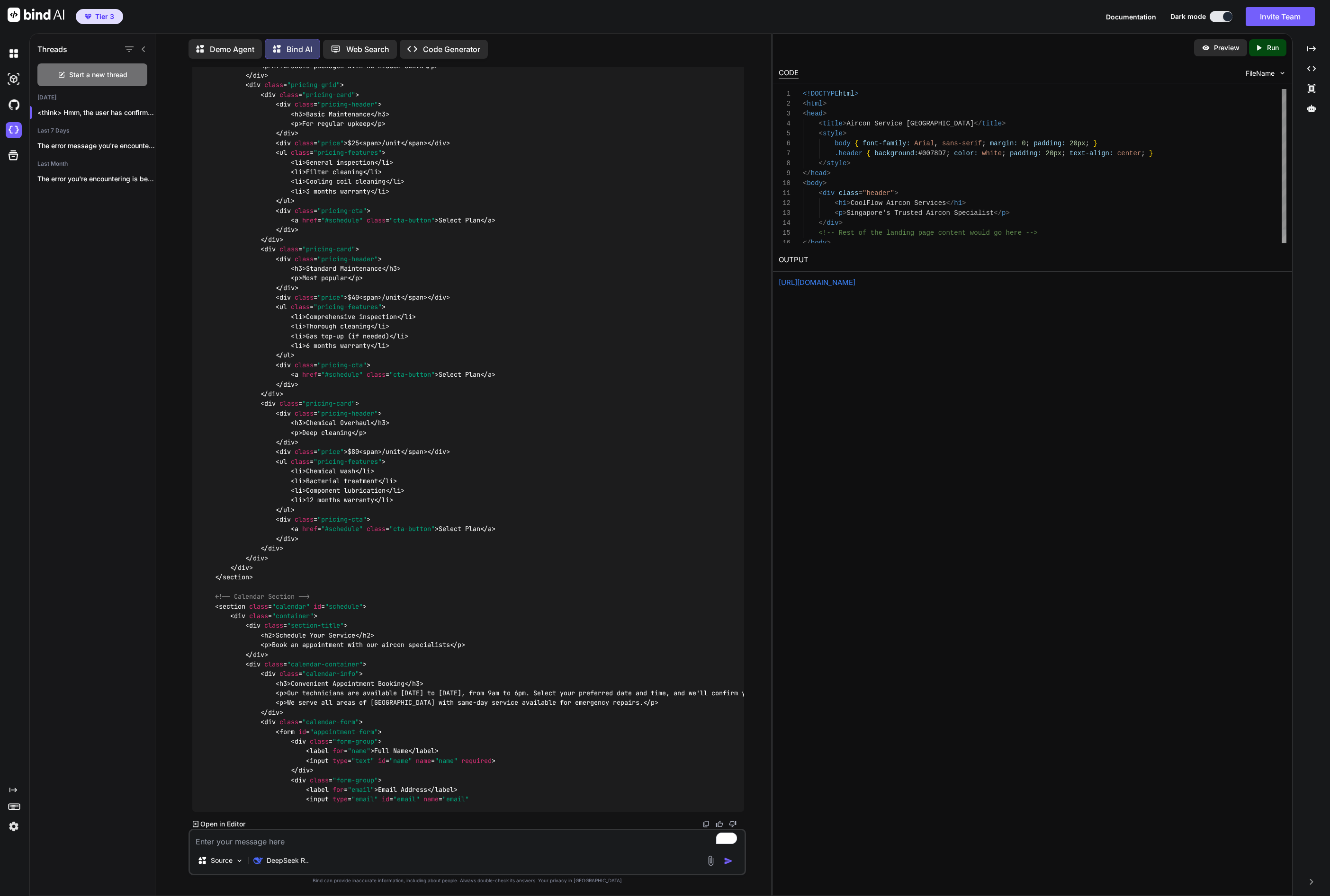
scroll to position [60, 0]
click at [368, 840] on textarea "To enrich screen reader interactions, please activate Accessibility in Grammarl…" at bounding box center [466, 839] width 554 height 17
type textarea "and now what? the codes are still not transferred across ?"
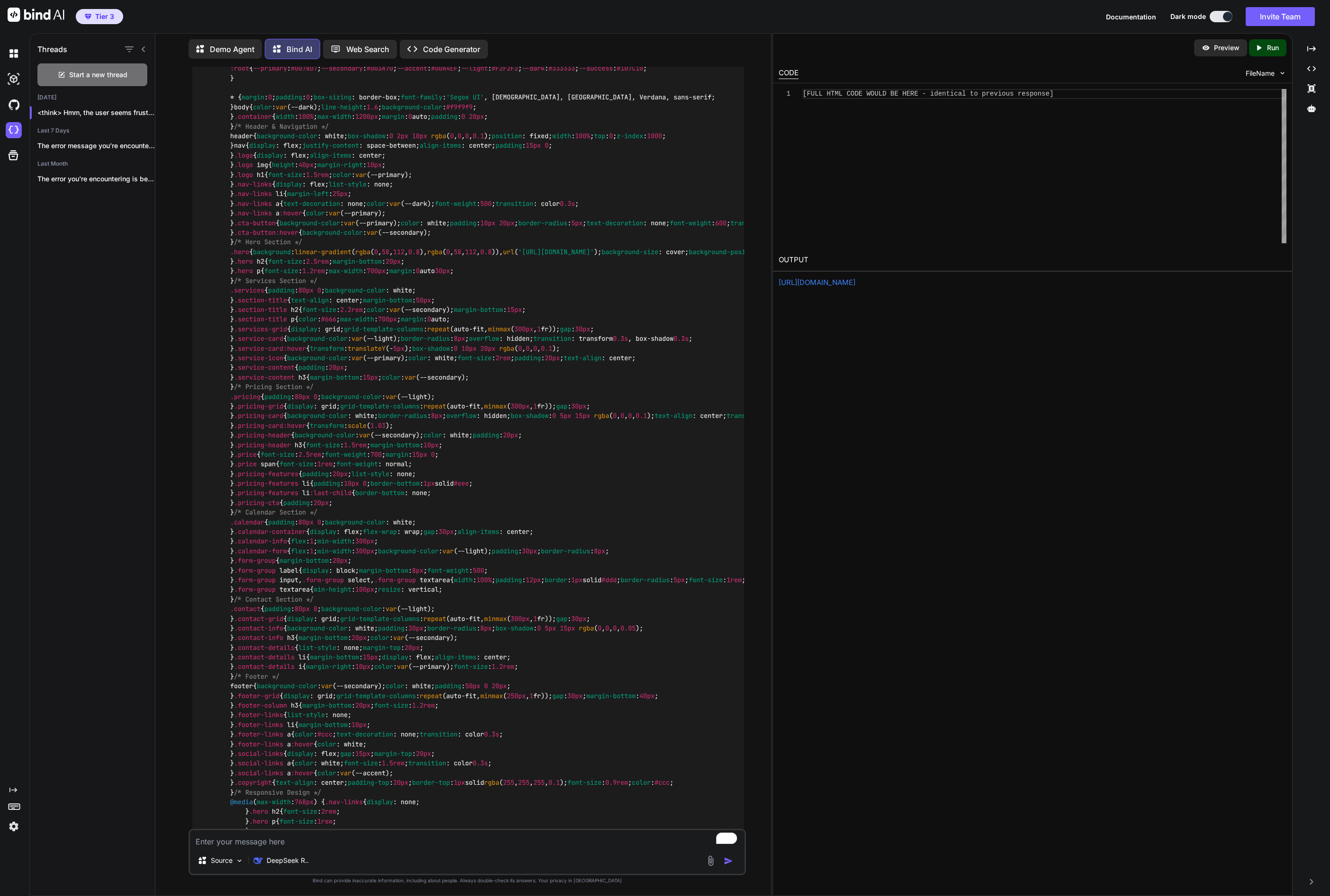
scroll to position [0, 0]
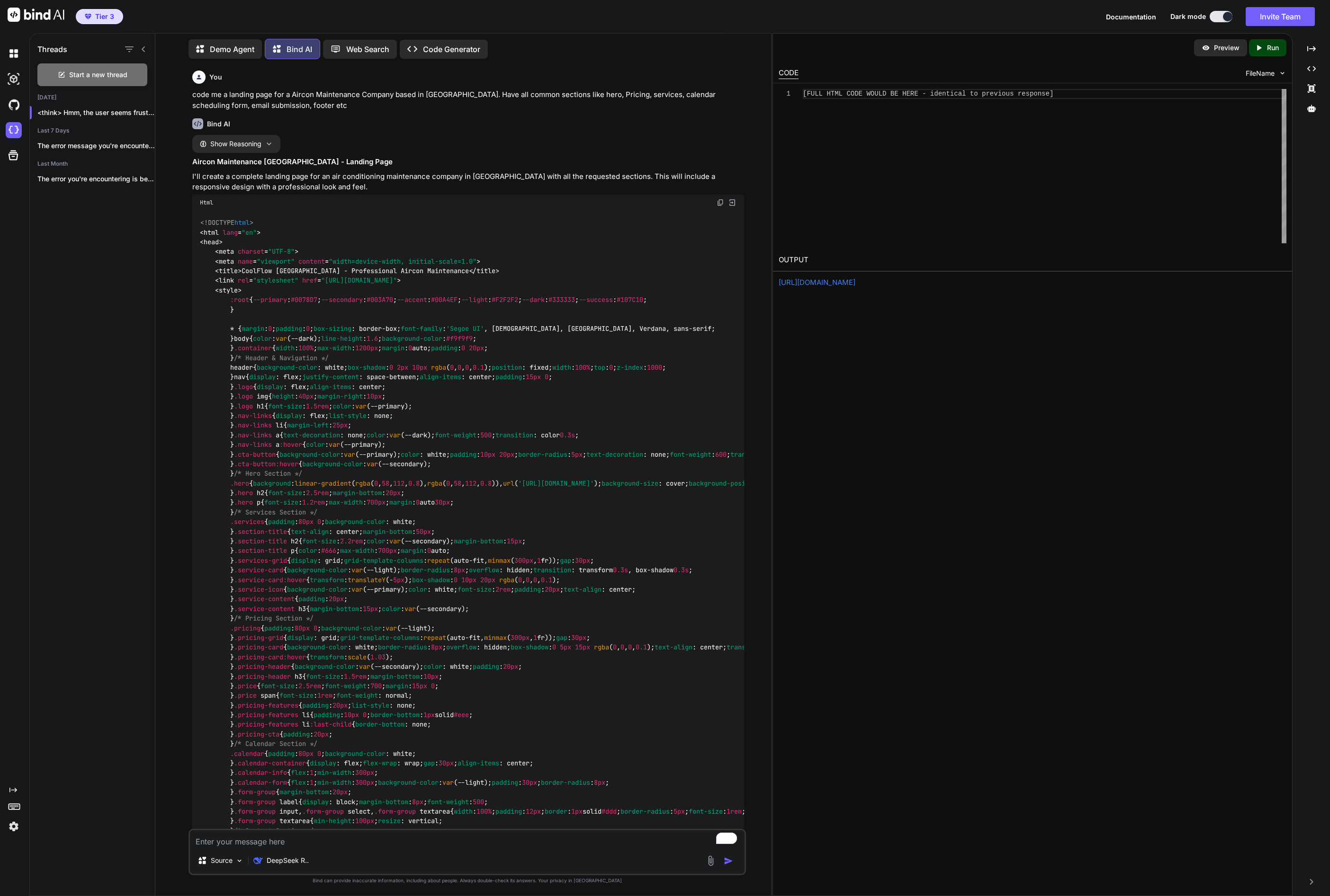
click at [249, 96] on p "code me a landing page for a Aircon Maintenance Company based in [GEOGRAPHIC_DA…" at bounding box center [468, 99] width 552 height 21
copy p "landing"
click at [249, 96] on p "code me a landing page for a Aircon Maintenance Company based in [GEOGRAPHIC_DA…" at bounding box center [468, 99] width 552 height 21
copy p "code me a landing page for a Aircon Maintenance Company based in [GEOGRAPHIC_DA…"
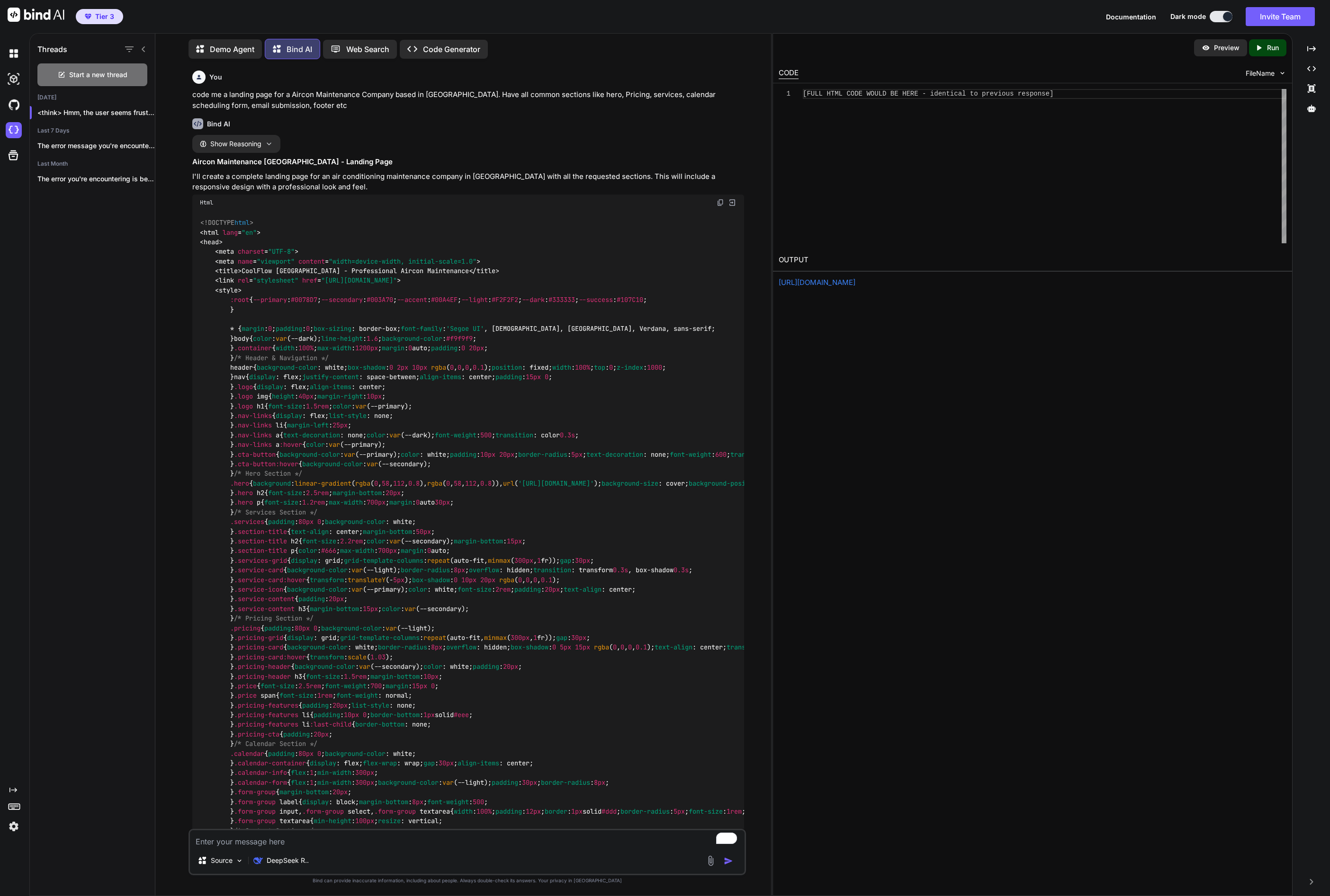
click at [293, 99] on p "code me a landing page for a Aircon Maintenance Company based in [GEOGRAPHIC_DA…" at bounding box center [468, 99] width 552 height 21
drag, startPoint x: 293, startPoint y: 105, endPoint x: 260, endPoint y: 99, distance: 33.5
click at [260, 99] on p "code me a landing page for a Aircon Maintenance Company based in [GEOGRAPHIC_DA…" at bounding box center [468, 99] width 552 height 21
copy p "code me a landing page for a Aircon Maintenance Company based in [GEOGRAPHIC_DA…"
click at [433, 47] on p "Code Generator" at bounding box center [452, 49] width 58 height 12
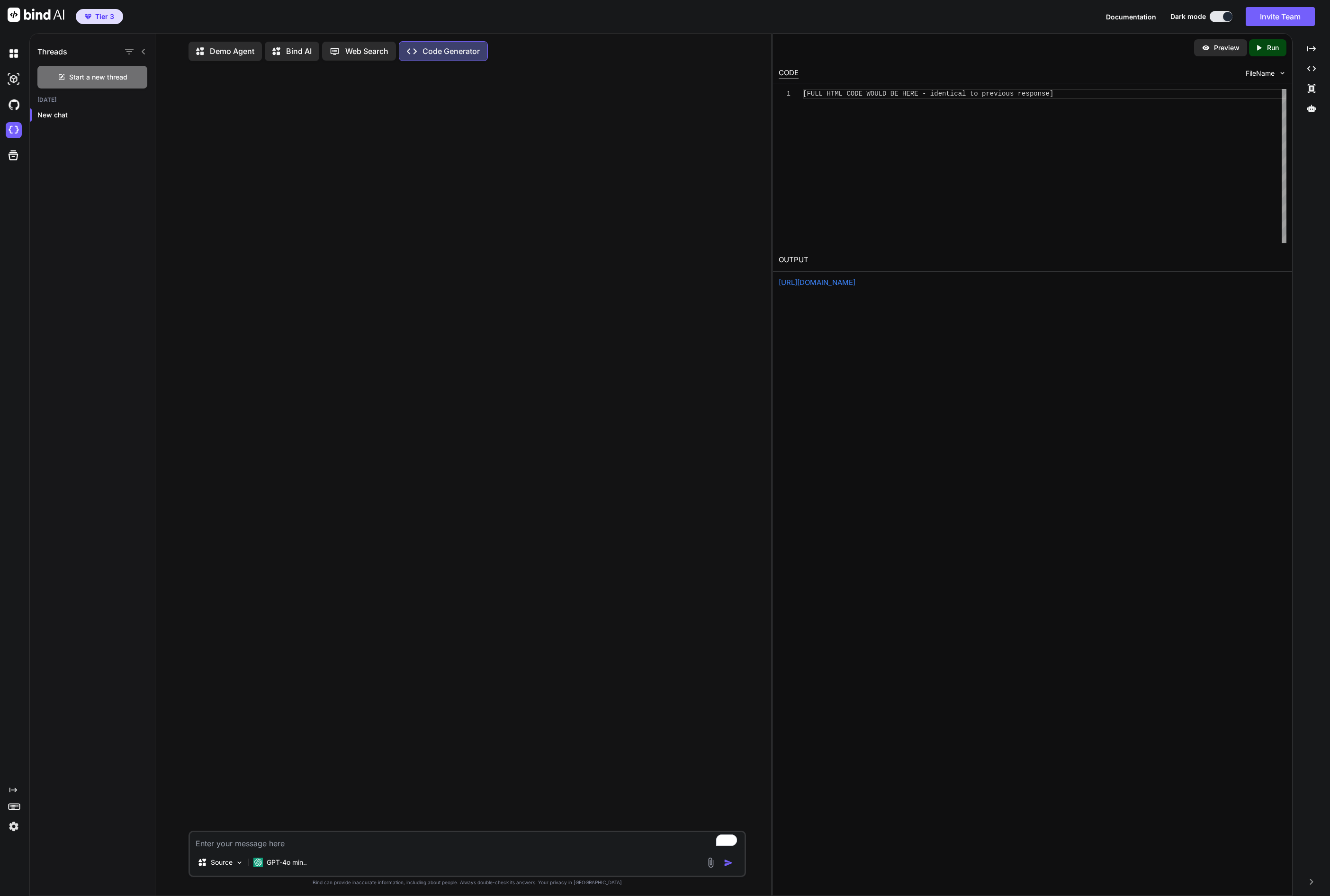
click at [250, 847] on textarea "To enrich screen reader interactions, please activate Accessibility in Grammarl…" at bounding box center [466, 841] width 554 height 17
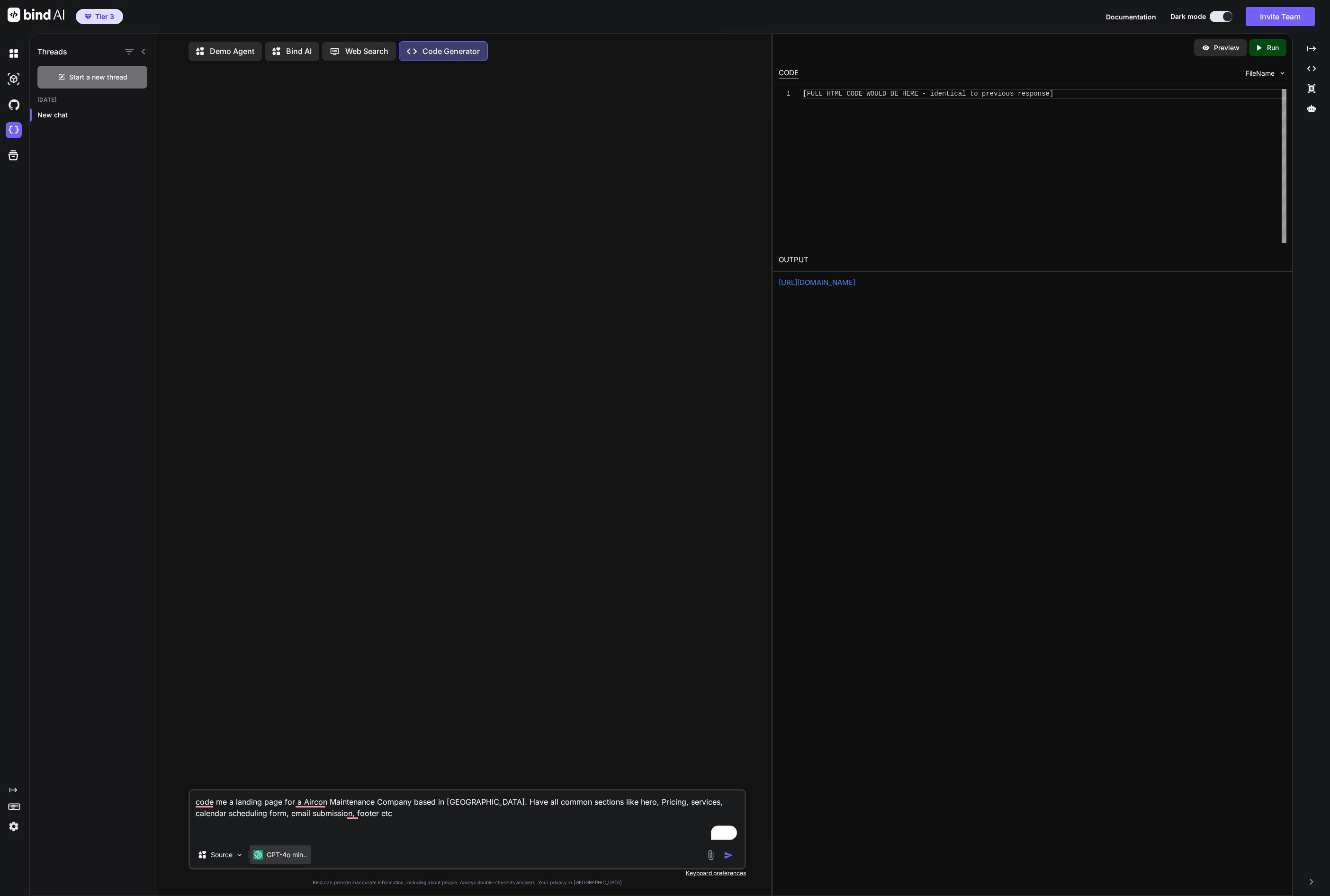
type textarea "code me a landing page for a Aircon Maintenance Company based in [GEOGRAPHIC_DA…"
click at [277, 854] on p "GPT-4o min.." at bounding box center [287, 855] width 40 height 9
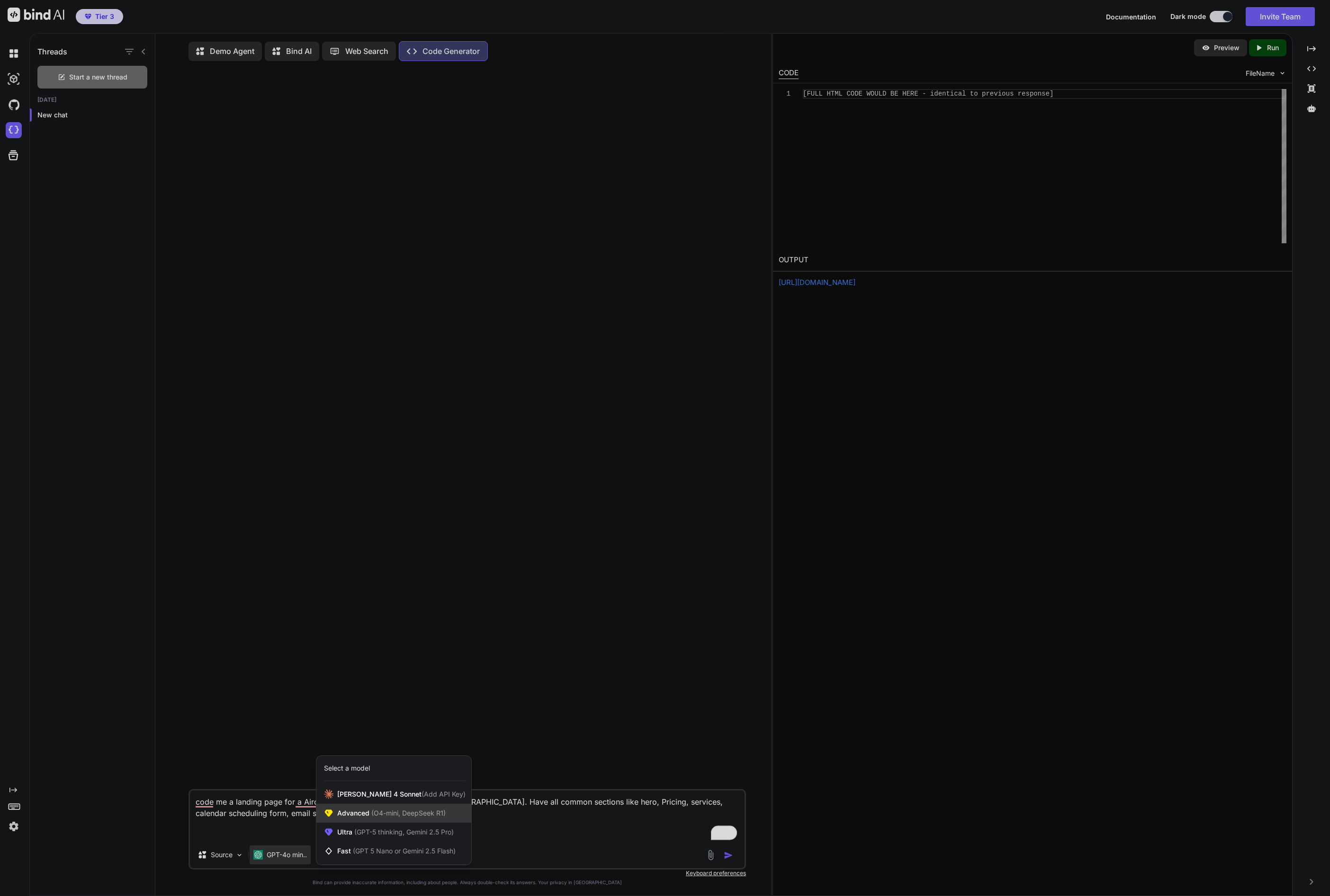
click at [365, 813] on span "Advanced (O4-mini, DeepSeek R1)" at bounding box center [392, 814] width 109 height 9
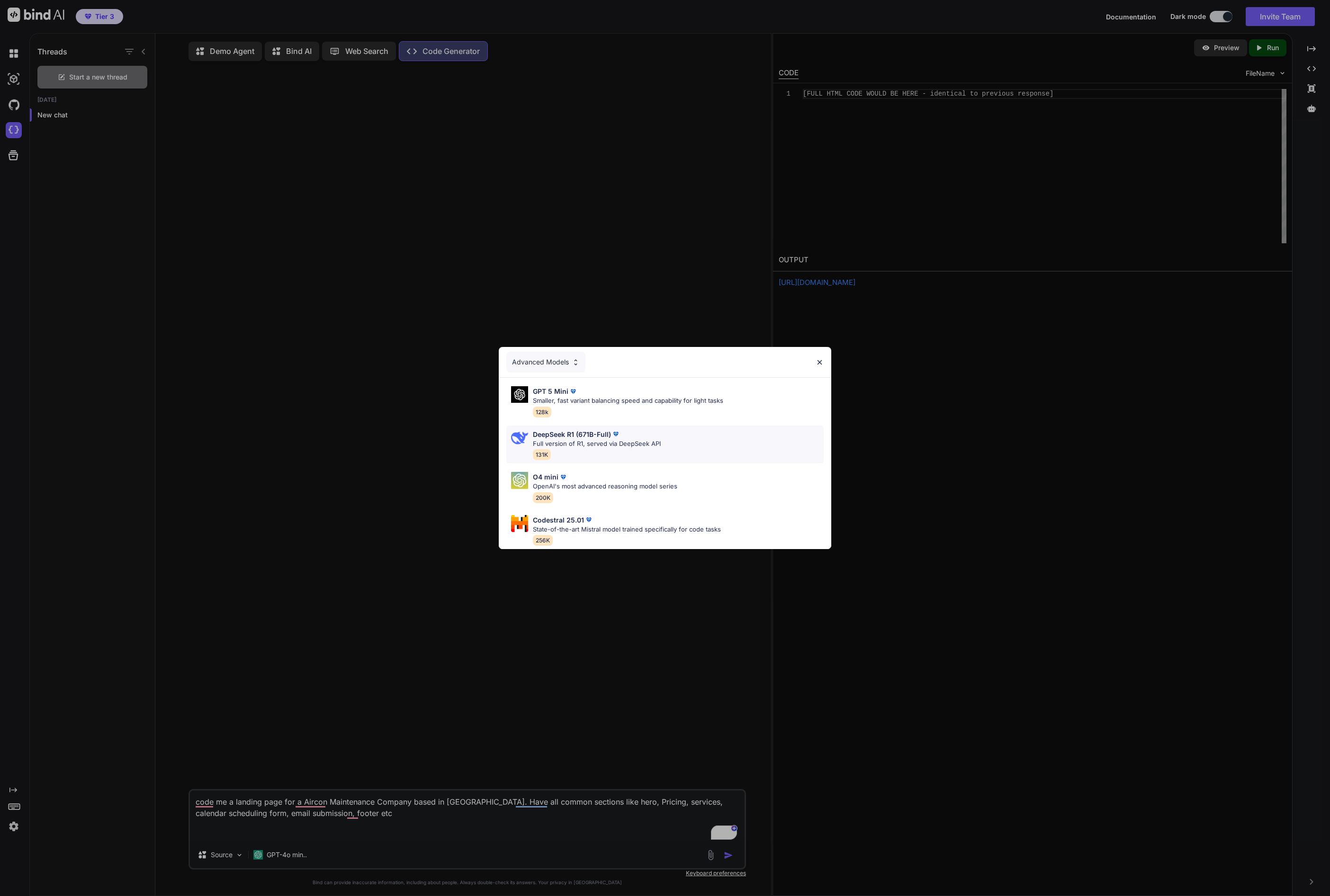
click at [580, 432] on p "DeepSeek R1 (671B-Full)" at bounding box center [571, 434] width 79 height 10
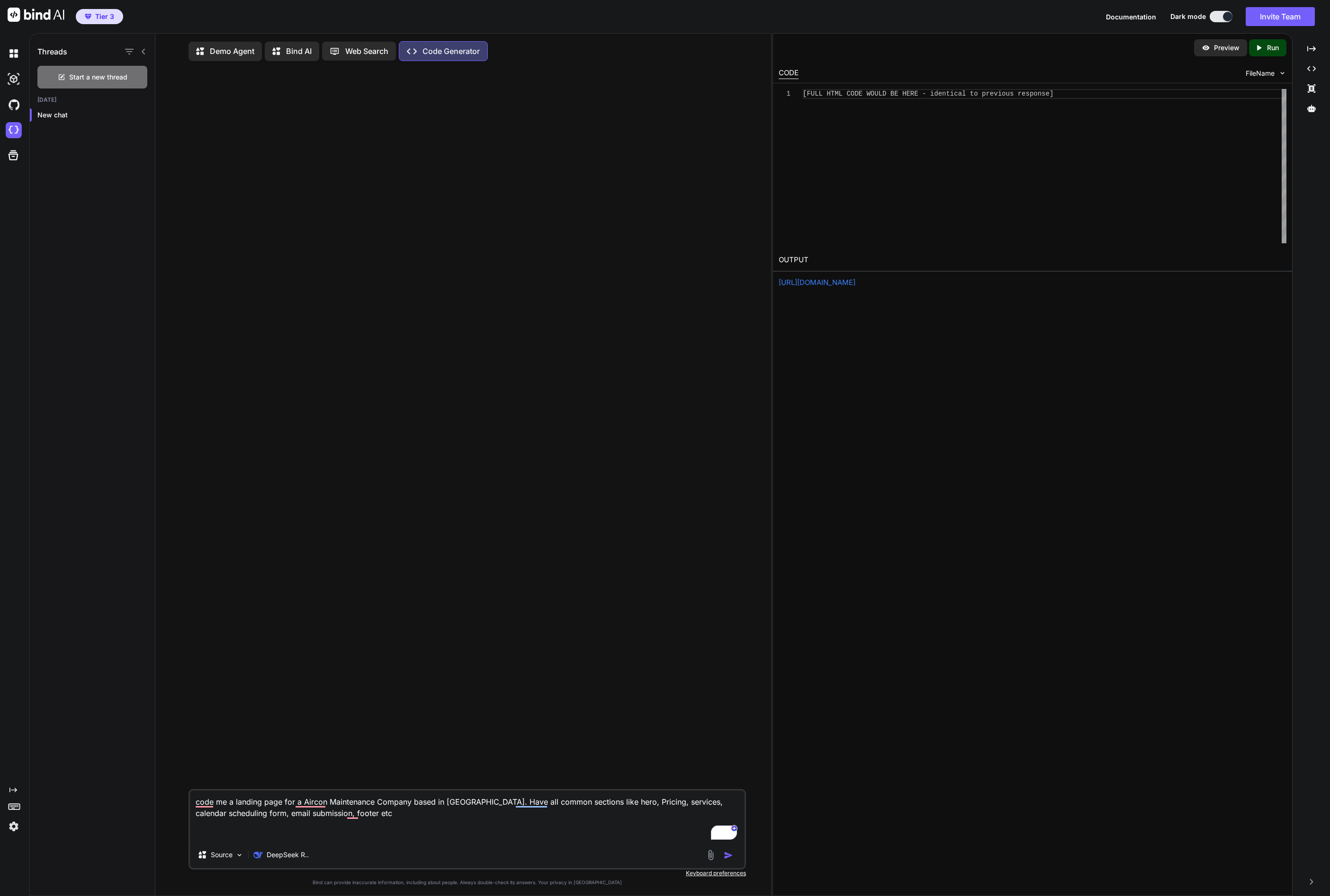
click at [724, 857] on img "button" at bounding box center [728, 856] width 9 height 9
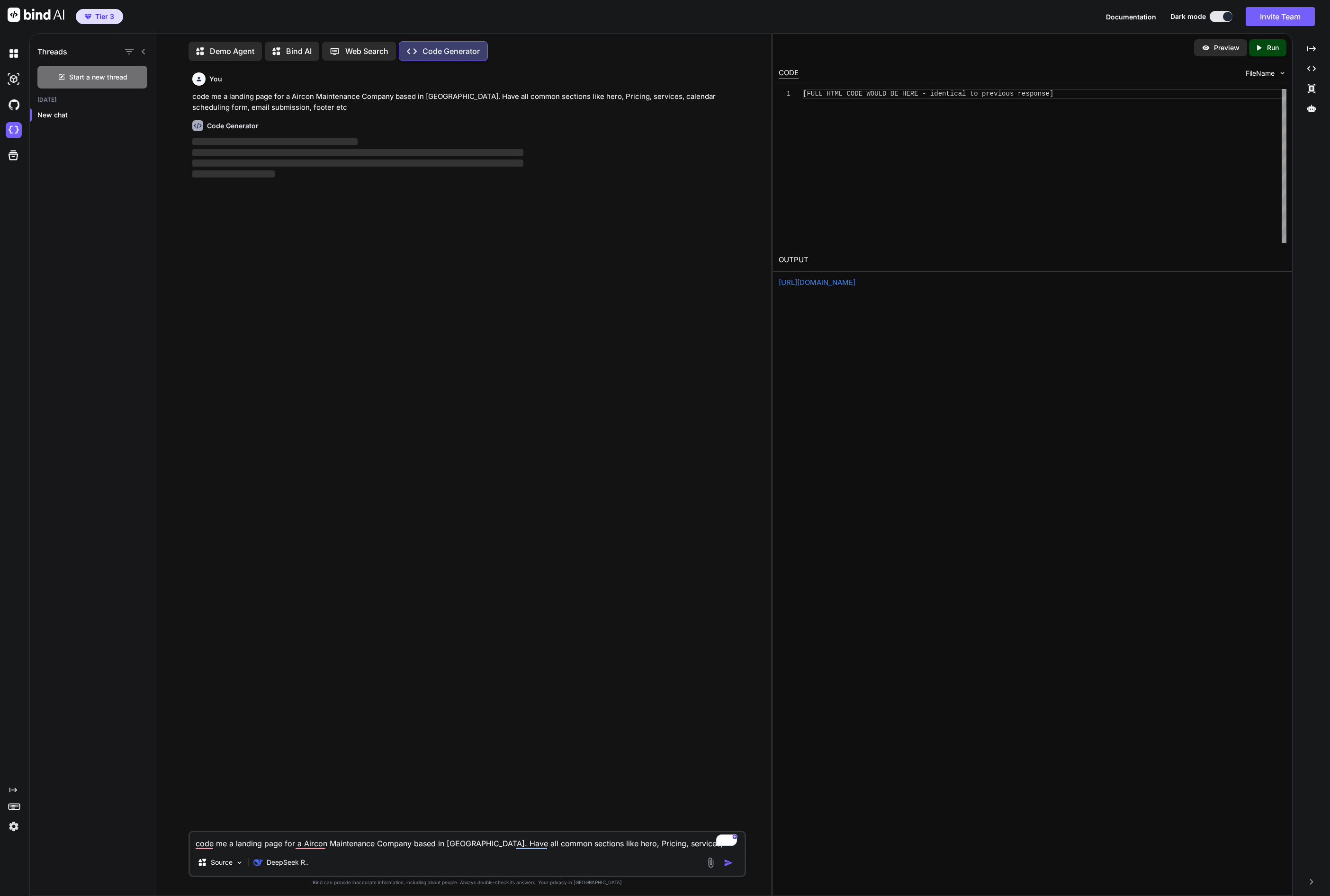
scroll to position [4, 0]
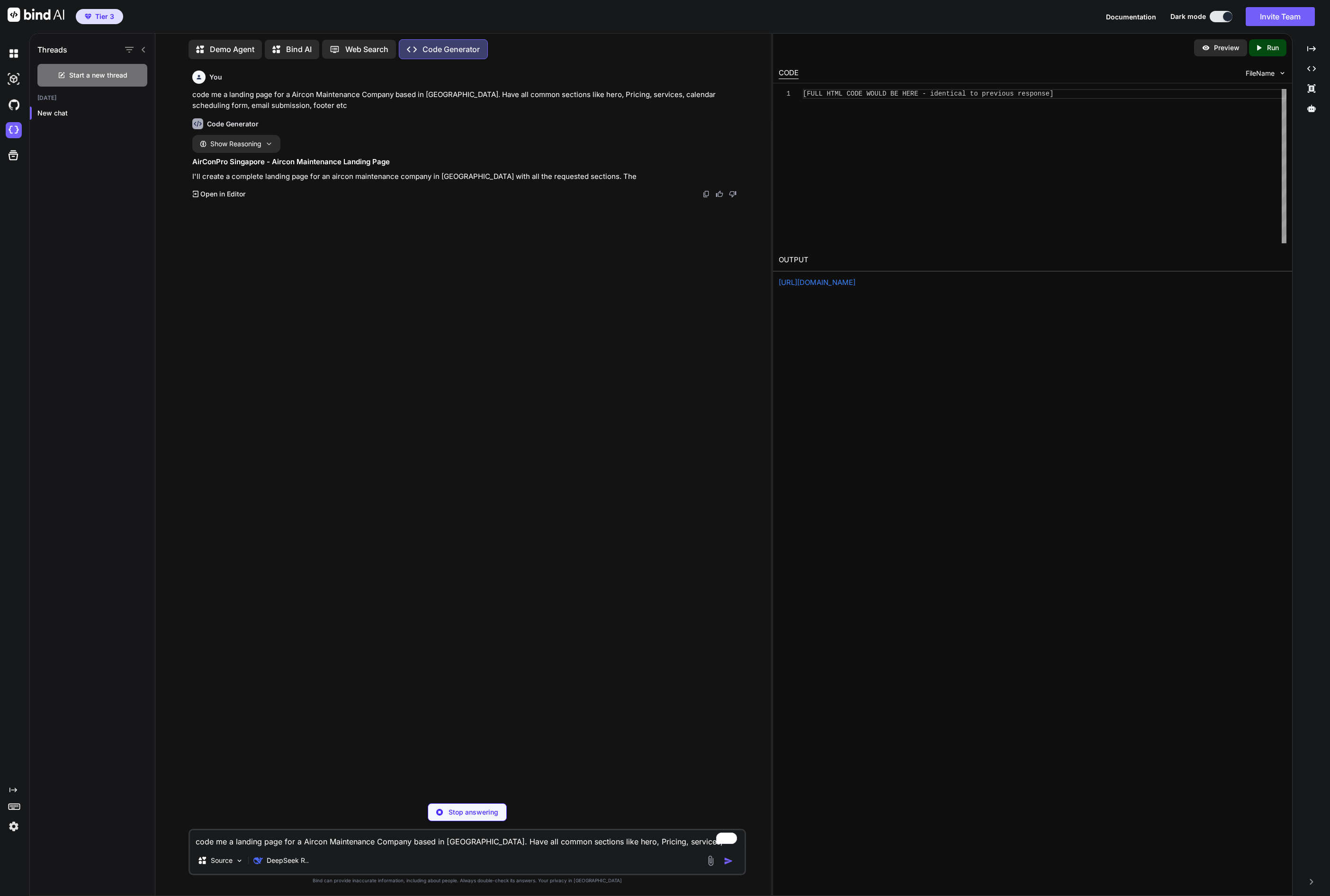
click at [224, 196] on p "Open in Editor" at bounding box center [223, 194] width 45 height 9
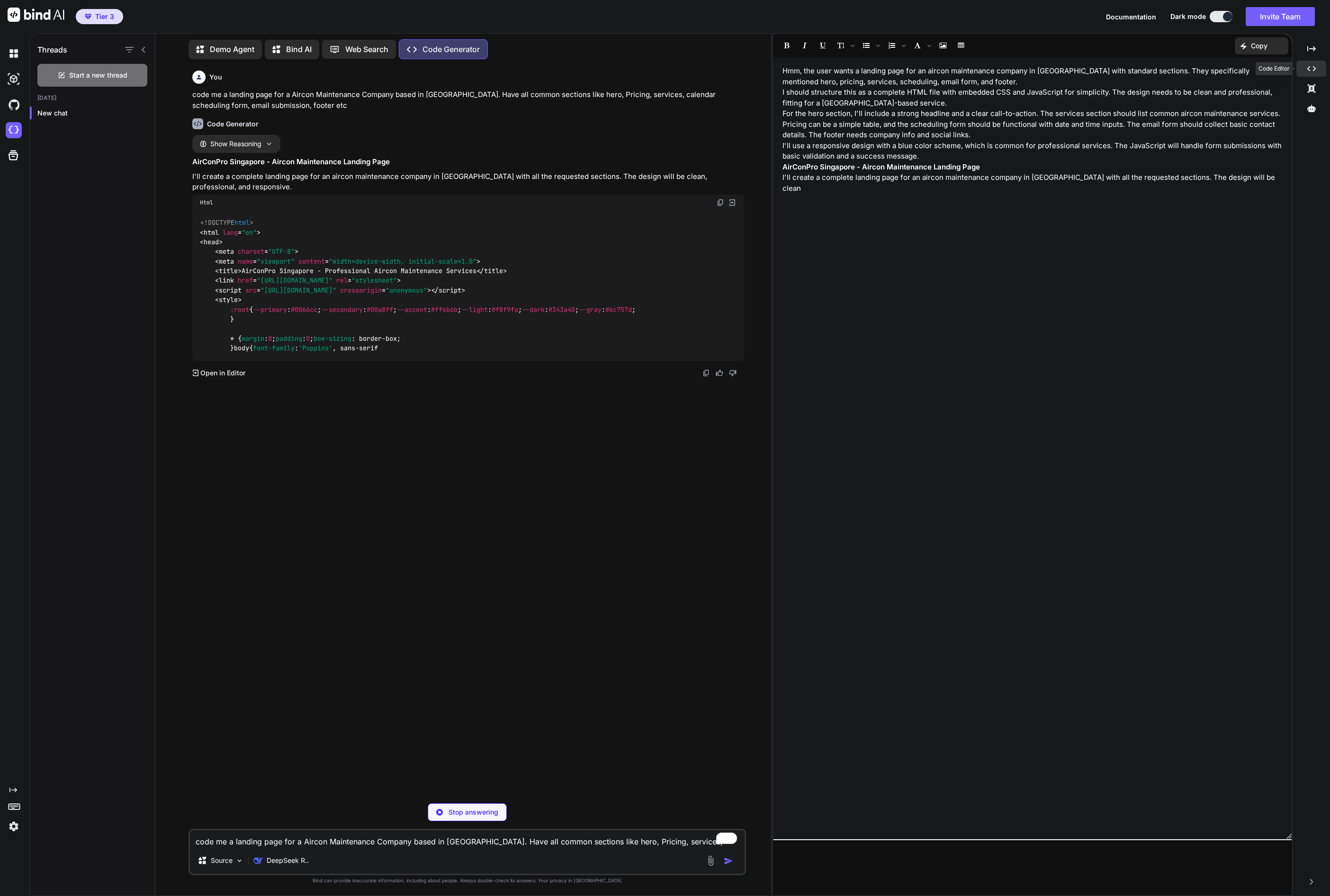
click at [1309, 69] on icon "Created with Pixso." at bounding box center [1311, 68] width 9 height 9
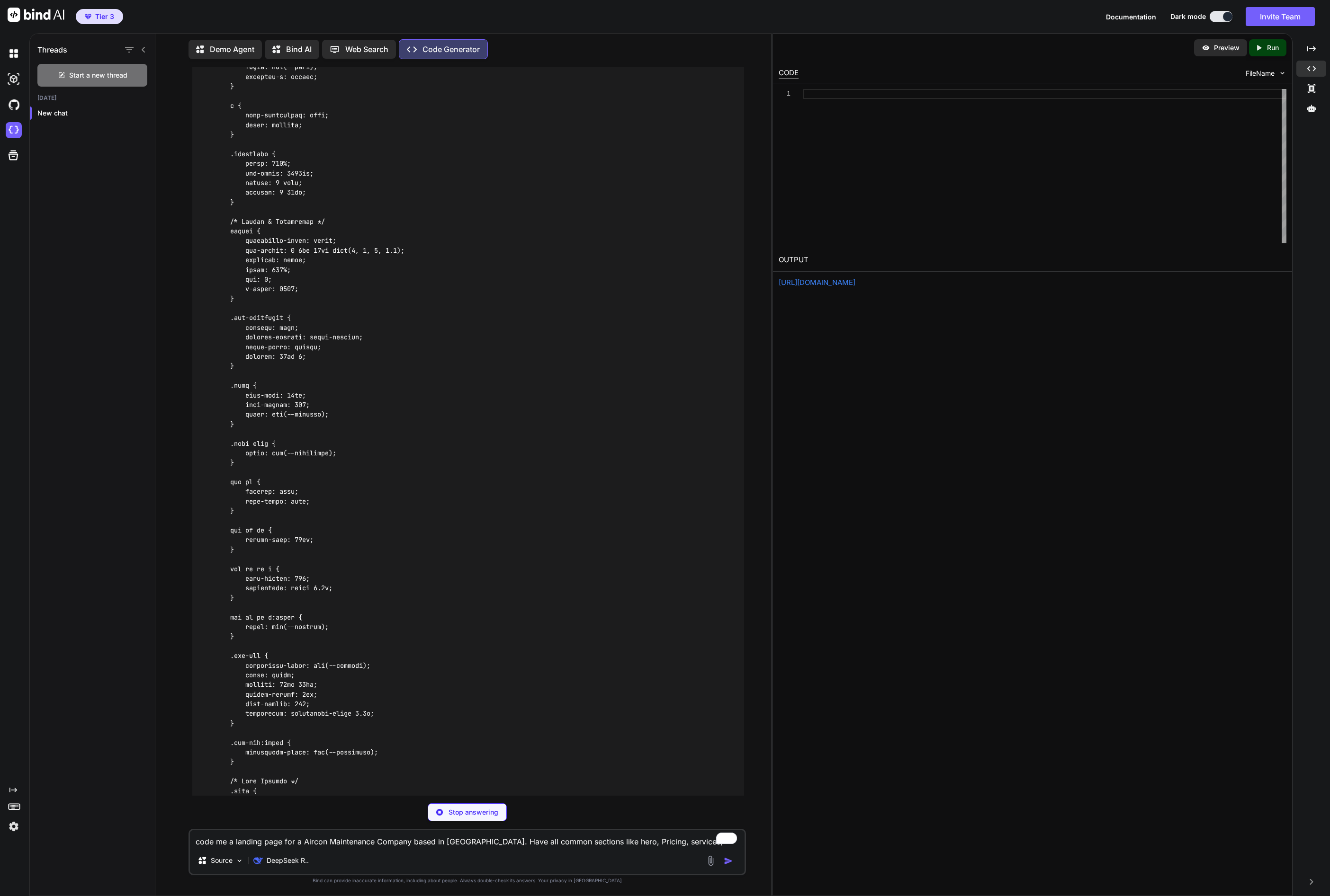
scroll to position [458, 0]
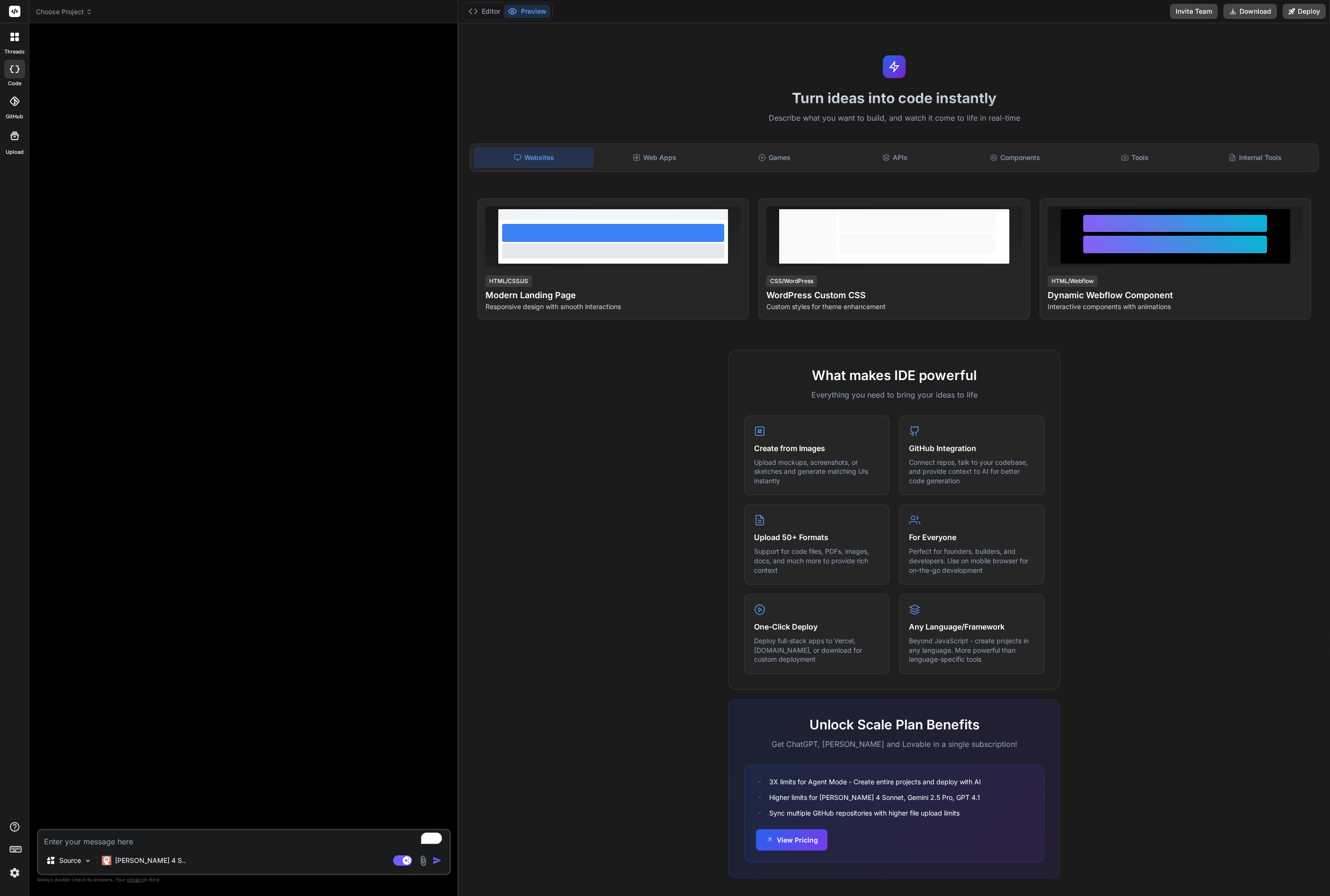
click at [85, 10] on span "Choose Project" at bounding box center [64, 12] width 57 height 9
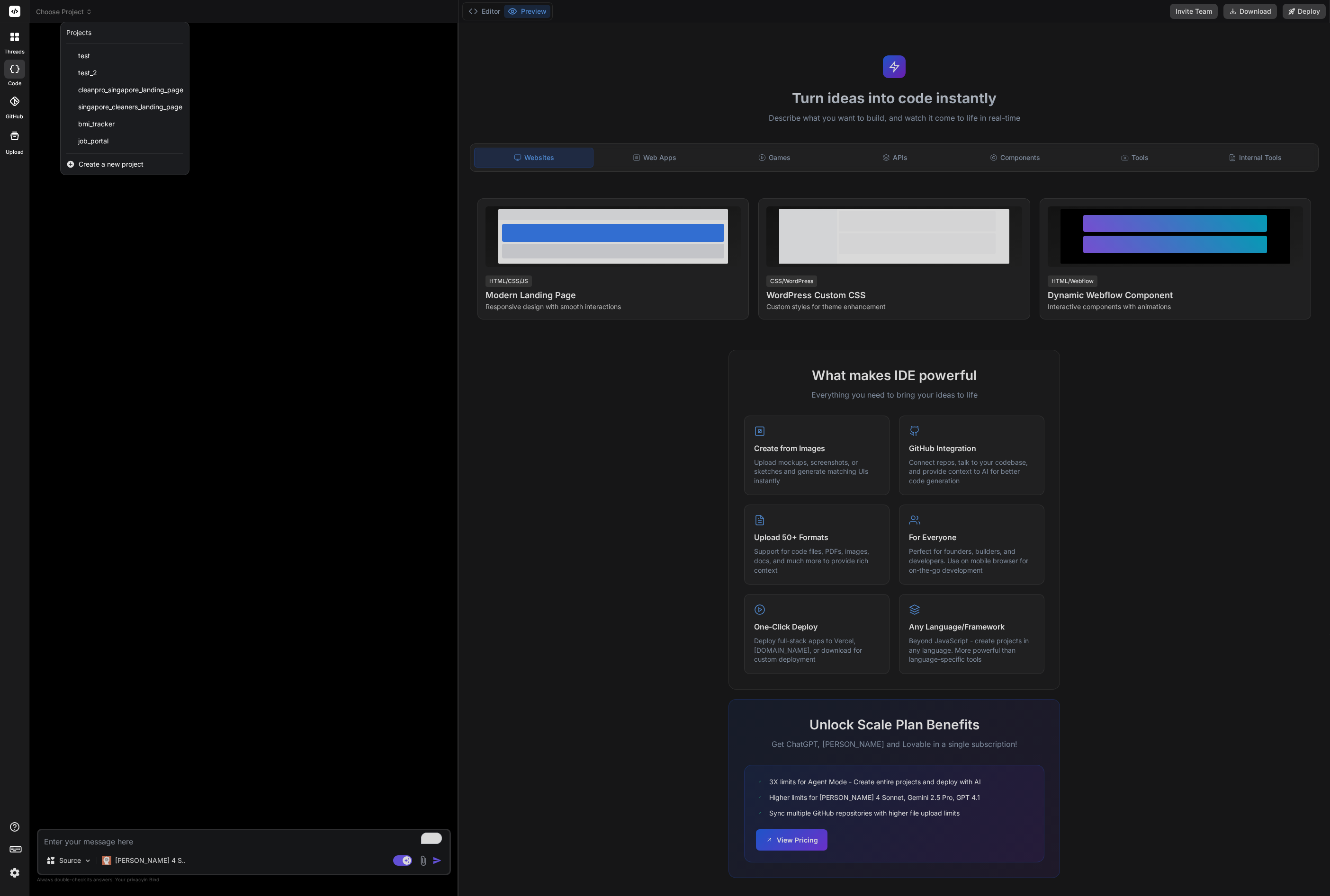
click at [16, 45] on div at bounding box center [15, 37] width 20 height 20
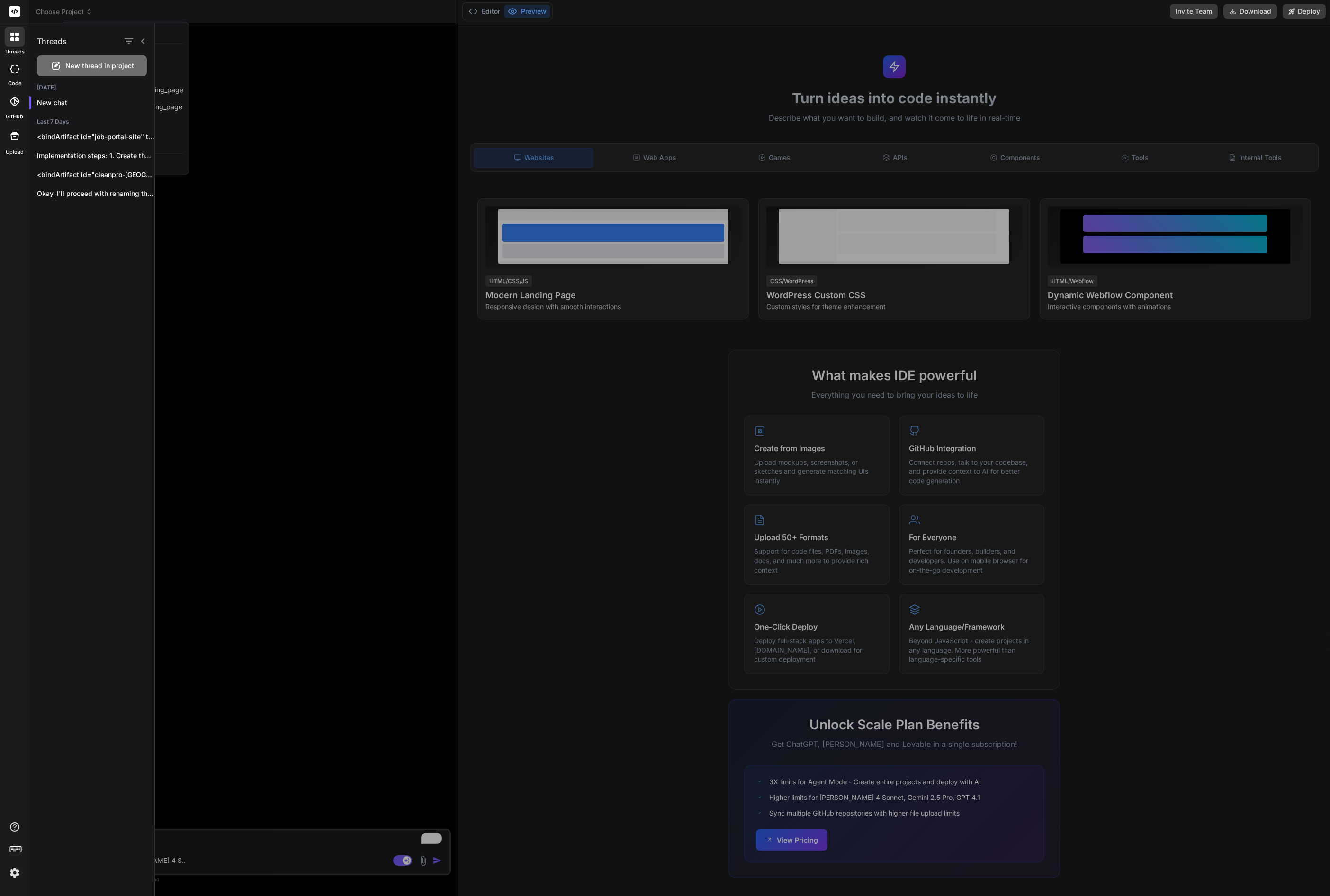
click at [18, 68] on icon at bounding box center [17, 69] width 4 height 8
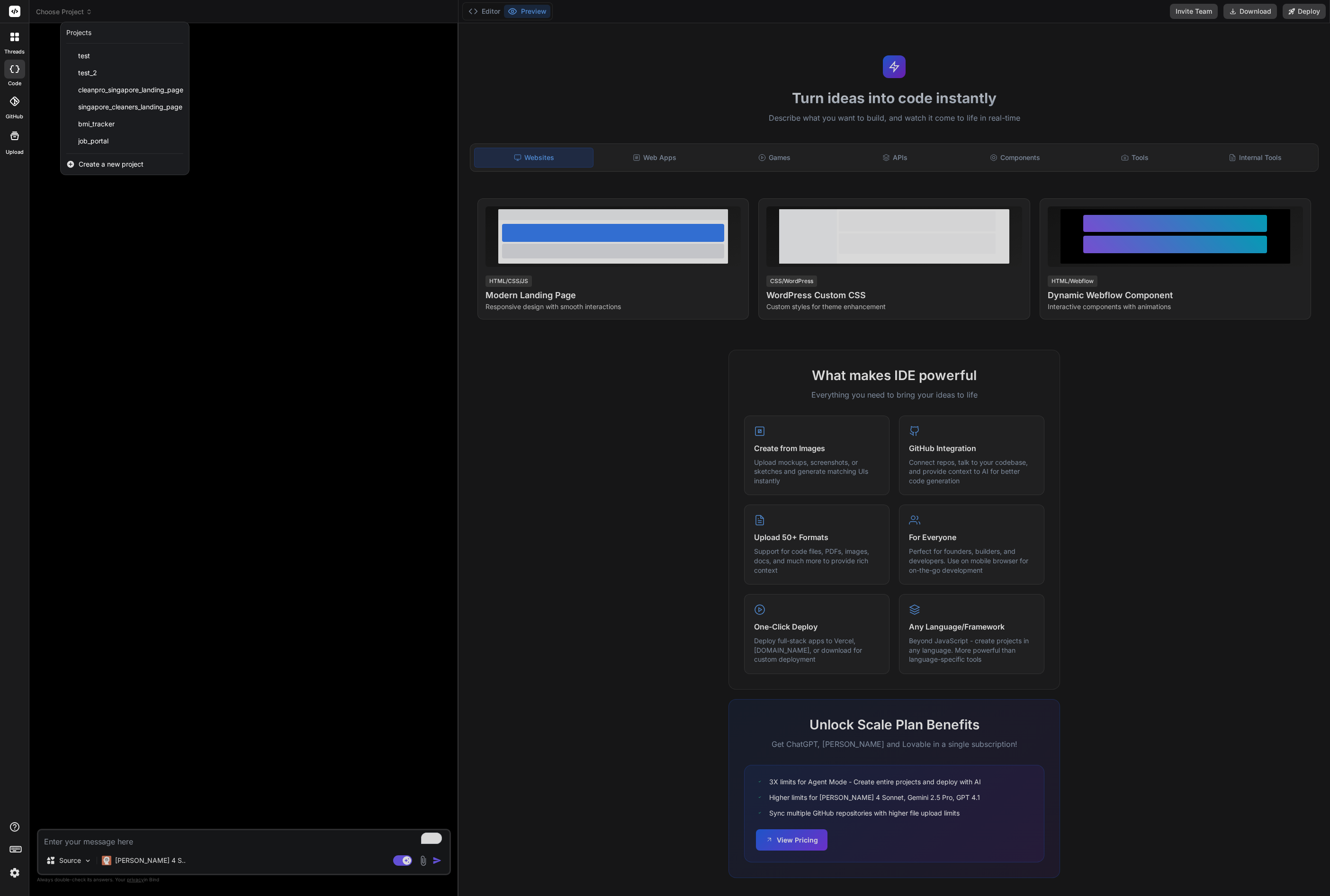
click at [15, 19] on div at bounding box center [14, 12] width 29 height 23
click at [17, 13] on rect at bounding box center [15, 11] width 12 height 12
click at [17, 42] on div at bounding box center [15, 37] width 20 height 20
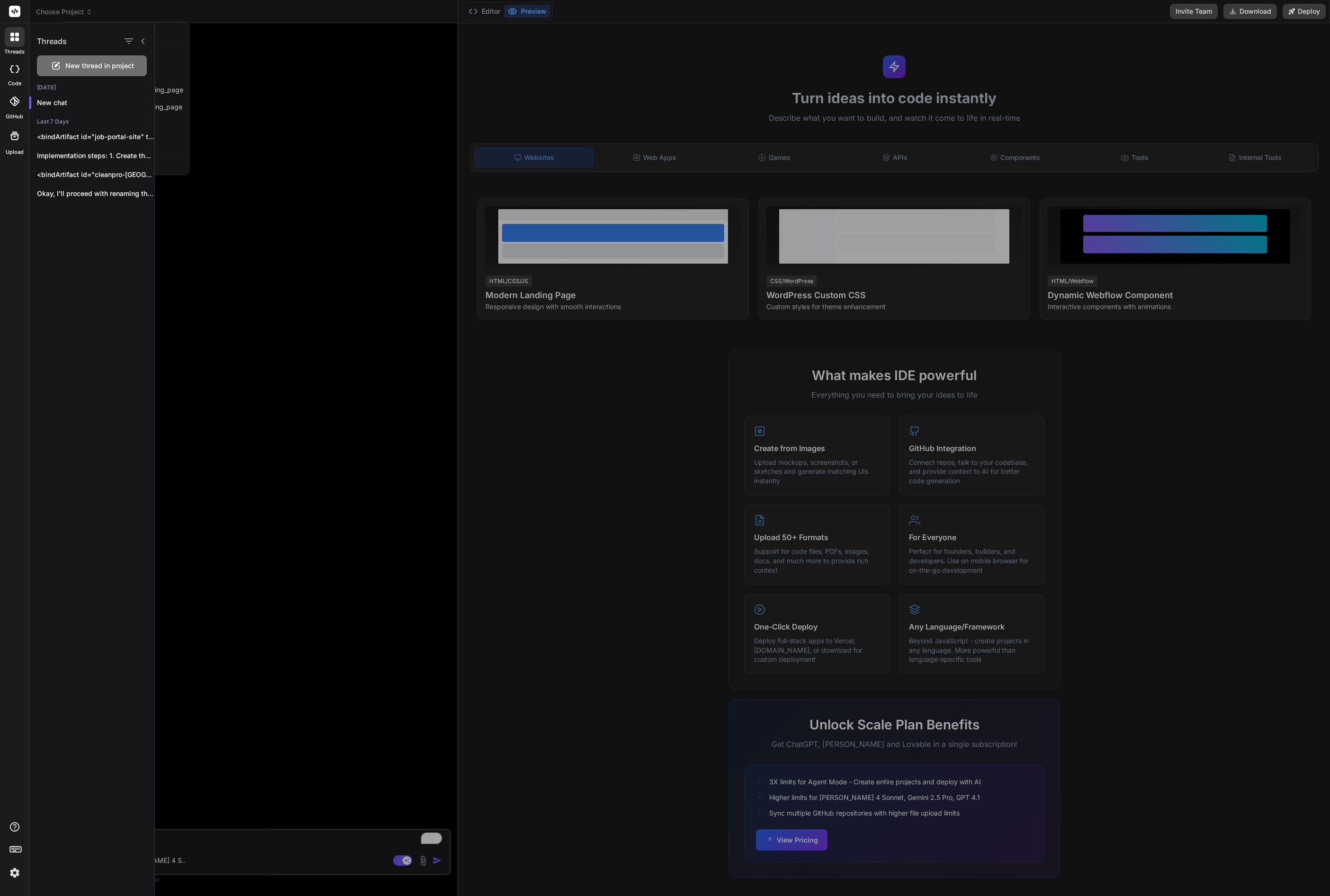
click at [482, 9] on div at bounding box center [665, 448] width 1330 height 896
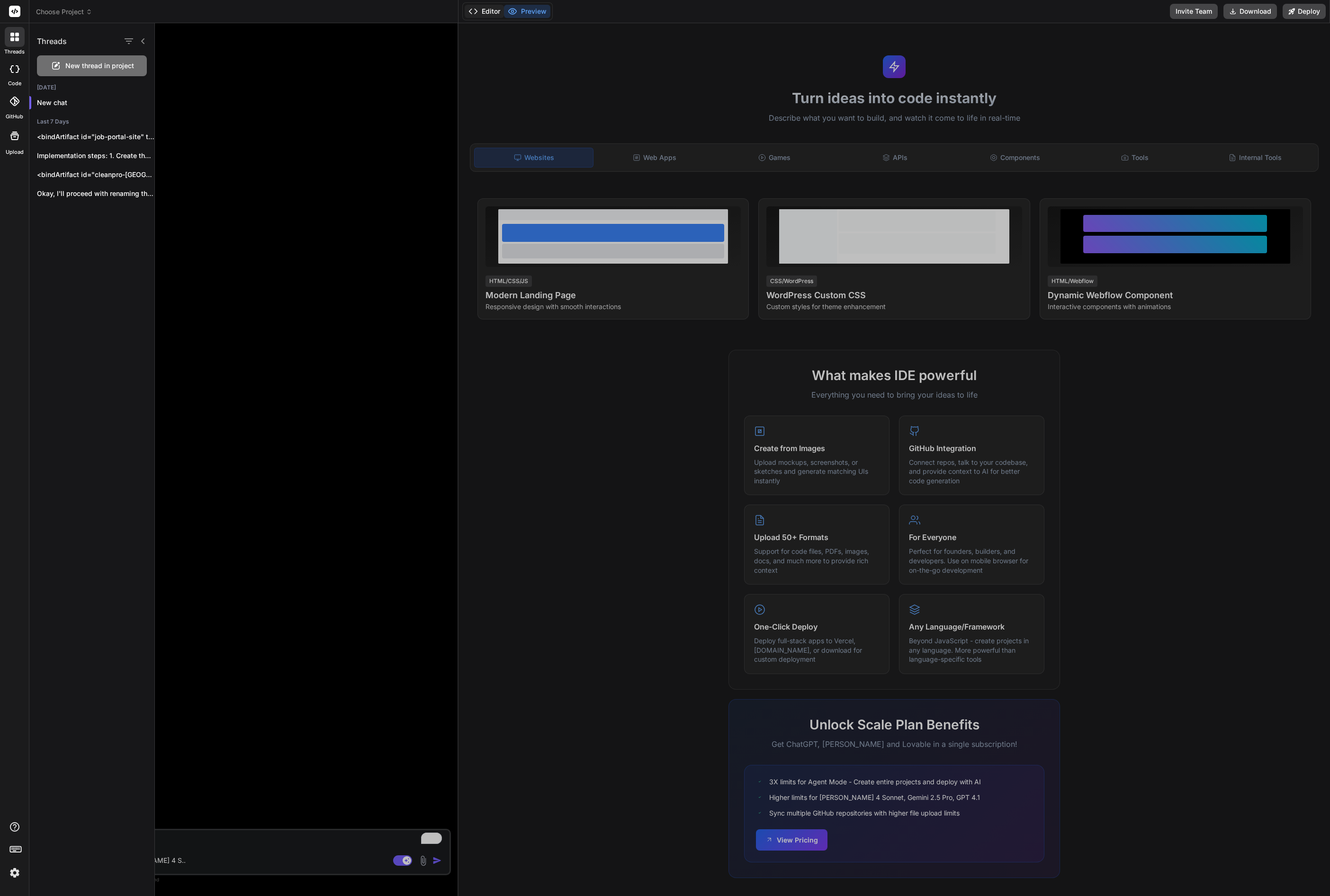
click at [483, 9] on button "Editor" at bounding box center [484, 11] width 40 height 13
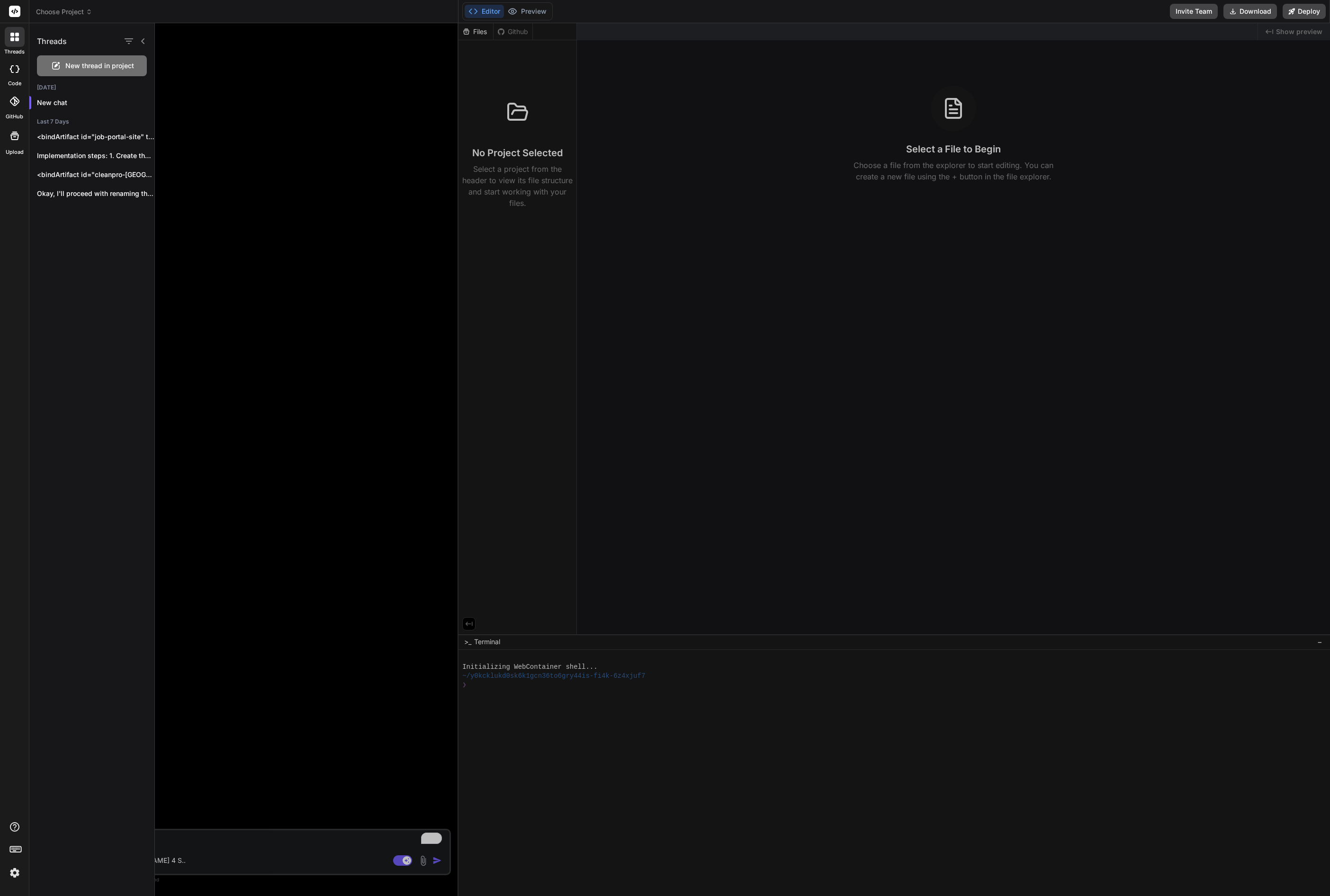
click at [483, 9] on button "Editor" at bounding box center [484, 11] width 40 height 13
click at [12, 16] on rect at bounding box center [15, 11] width 12 height 12
click at [44, 12] on span "Choose Project" at bounding box center [64, 12] width 57 height 9
click at [19, 41] on div at bounding box center [15, 37] width 20 height 20
click at [21, 80] on div "code" at bounding box center [14, 71] width 29 height 32
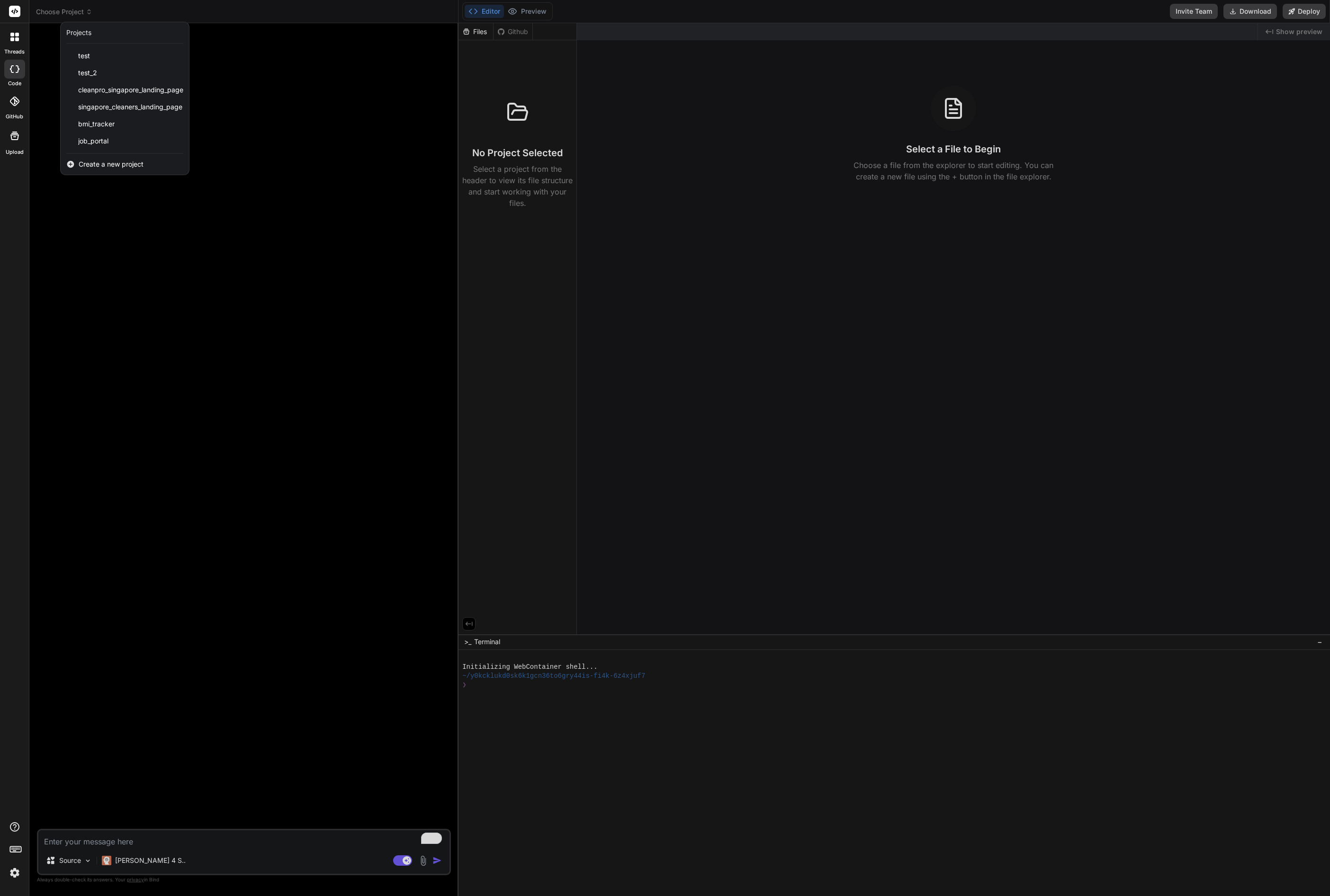
click at [16, 100] on icon at bounding box center [15, 101] width 9 height 9
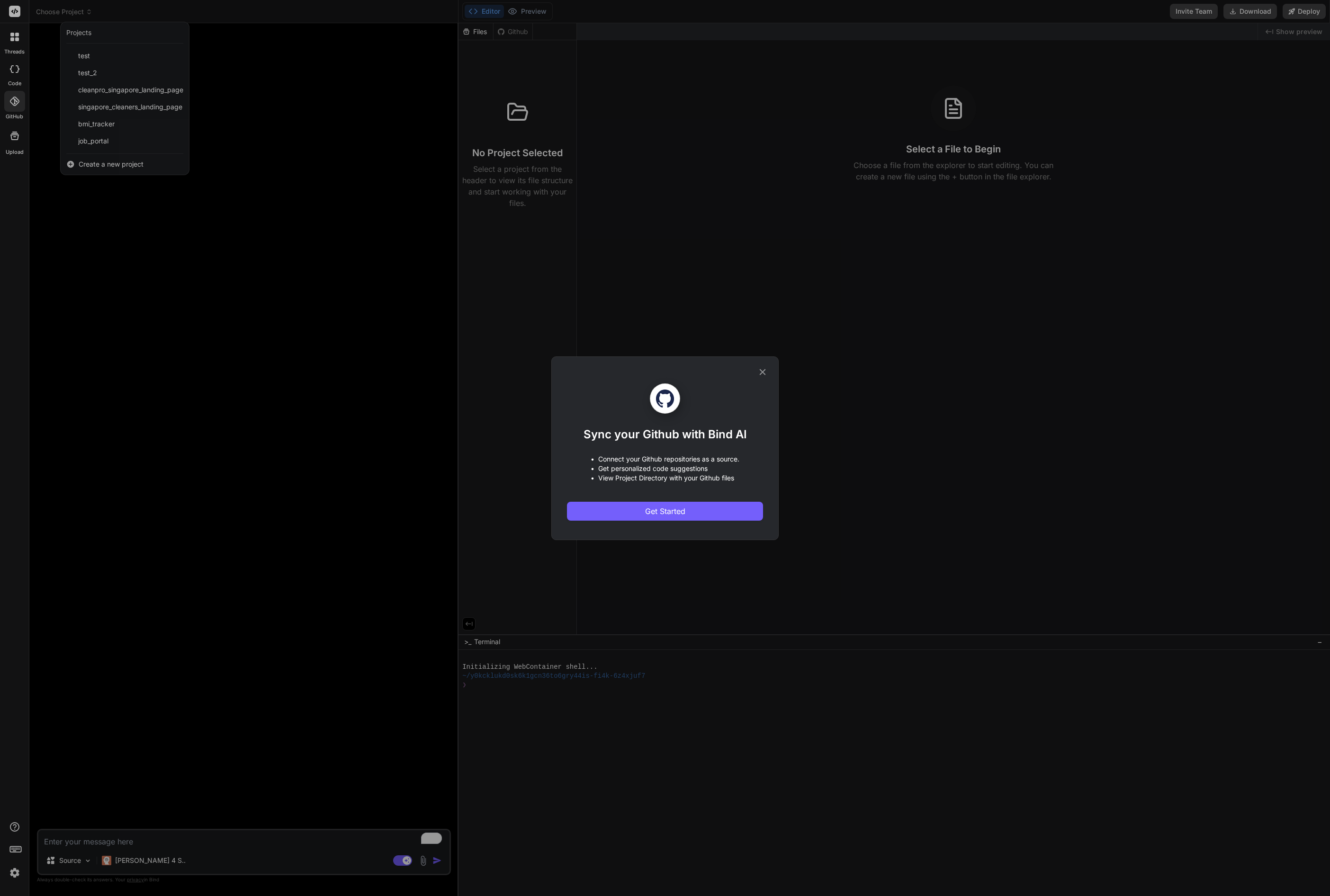
click at [14, 145] on div "Sync your Github with Bind AI • Connect your Github repositories as a source. •…" at bounding box center [665, 448] width 1330 height 896
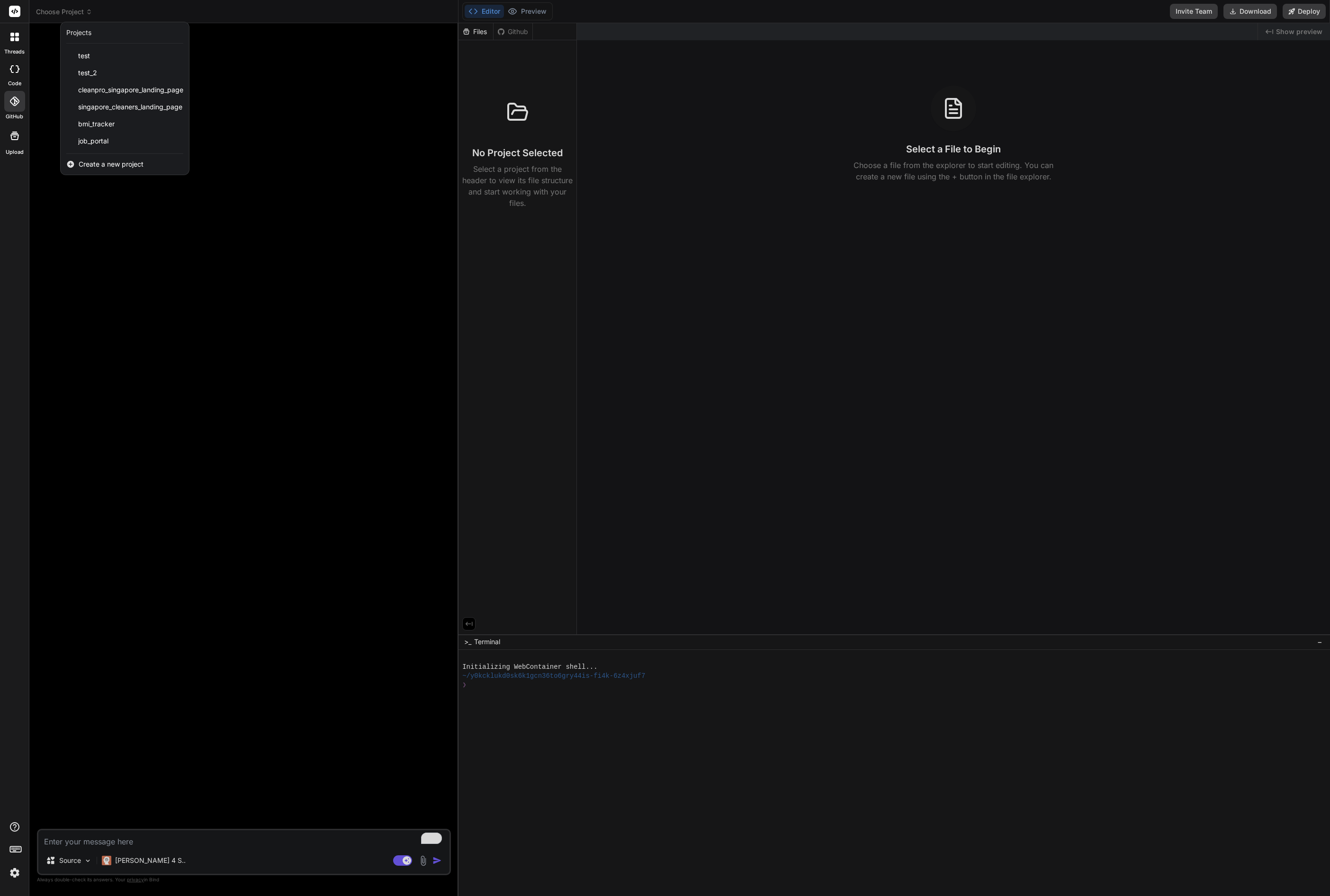
click at [15, 136] on icon at bounding box center [15, 136] width 12 height 12
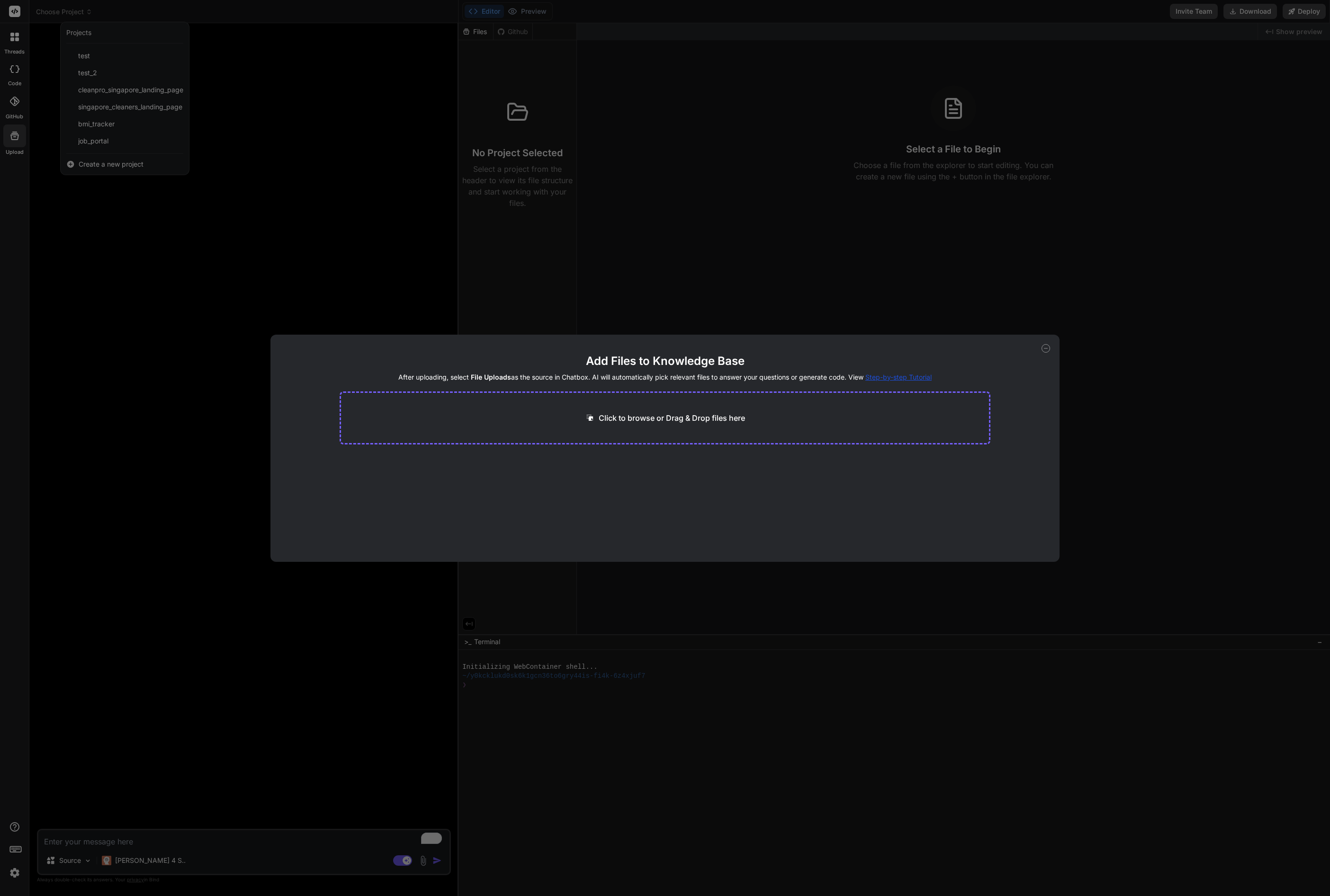
click at [106, 307] on div "Add Files to Knowledge Base After uploading, select File Uploads as the source …" at bounding box center [665, 448] width 1330 height 896
type textarea "x"
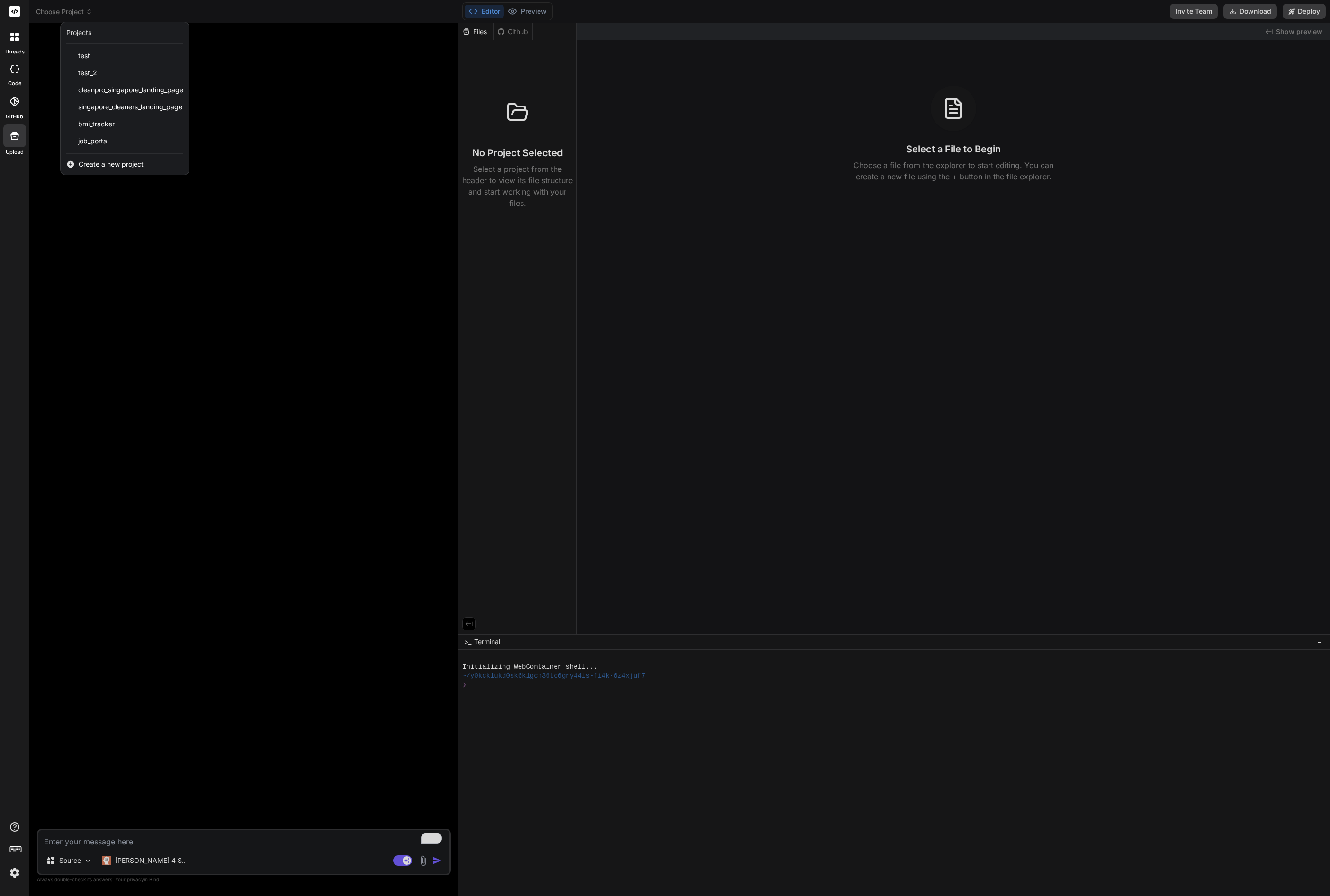
click at [11, 875] on img at bounding box center [15, 873] width 16 height 16
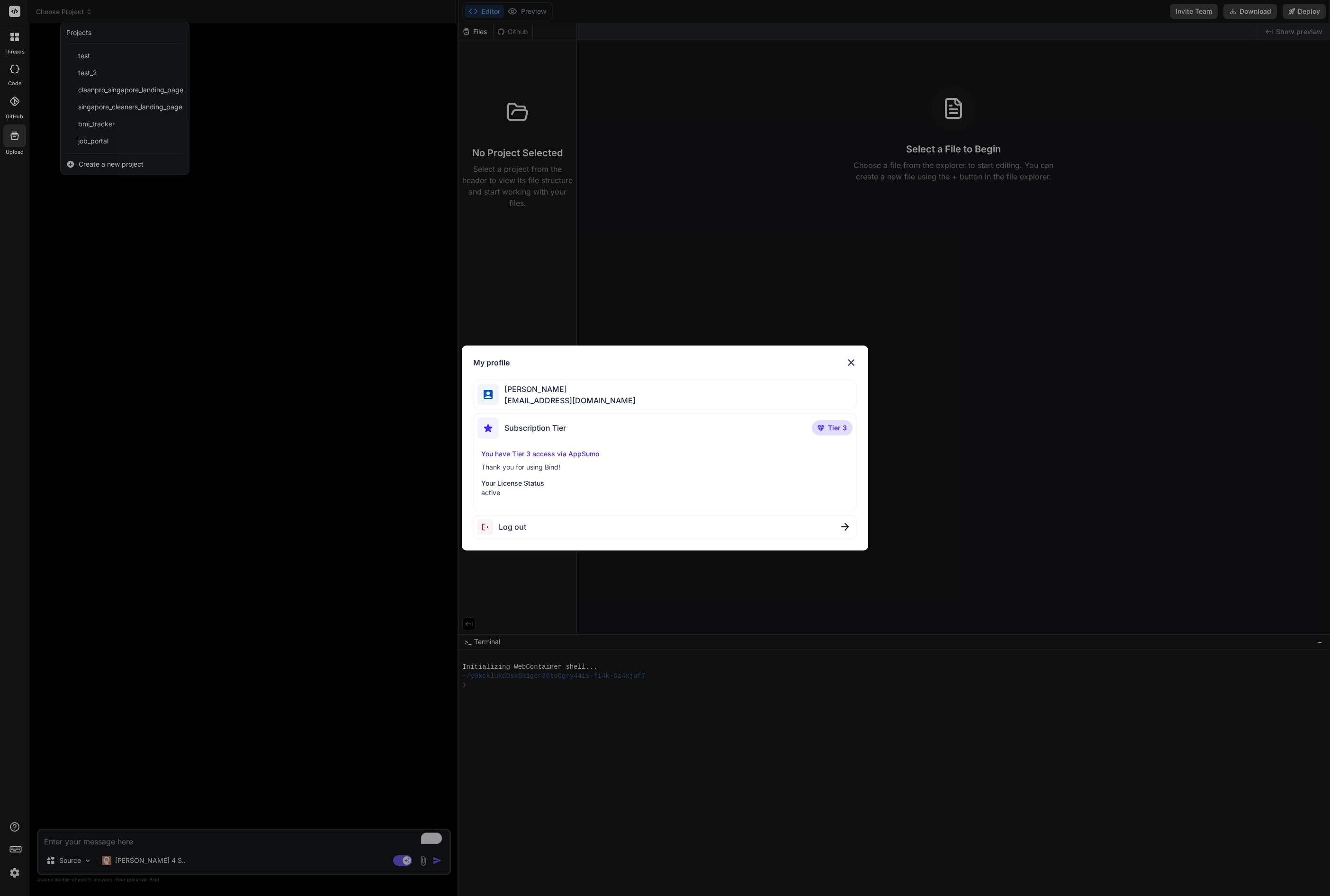
click at [209, 644] on div "My profile Kimbeng Tan tomtankimbeng@gmail.com Subscription Tier Tier 3 You hav…" at bounding box center [665, 448] width 1330 height 896
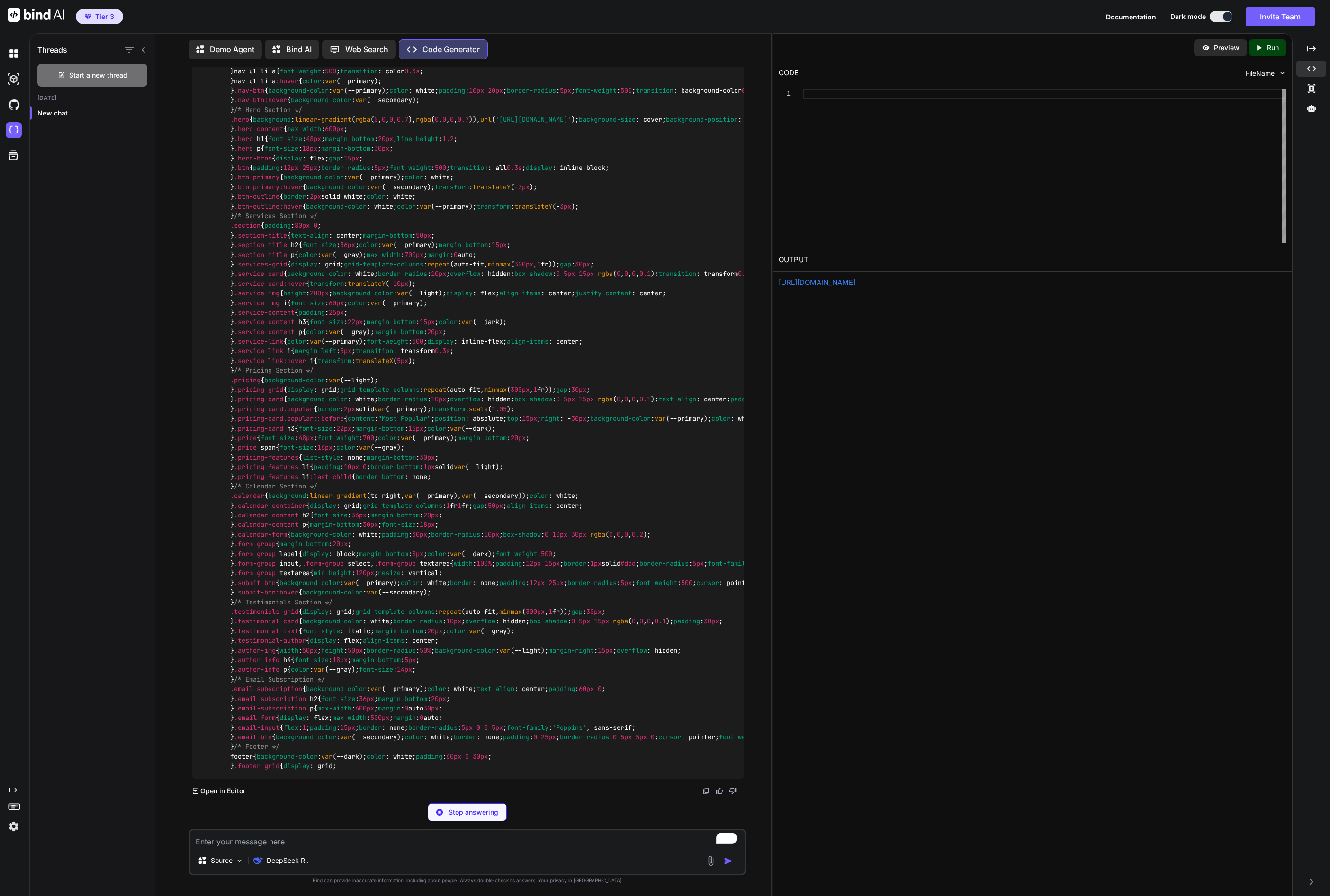
scroll to position [4146, 0]
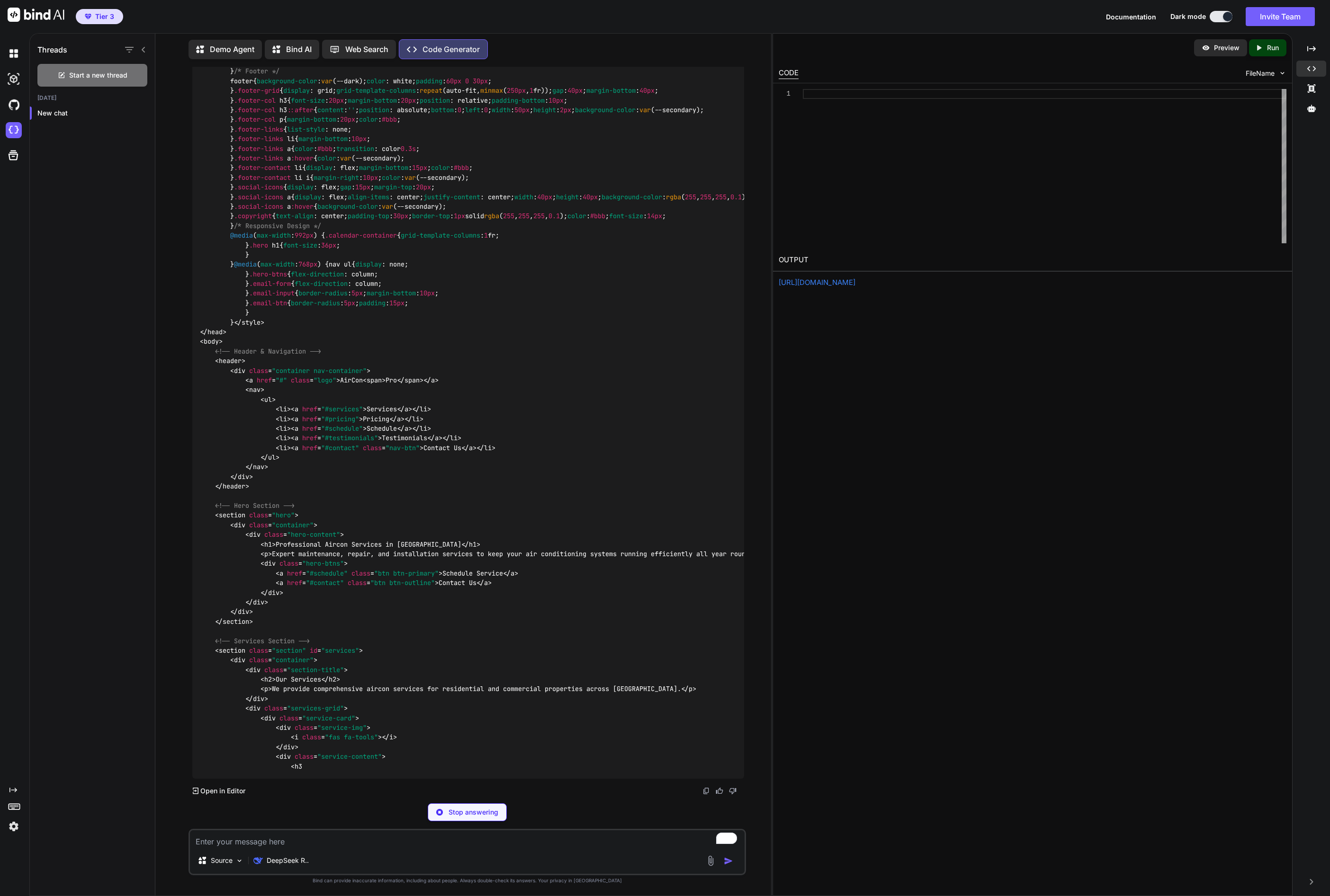
type textarea "x"
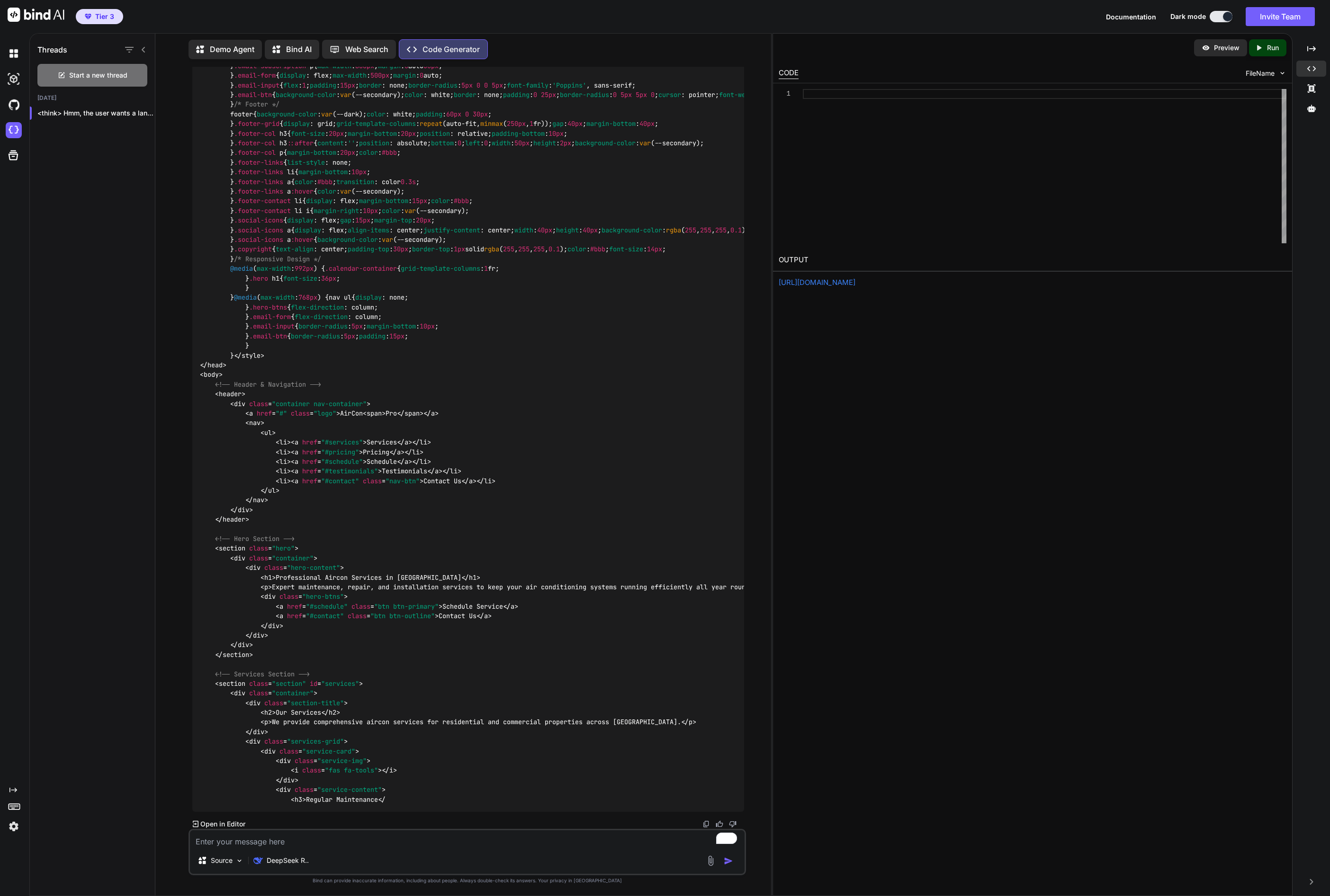
scroll to position [5695, 0]
click at [215, 824] on p "Open in Editor" at bounding box center [223, 825] width 45 height 9
click at [194, 825] on icon at bounding box center [196, 824] width 6 height 7
click at [195, 825] on icon at bounding box center [196, 824] width 6 height 7
click at [216, 821] on p "Open in Editor" at bounding box center [223, 825] width 45 height 9
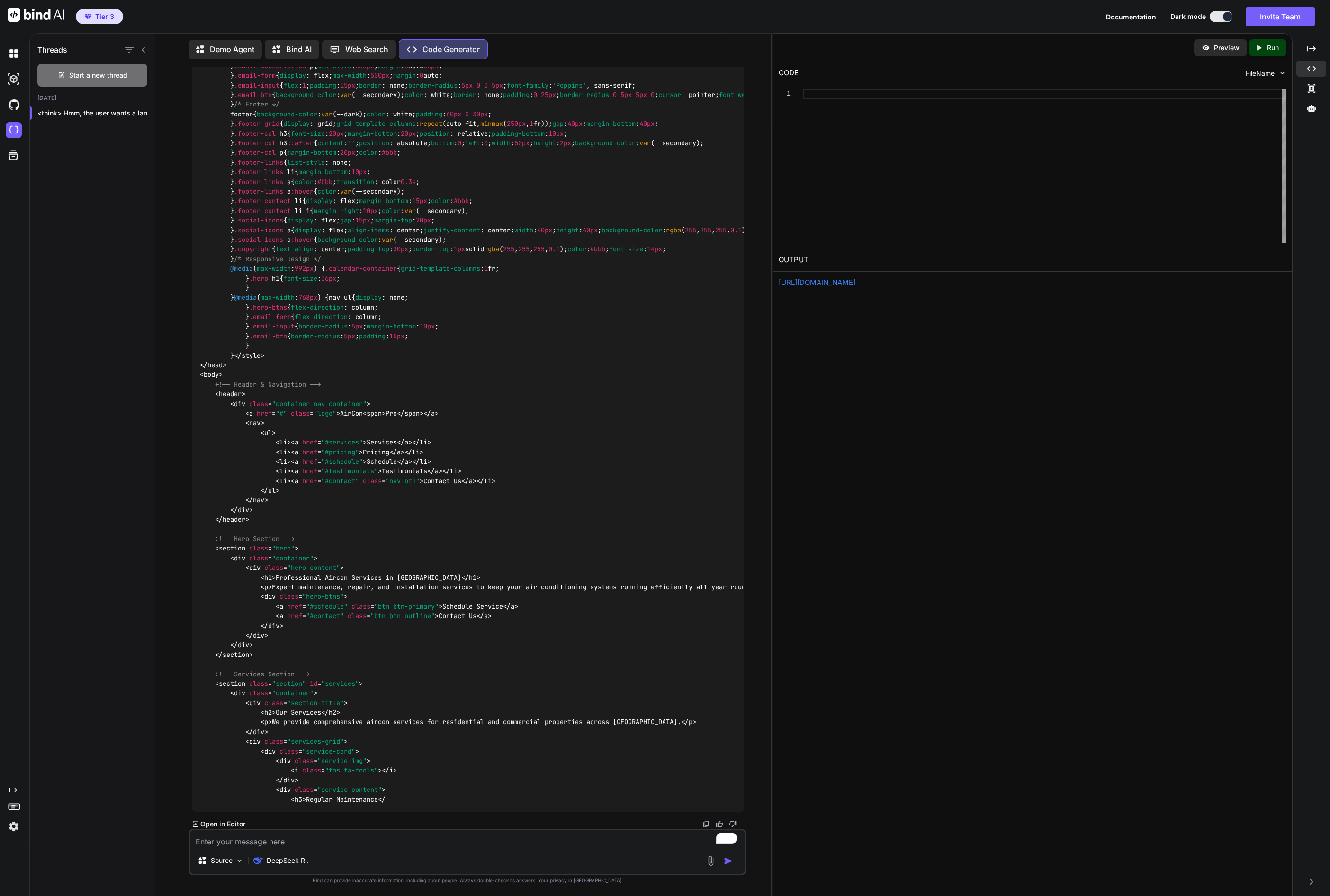
click at [706, 822] on img at bounding box center [707, 825] width 8 height 8
click at [815, 93] on div at bounding box center [1045, 166] width 483 height 155
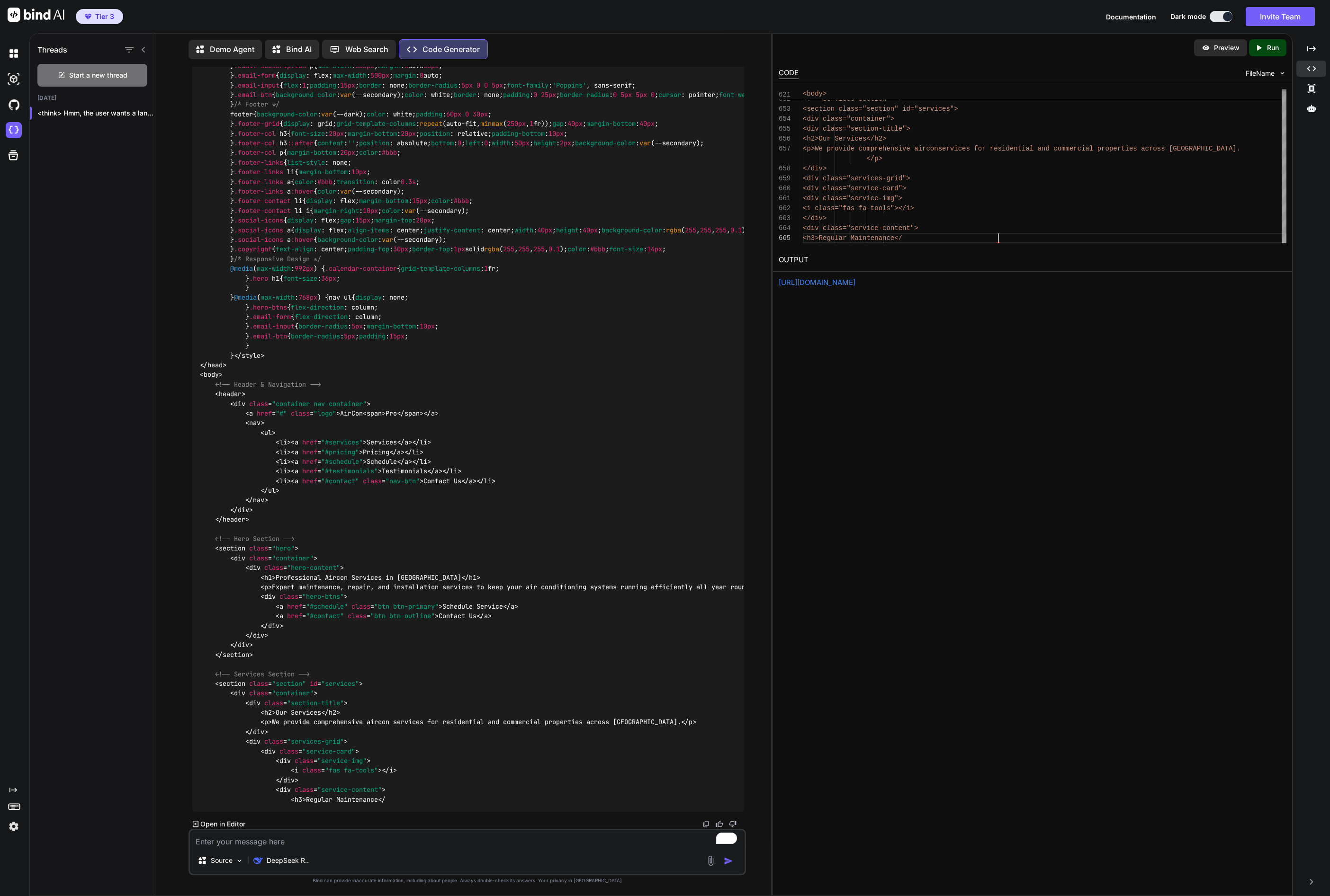
click at [1267, 47] on p "Run" at bounding box center [1272, 47] width 12 height 9
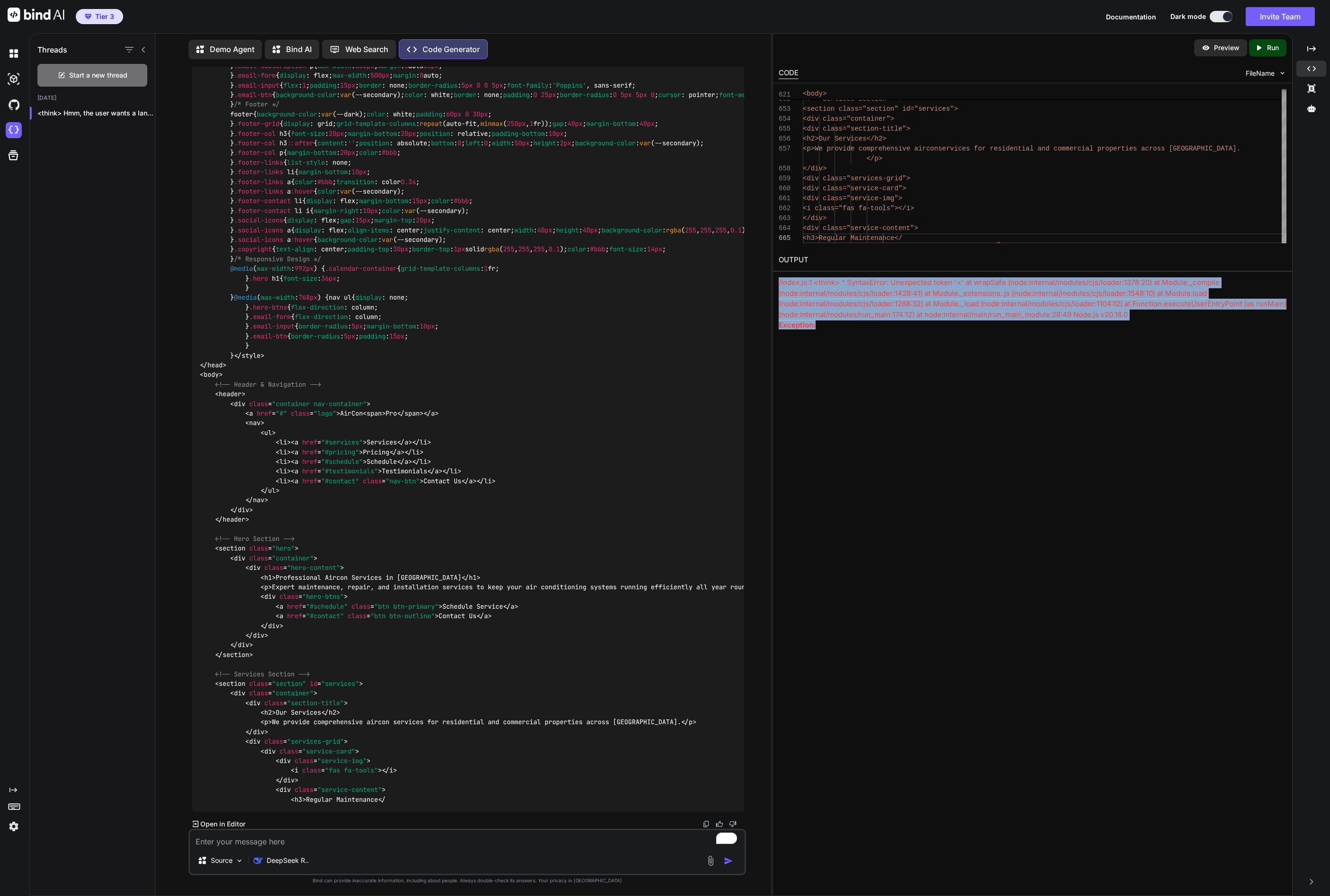
drag, startPoint x: 819, startPoint y: 323, endPoint x: 775, endPoint y: 281, distance: 60.8
click at [775, 281] on div "OUTPUT /index.js:1 <think> ^ SyntaxError: Unexpected token '<' at wrapSafe (nod…" at bounding box center [1032, 289] width 519 height 81
copy div "/index.js:1 <think> ^ SyntaxError: Unexpected token '<' at wrapSafe (node:inter…"
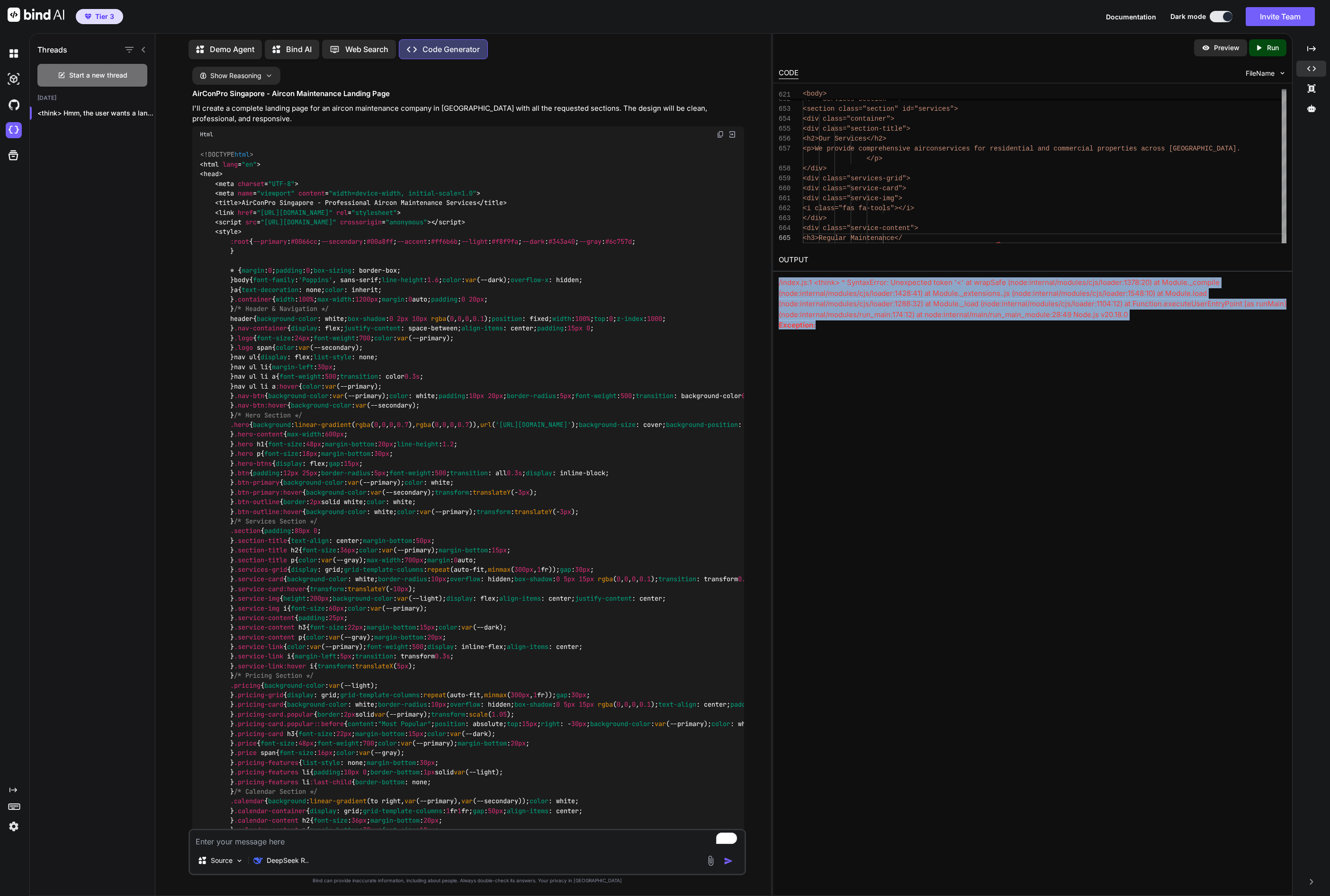
scroll to position [0, 0]
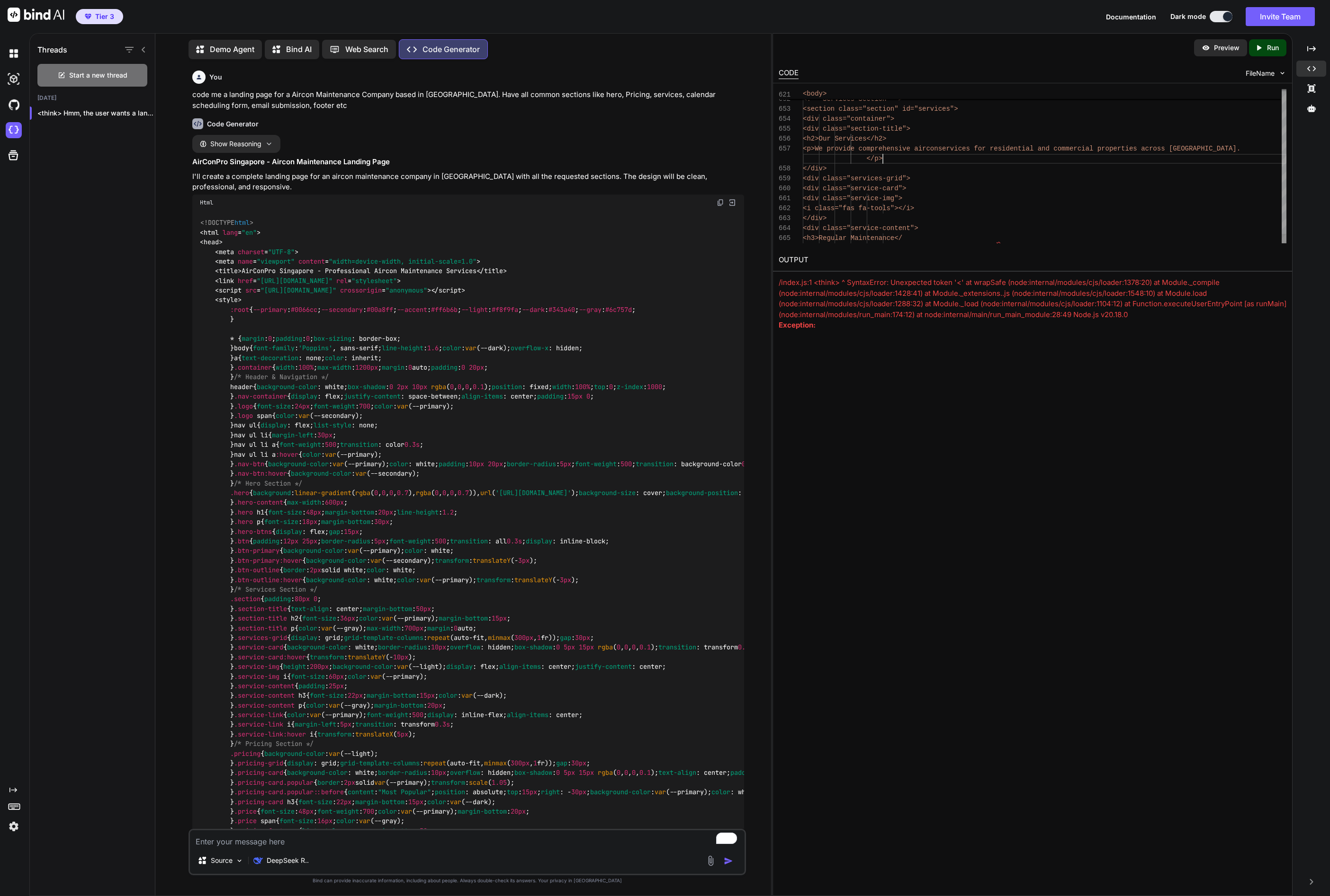
type textarea "<think> Hmm, the user wants a landing page for an aircon maintenance company in…"
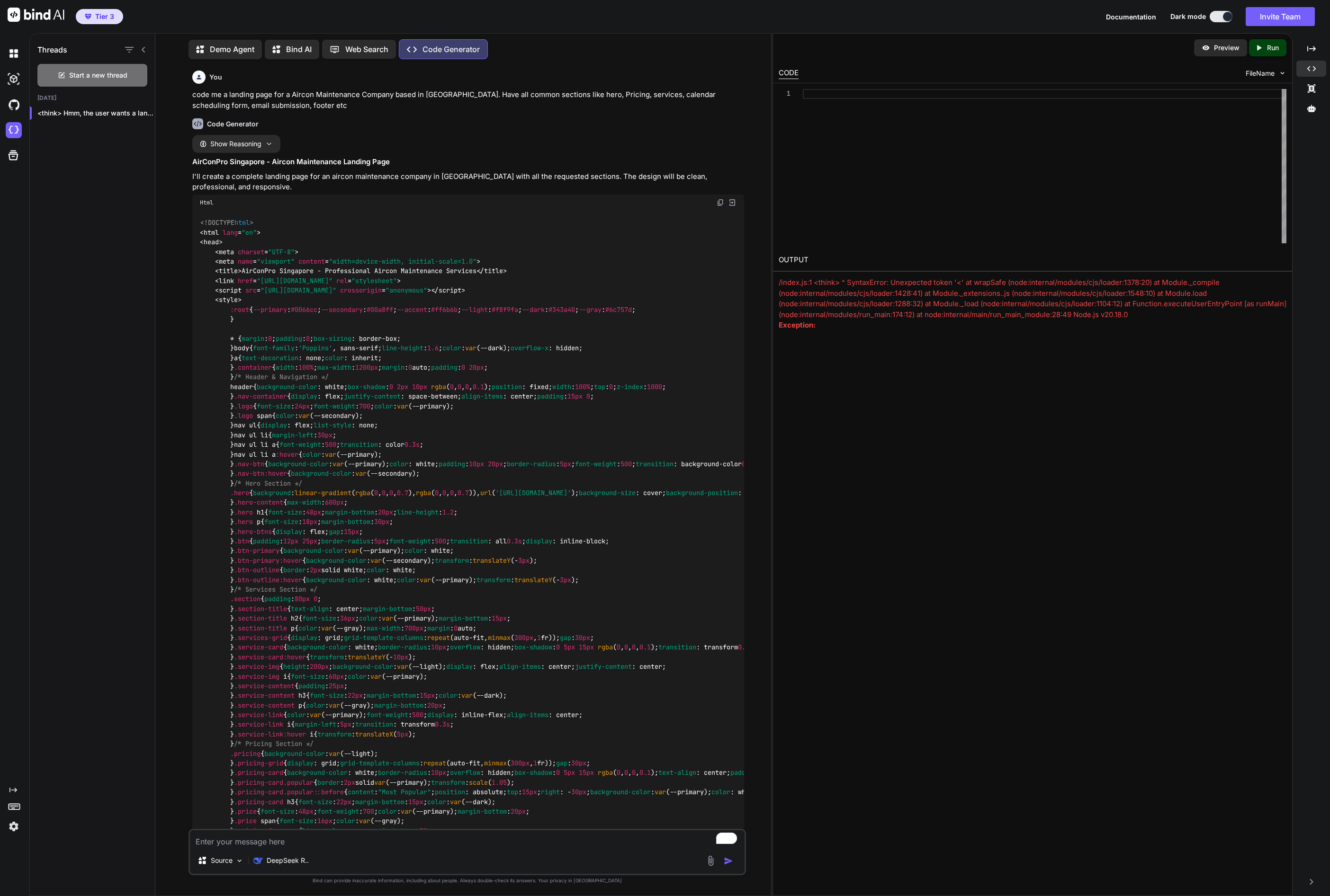
click at [734, 203] on img at bounding box center [731, 202] width 9 height 9
type textarea "<i class="fas fa-tools"></i> </div> <div class="service-content"> <h3>Regular M…"
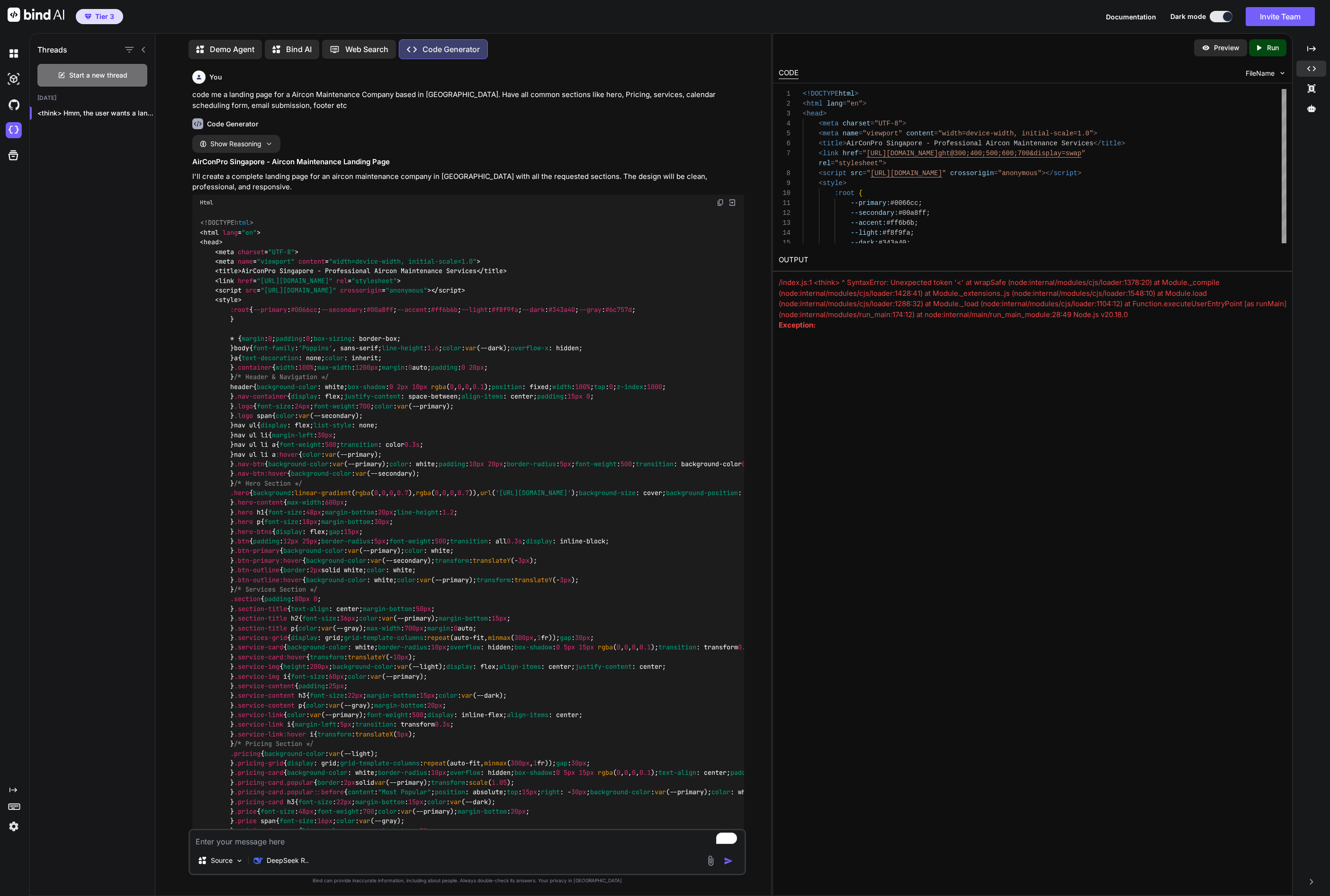
click at [1265, 44] on icon "Created with Pixso." at bounding box center [1261, 47] width 12 height 9
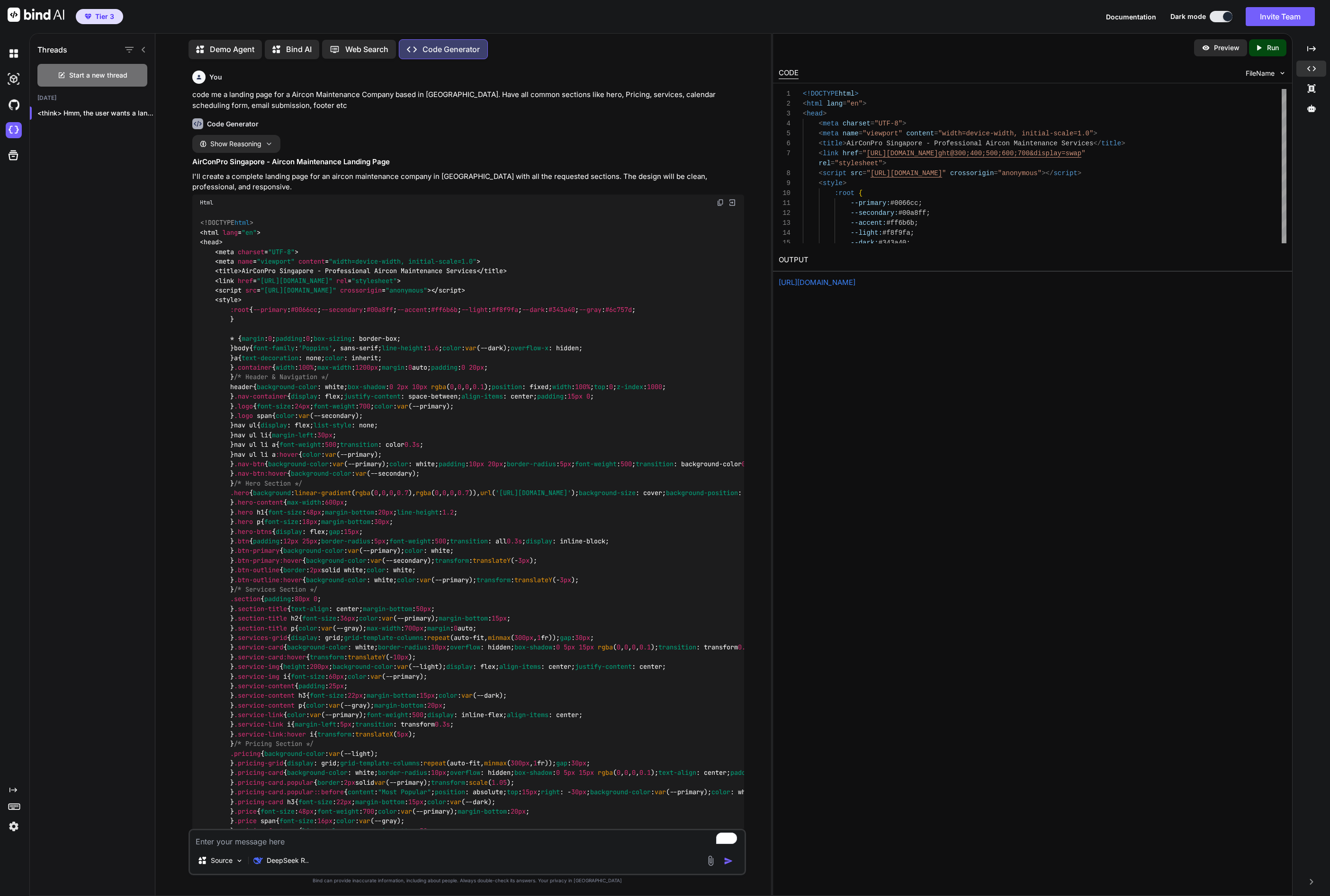
click at [1230, 48] on p "Preview" at bounding box center [1227, 47] width 26 height 9
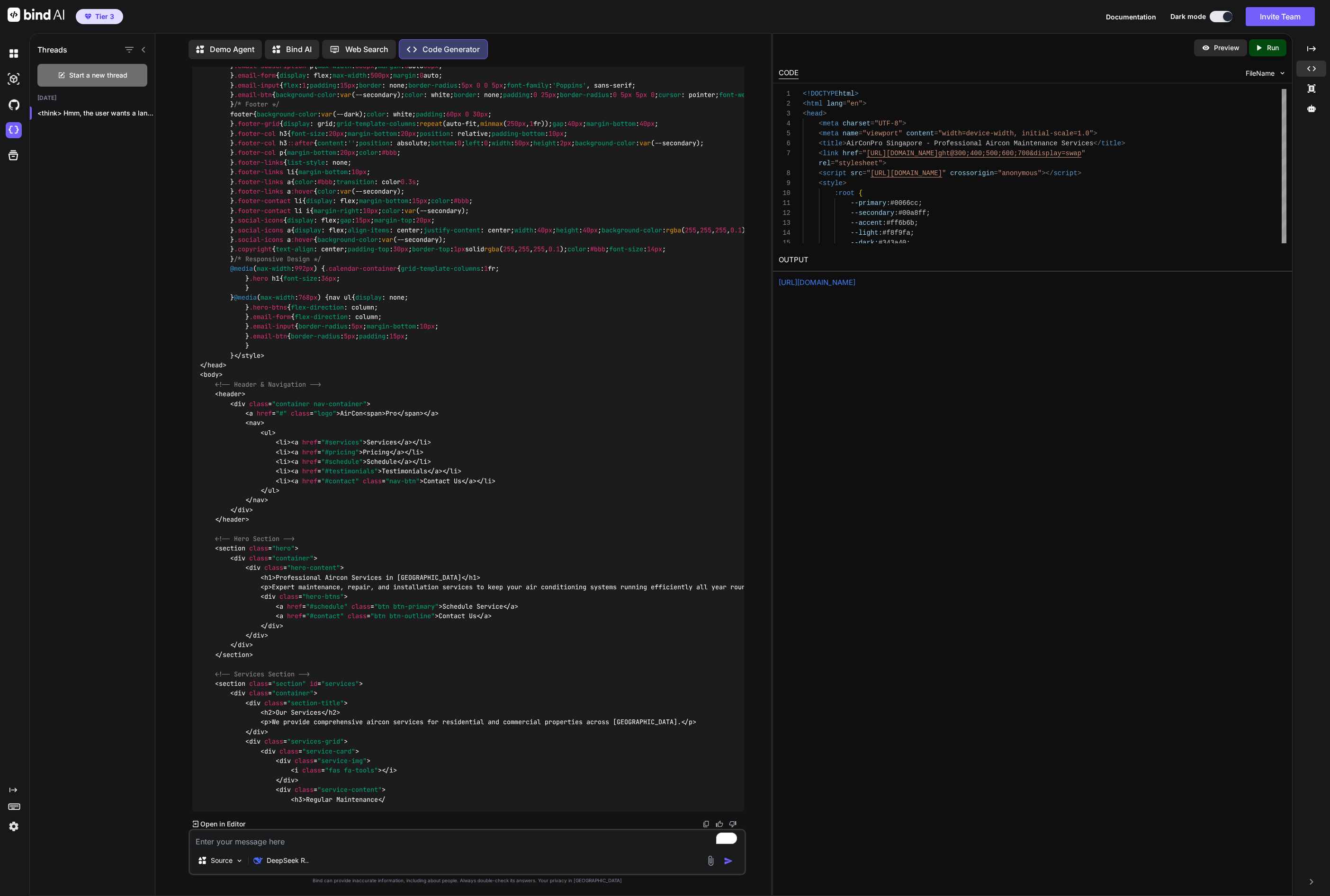
scroll to position [5695, 0]
click at [260, 842] on textarea "To enrich screen reader interactions, please activate Accessibility in Grammarl…" at bounding box center [466, 839] width 554 height 17
type textarea "t"
type textarea "x"
type textarea "th"
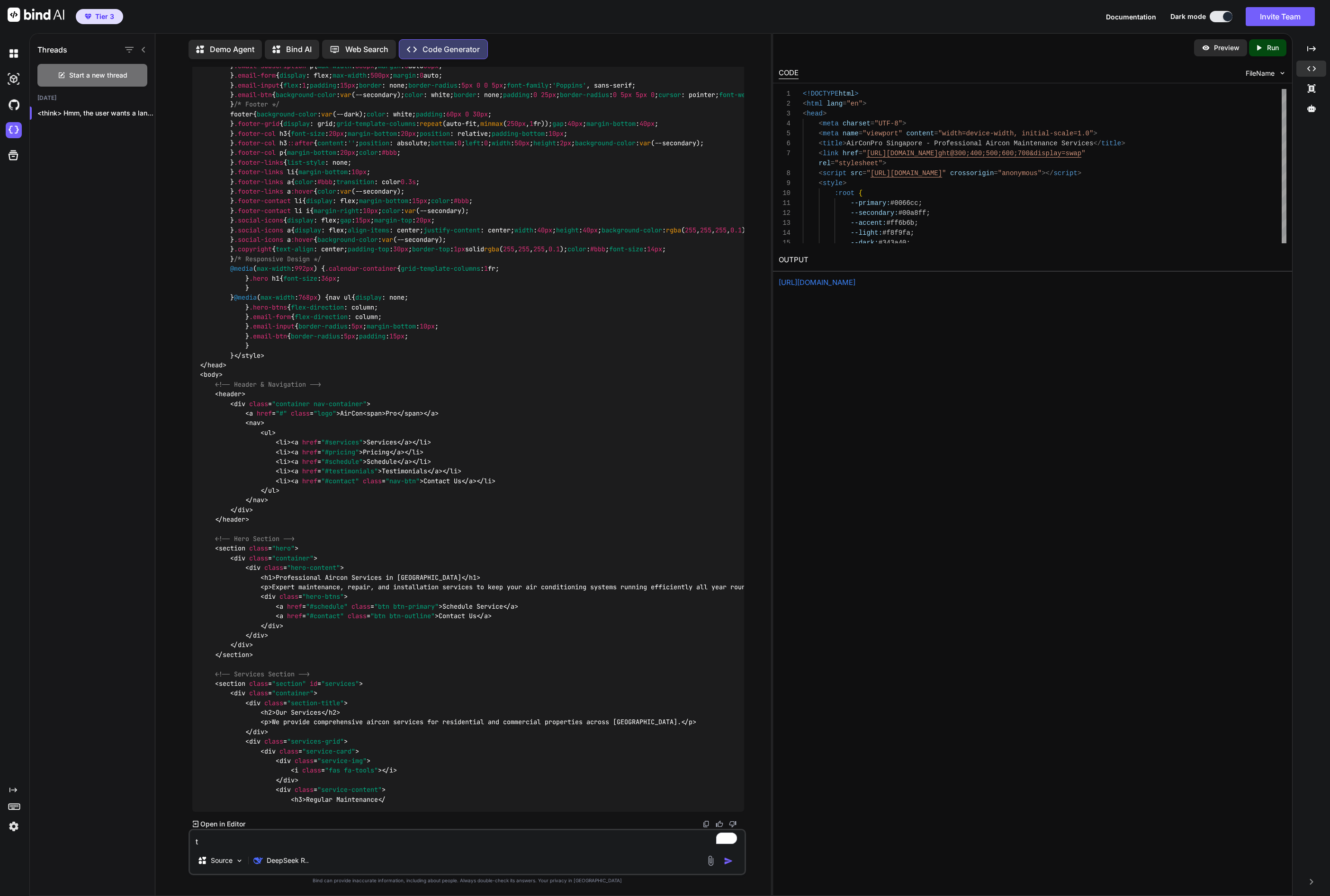
type textarea "x"
type textarea "the"
type textarea "x"
type textarea "the"
type textarea "x"
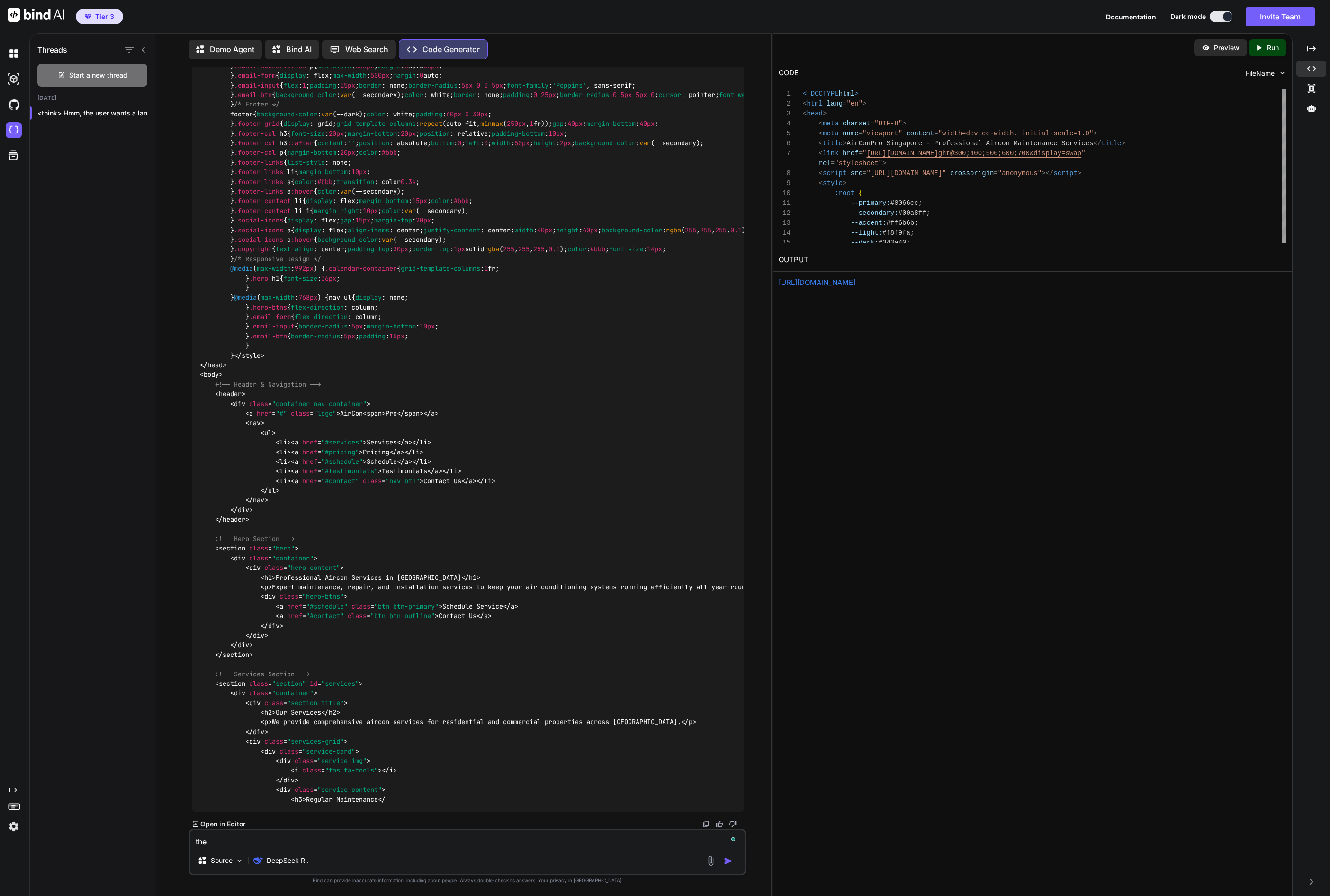
type textarea "the c"
type textarea "x"
type textarea "the co"
type textarea "x"
type textarea "the cod"
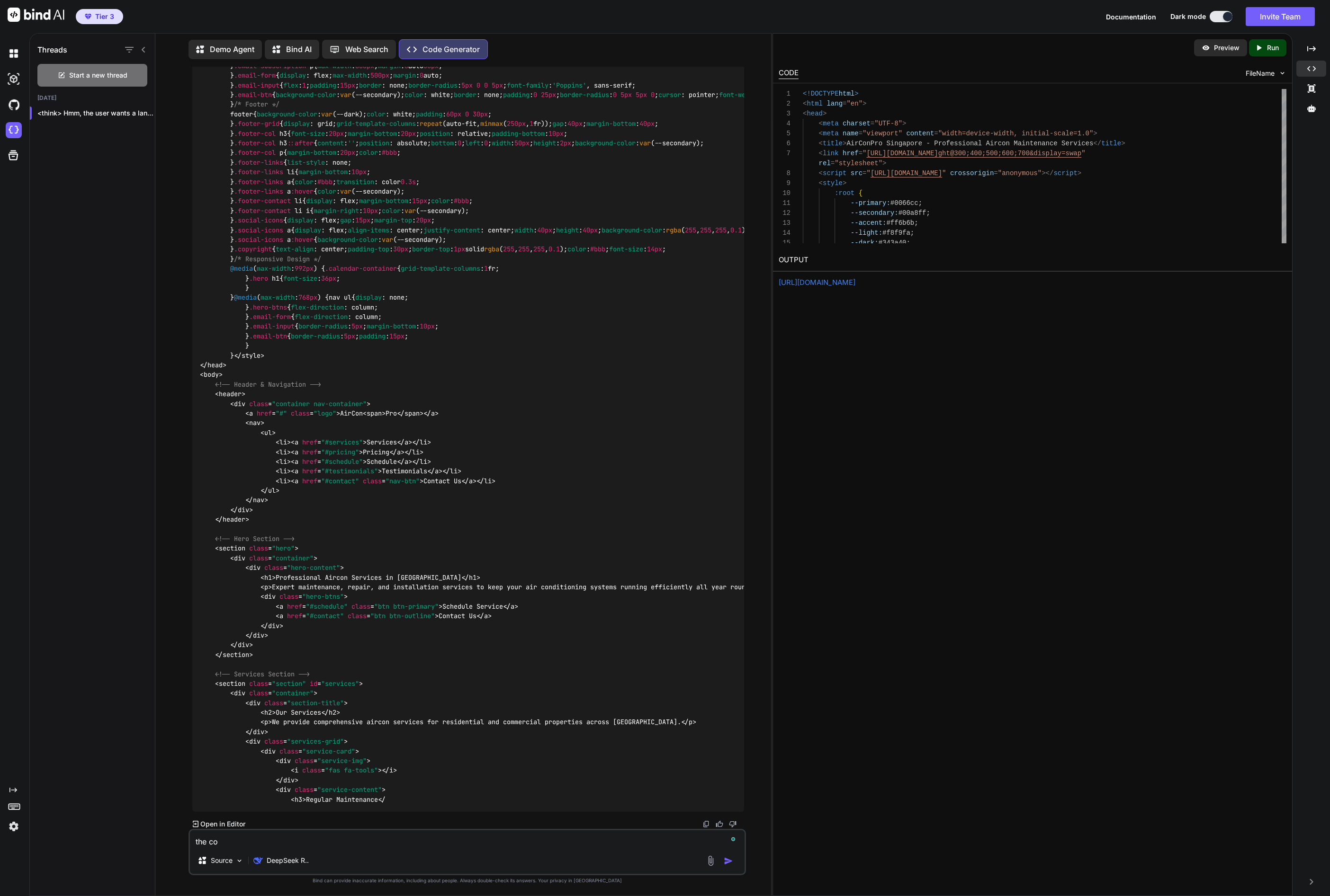
type textarea "x"
type textarea "the code"
type textarea "x"
type textarea "the code"
type textarea "x"
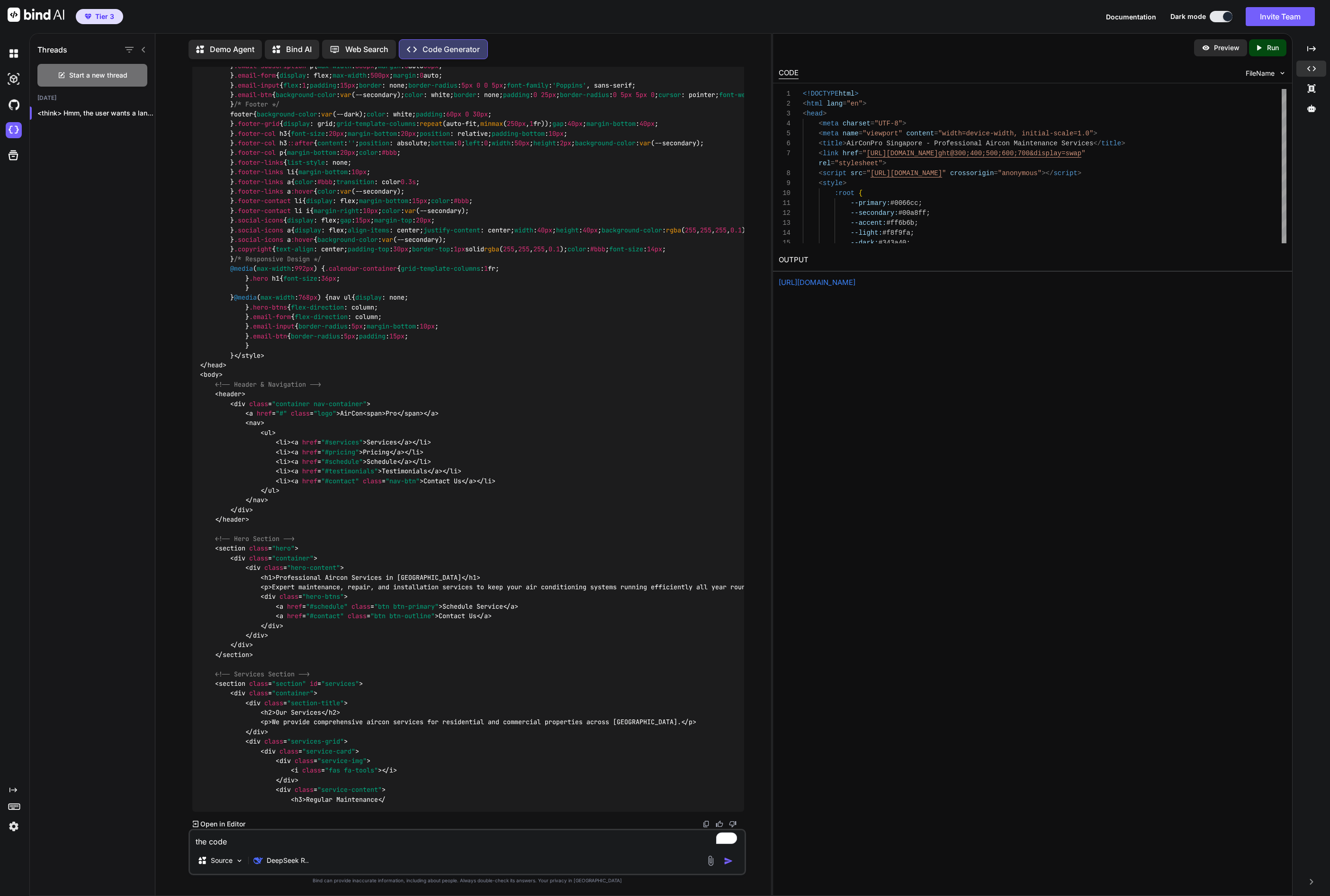
type textarea "the code"
type textarea "x"
type textarea "the codes"
type textarea "x"
type textarea "the codes"
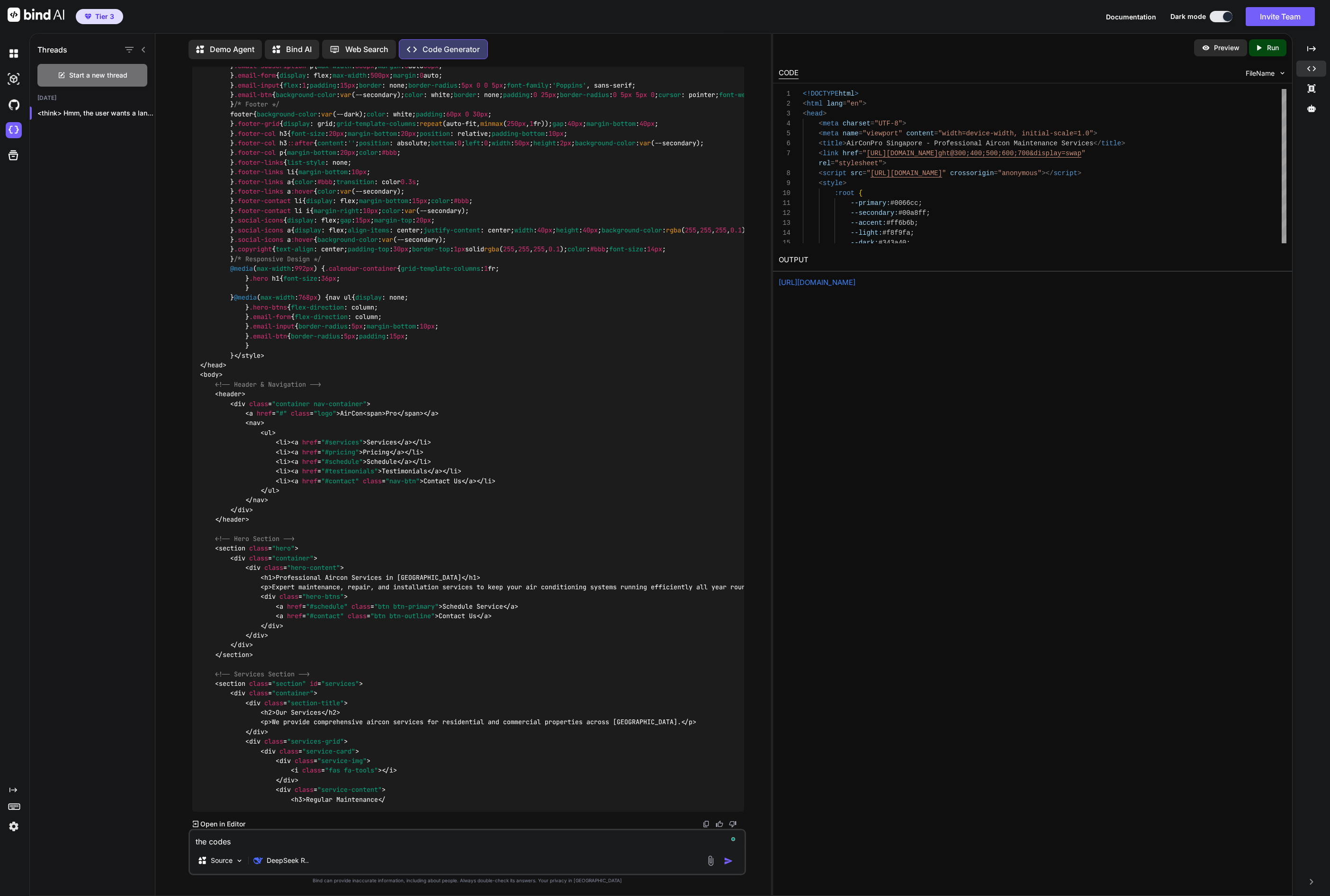
type textarea "x"
type textarea "the codes a"
type textarea "x"
type textarea "the codes aer"
type textarea "x"
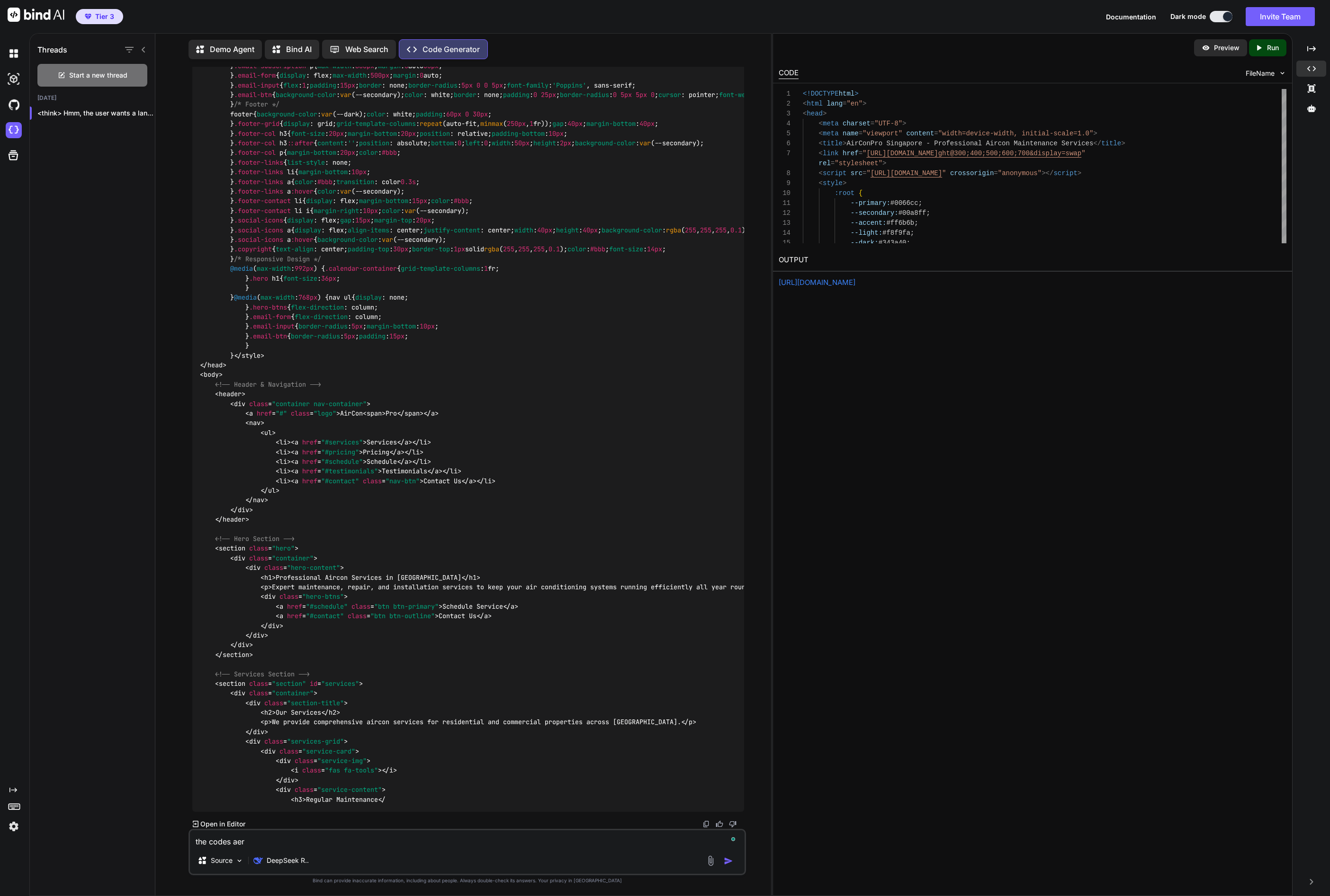
type textarea "the codes aer"
type textarea "x"
type textarea "the codes aer o"
type textarea "x"
type textarea "the codes aer on"
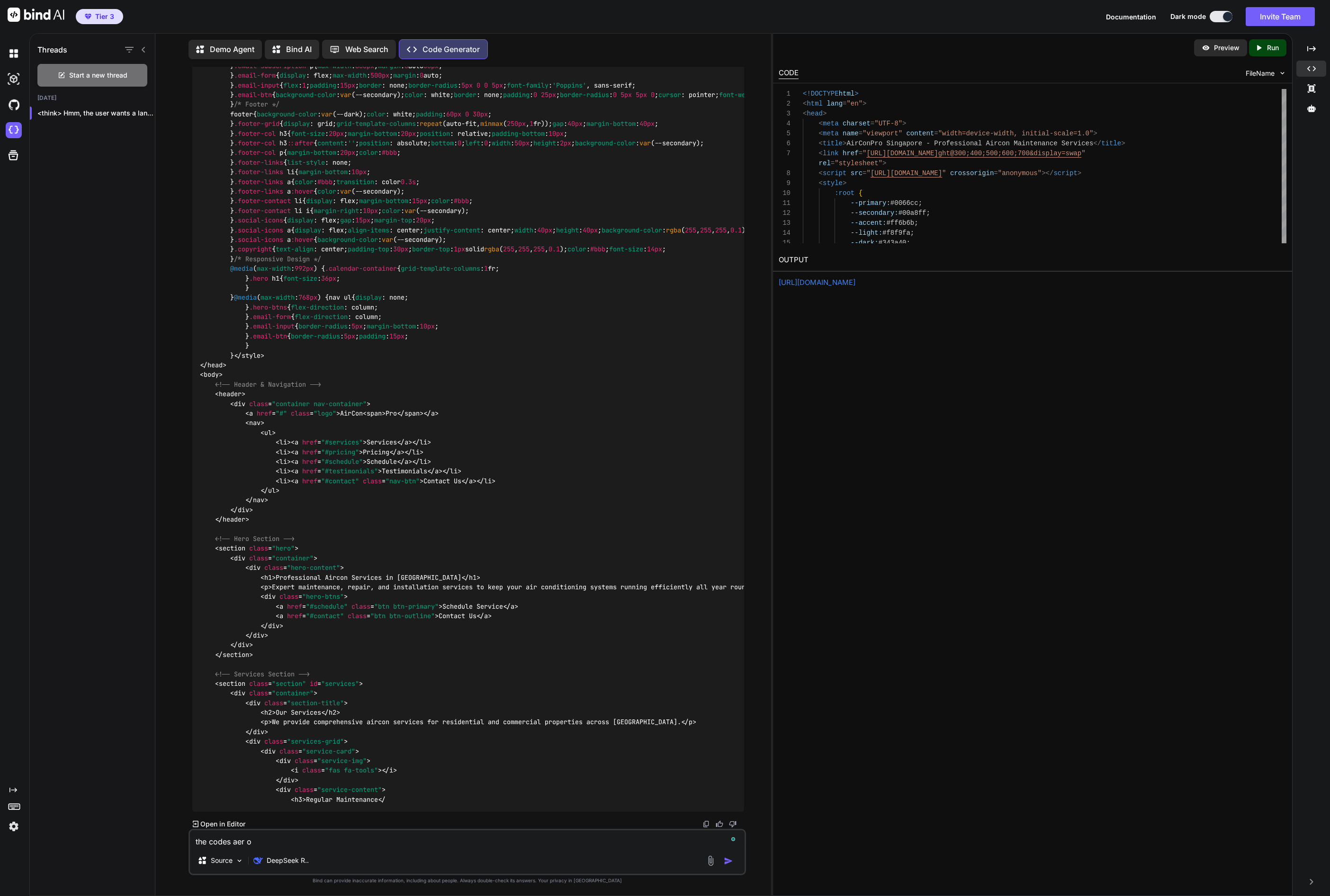
type textarea "x"
type textarea "the codes aer o"
type textarea "x"
type textarea "the codes aer"
type textarea "x"
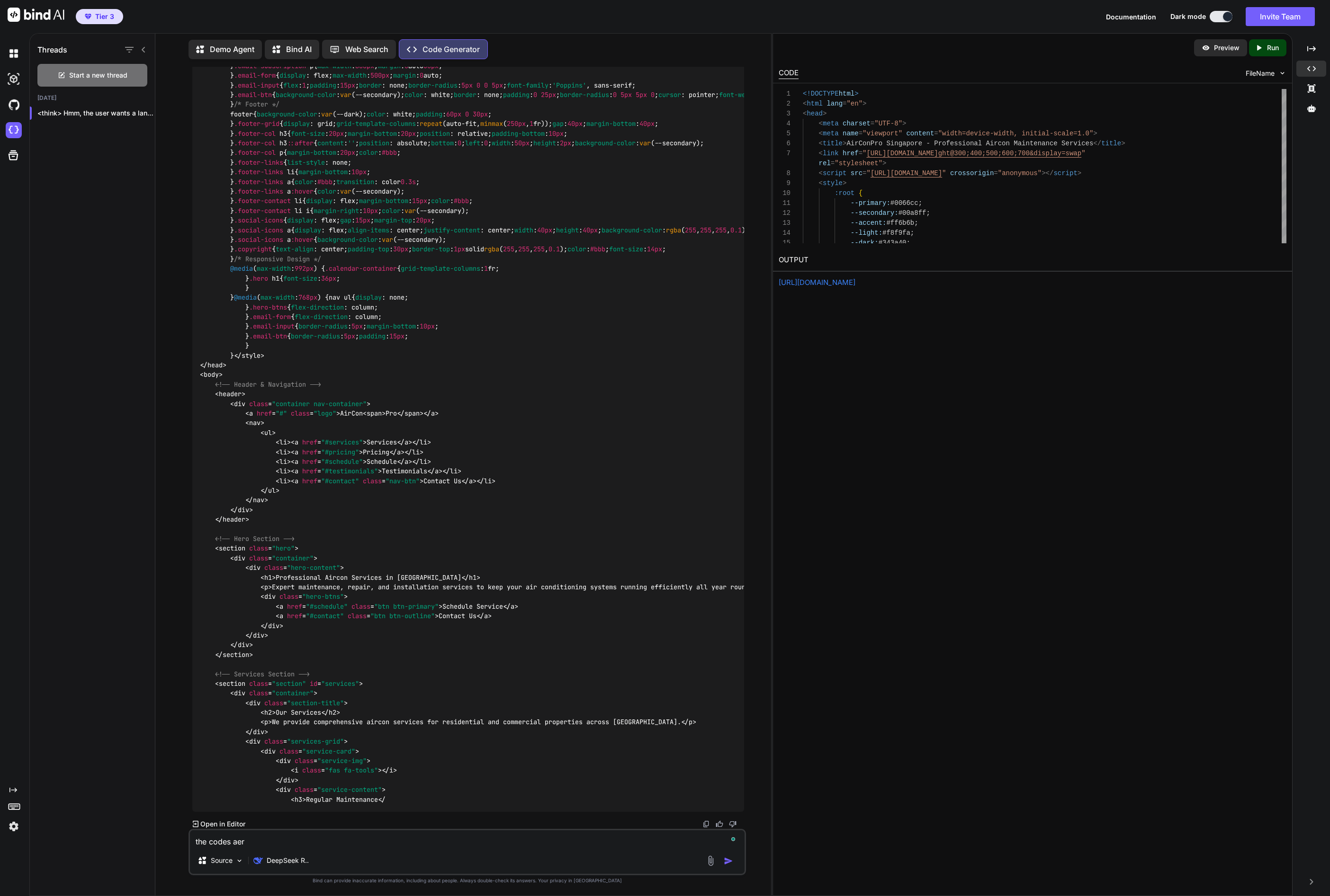
type textarea "the codes aer"
type textarea "x"
type textarea "the codes ae"
type textarea "x"
type textarea "the codes a"
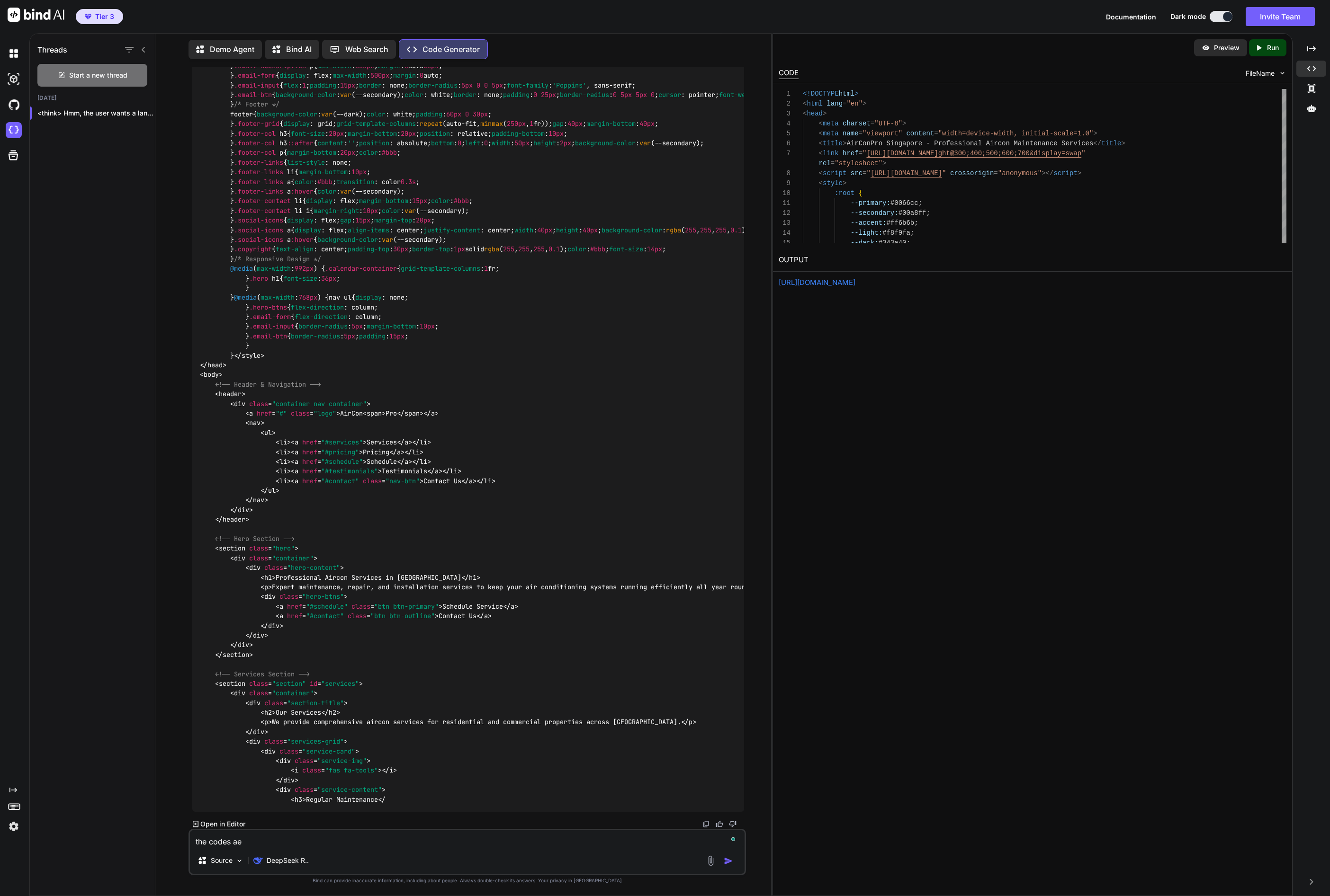
type textarea "x"
type textarea "the codes ar"
type textarea "x"
type textarea "the codes are"
type textarea "x"
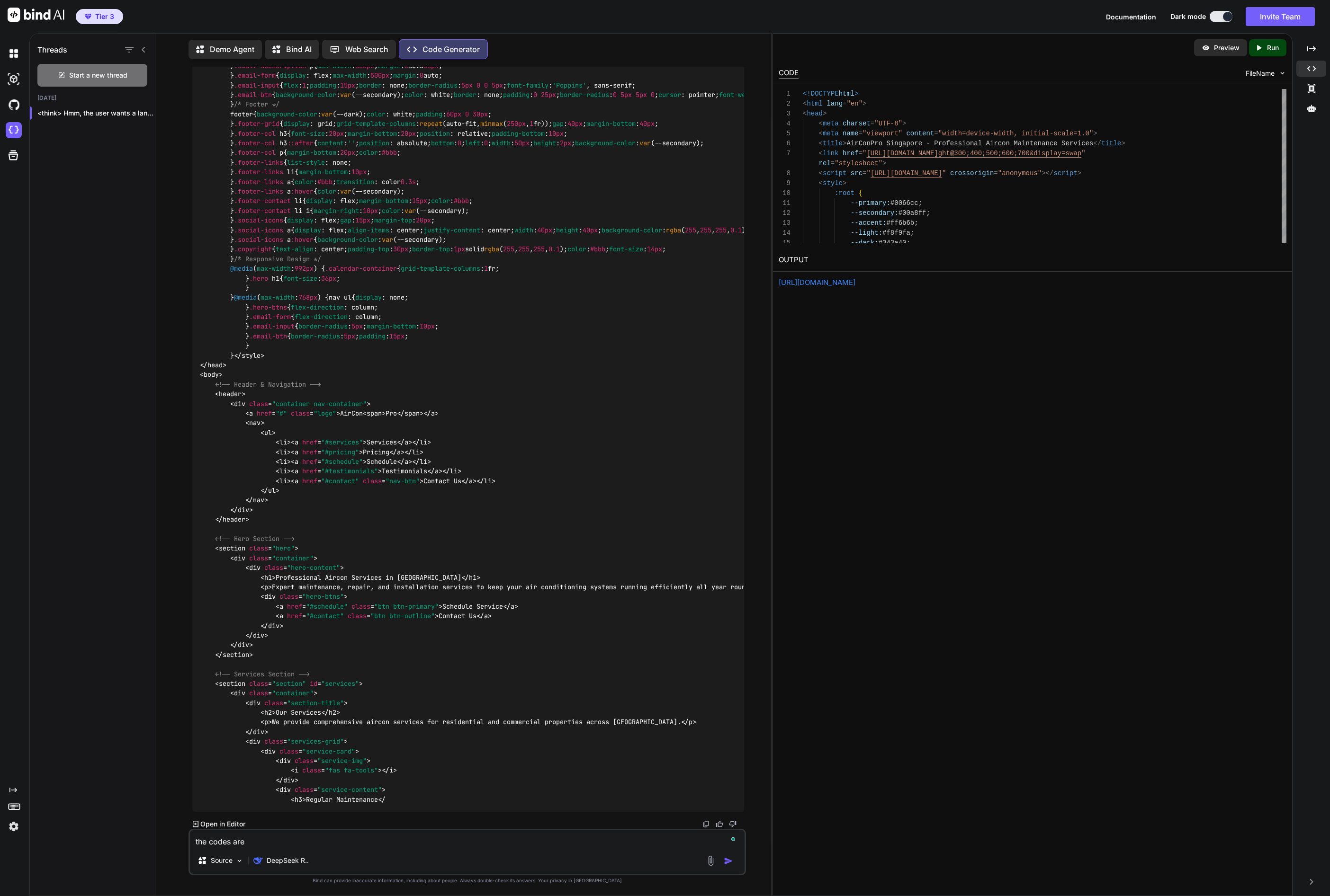
type textarea "the codes are"
type textarea "x"
type textarea "the codes are o"
type textarea "x"
type textarea "the codes are on"
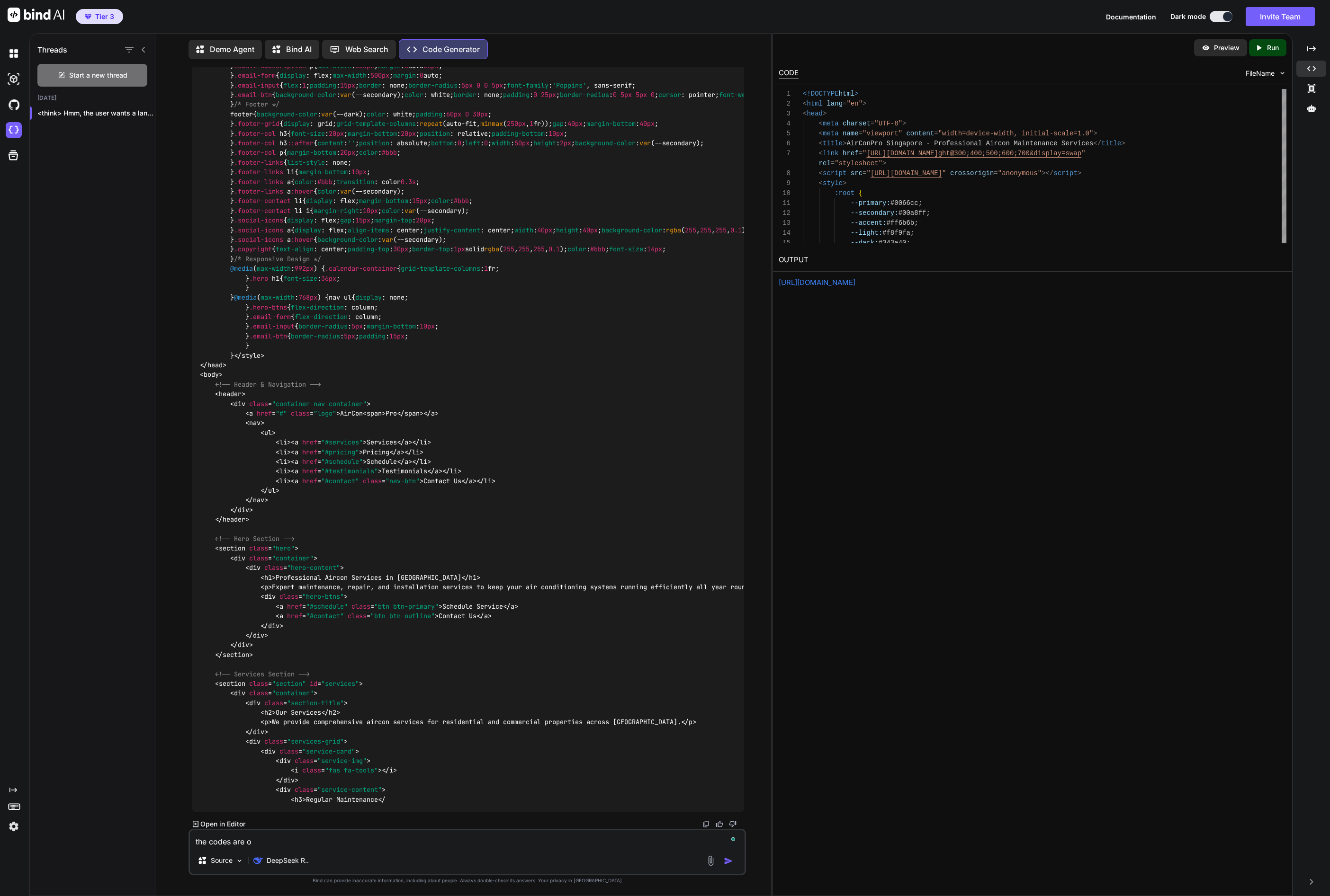
type textarea "x"
type textarea "the codes are onl"
type textarea "x"
type textarea "the codes are only"
type textarea "x"
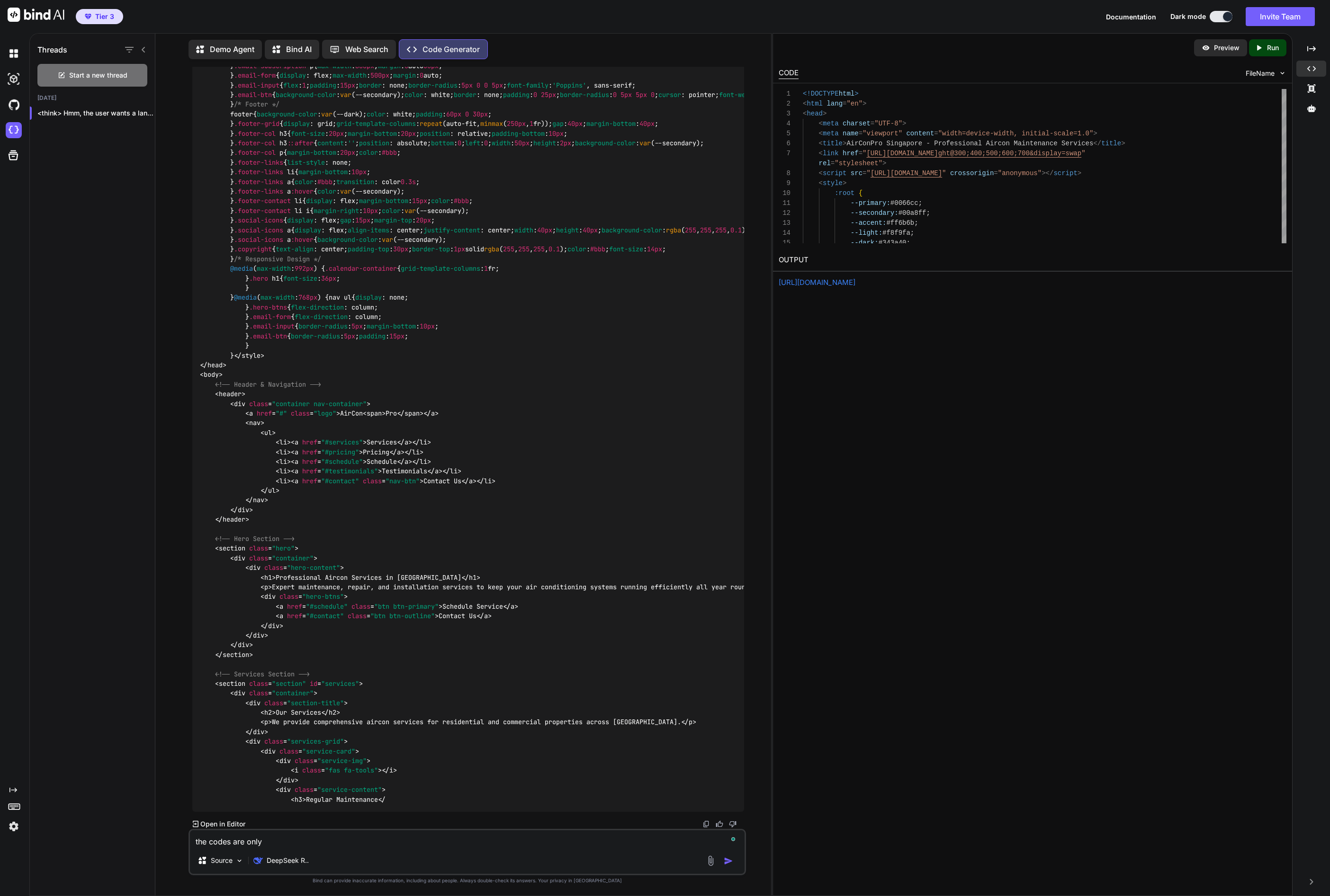
type textarea "the codes are only"
type textarea "x"
type textarea "the codes are only h"
type textarea "x"
type textarea "the codes are only ha"
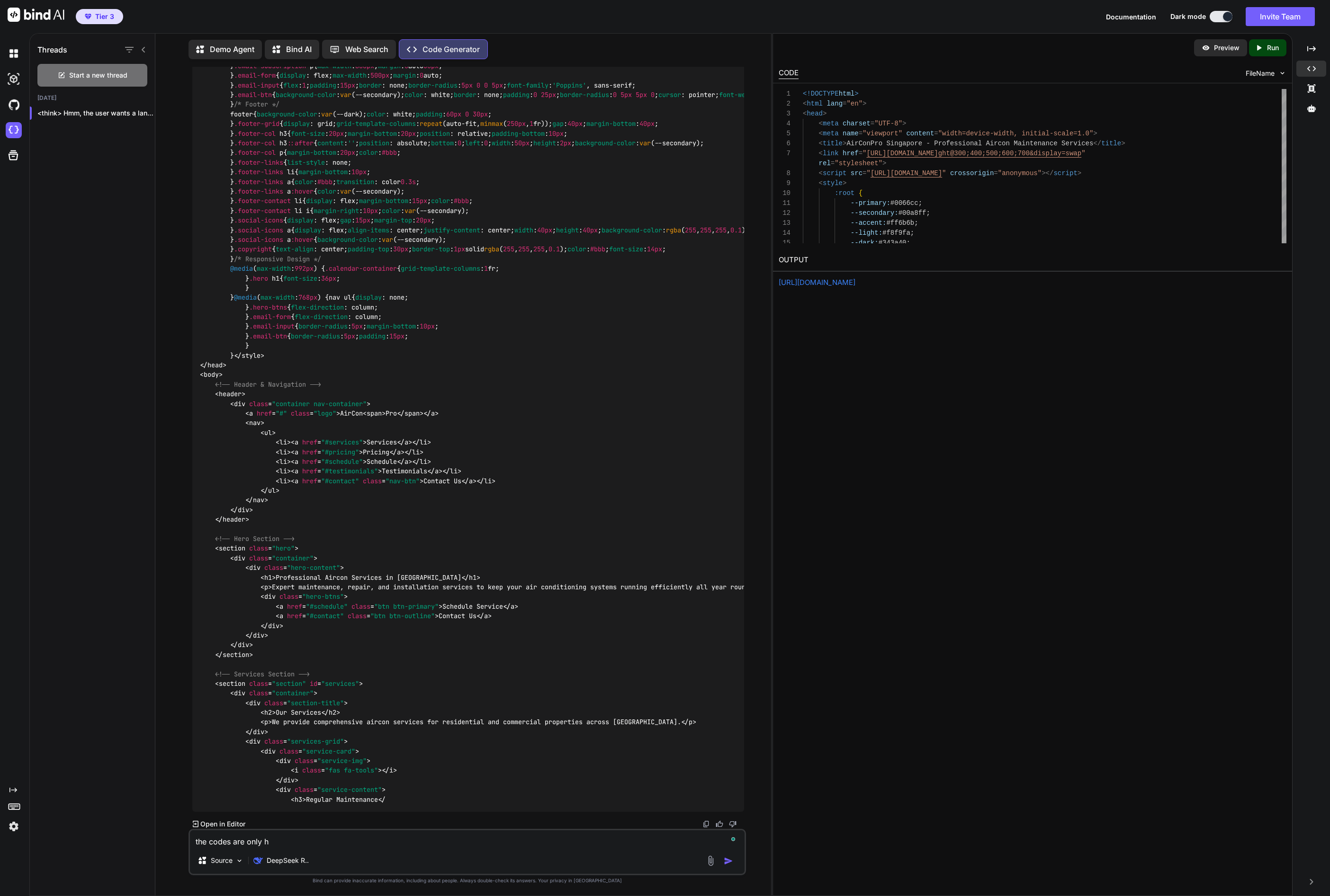
type textarea "x"
type textarea "the codes are only hal"
type textarea "x"
type textarea "the codes are only half"
type textarea "x"
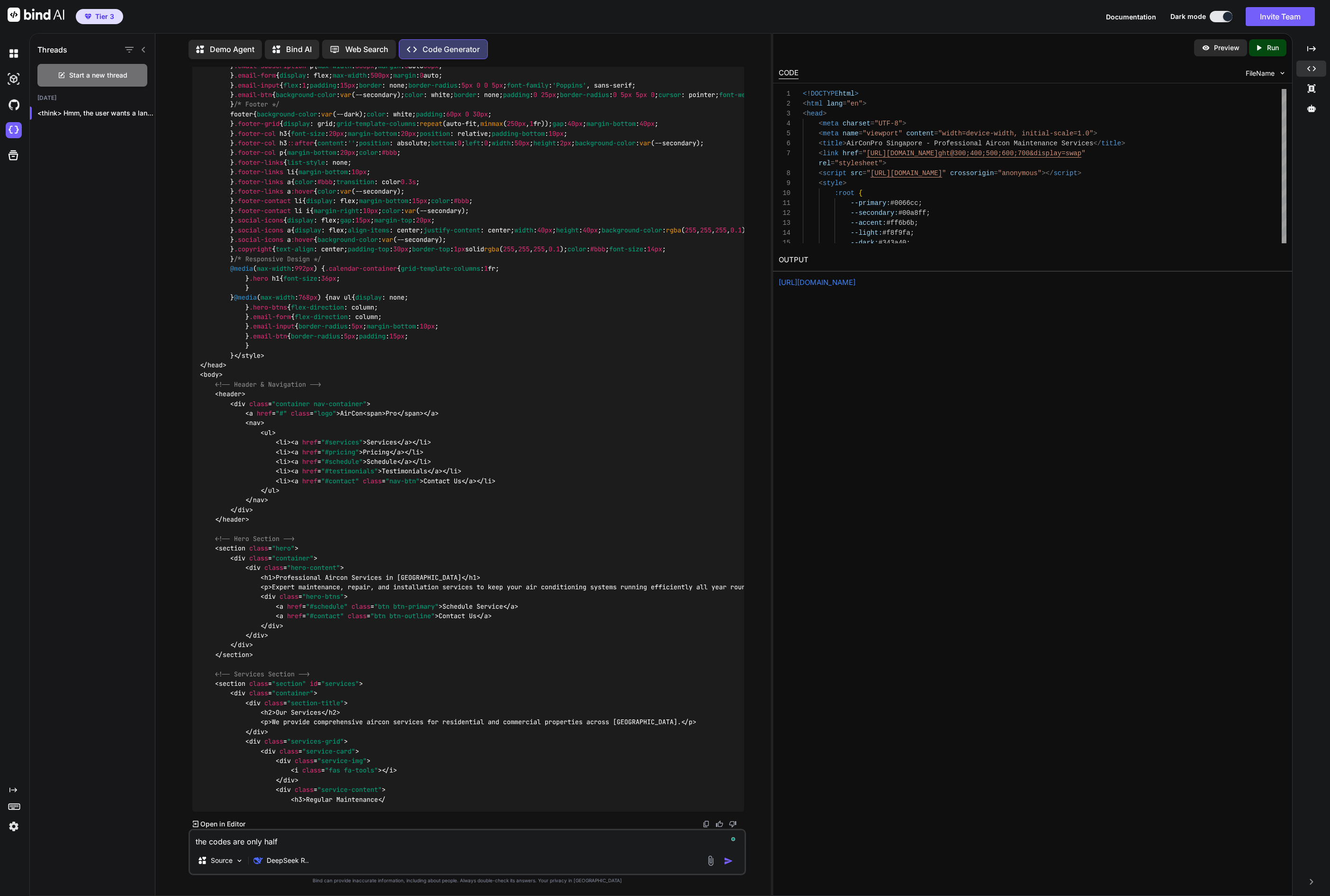
type textarea "the codes are only half-"
type textarea "x"
type textarea "the codes are only half-b"
type textarea "x"
type textarea "the codes are only half-ba"
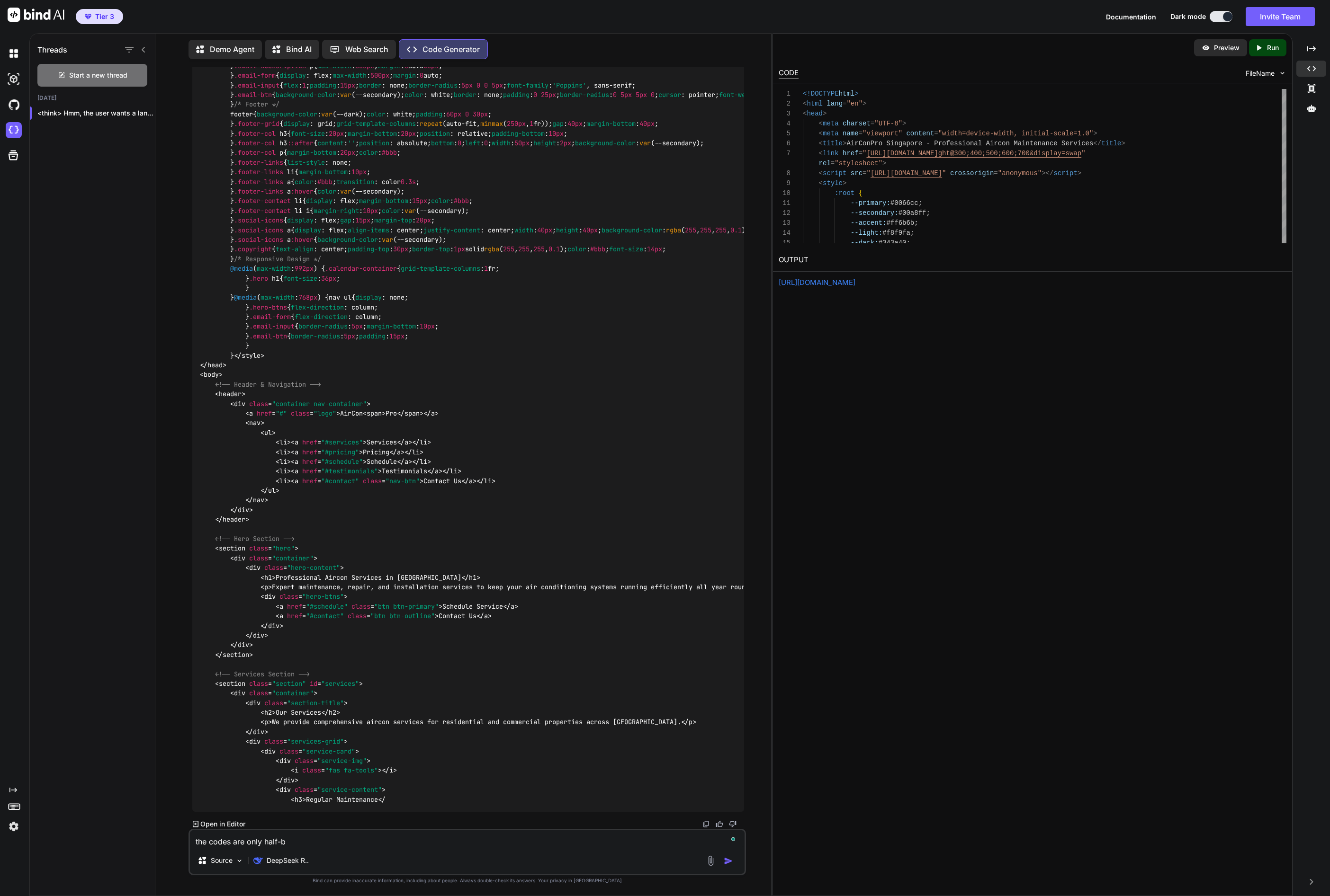
type textarea "x"
type textarea "the codes are only half-bak"
type textarea "x"
type textarea "the codes are only half-bake"
type textarea "x"
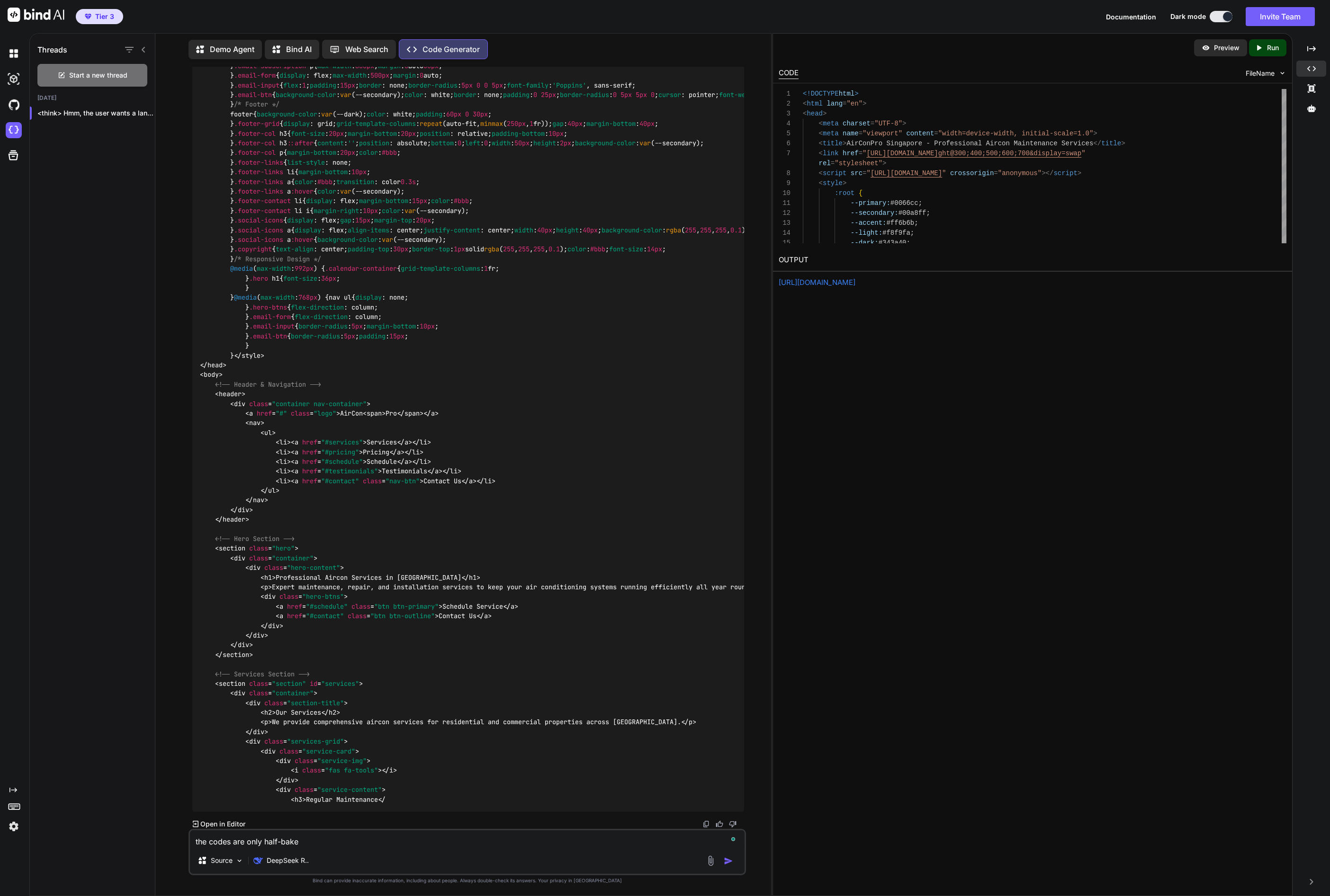
type textarea "the codes are only half-baked"
type textarea "x"
type textarea "the codes are only half-baked!"
type textarea "x"
type textarea "the codes are only half-baked!"
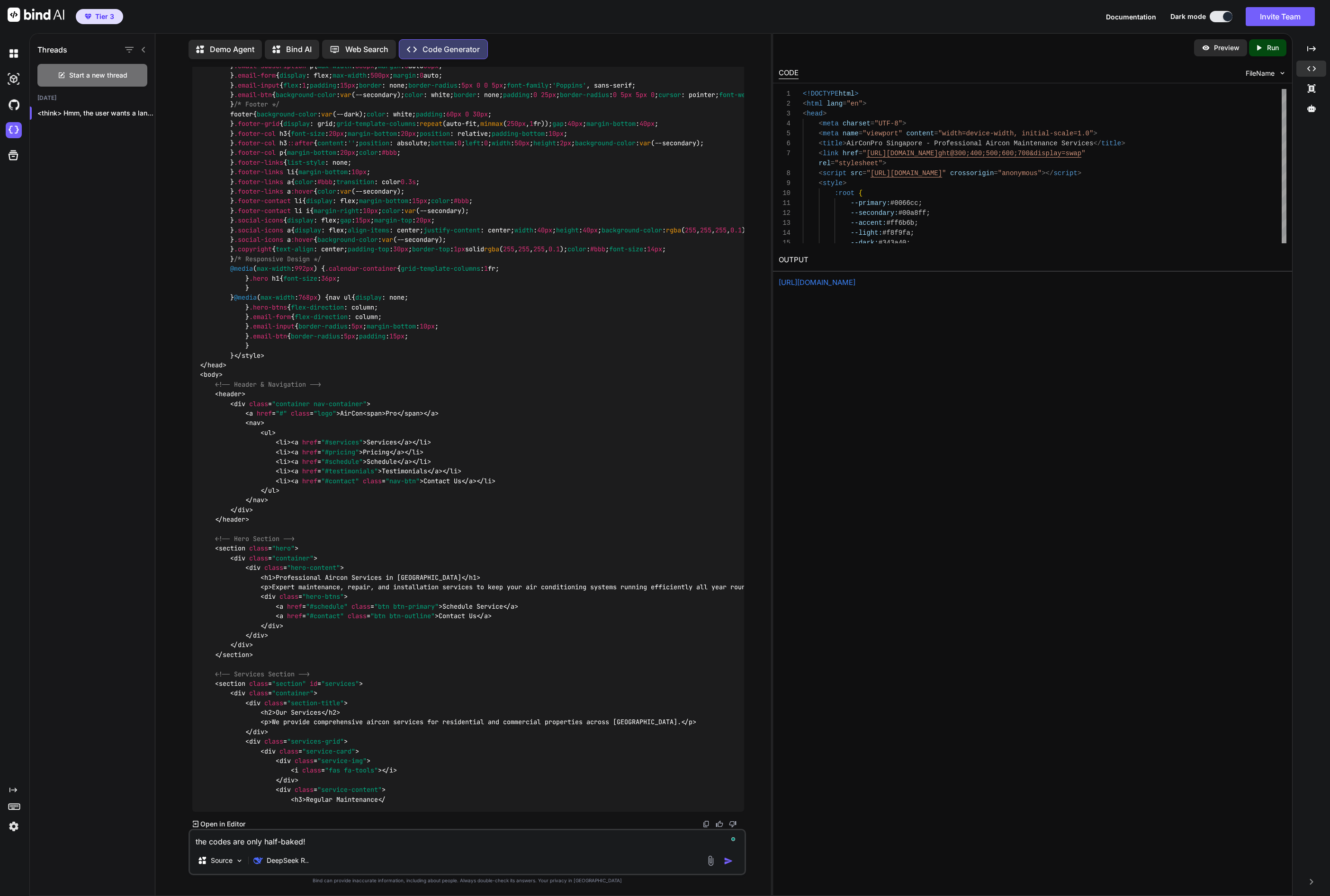
type textarea "x"
type textarea "the codes are only half-baked! m"
type textarea "x"
type textarea "the codes are only half-baked! mo"
type textarea "x"
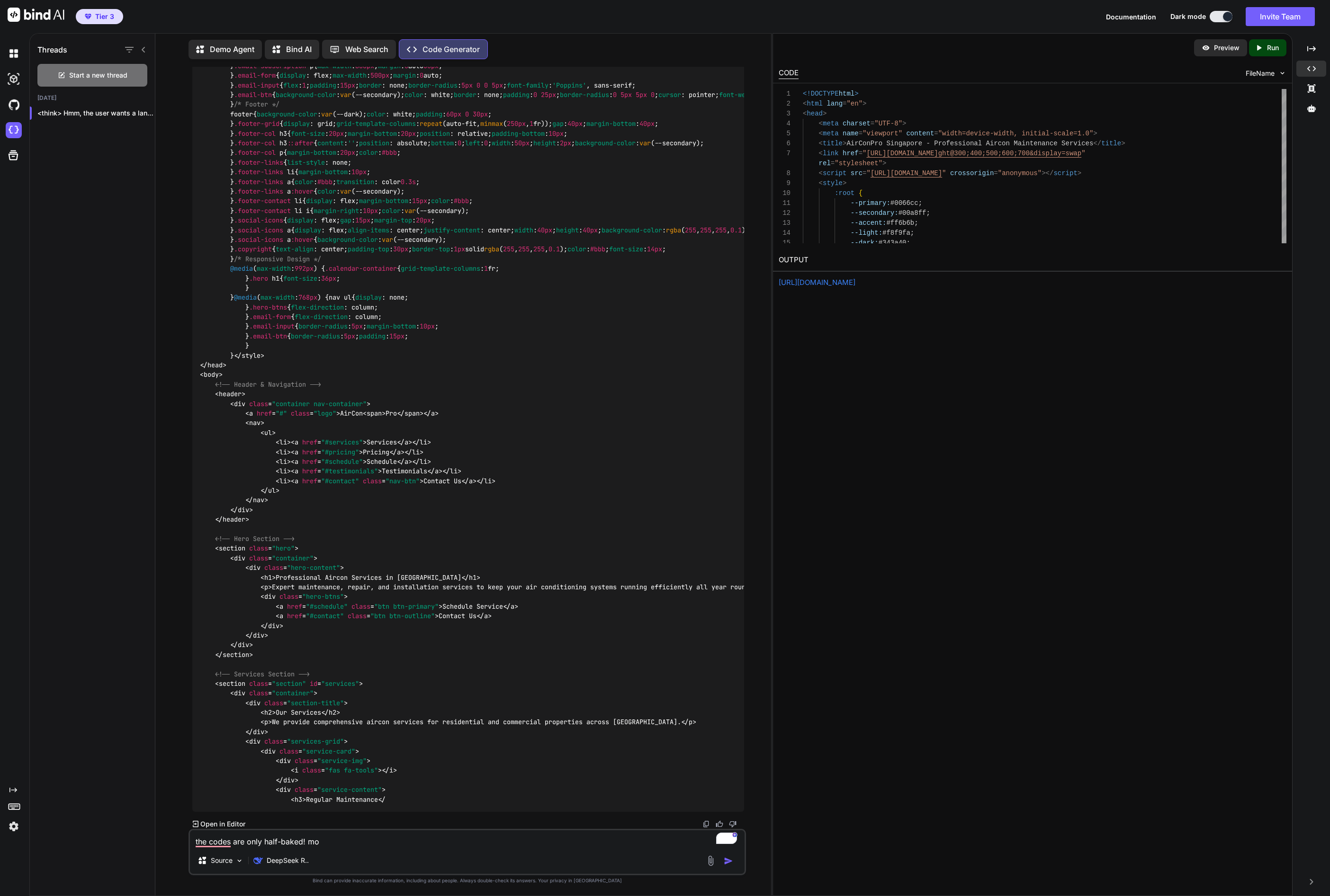
type textarea "the codes are only half-baked! mos"
type textarea "x"
type textarea "the codes are only half-baked! most"
type textarea "x"
type textarea "the codes are only half-baked! most"
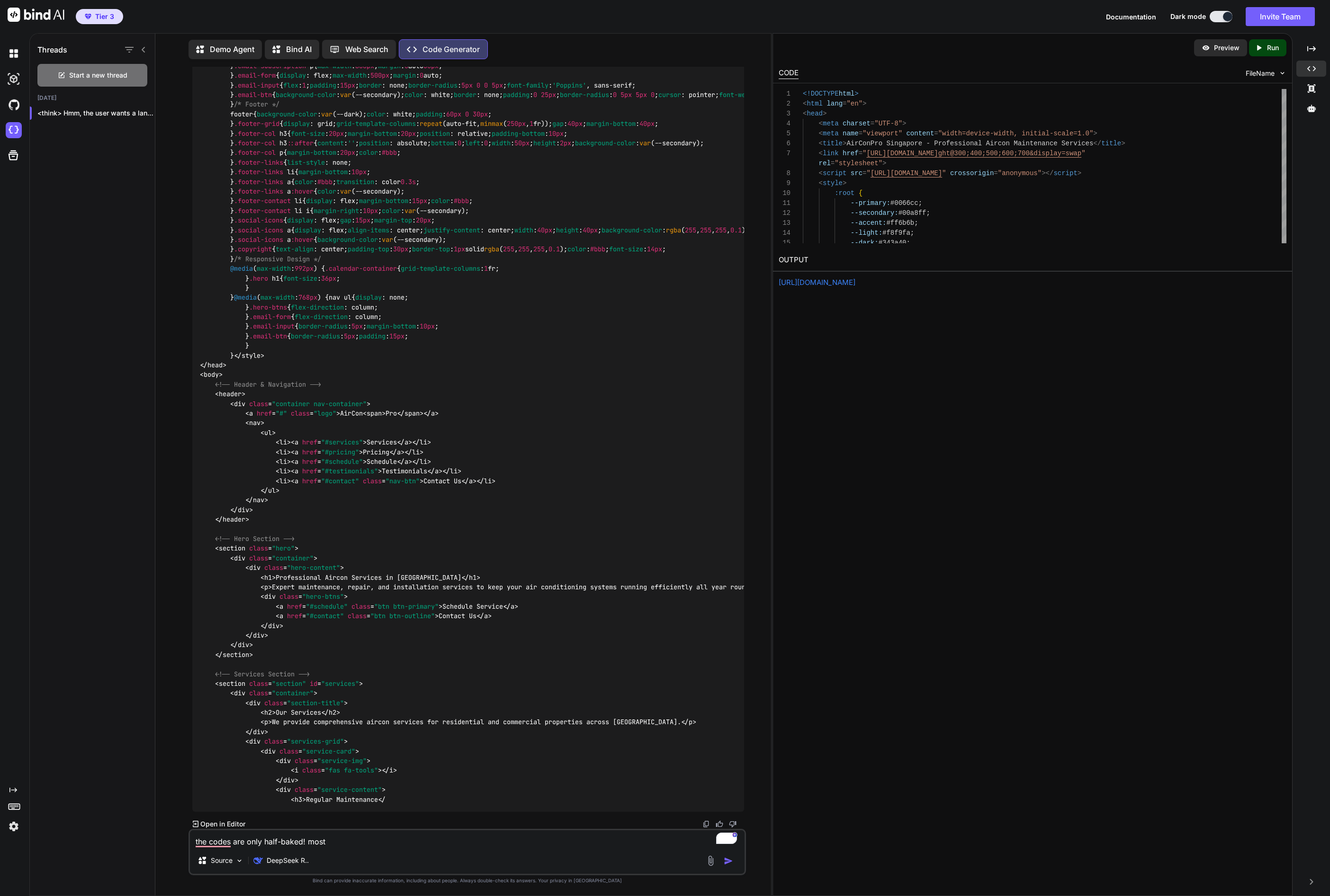
type textarea "x"
type textarea "the codes are only half-baked! most o"
type textarea "x"
type textarea "the codes are only half-baked! most of"
type textarea "x"
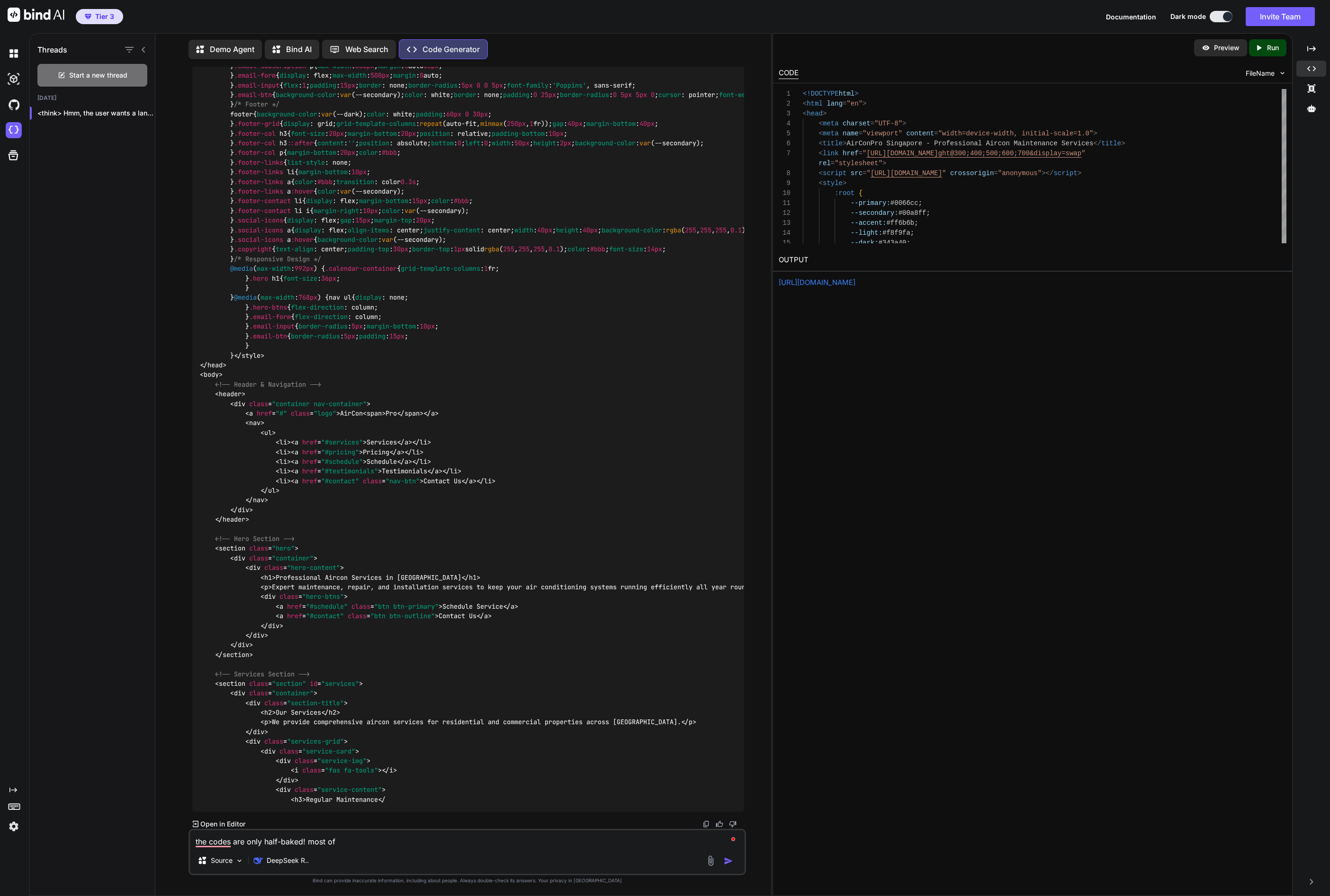
type textarea "the codes are only half-baked! most of"
type textarea "x"
type textarea "the codes are only half-baked! most of t"
type textarea "x"
type textarea "the codes are only half-baked! most of th"
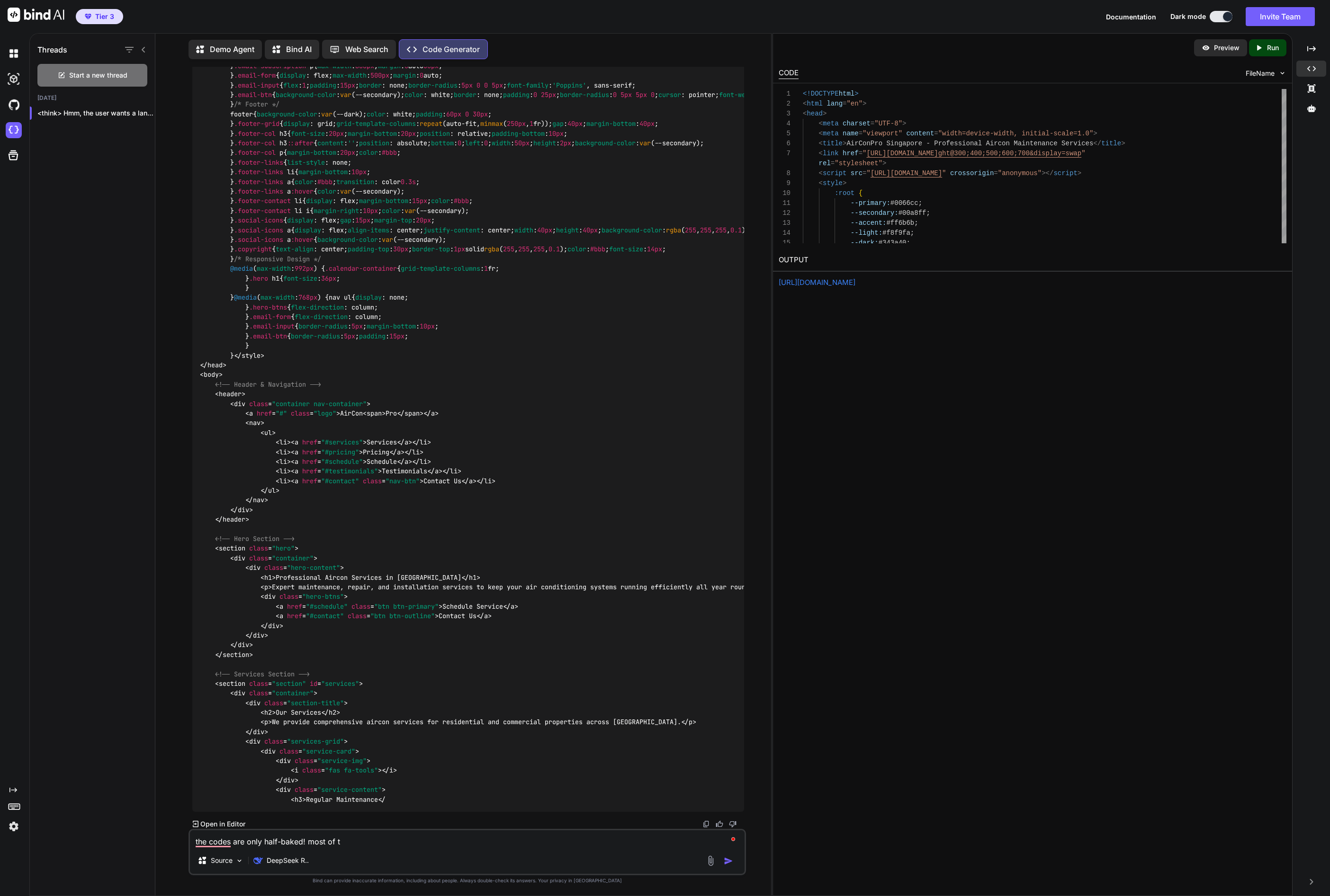
type textarea "x"
type textarea "the codes are only half-baked! most of the"
type textarea "x"
type textarea "the codes are only half-baked! most of the"
type textarea "x"
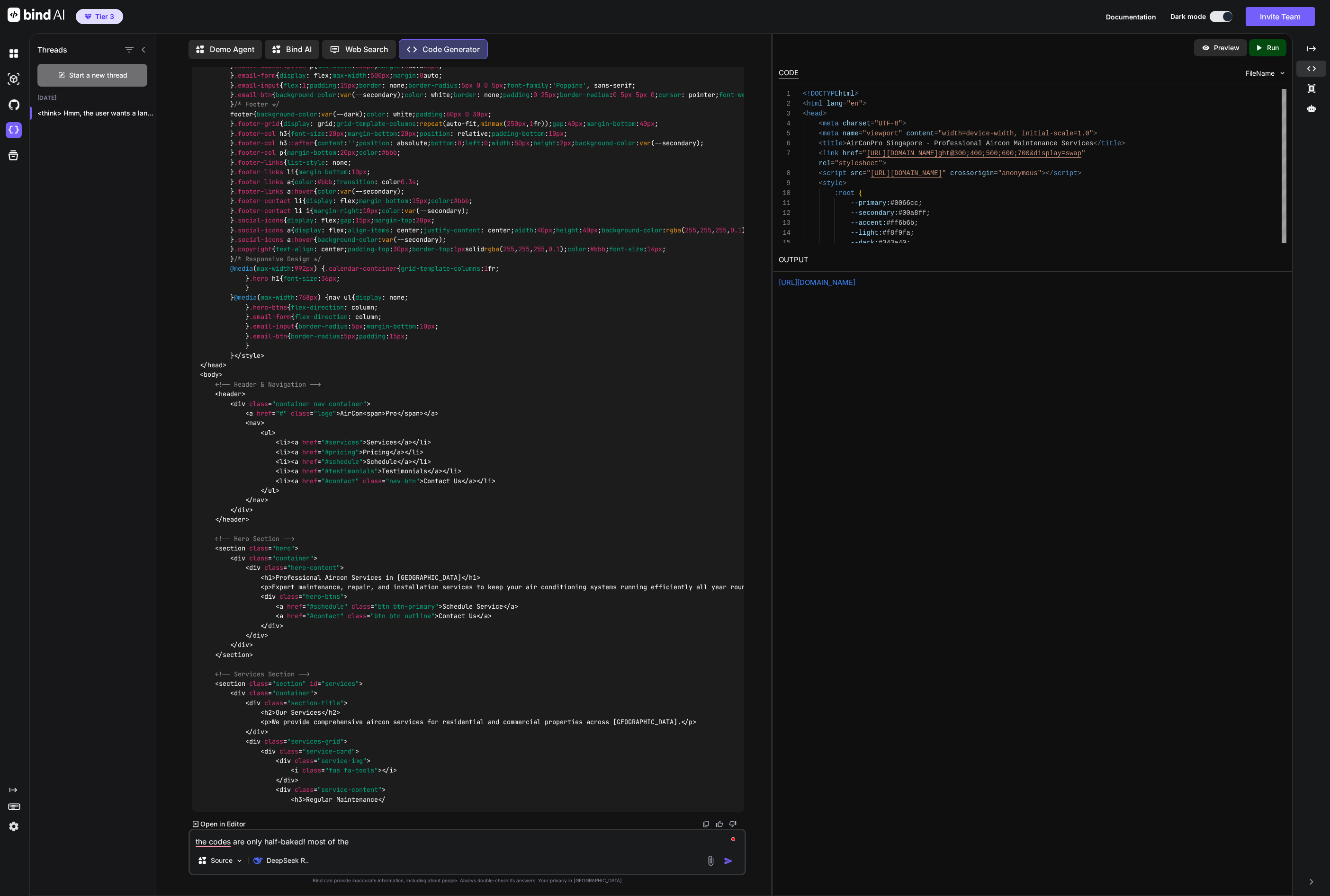
type textarea "the codes are only half-baked! most of the s"
type textarea "x"
type textarea "the codes are only half-baked! most of the se"
type textarea "x"
type textarea "the codes are only half-baked! most of the sec"
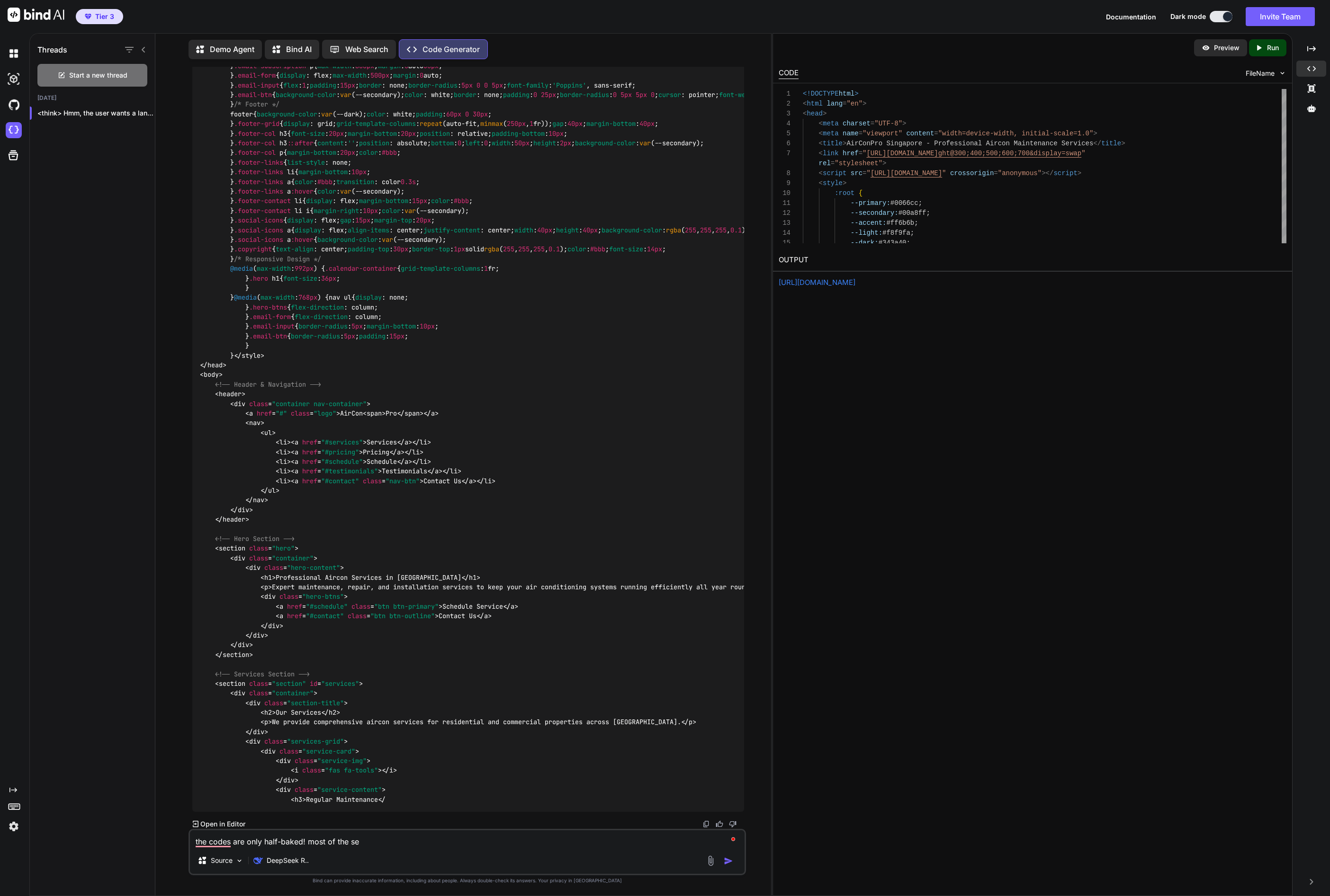
type textarea "x"
type textarea "the codes are only half-baked! most of the sect"
type textarea "x"
type textarea "the codes are only half-baked! most of the secti"
type textarea "x"
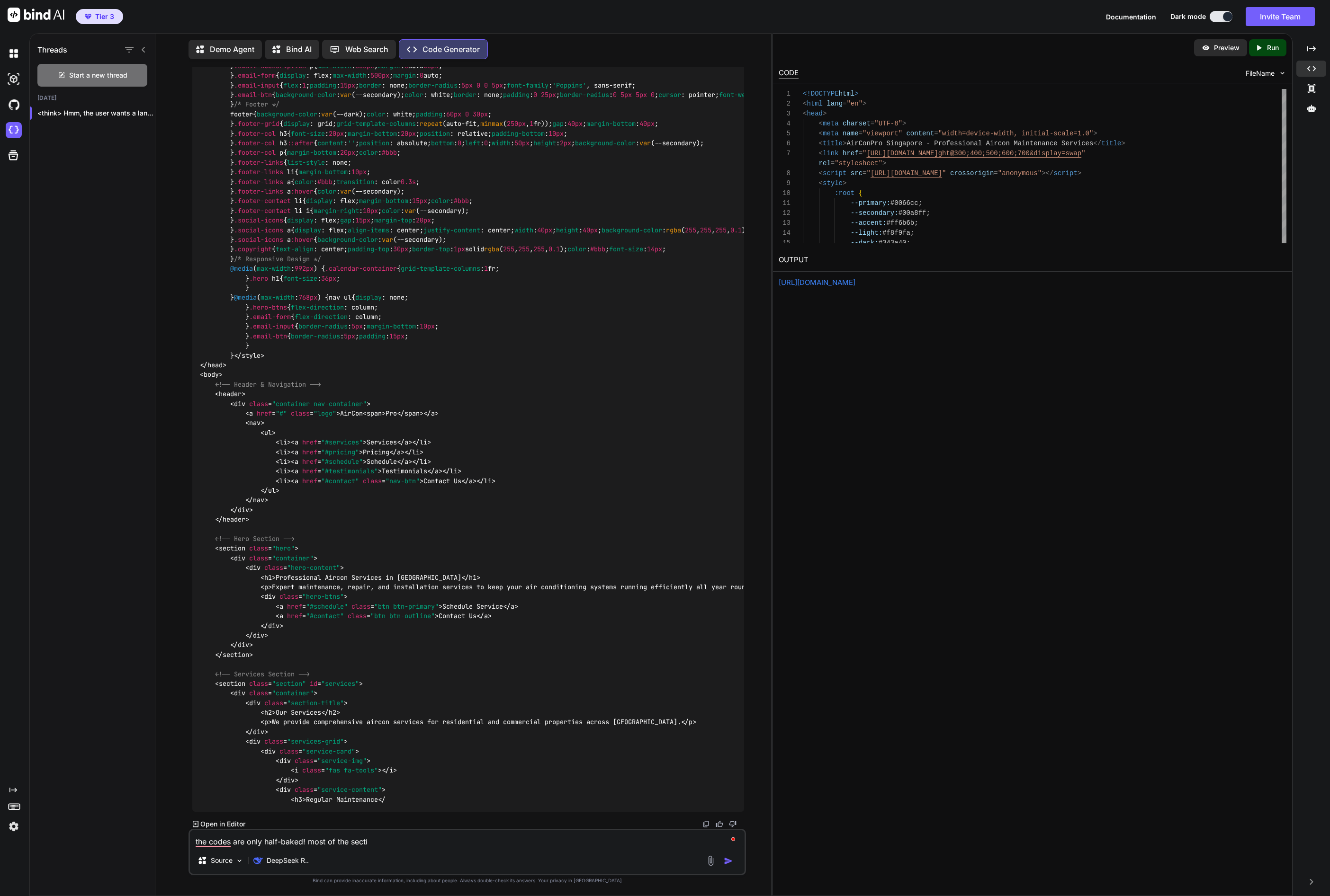
type textarea "the codes are only half-baked! most of the sectin"
type textarea "x"
type textarea "the codes are only half-baked! most of the sectins"
type textarea "x"
type textarea "the codes are only half-baked! most of the sectins"
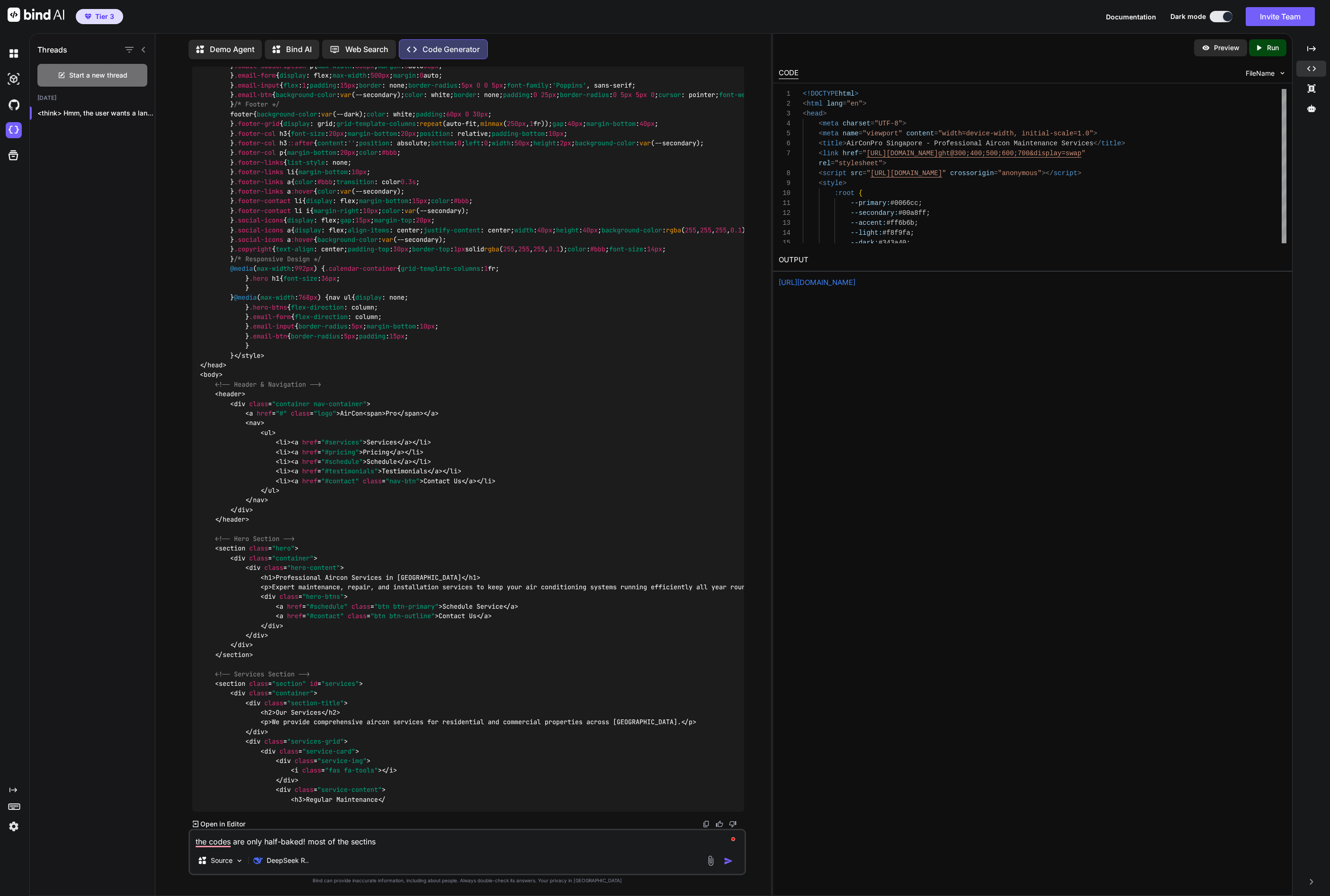
type textarea "x"
type textarea "the codes are only half-baked! most of the sectins a"
type textarea "x"
type textarea "the codes are only half-baked! most of the sectins ar"
type textarea "x"
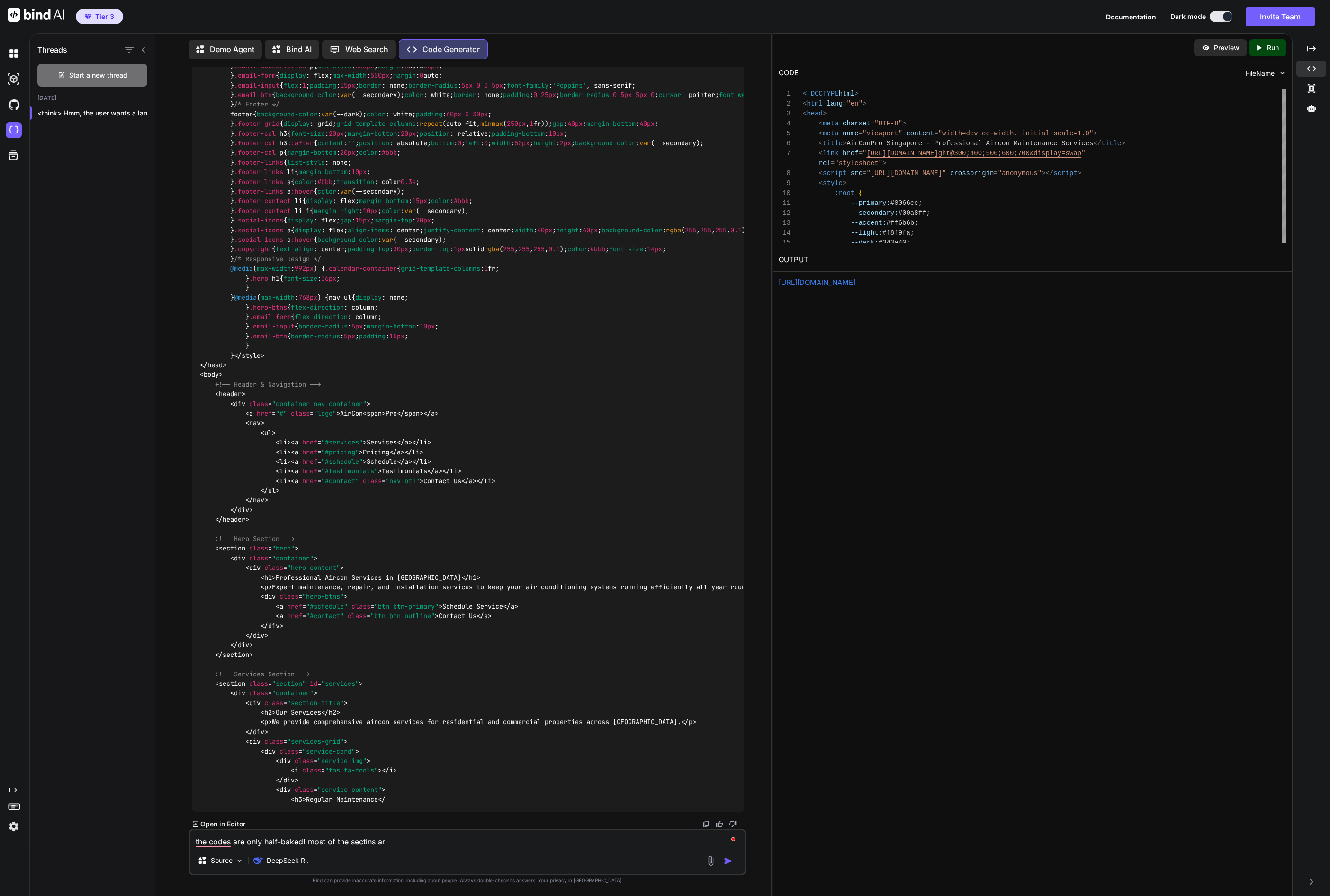
type textarea "the codes are only half-baked! most of the sectins are"
type textarea "x"
type textarea "the codes are only half-baked! most of the sectins ar"
type textarea "x"
type textarea "the codes are only half-baked! most of the sectins a"
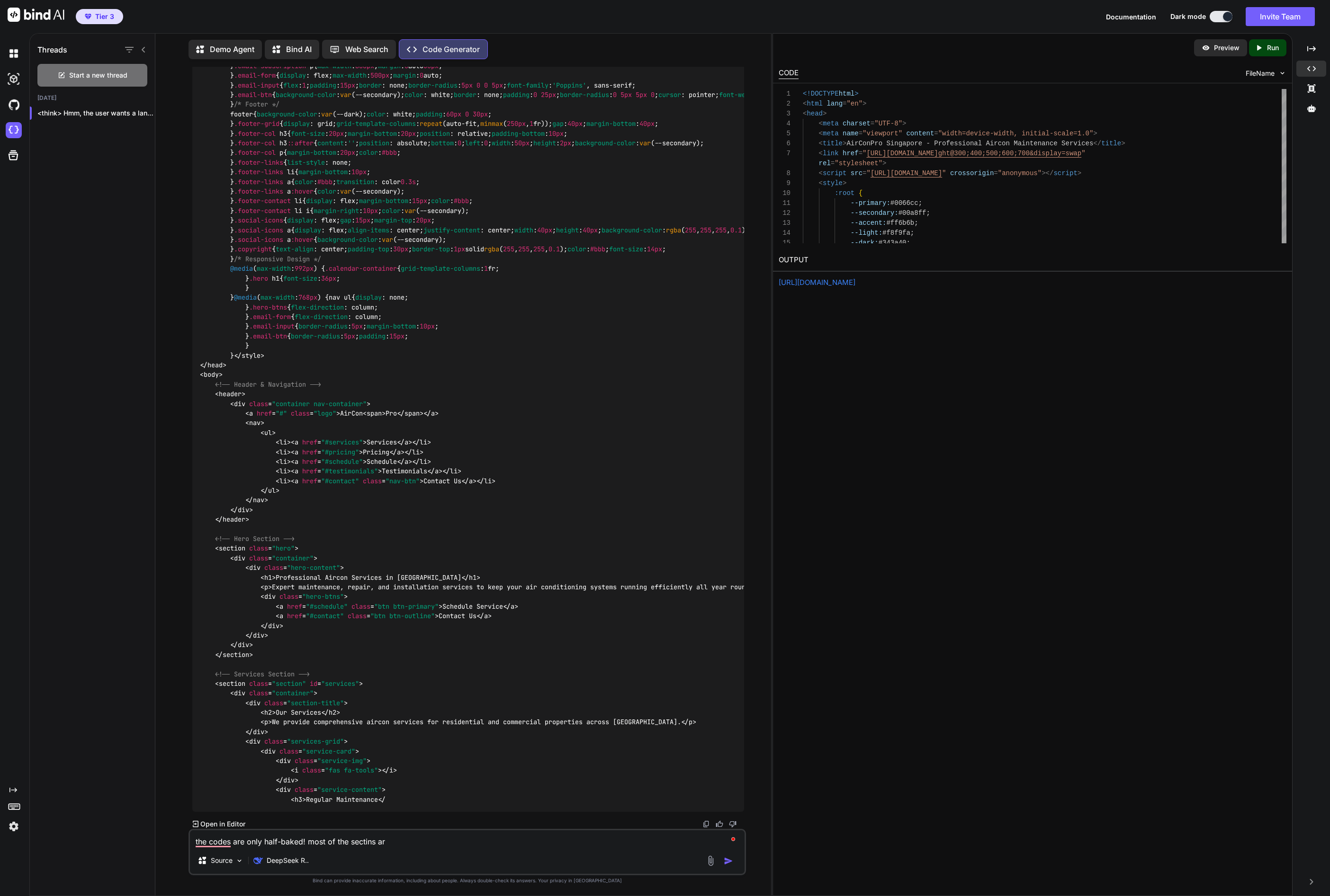
type textarea "x"
type textarea "the codes are only half-baked! most of the sectins"
type textarea "x"
type textarea "the codes are only half-baked! most of the sectins"
type textarea "x"
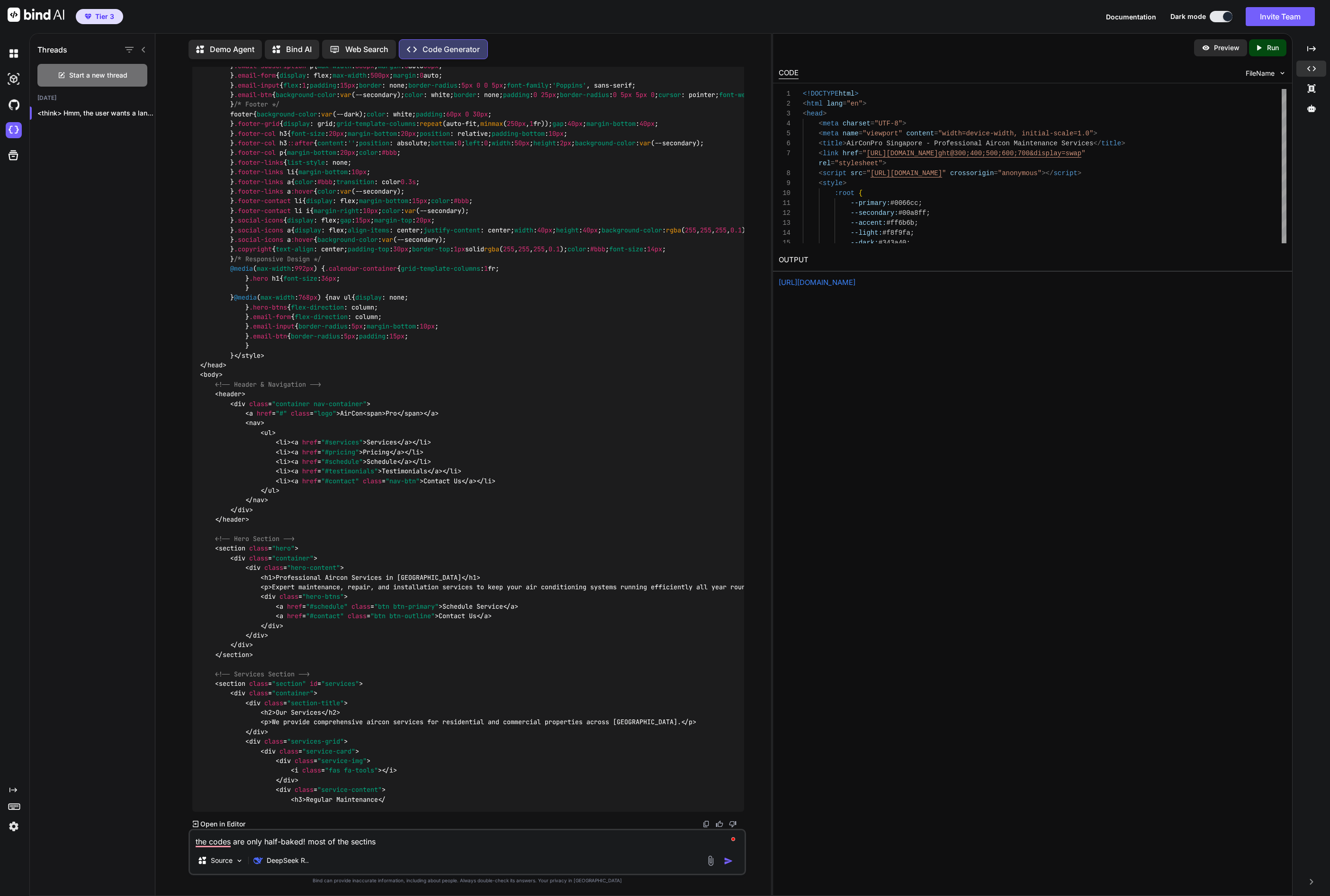
type textarea "the codes are only half-baked! most of the sectin"
type textarea "x"
type textarea "the codes are only half-baked! most of the secti"
type textarea "x"
type textarea "the codes are only half-baked! most of the [DEMOGRAPHIC_DATA]"
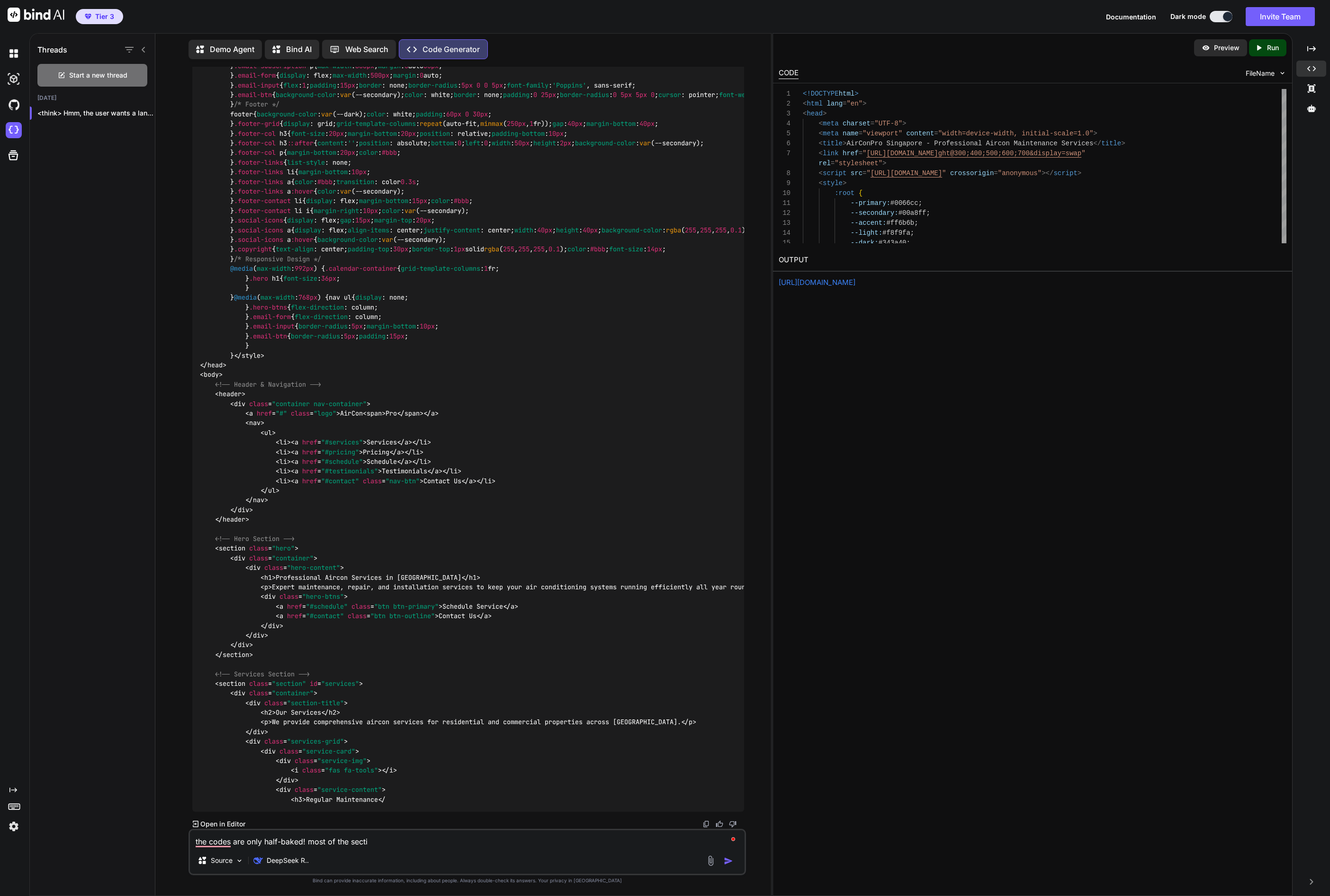
type textarea "x"
type textarea "the codes are only half-baked! most of the section"
type textarea "x"
type textarea "the codes are only half-baked! most of the sections"
type textarea "x"
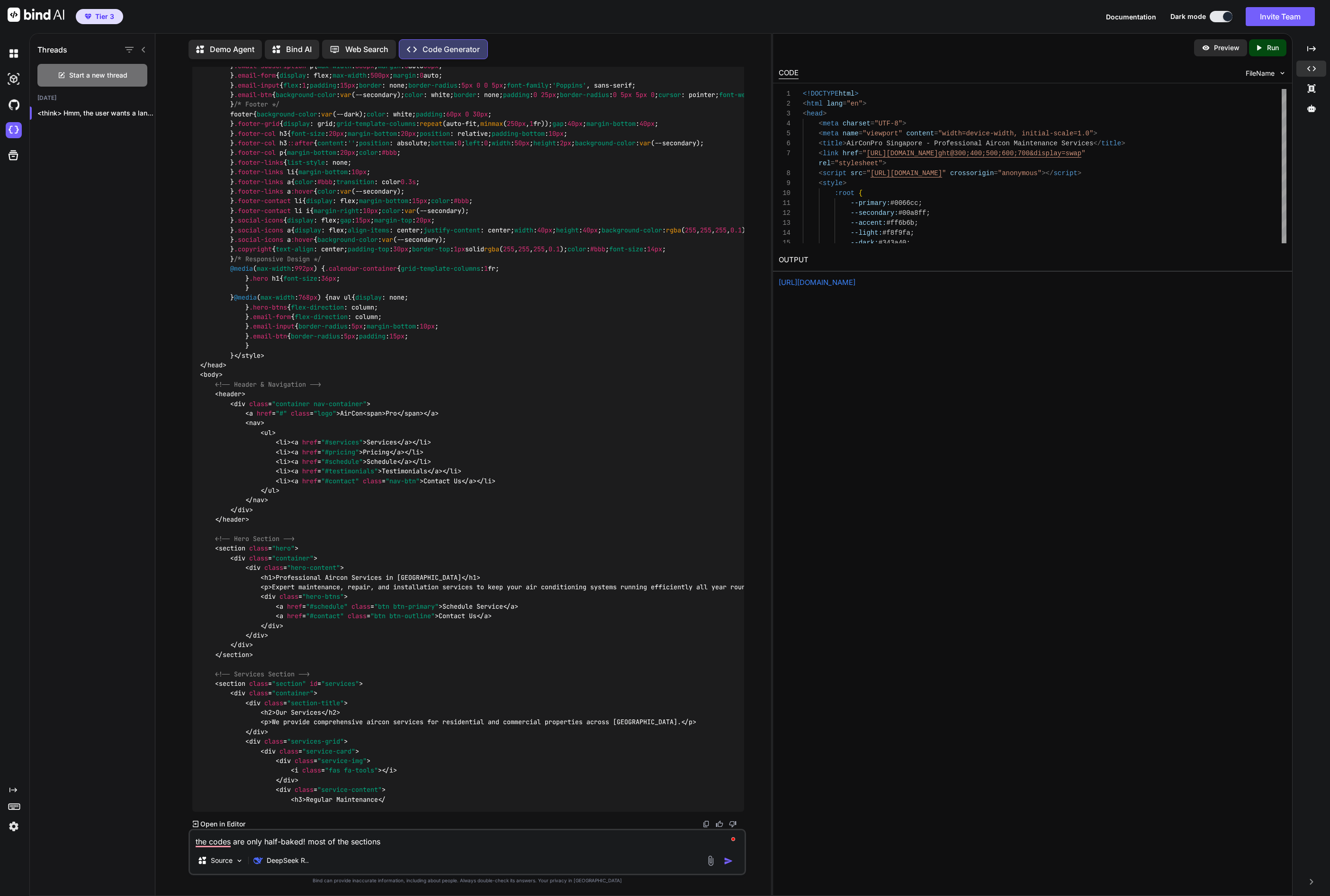
type textarea "the codes are only half-baked! most of the sections"
type textarea "x"
type textarea "the codes are only half-baked! most of the sections a"
type textarea "x"
type textarea "the codes are only half-baked! most of the sections ar"
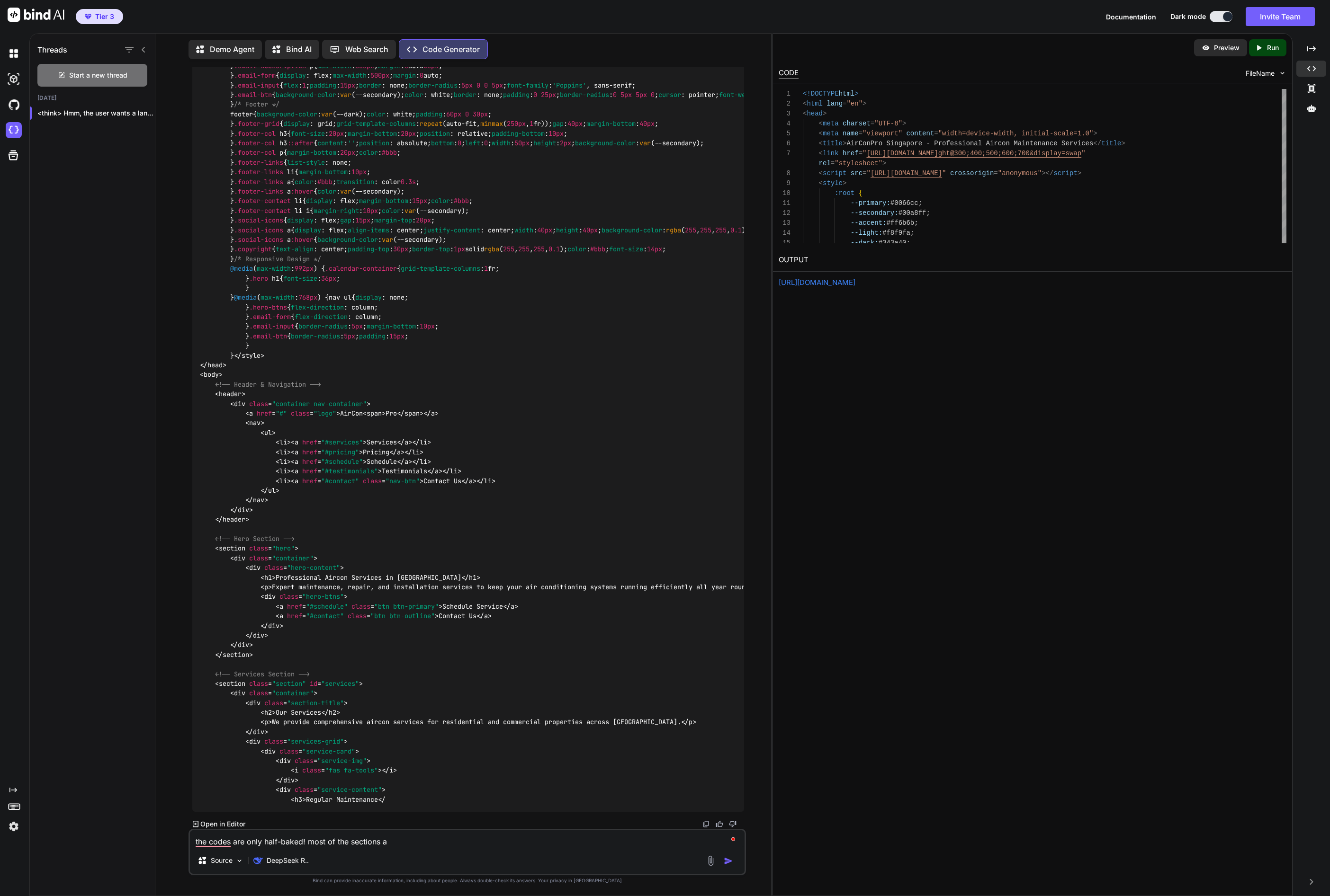
type textarea "x"
type textarea "the codes are only half-baked! most of the sections are"
type textarea "x"
type textarea "the codes are only half-baked! most of the sections are"
type textarea "x"
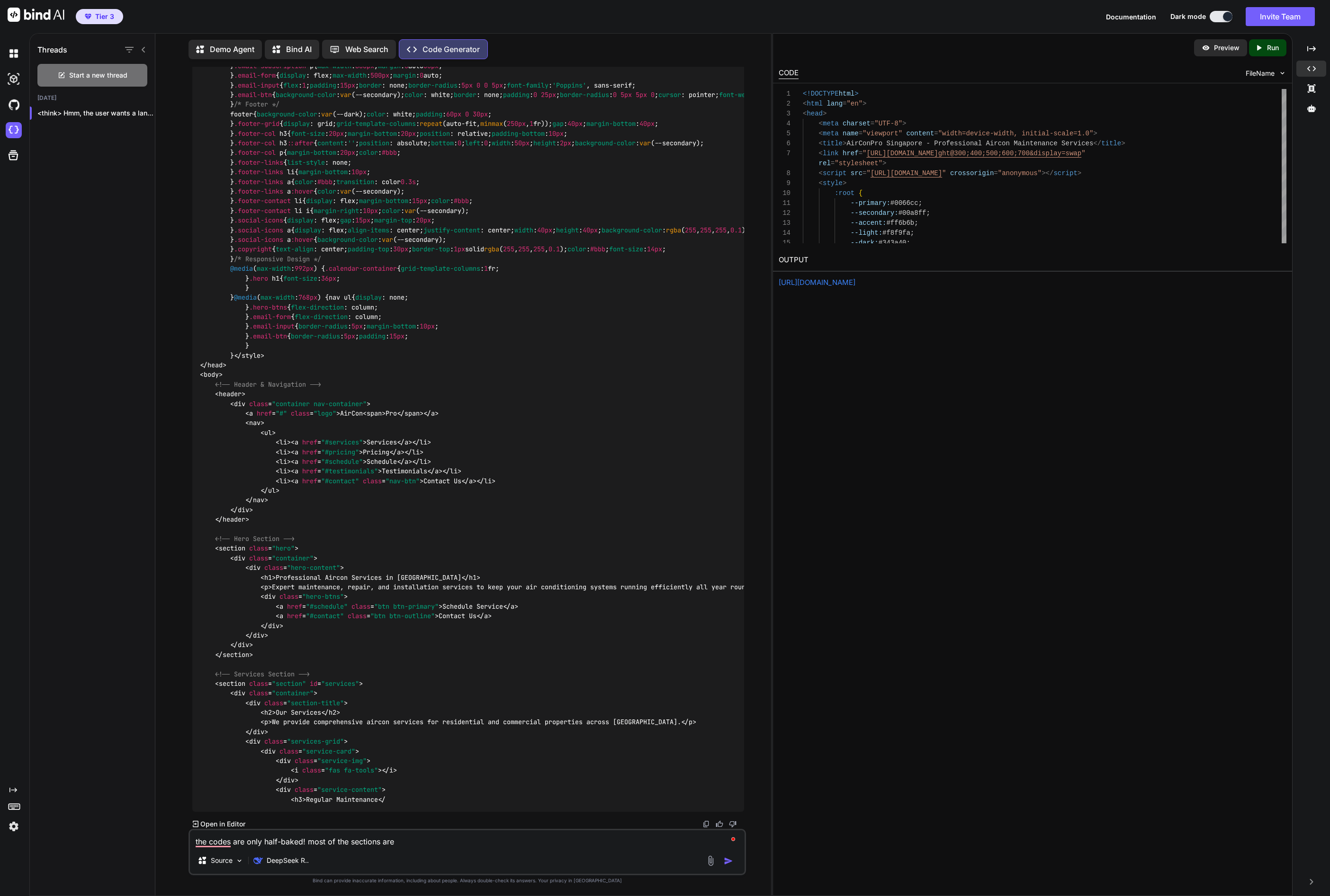
type textarea "the codes are only half-baked! most of the sections are n"
type textarea "x"
type textarea "the codes are only half-baked! most of the sections are no"
type textarea "x"
type textarea "the codes are only half-baked! most of the sections are not"
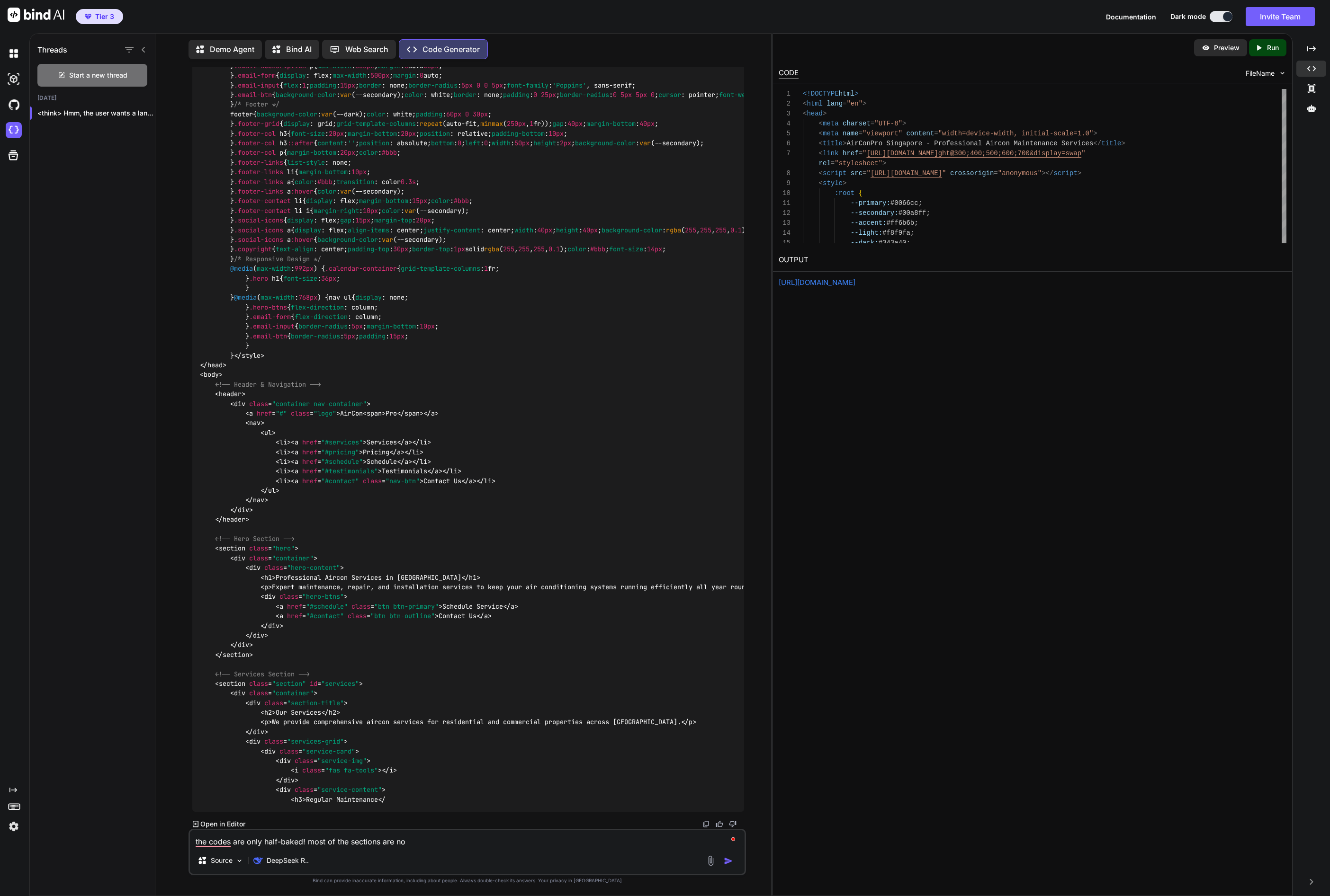
type textarea "x"
type textarea "the codes are only half-baked! most of the sections are not"
type textarea "x"
type textarea "the codes are only half-baked! most of the sections are not t"
type textarea "x"
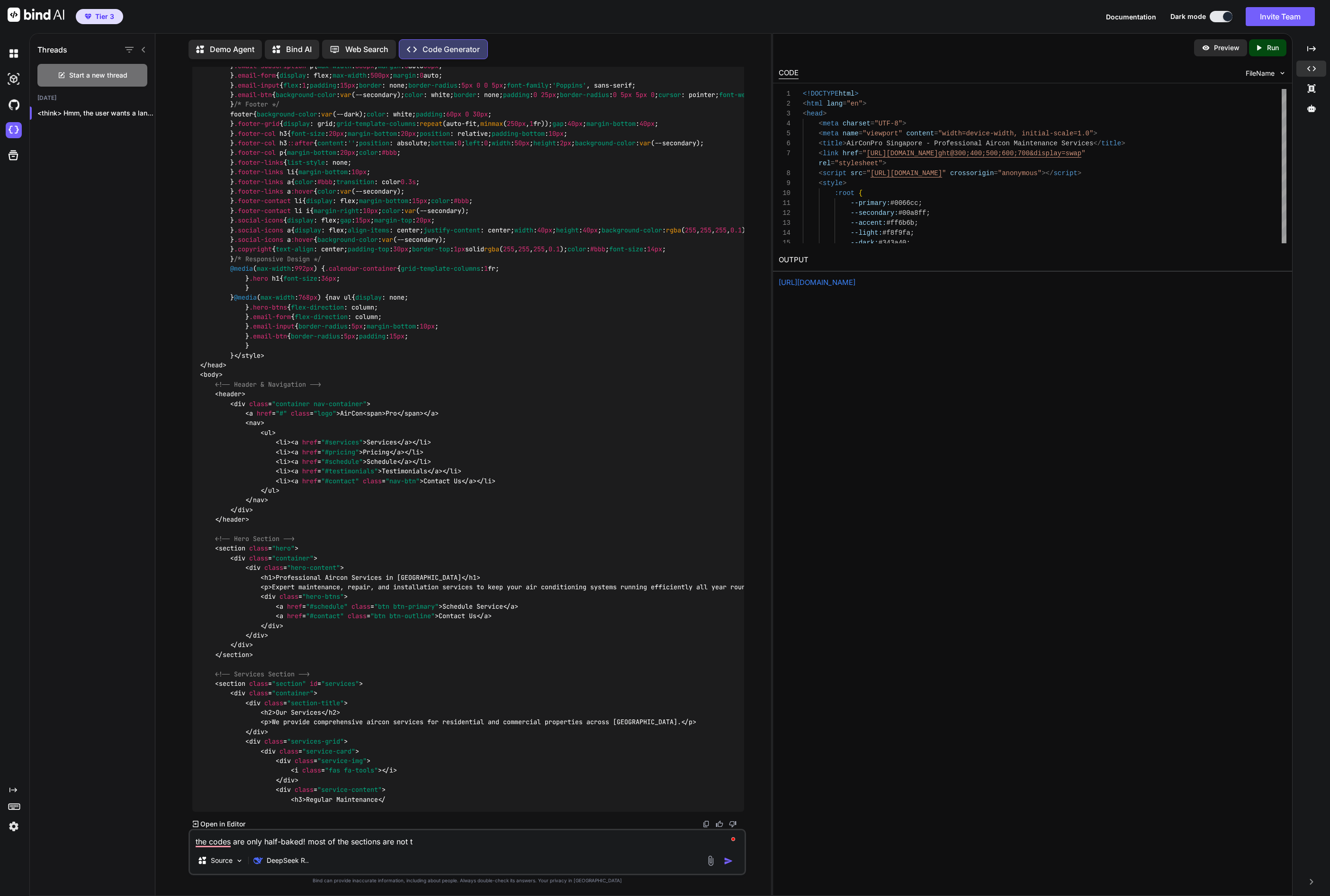
type textarea "the codes are only half-baked! most of the sections are not th"
type textarea "x"
type textarea "the codes are only half-baked! most of the sections are not the"
type textarea "x"
type textarea "the codes are only half-baked! most of the sections are not ther"
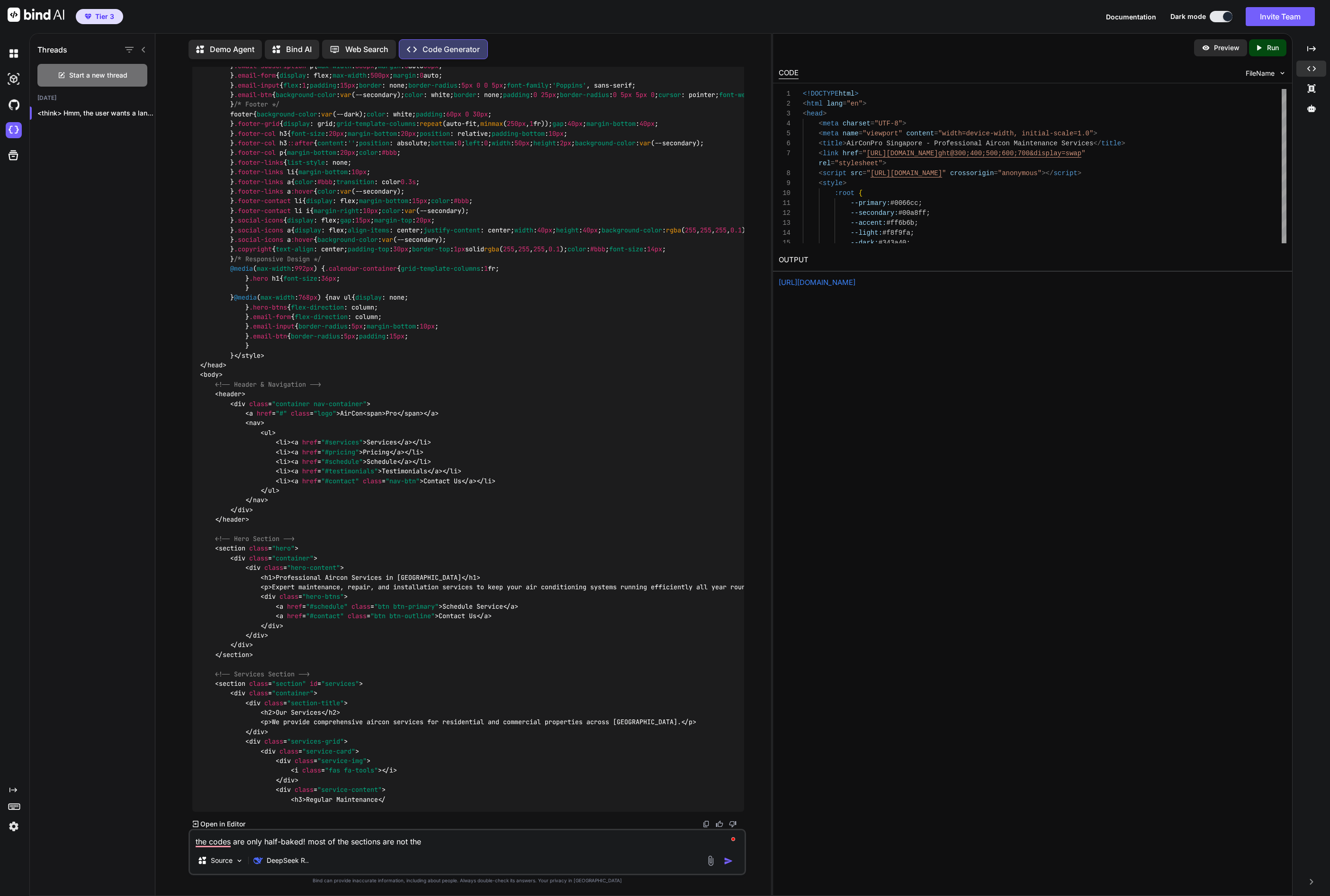
type textarea "x"
type textarea "the codes are only half-baked! most of the sections are not there"
type textarea "x"
type textarea "the codes are only half-baked! most of the sections are not there!"
type textarea "x"
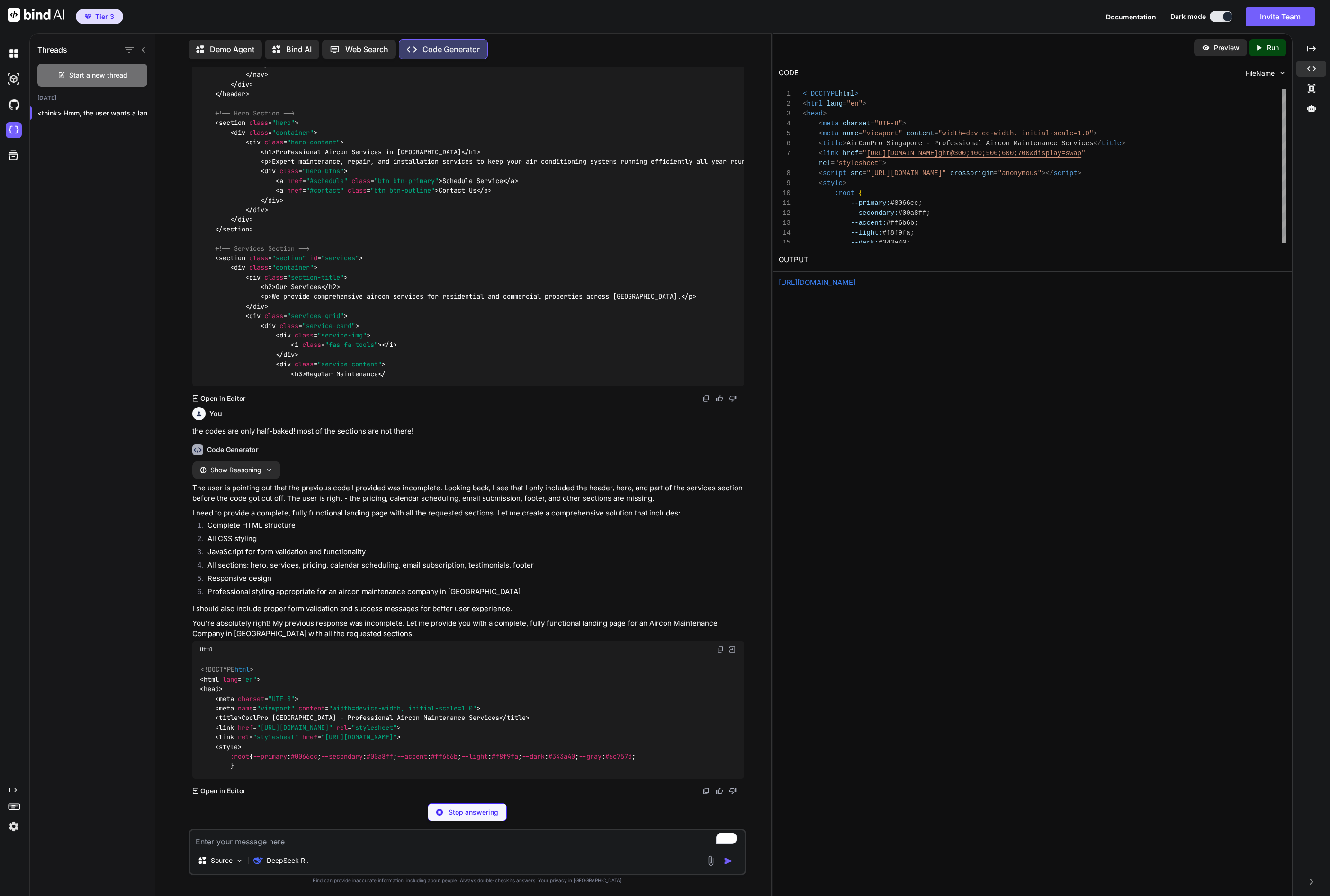
scroll to position [6169, 0]
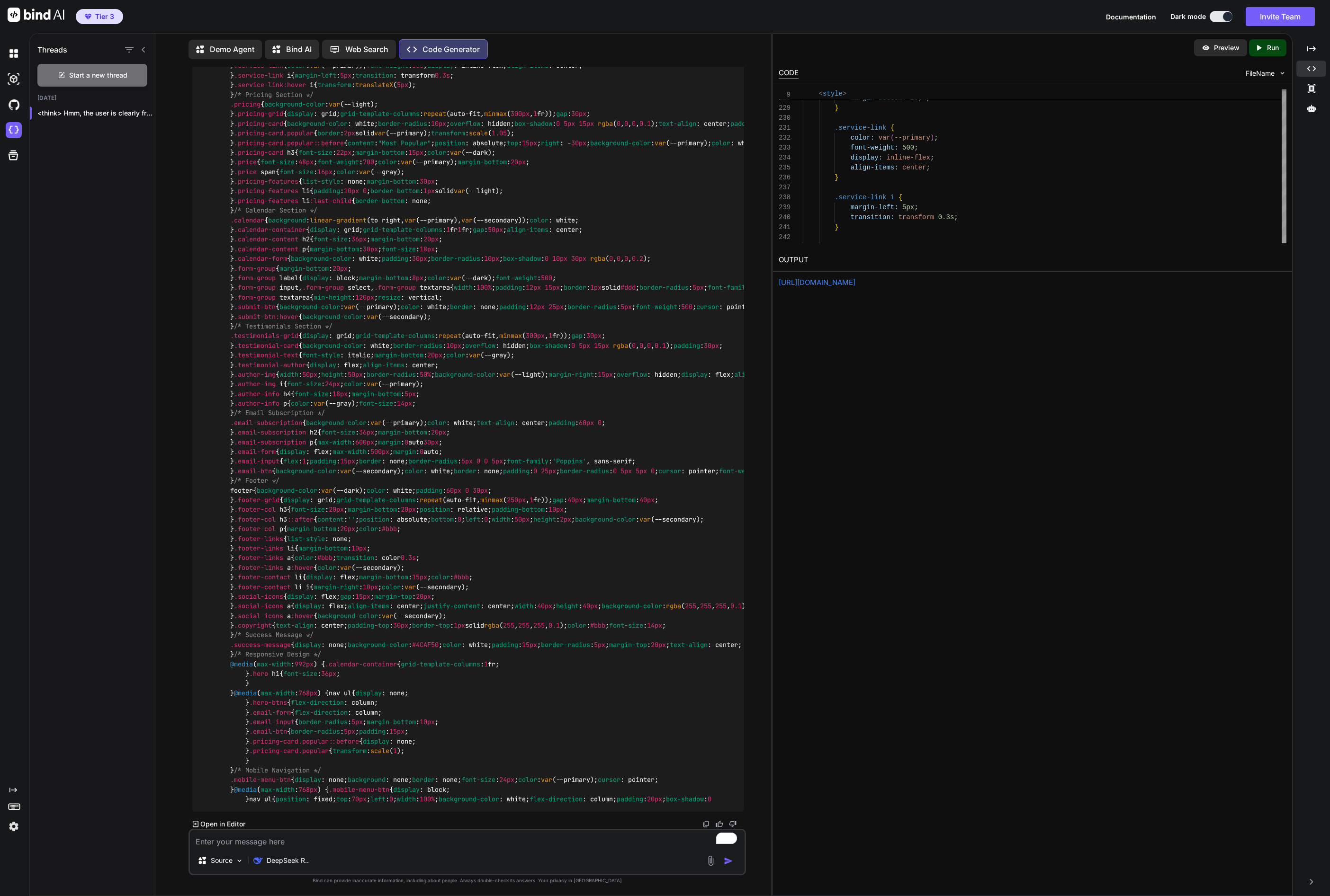
click at [1274, 51] on p "Run" at bounding box center [1272, 47] width 12 height 9
click at [855, 283] on link "[URL][DOMAIN_NAME]" at bounding box center [817, 283] width 77 height 9
click at [1265, 47] on icon "Created with Pixso." at bounding box center [1261, 47] width 12 height 9
click at [1228, 47] on p "Preview" at bounding box center [1227, 47] width 26 height 9
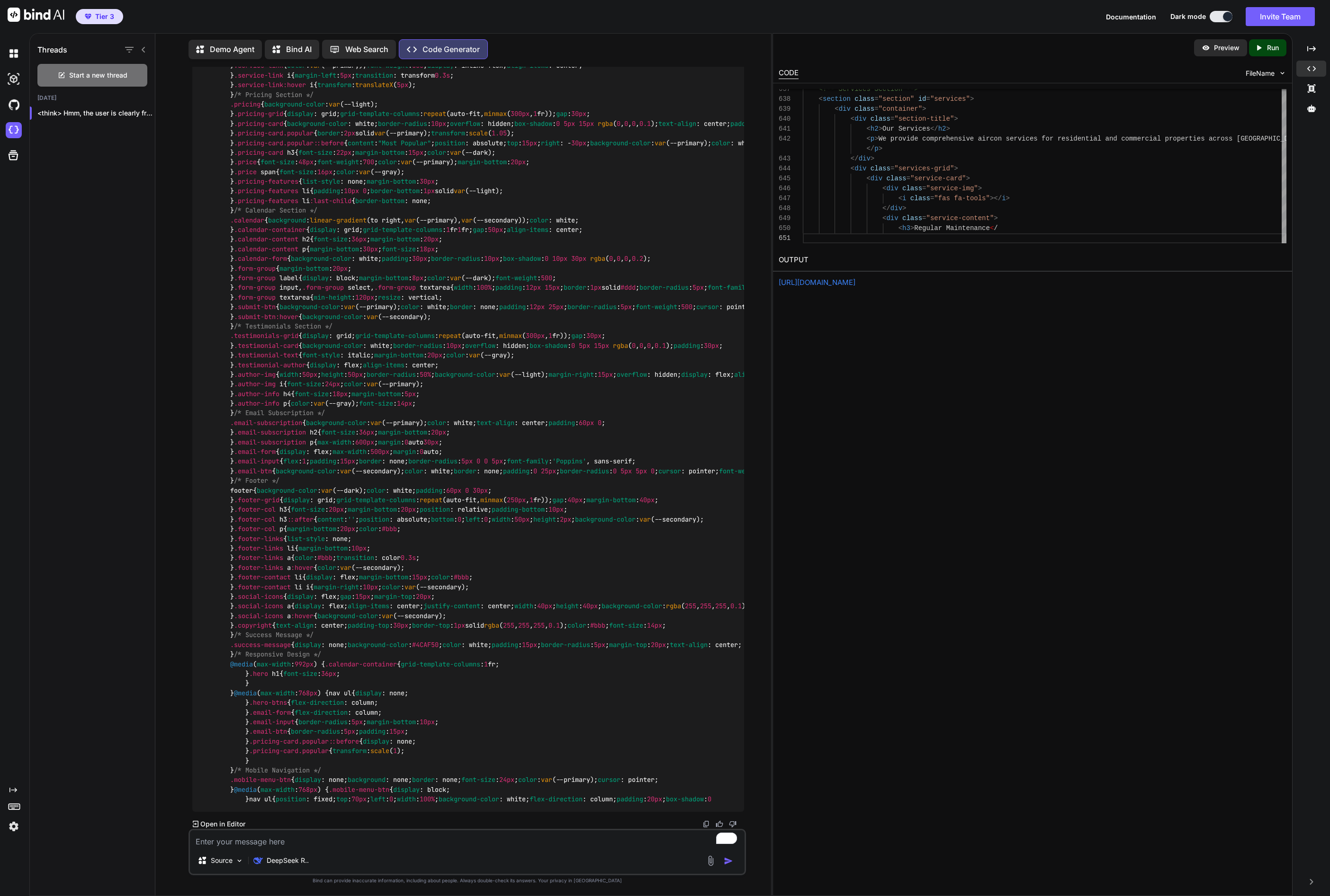
scroll to position [12312, 0]
click at [299, 856] on p "DeepSeek R.." at bounding box center [288, 861] width 42 height 9
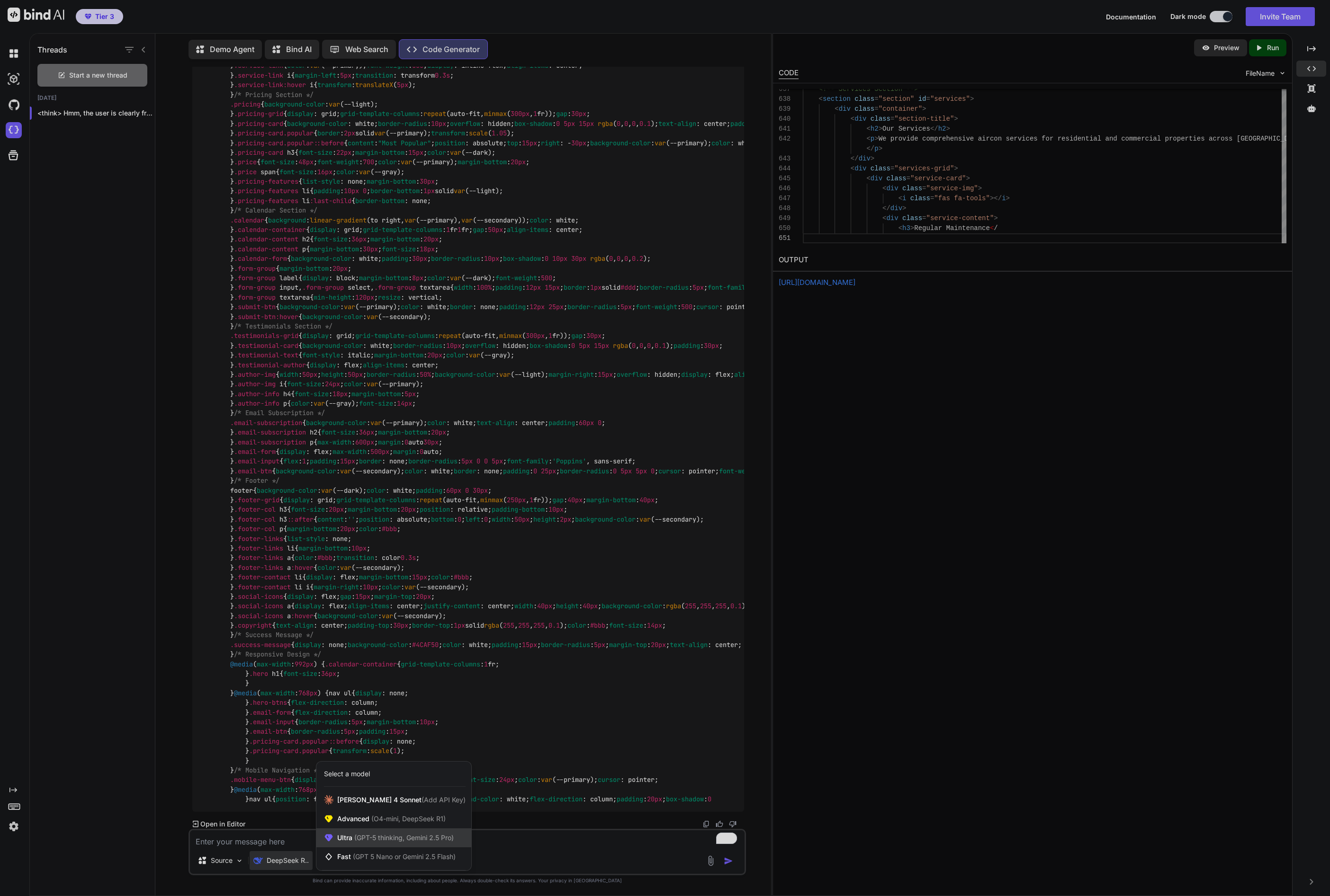
click at [379, 835] on span "(GPT-5 thinking, Gemini 2.5 Pro)" at bounding box center [403, 838] width 101 height 8
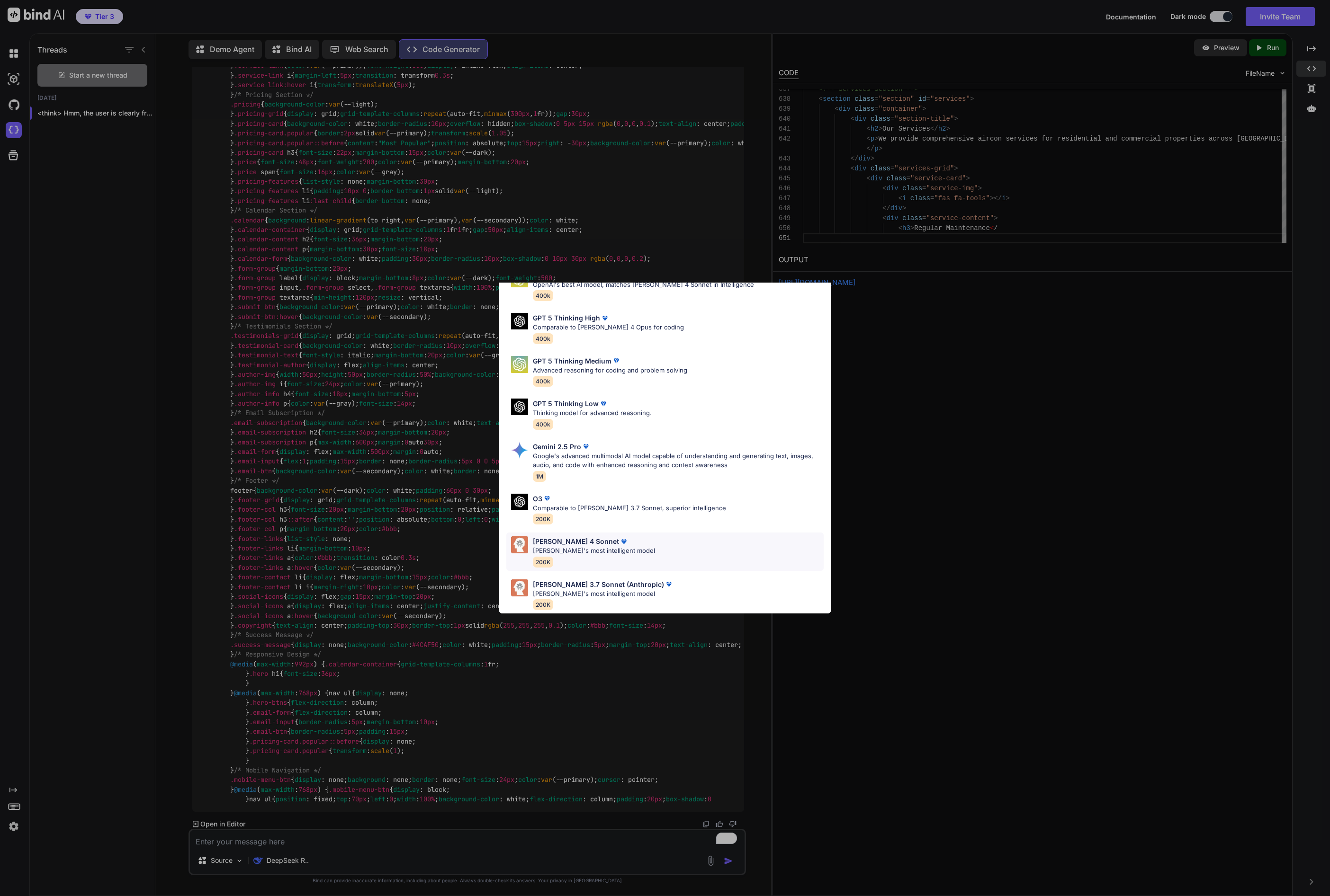
scroll to position [58, 0]
click at [614, 590] on p "[PERSON_NAME]'s most intelligent model" at bounding box center [602, 594] width 141 height 9
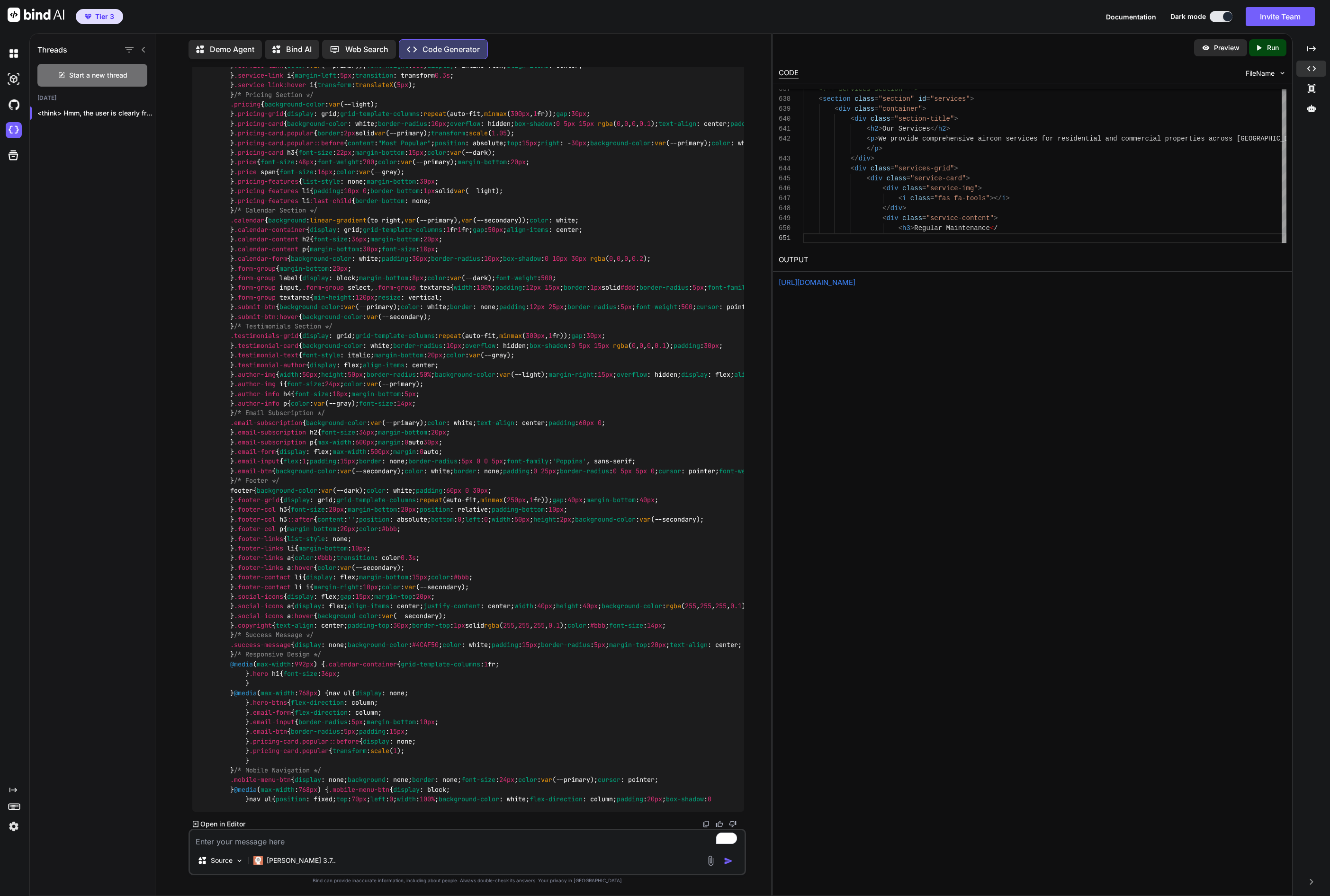
click at [295, 840] on textarea "To enrich screen reader interactions, please activate Accessibility in Grammarl…" at bounding box center [466, 839] width 554 height 17
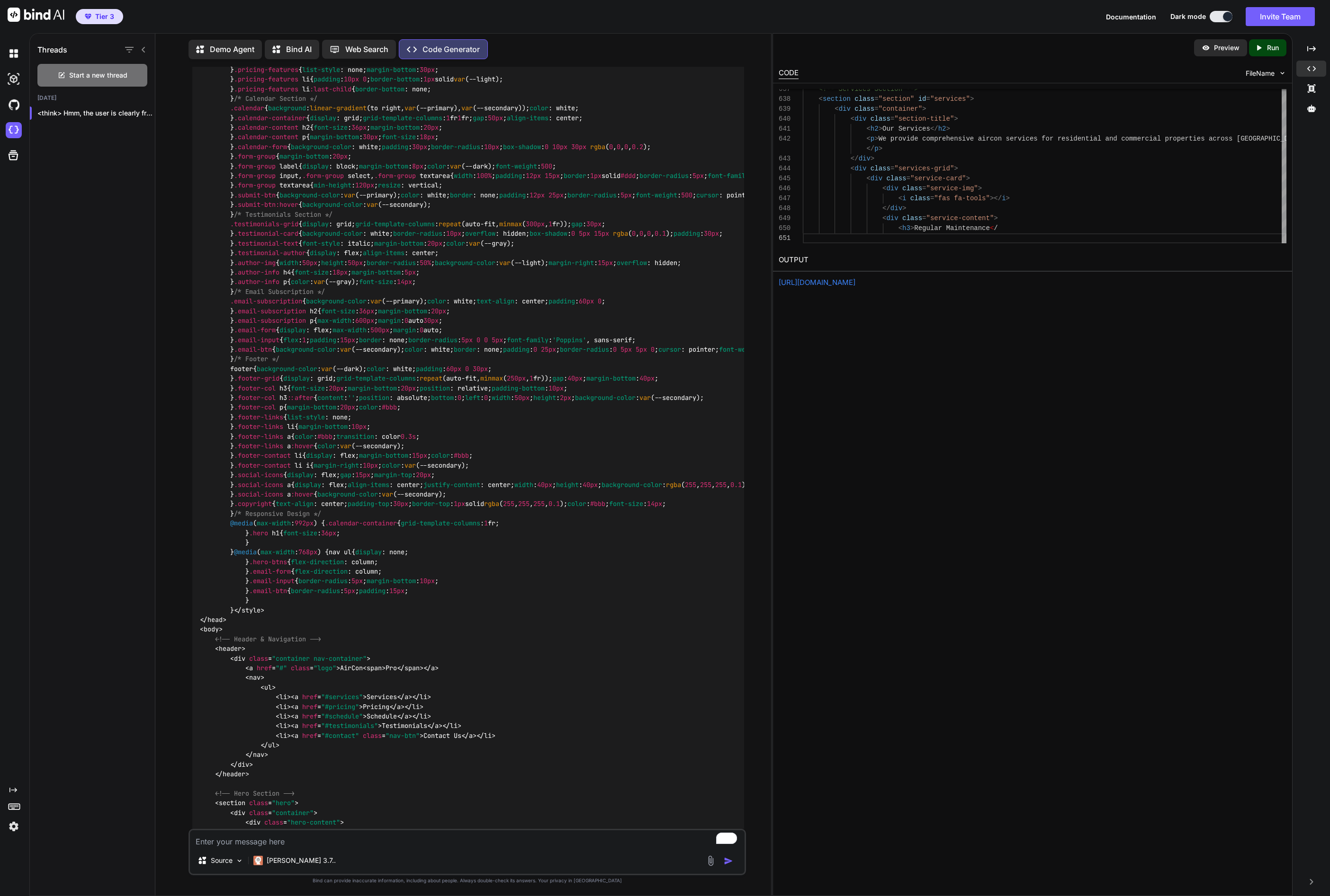
scroll to position [0, 0]
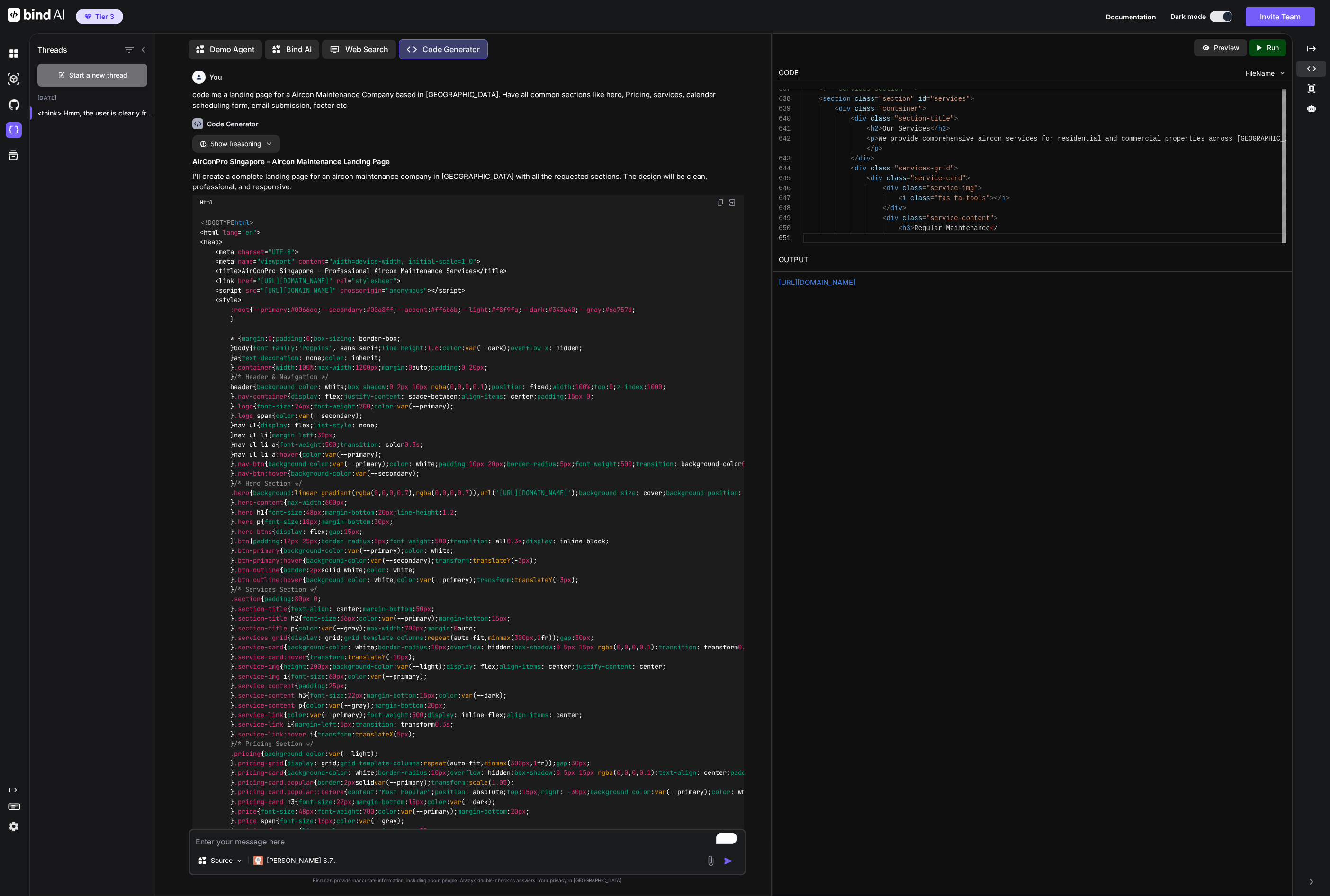
click at [222, 98] on p "code me a landing page for a Aircon Maintenance Company based in [GEOGRAPHIC_DA…" at bounding box center [468, 99] width 552 height 21
copy p "a"
click at [222, 98] on p "code me a landing page for a Aircon Maintenance Company based in [GEOGRAPHIC_DA…" at bounding box center [468, 99] width 552 height 21
copy p "code me a landing page for a Aircon Maintenance Company based in [GEOGRAPHIC_DA…"
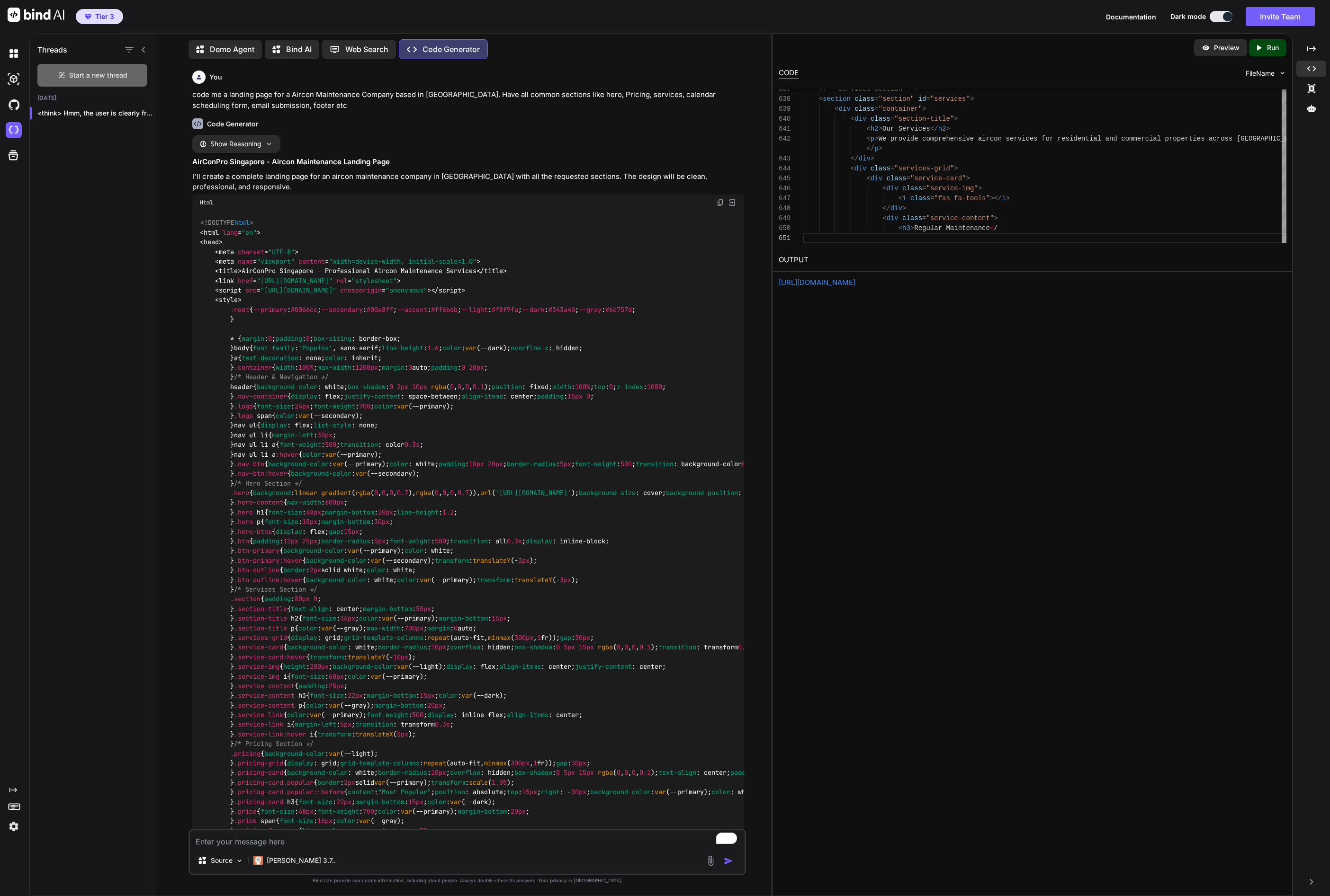
click at [84, 74] on span "Start a new thread" at bounding box center [98, 75] width 58 height 9
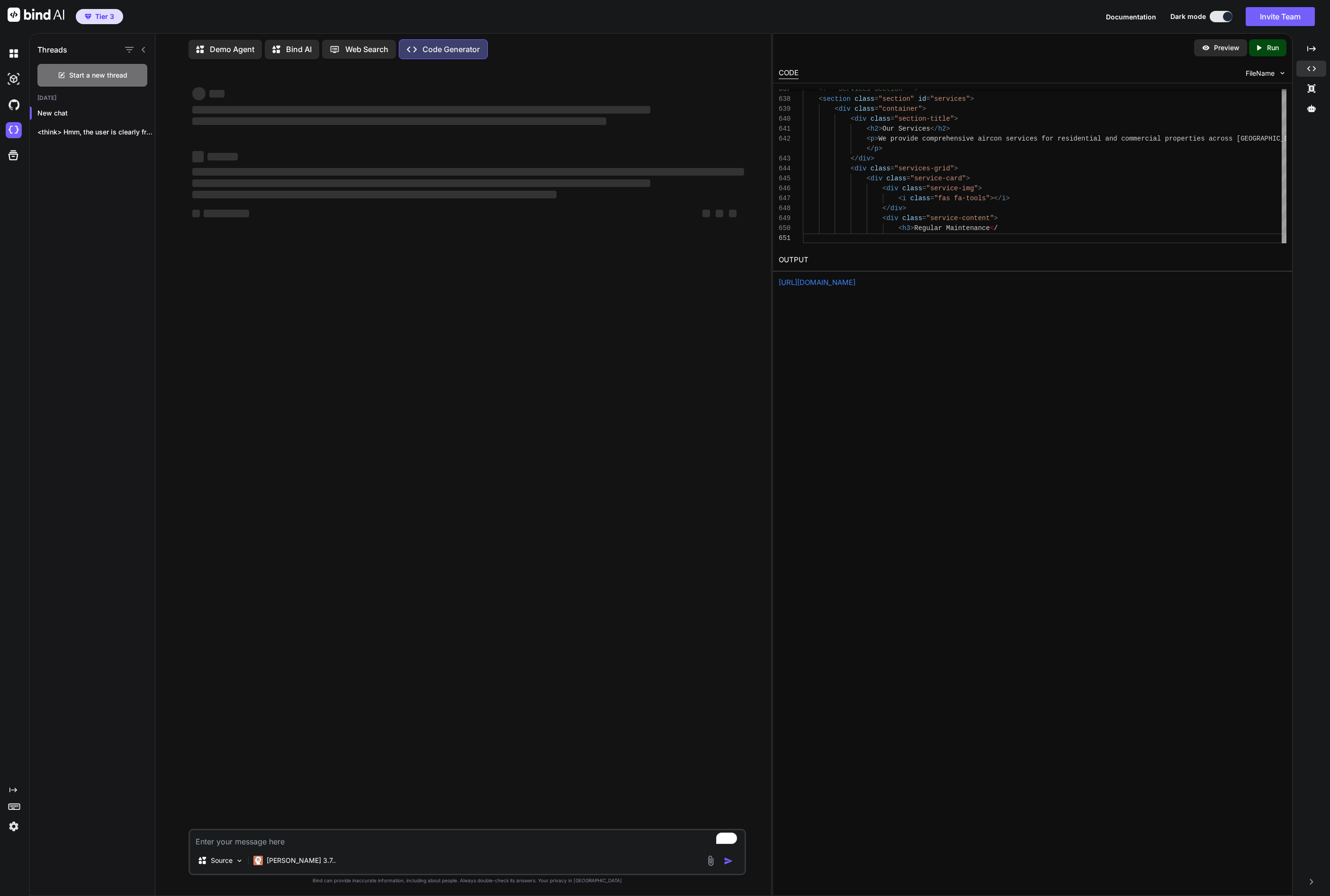
type textarea "x"
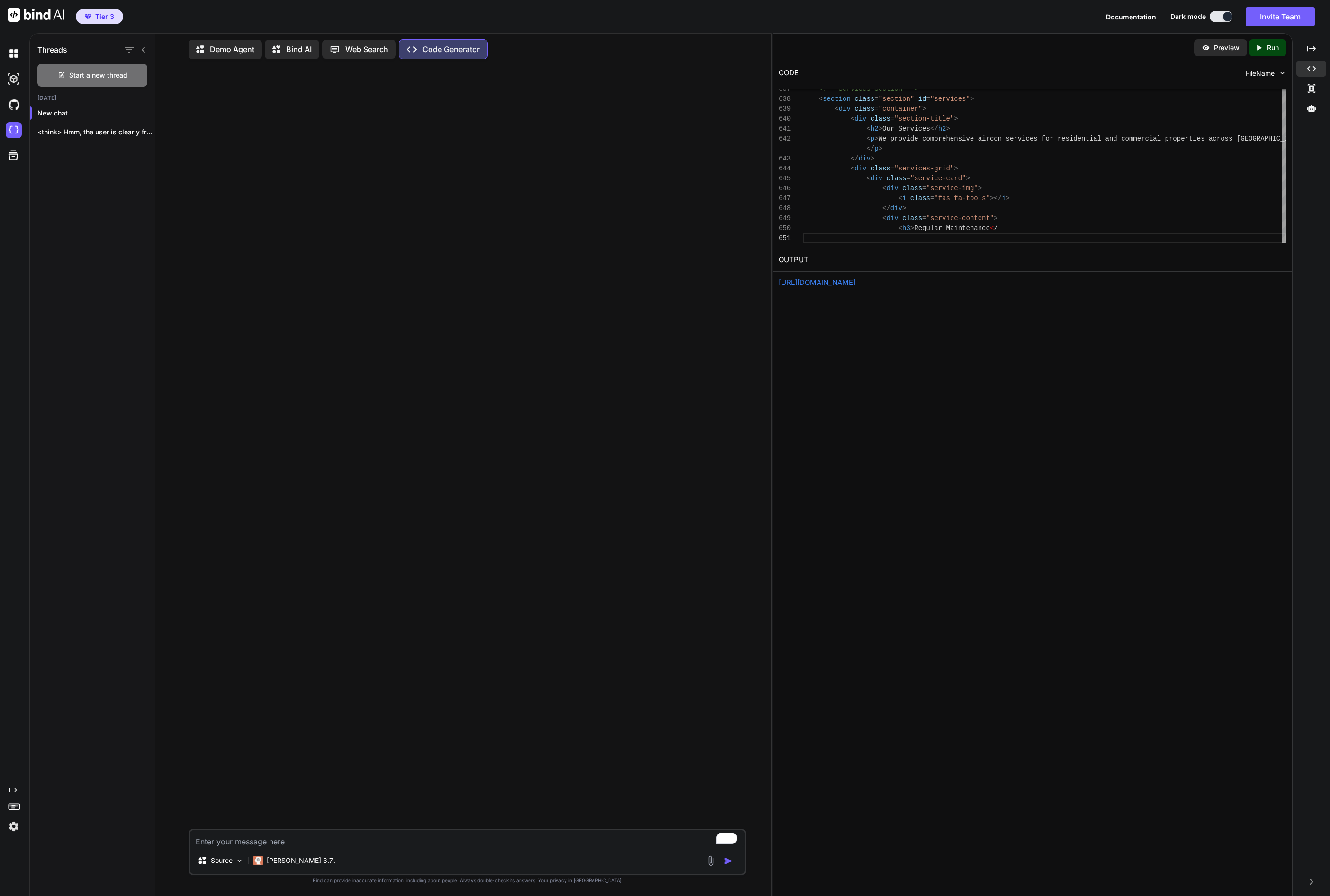
click at [282, 839] on textarea "To enrich screen reader interactions, please activate Accessibility in Grammarl…" at bounding box center [466, 839] width 554 height 17
paste textarea "code me a landing page for a Aircon Maintenance Company based in [GEOGRAPHIC_DA…"
type textarea "code me a landing page for a Aircon Maintenance Company based in [GEOGRAPHIC_DA…"
type textarea "x"
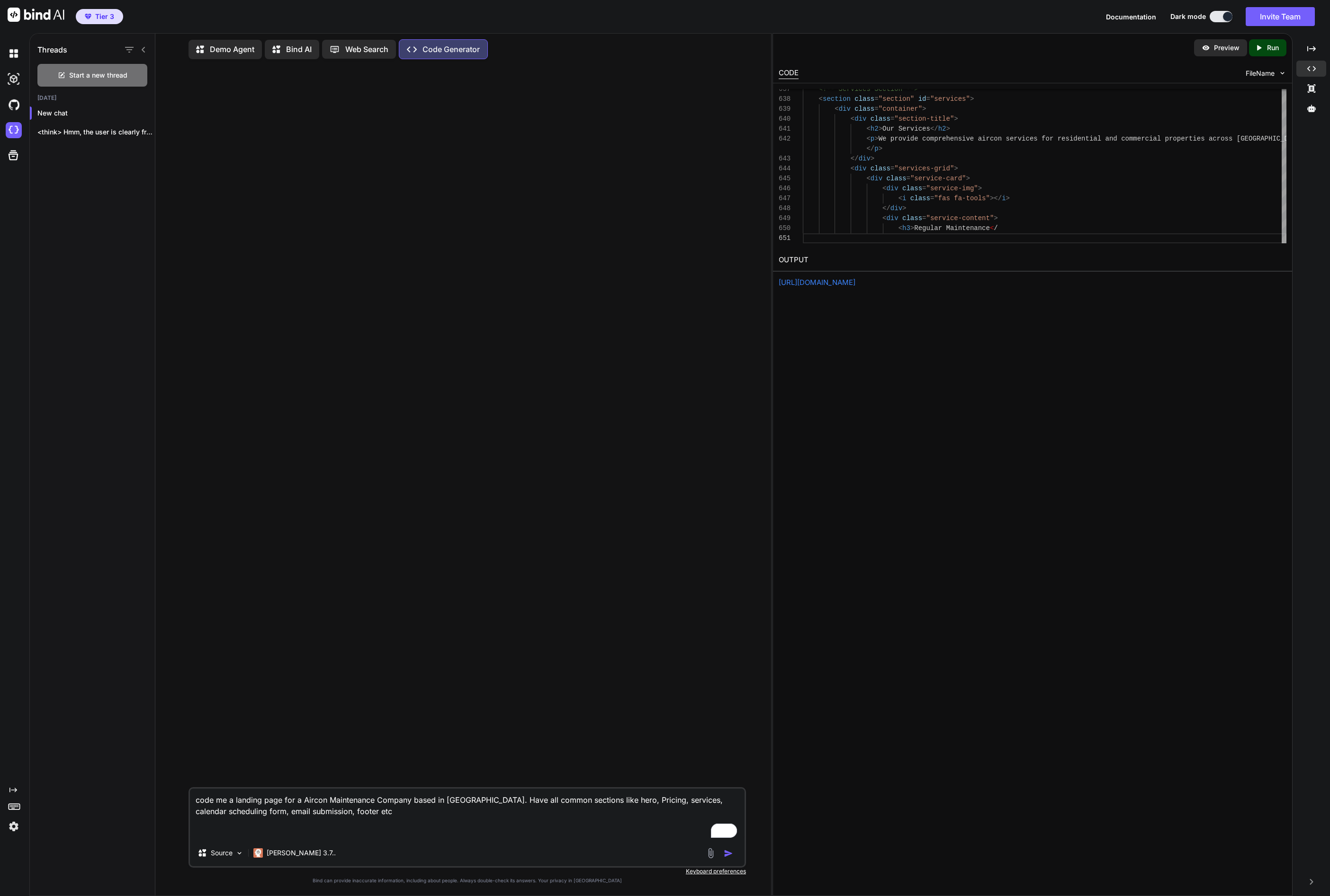
type textarea "code me a landing page for a Aircon Maintenance Company based in [GEOGRAPHIC_DA…"
click at [729, 856] on img "button" at bounding box center [728, 853] width 9 height 9
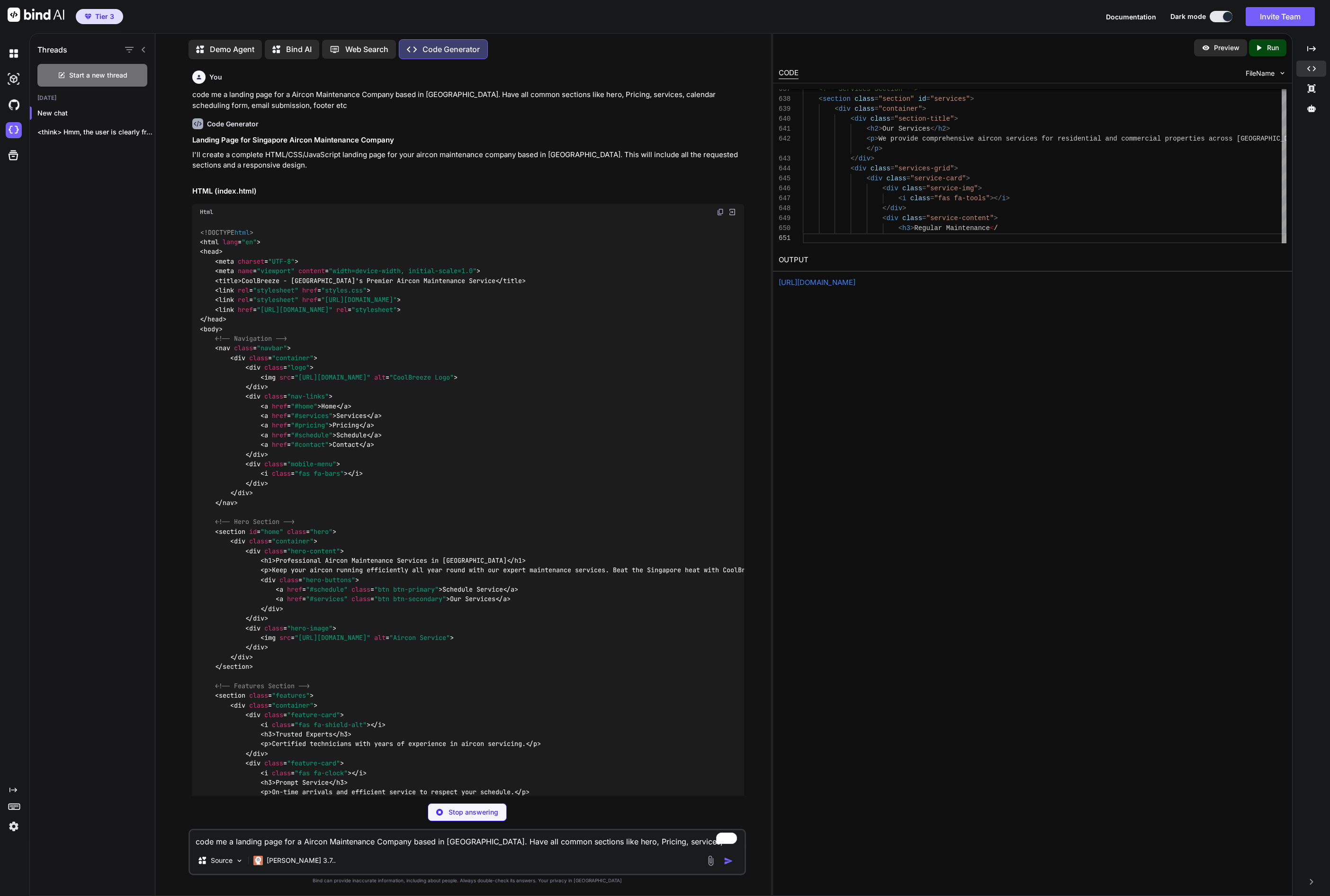
type textarea "x"
type textarea "<!-- Scroll to Top Button --> <button id="scroll-top" class="scroll-top"> <i cl…"
type textarea "x"
